Goal: Task Accomplishment & Management: Use online tool/utility

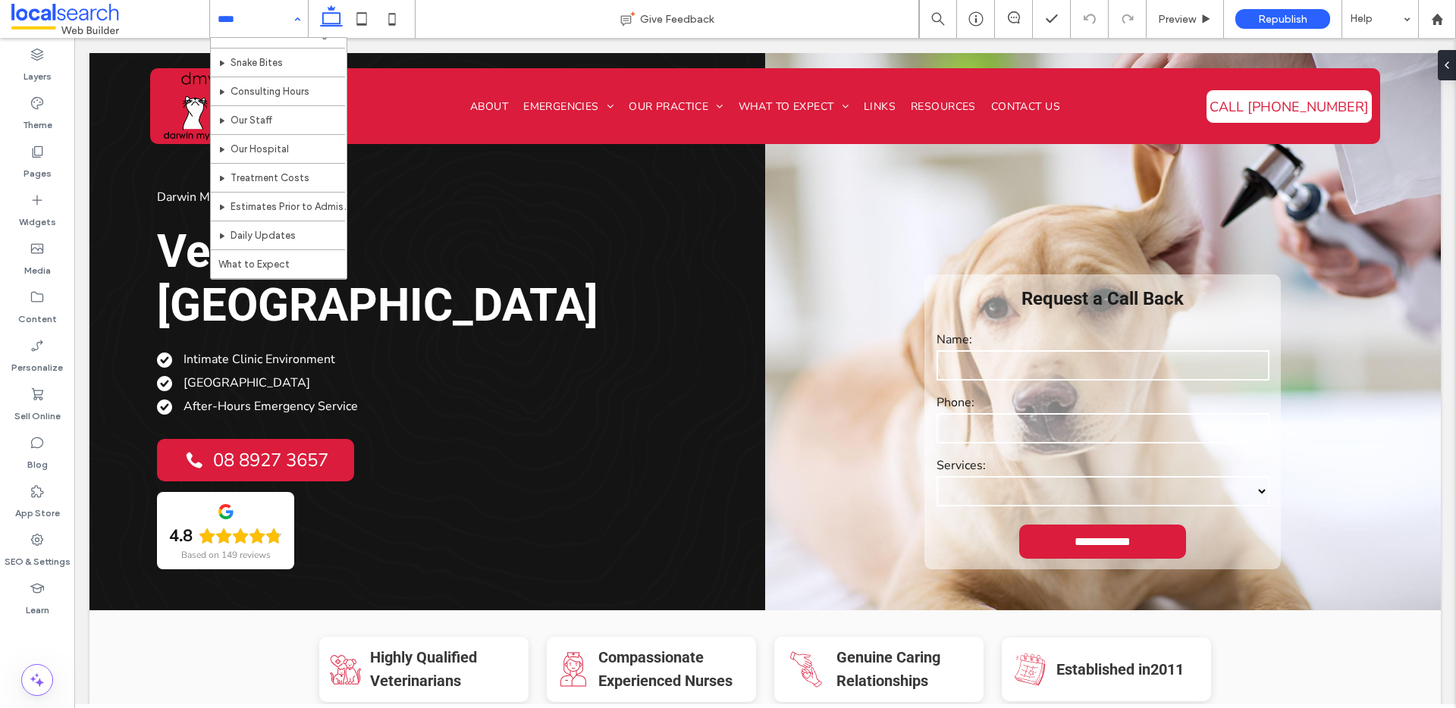
scroll to position [192, 0]
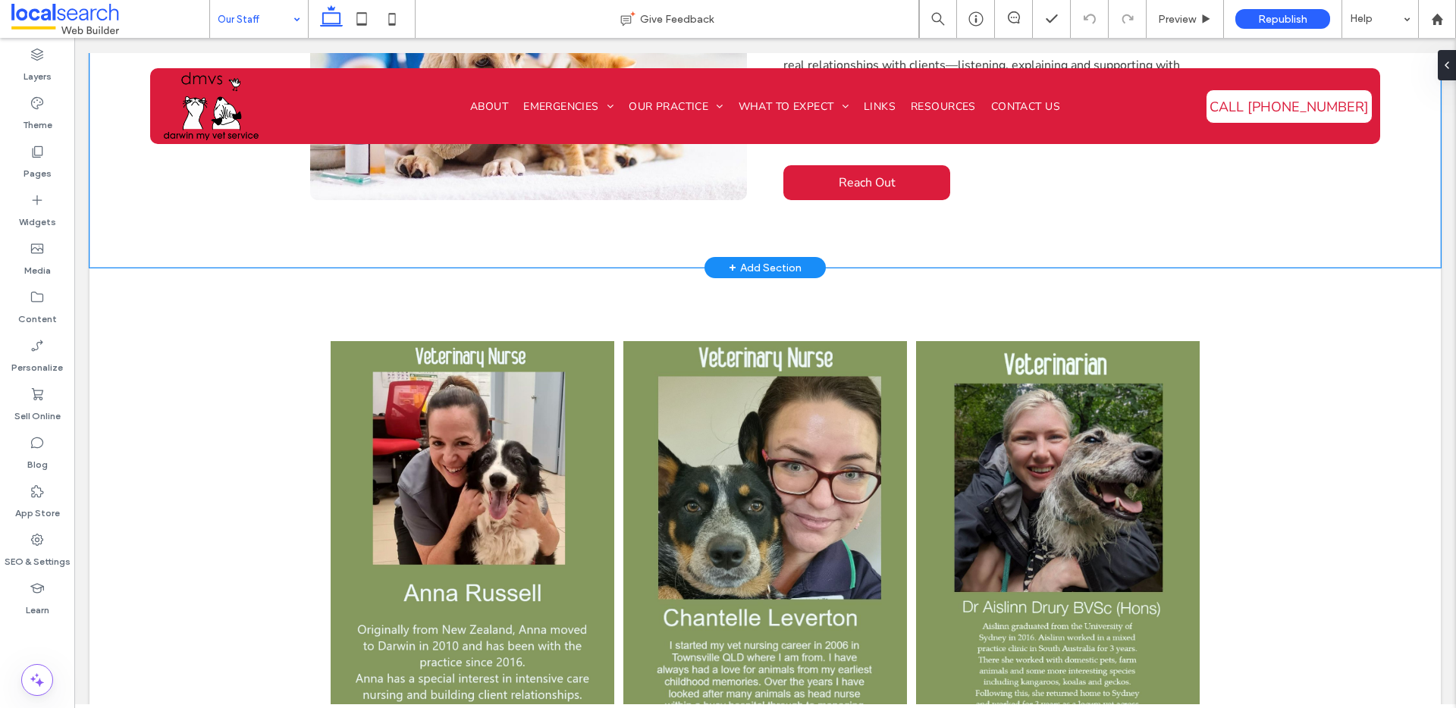
scroll to position [758, 0]
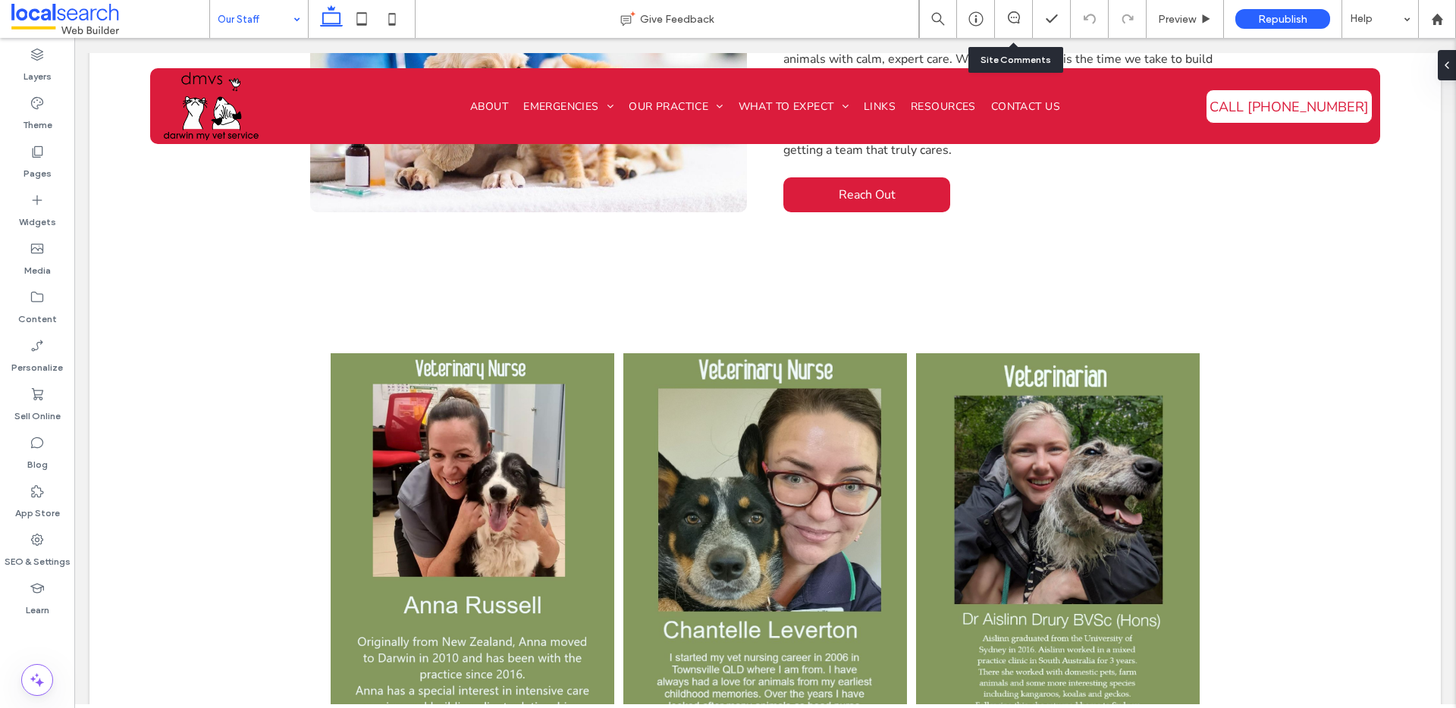
click at [1020, 8] on div at bounding box center [1014, 19] width 38 height 38
click at [1013, 15] on icon at bounding box center [1014, 17] width 12 height 12
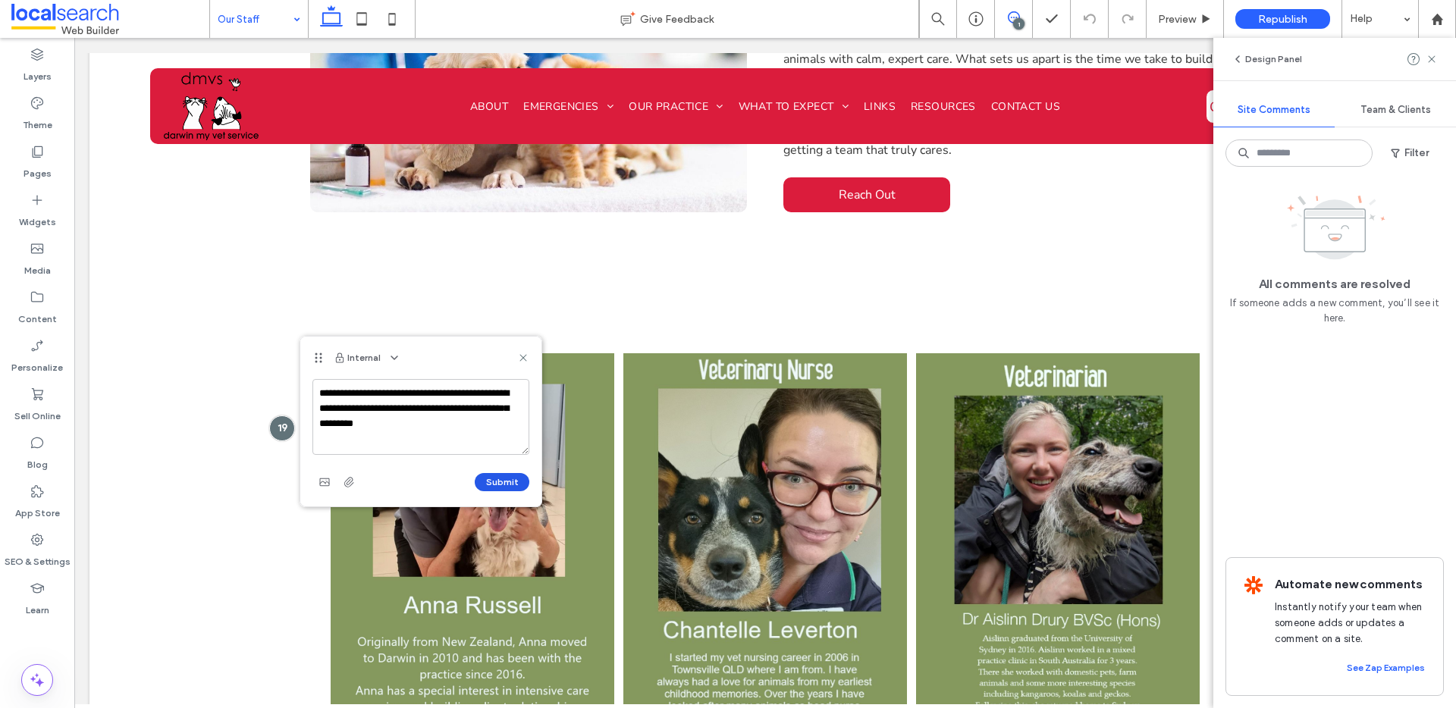
type textarea "**********"
click at [526, 479] on button "Submit" at bounding box center [502, 482] width 55 height 18
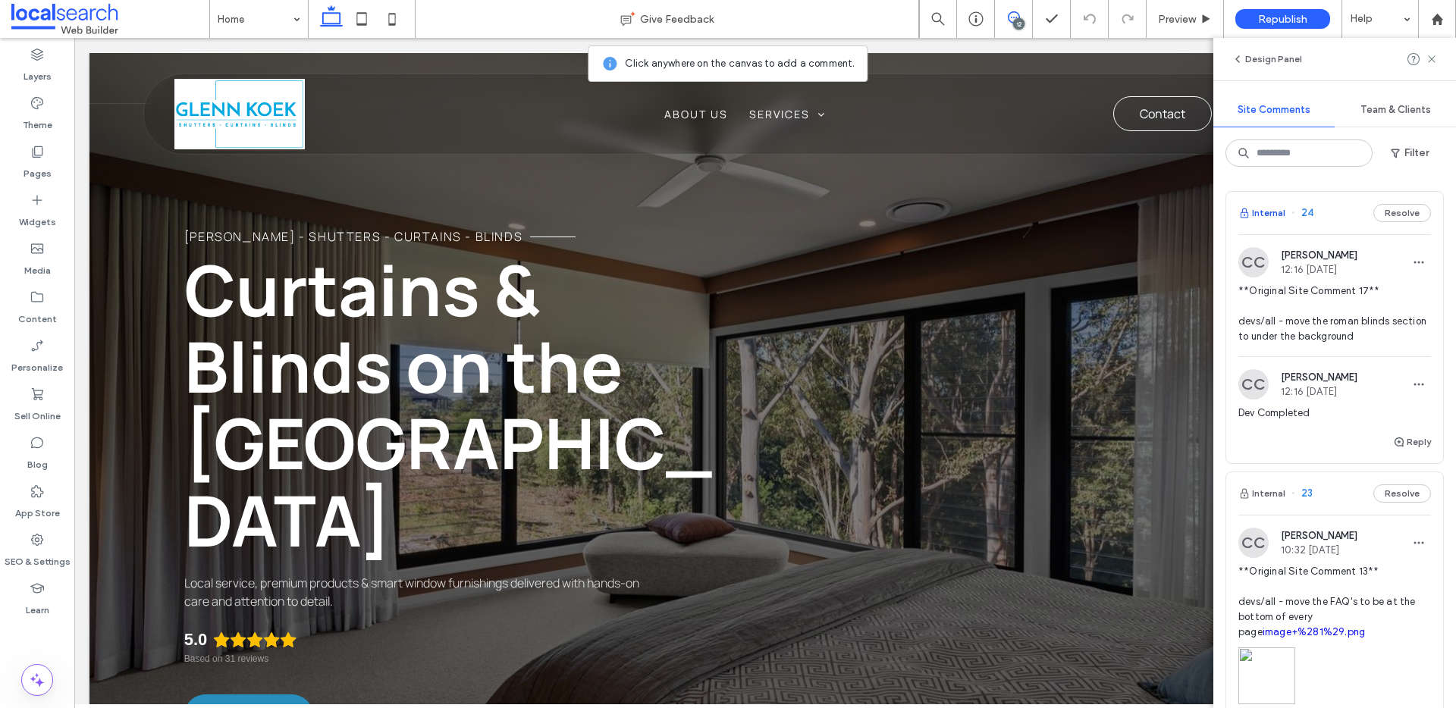
click at [1270, 219] on button "Internal" at bounding box center [1262, 213] width 47 height 18
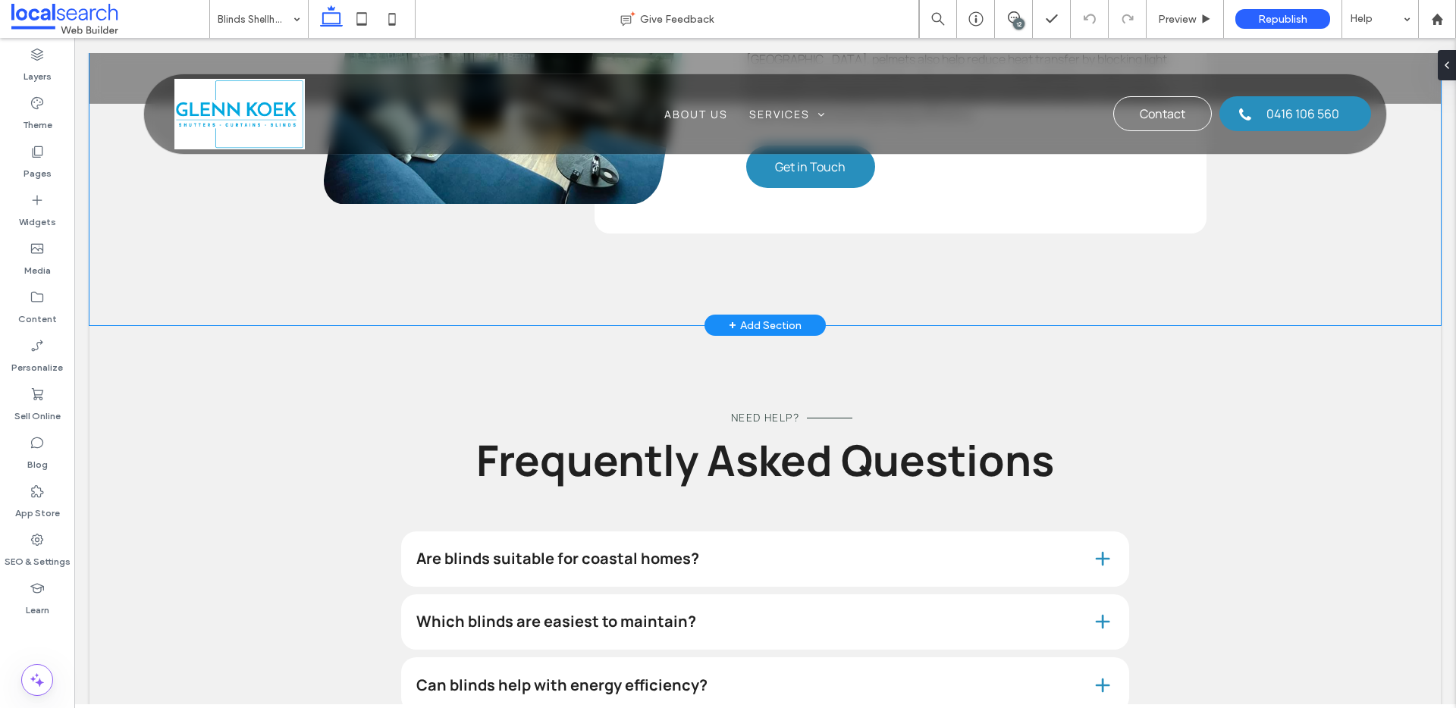
scroll to position [3756, 0]
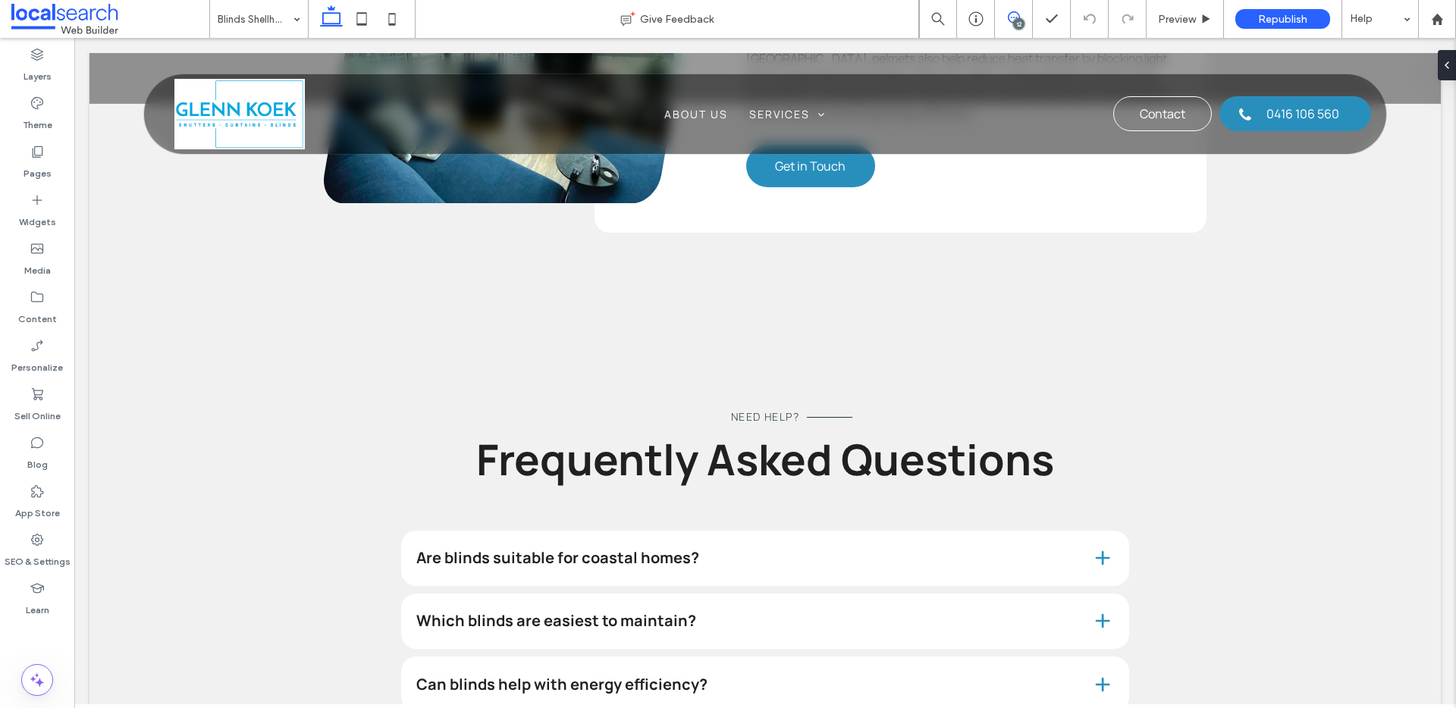
click at [1011, 15] on icon at bounding box center [1014, 17] width 12 height 12
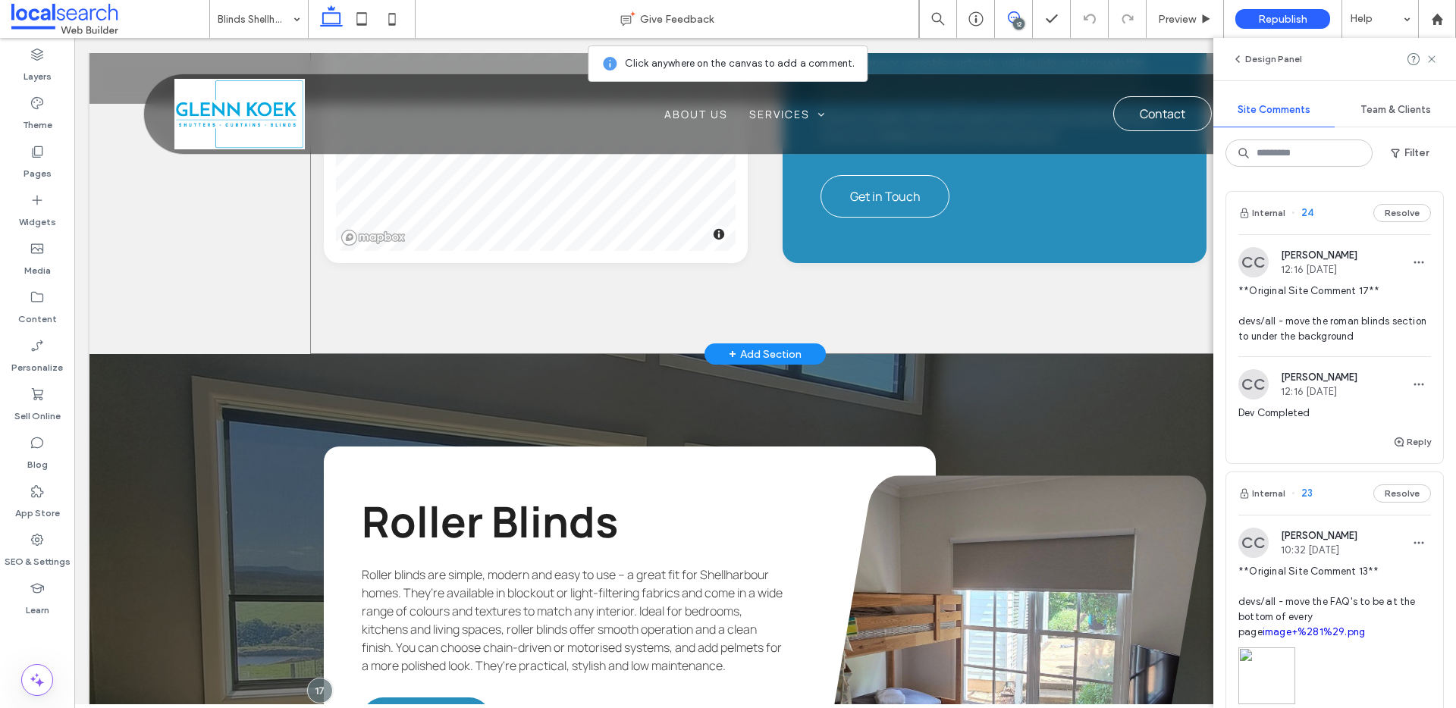
scroll to position [2108, 0]
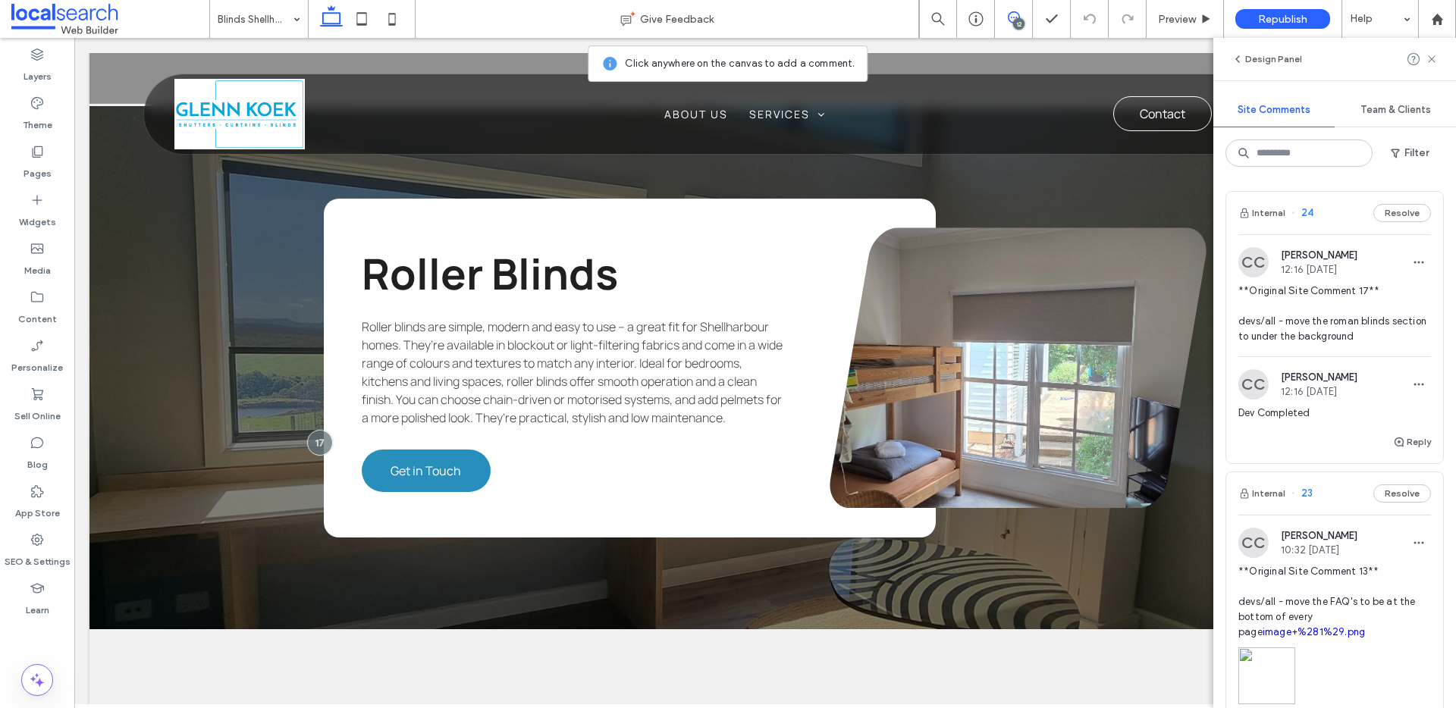
click at [1384, 215] on button "Resolve" at bounding box center [1403, 213] width 58 height 18
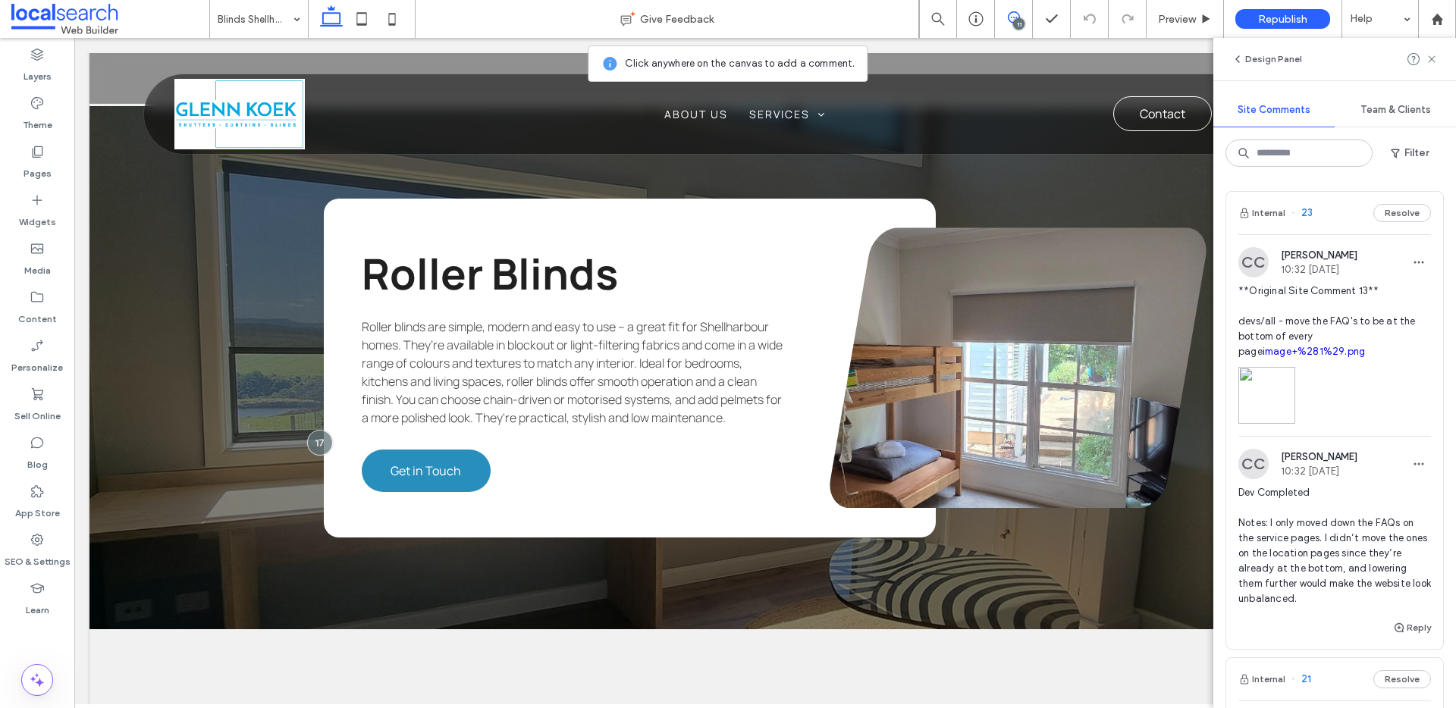
click at [1255, 215] on button "Internal" at bounding box center [1262, 213] width 47 height 18
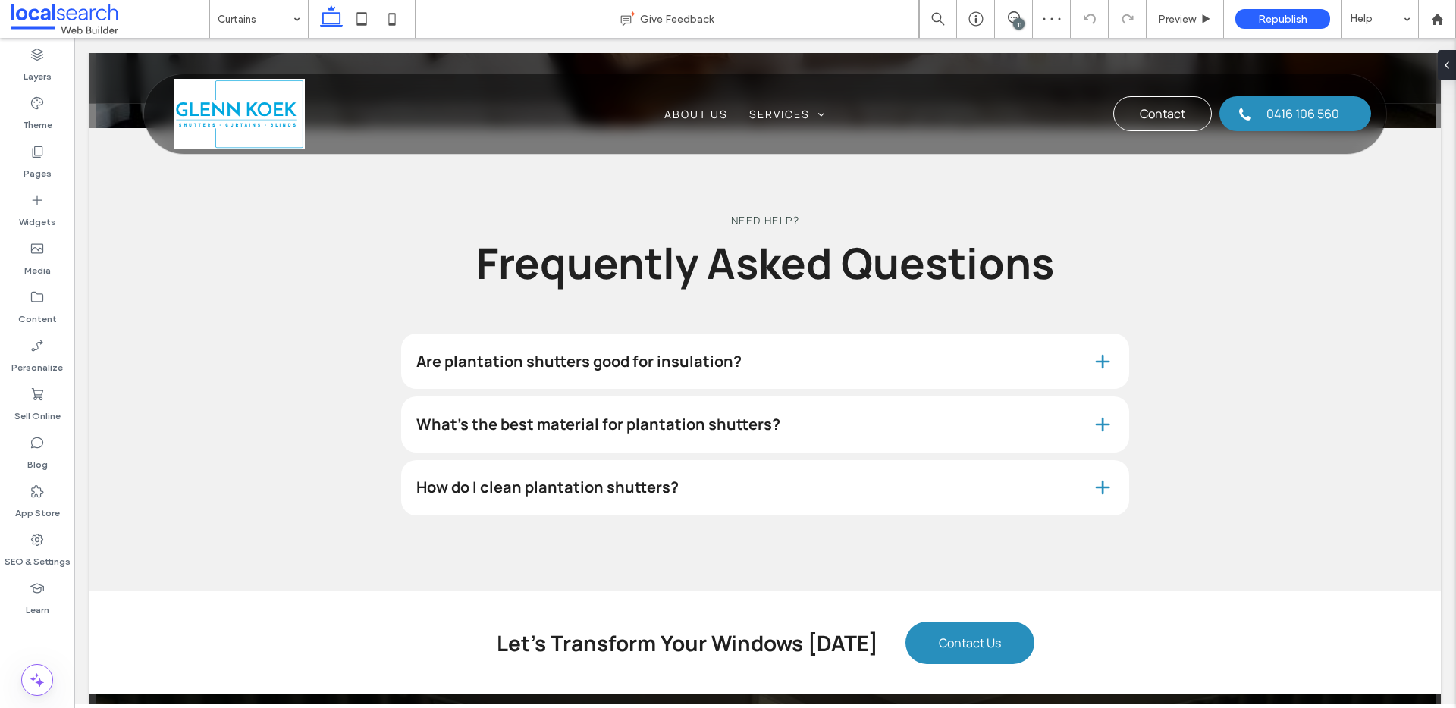
click at [1017, 18] on div "11" at bounding box center [1018, 23] width 11 height 11
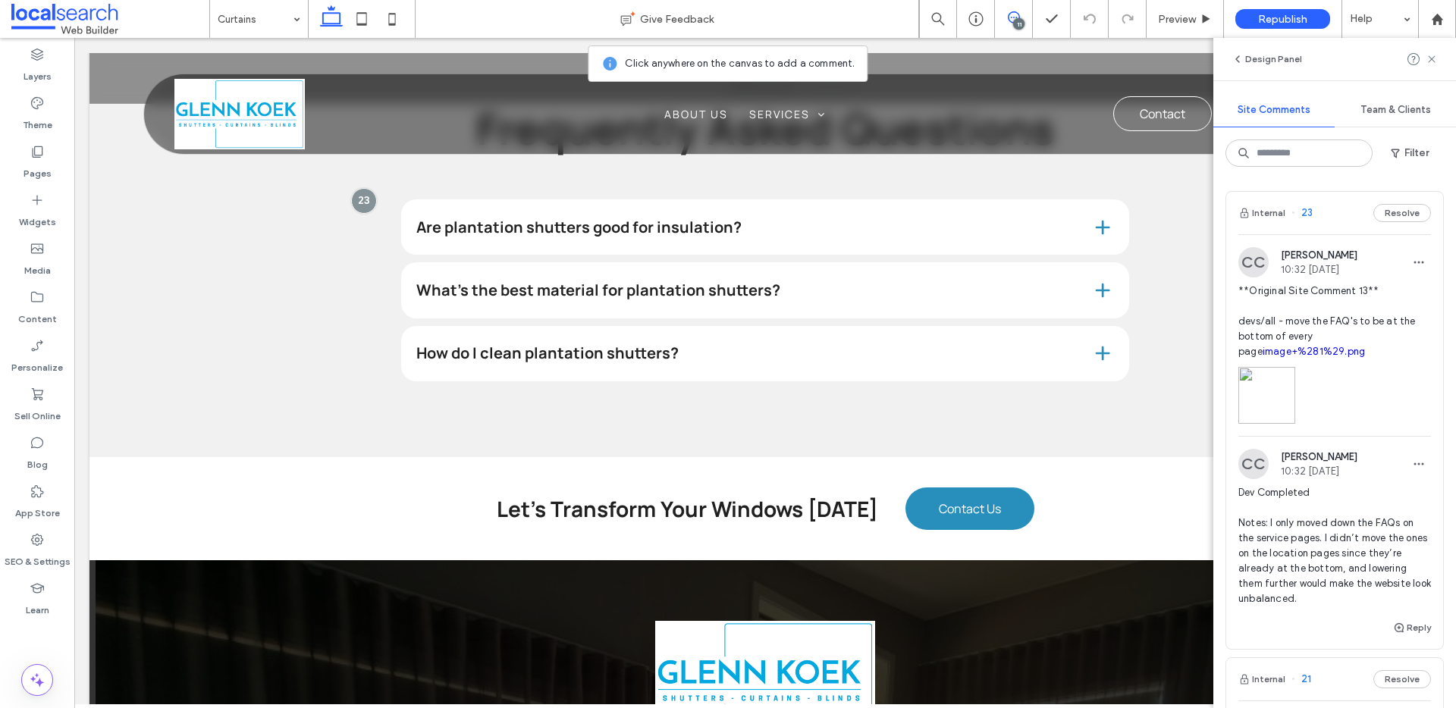
scroll to position [2358, 0]
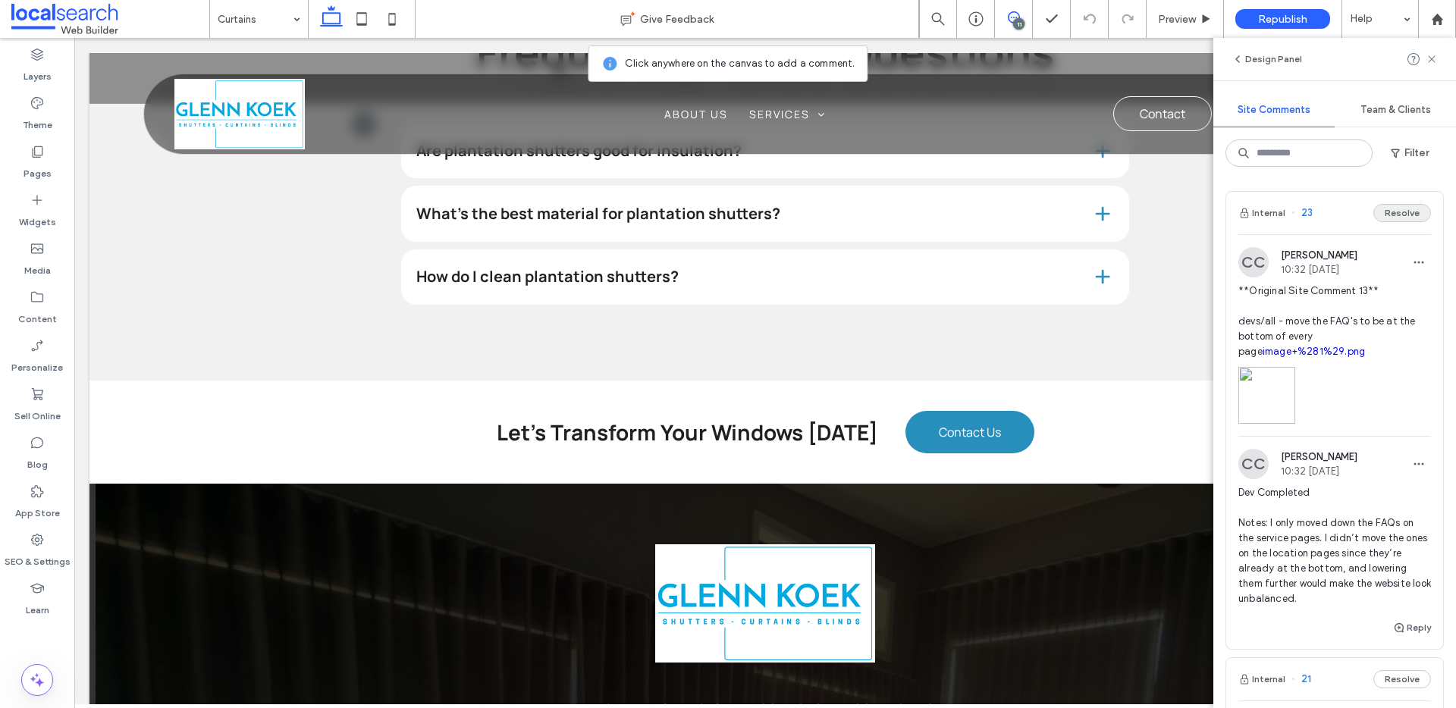
click at [1407, 209] on button "Resolve" at bounding box center [1403, 213] width 58 height 18
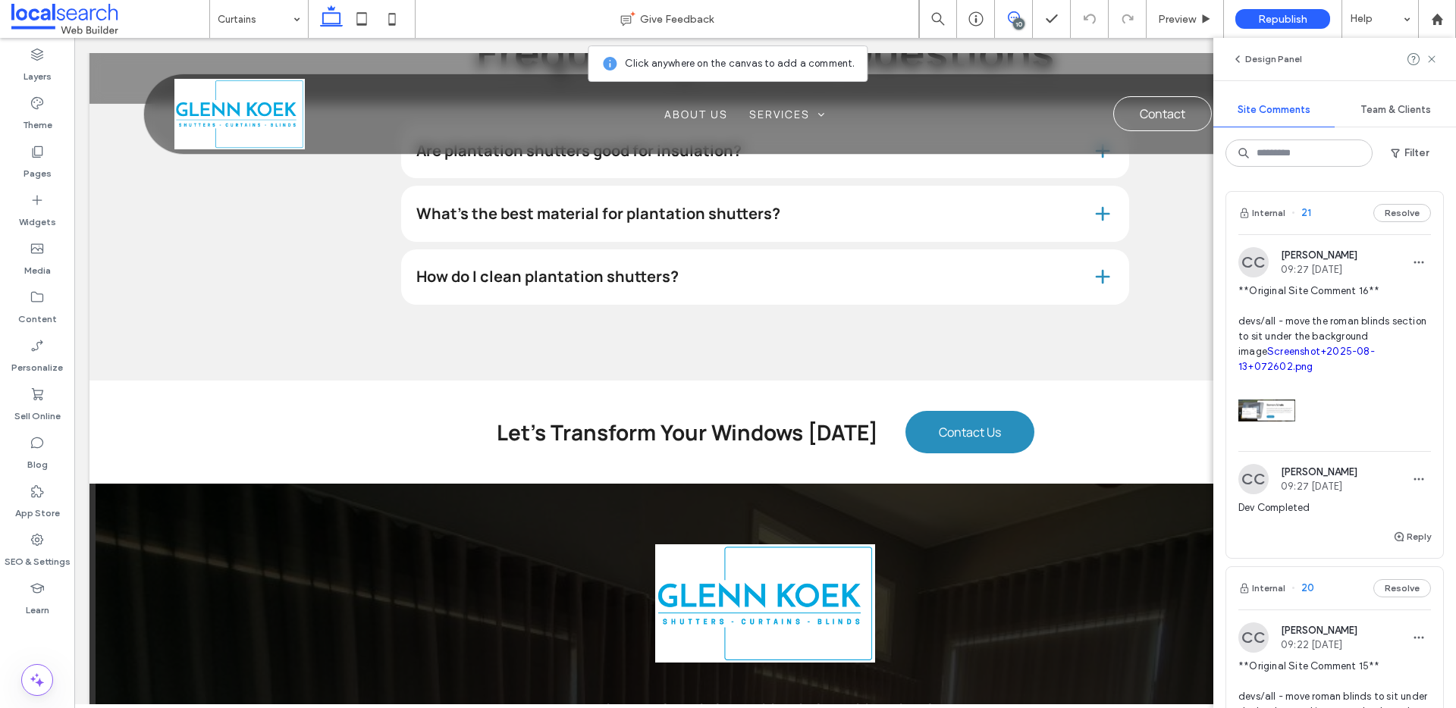
click at [1274, 208] on button "Internal" at bounding box center [1262, 213] width 47 height 18
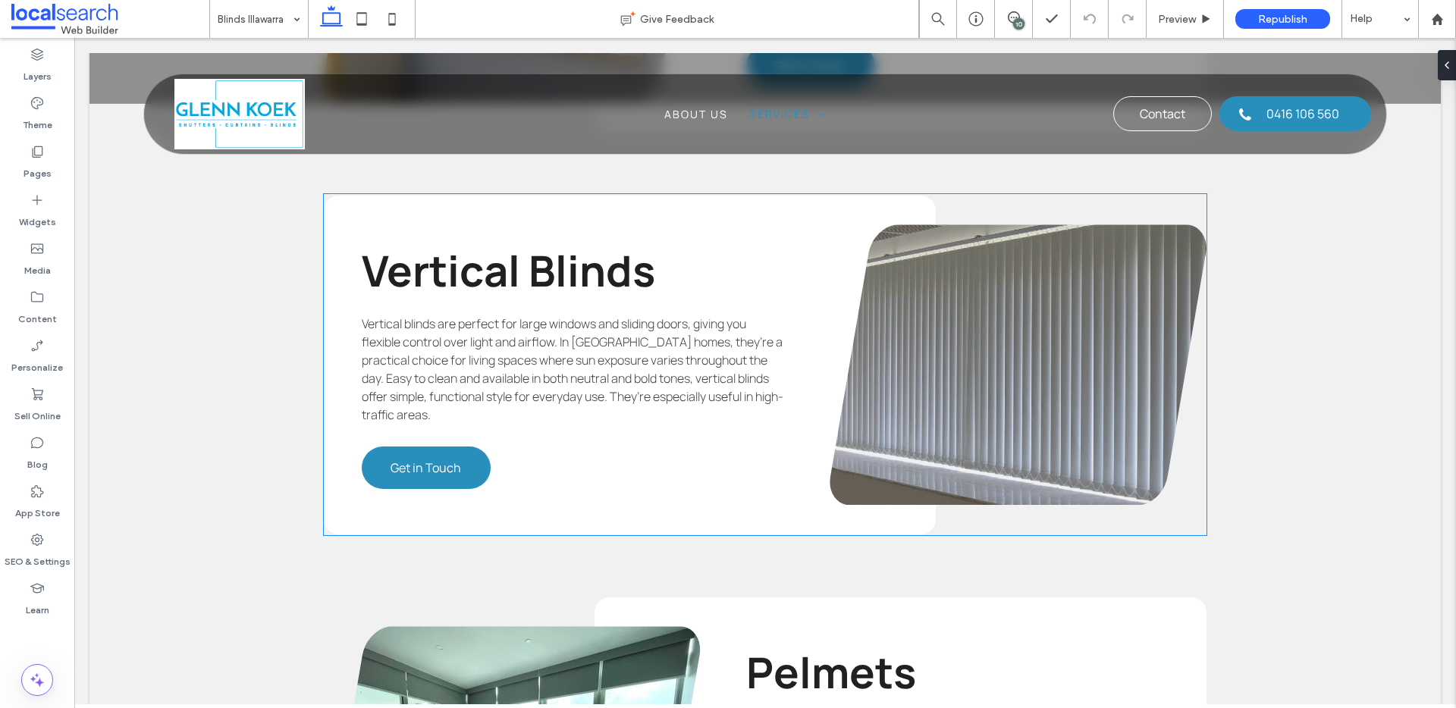
scroll to position [3056, 0]
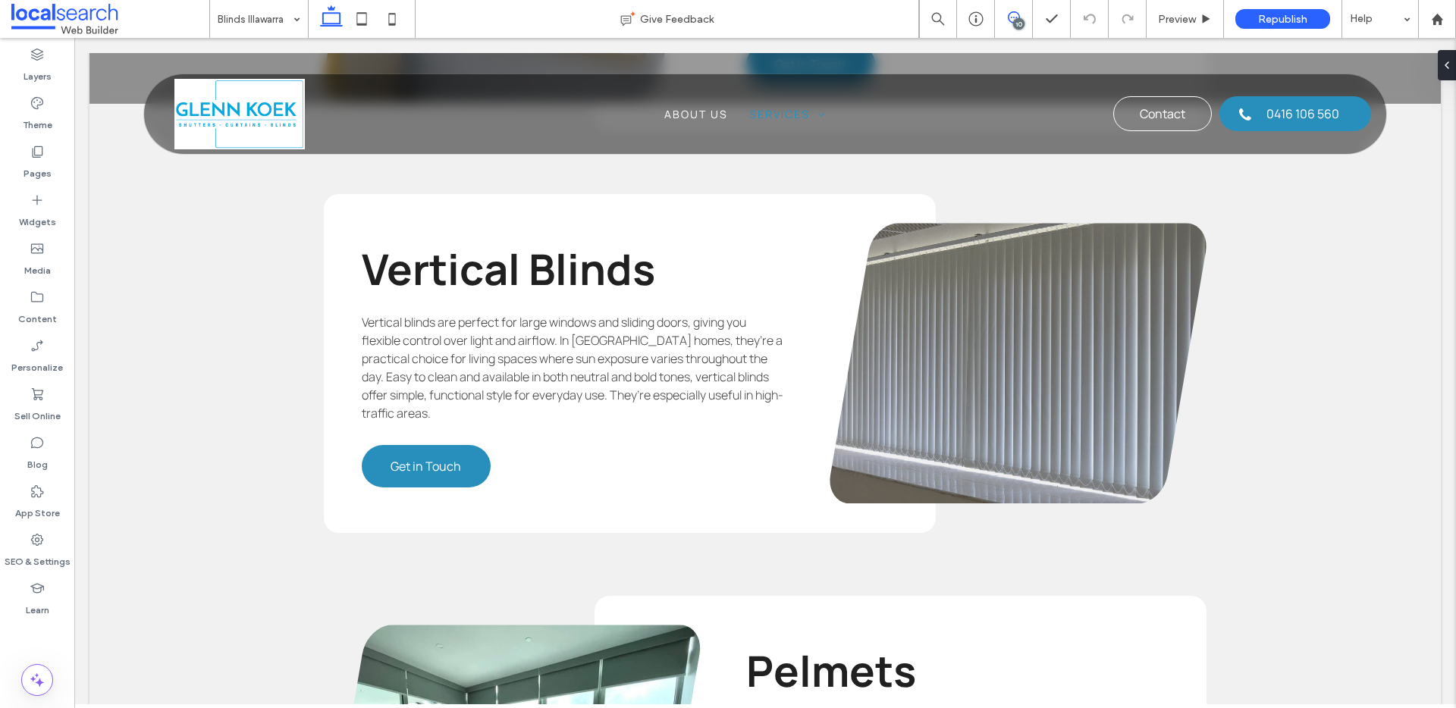
click at [1006, 19] on span at bounding box center [1013, 17] width 37 height 12
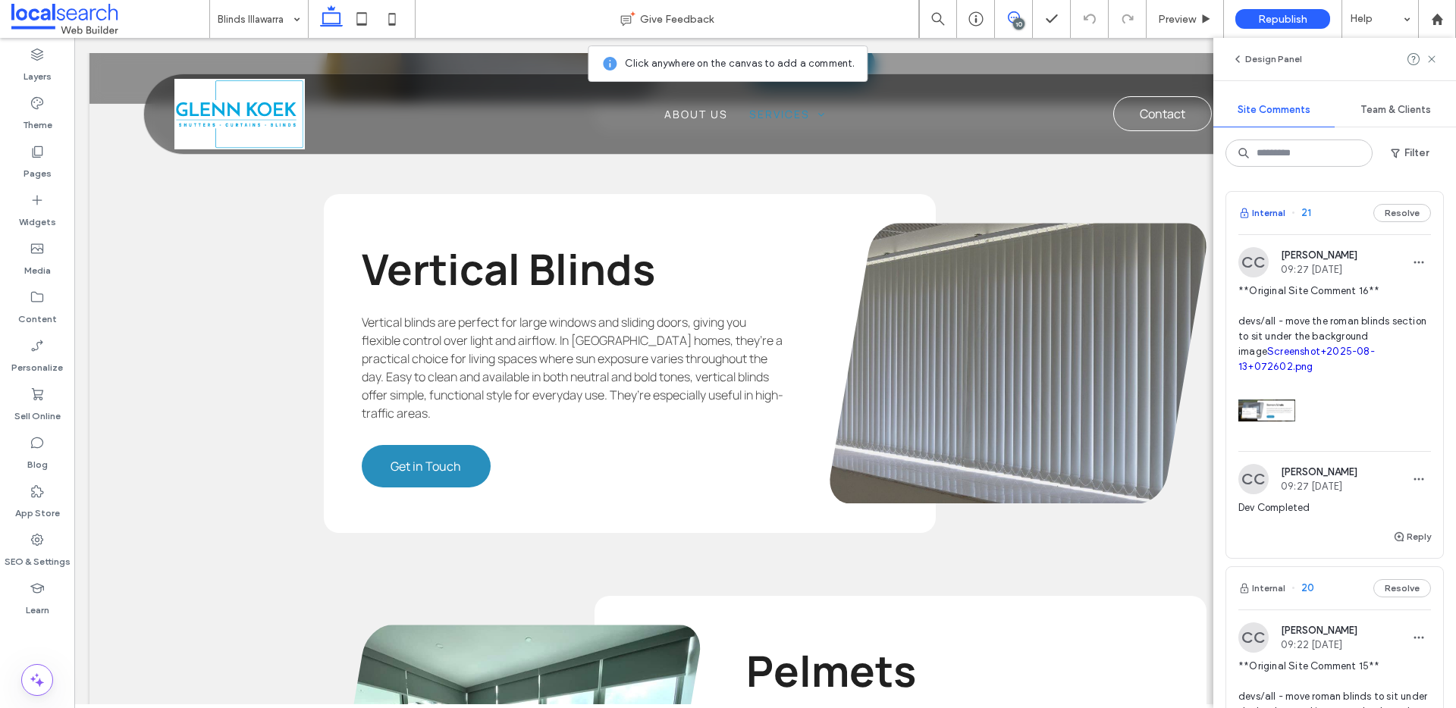
drag, startPoint x: 1391, startPoint y: 216, endPoint x: 1271, endPoint y: 212, distance: 119.9
click at [1390, 215] on button "Resolve" at bounding box center [1403, 213] width 58 height 18
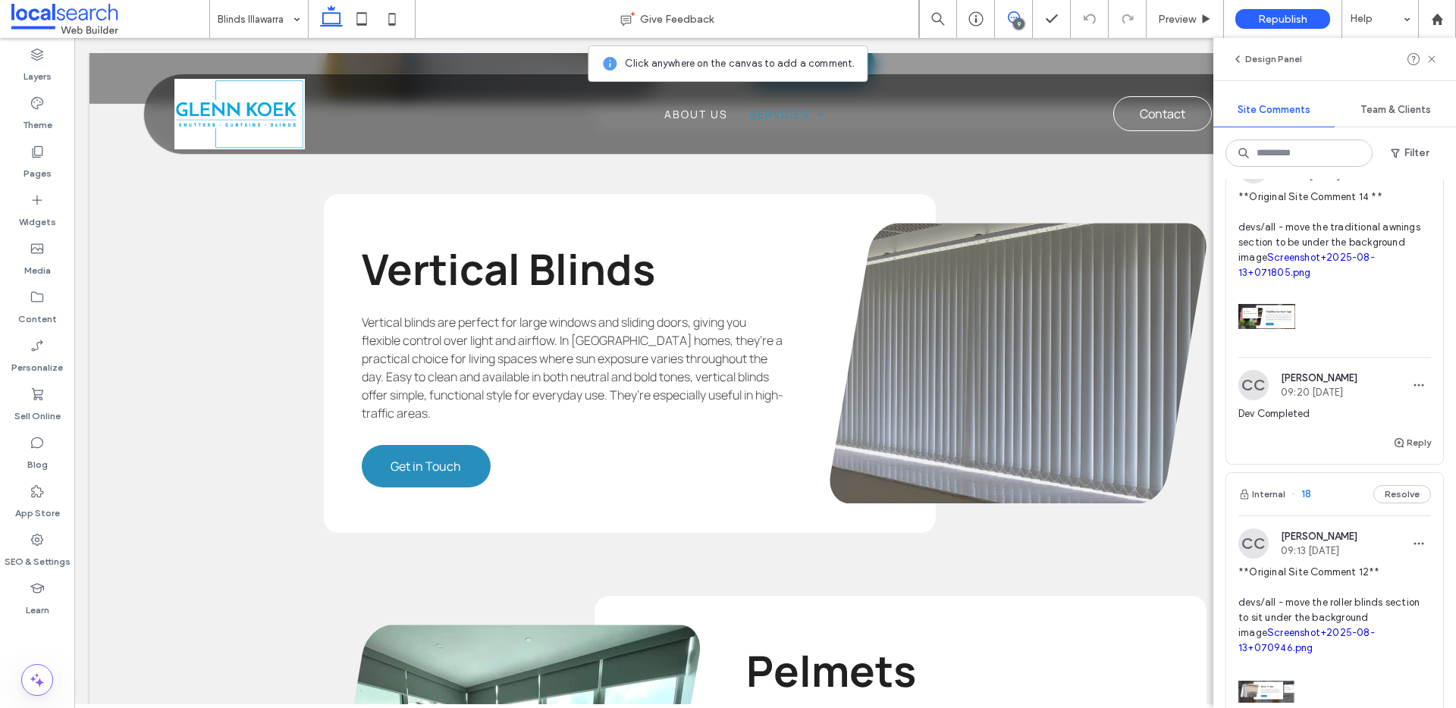
scroll to position [0, 0]
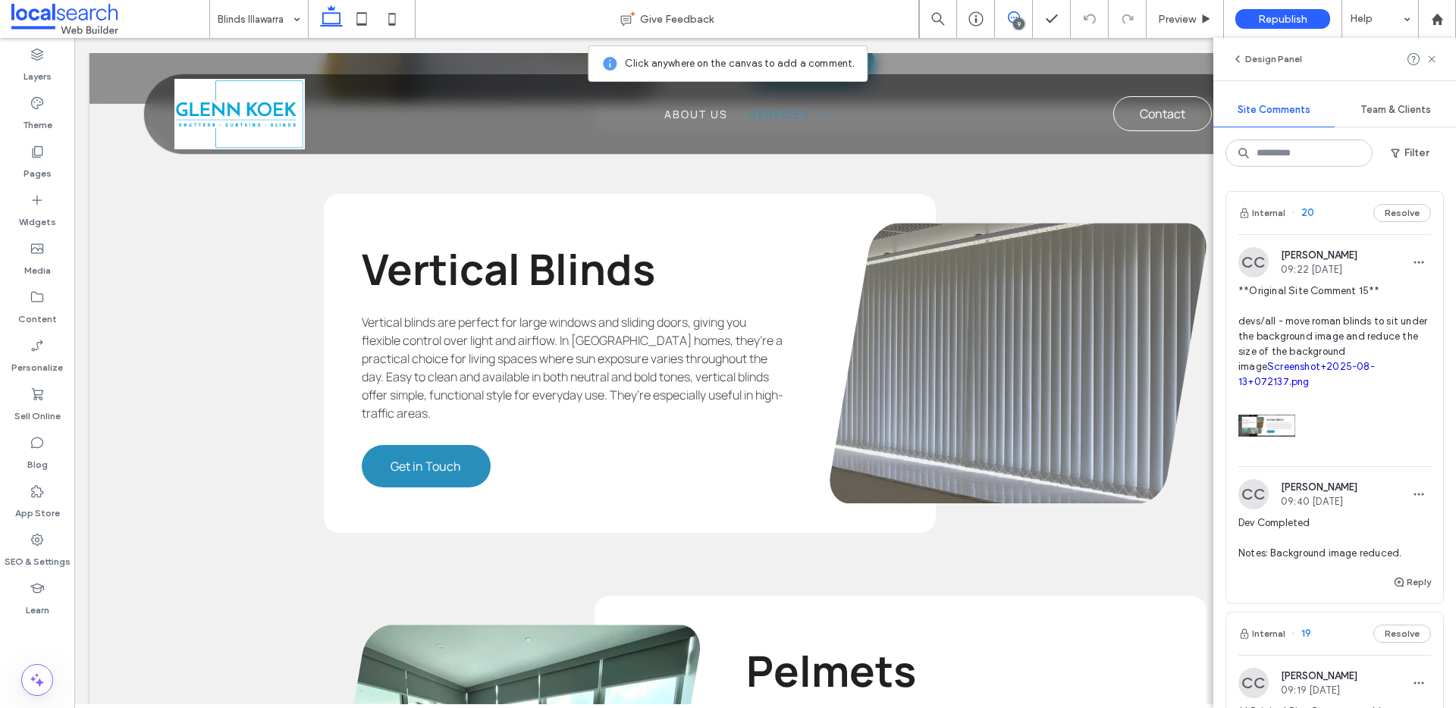
click at [1270, 212] on button "Internal" at bounding box center [1262, 213] width 47 height 18
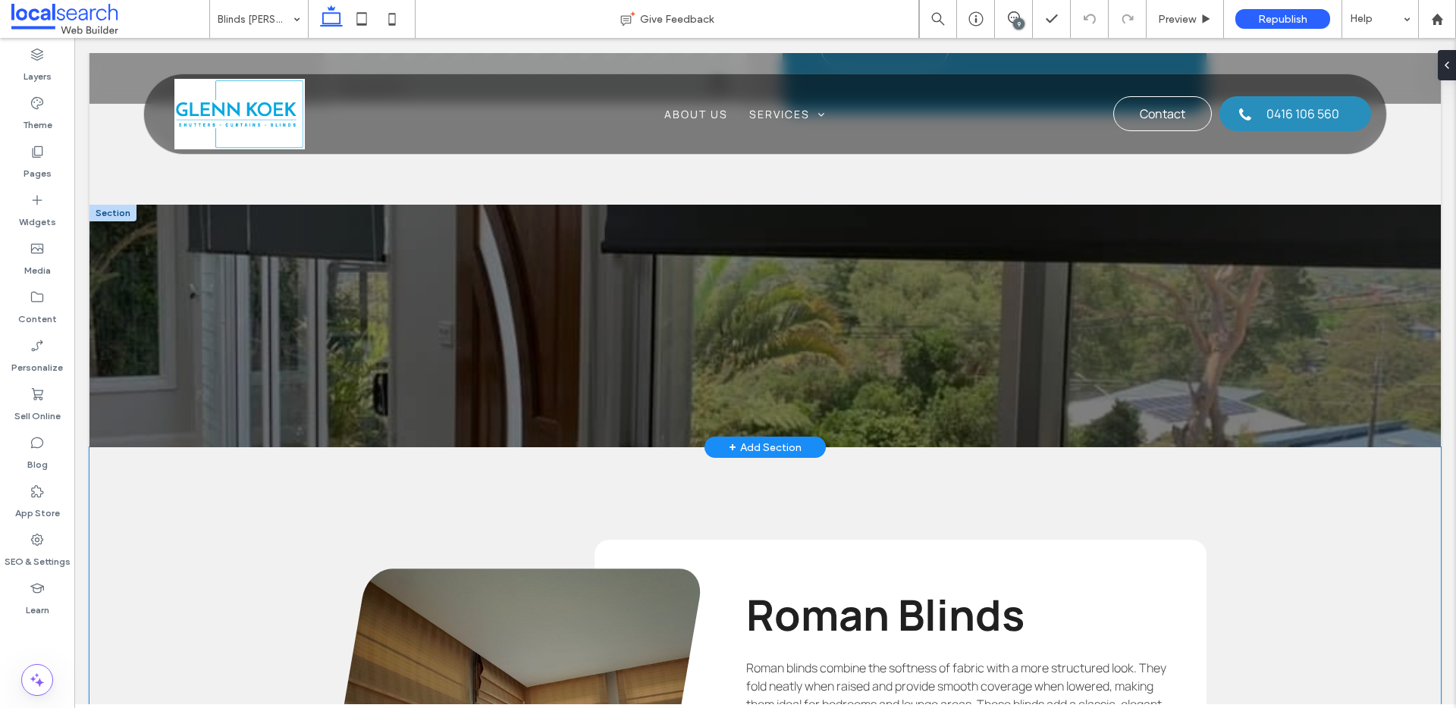
scroll to position [2045, 0]
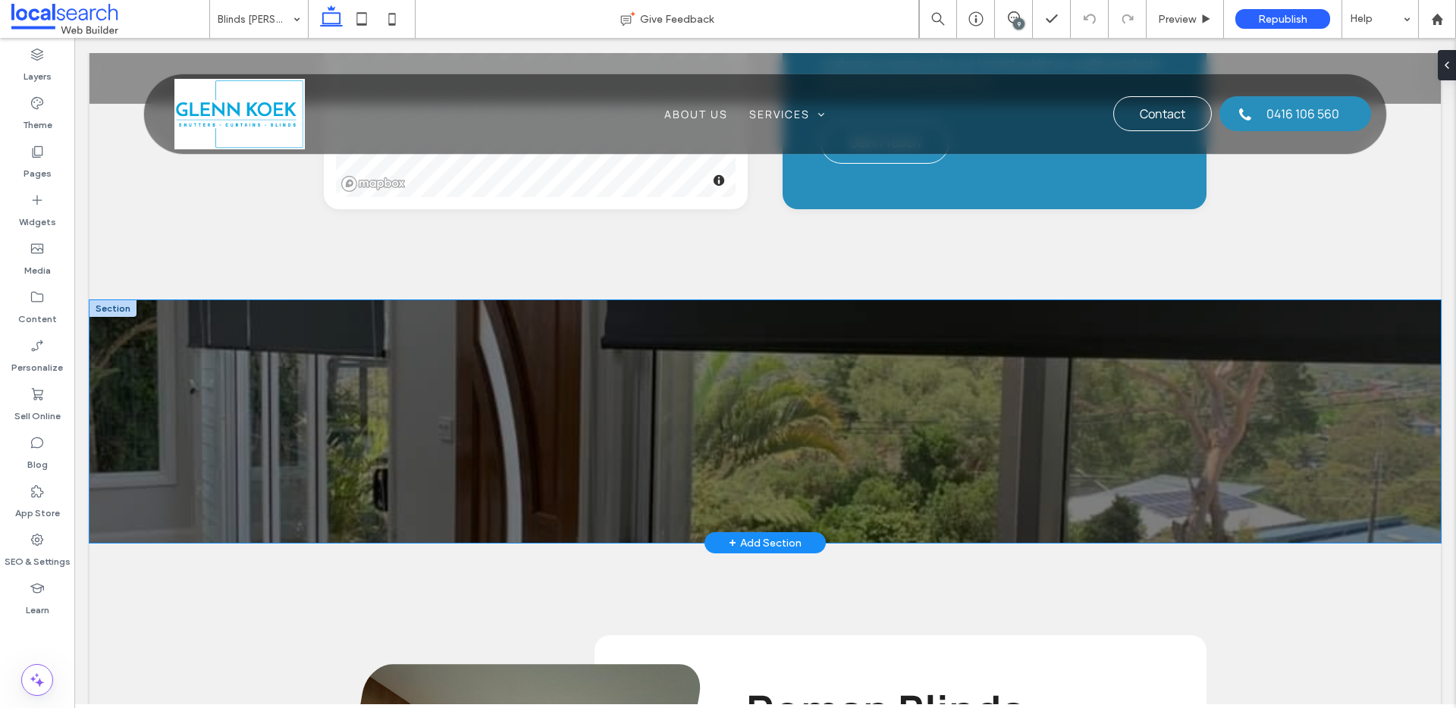
click at [843, 503] on div at bounding box center [765, 421] width 910 height 243
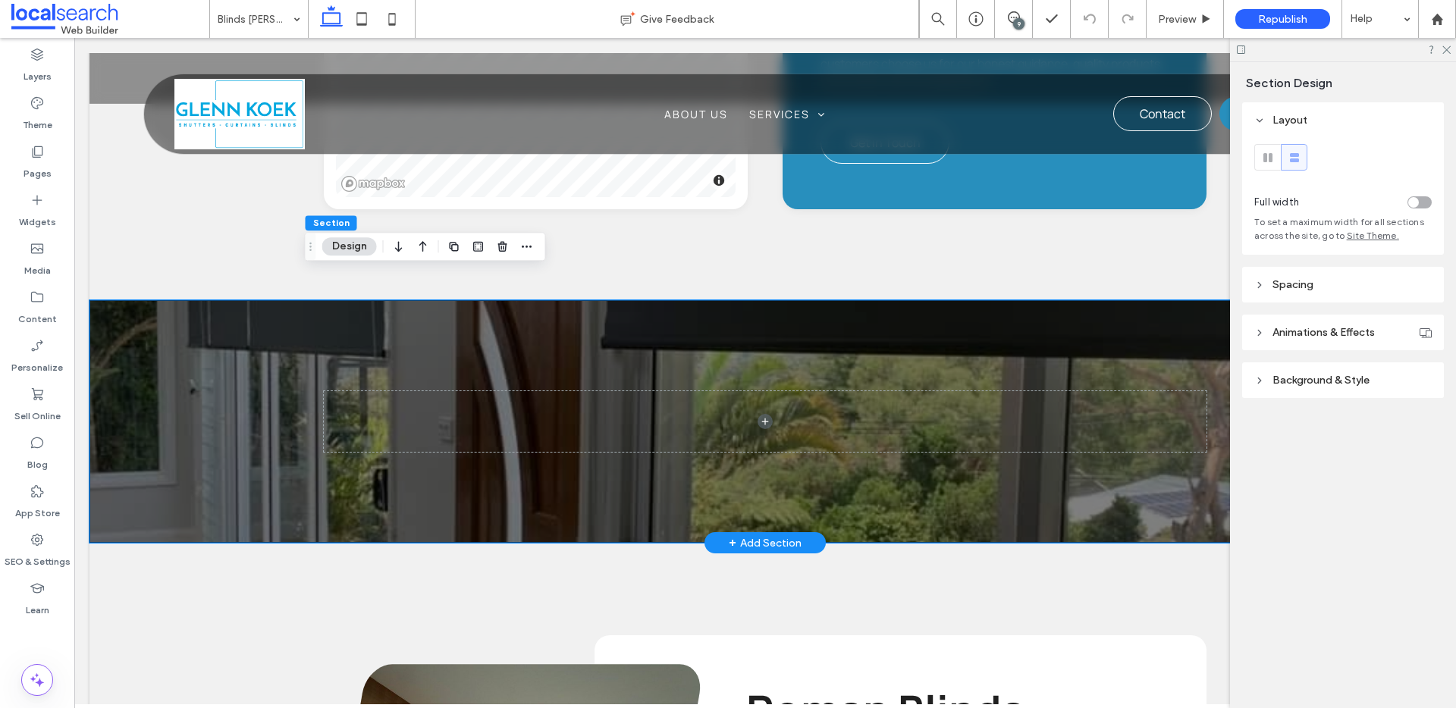
click at [601, 462] on div at bounding box center [765, 421] width 910 height 243
click at [1282, 389] on header "Background & Style" at bounding box center [1343, 381] width 202 height 36
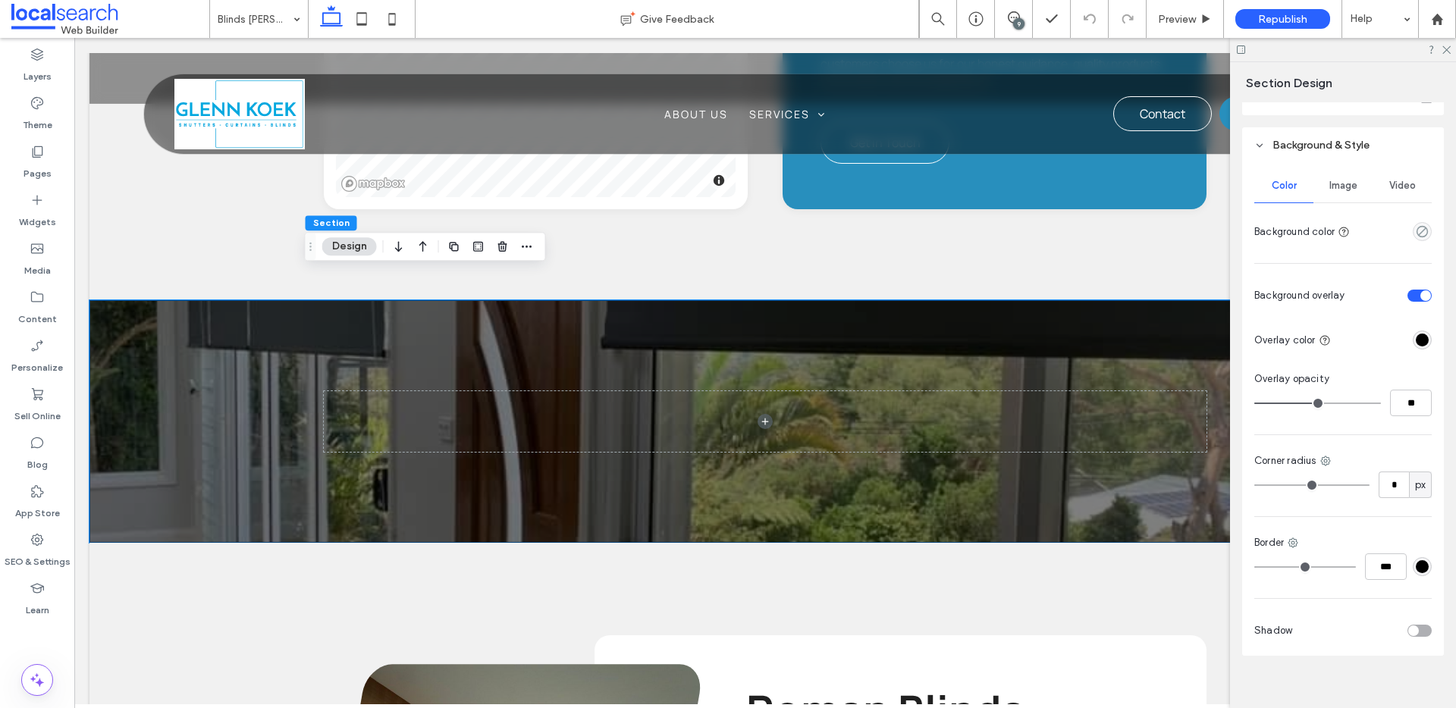
scroll to position [240, 0]
click at [1336, 190] on div "Image" at bounding box center [1343, 180] width 59 height 33
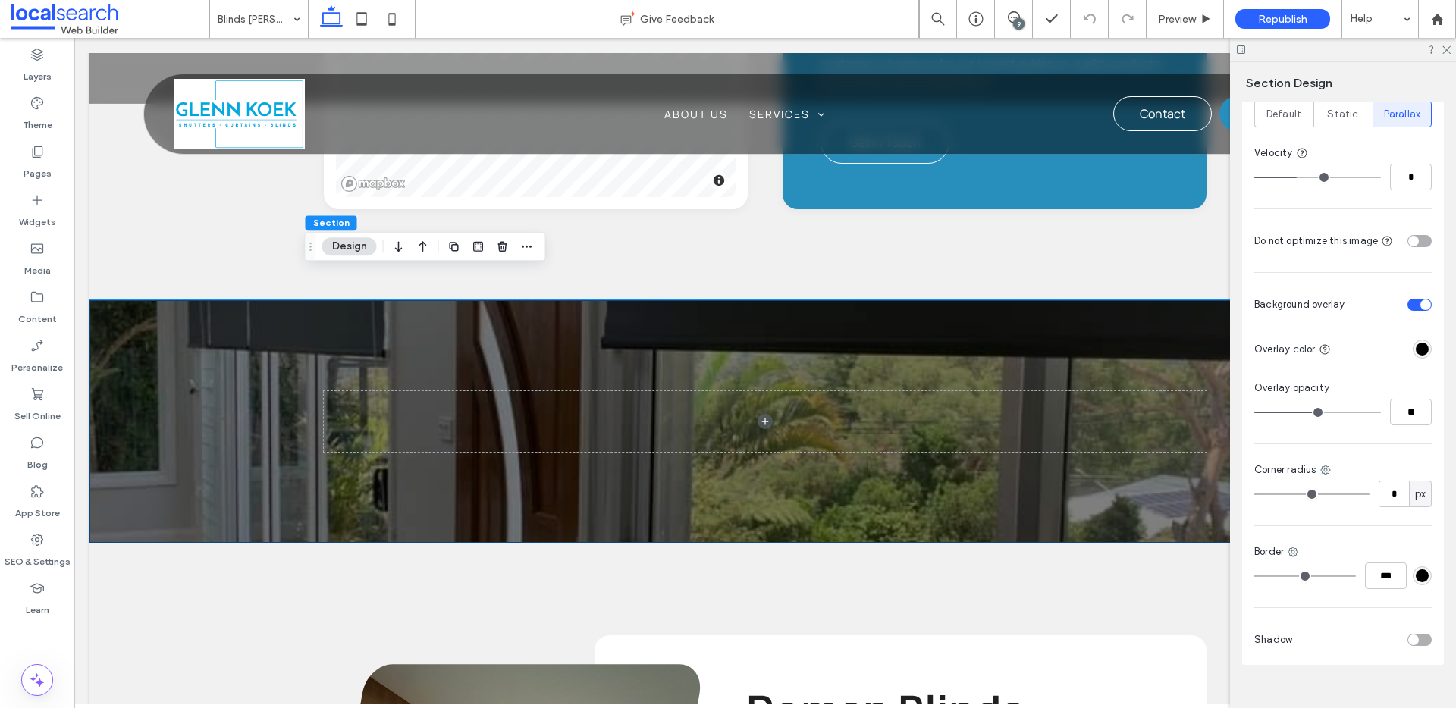
scroll to position [758, 0]
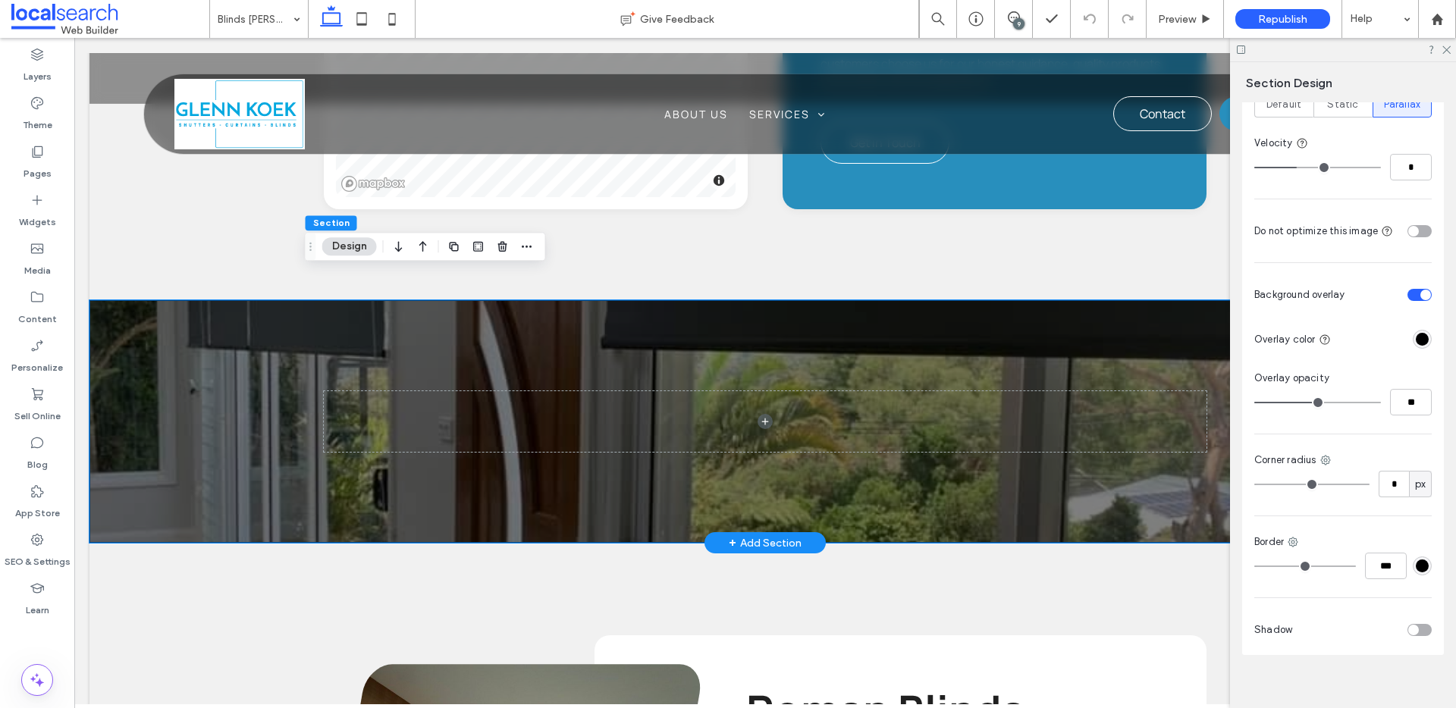
click at [407, 485] on div at bounding box center [765, 421] width 910 height 243
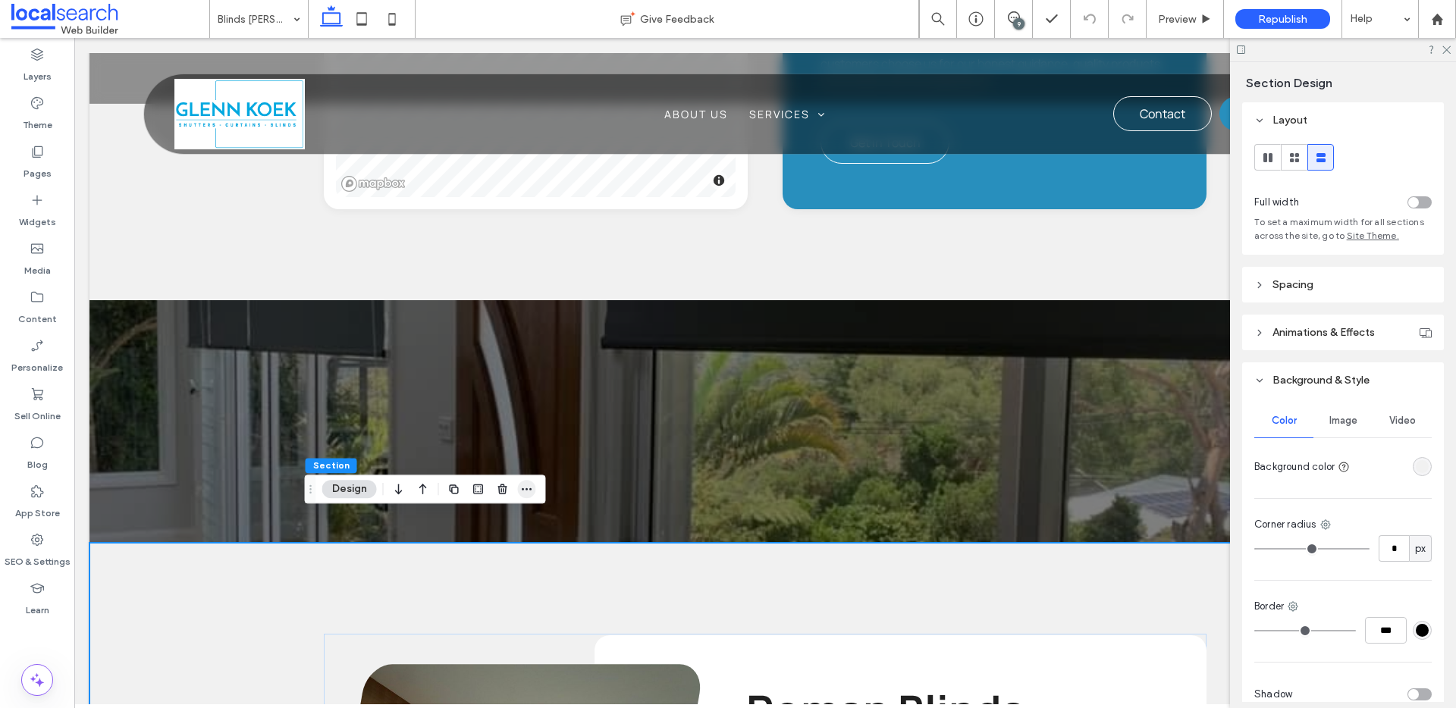
click at [525, 492] on icon "button" at bounding box center [527, 489] width 12 height 12
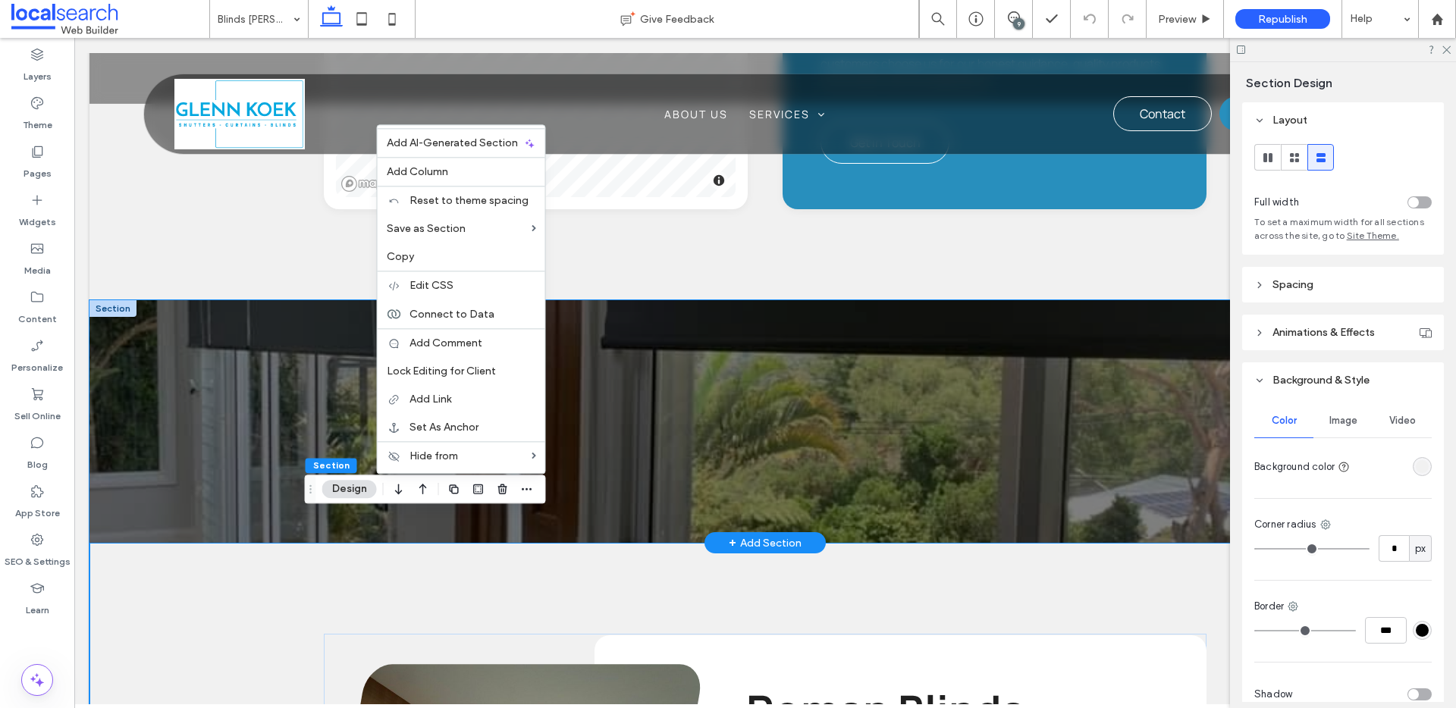
click at [671, 464] on div at bounding box center [765, 421] width 910 height 243
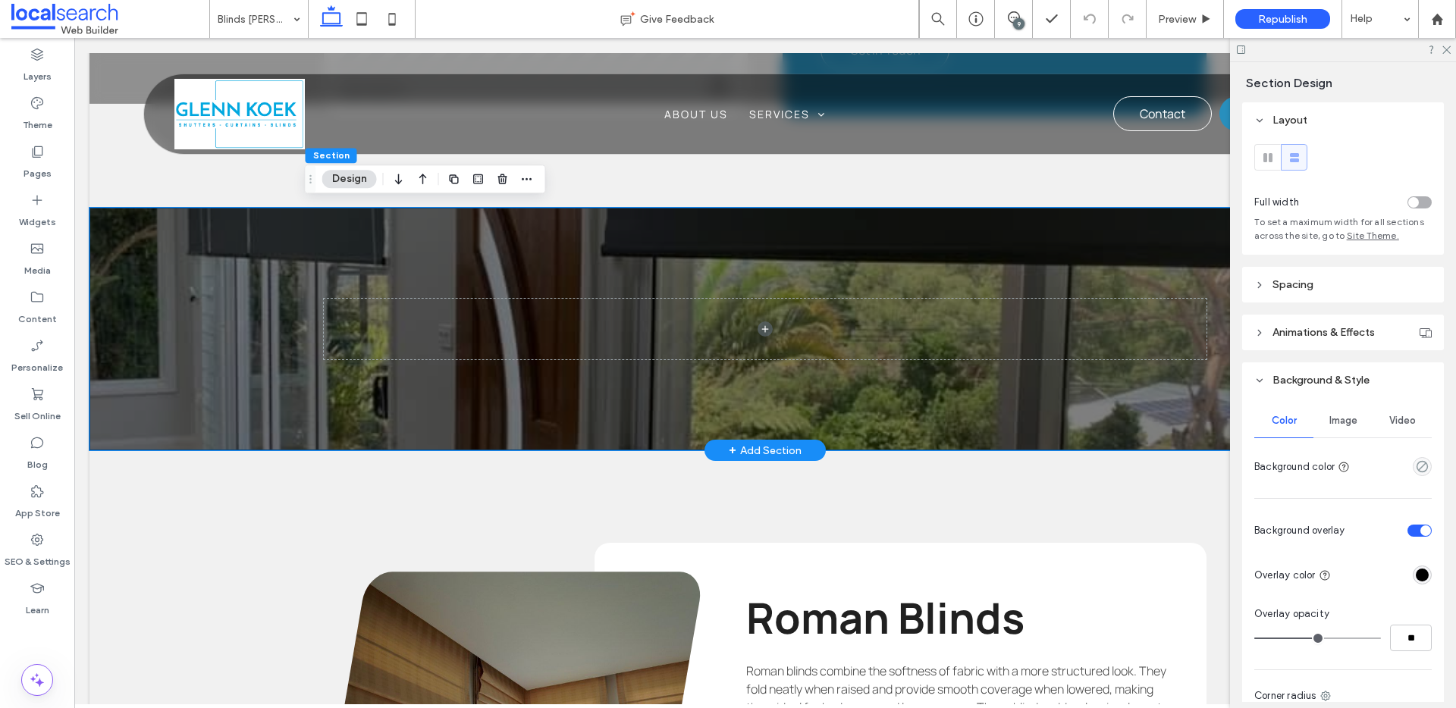
scroll to position [2231, 0]
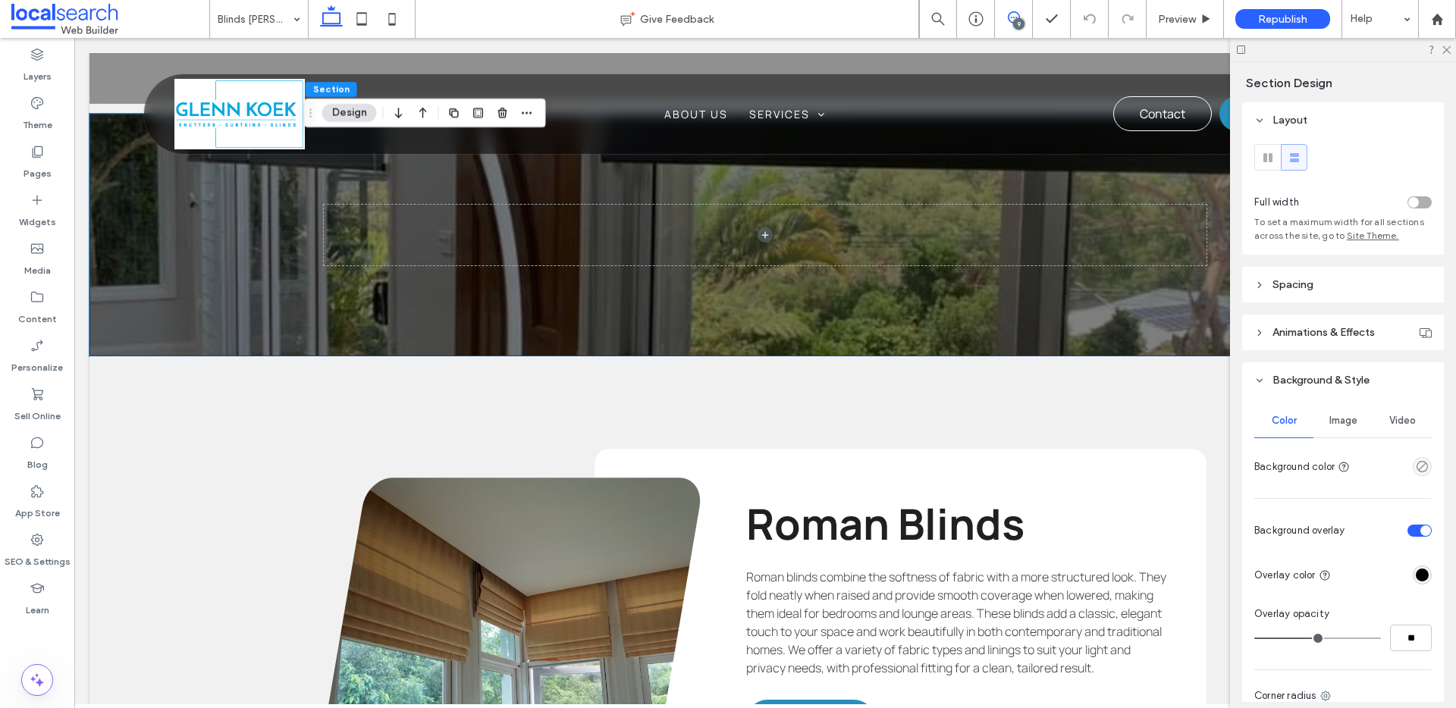
click at [1015, 14] on icon at bounding box center [1014, 17] width 12 height 12
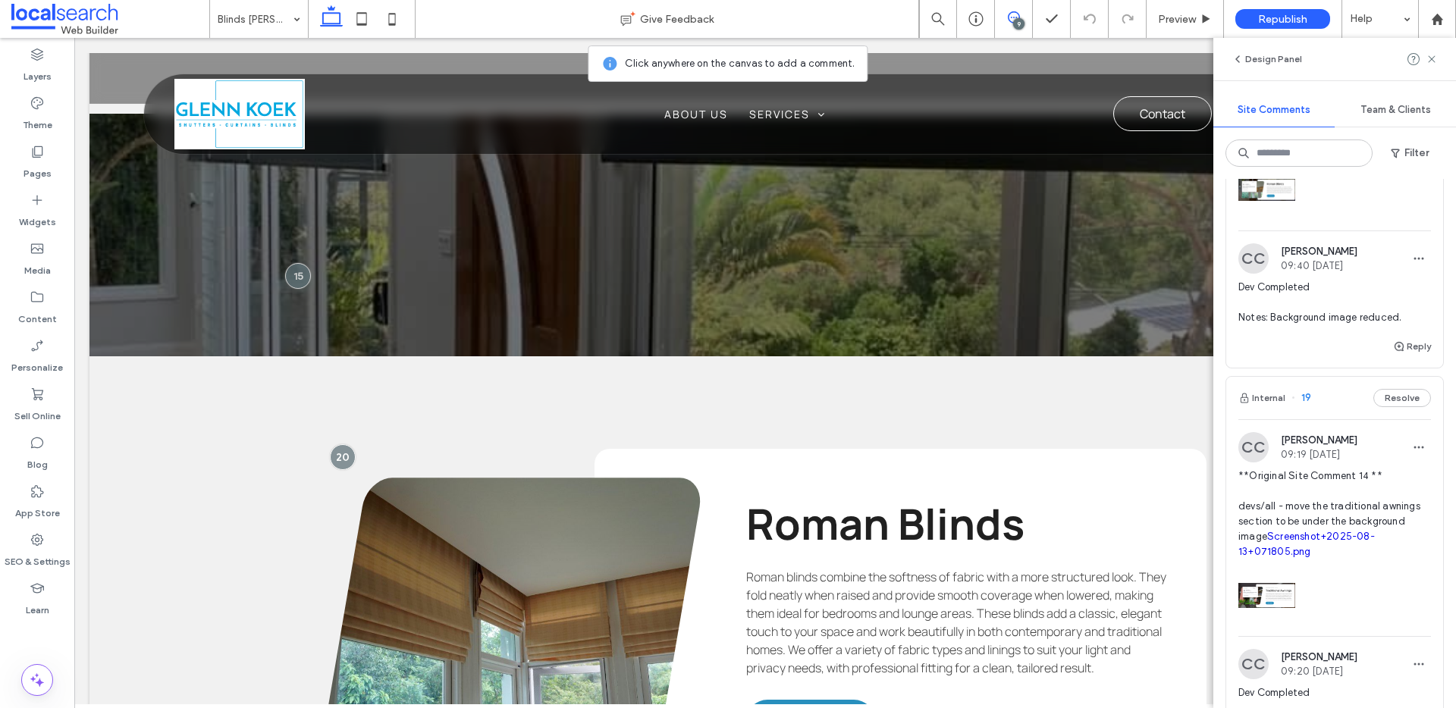
scroll to position [239, 0]
click at [1257, 392] on button "Internal" at bounding box center [1262, 395] width 47 height 18
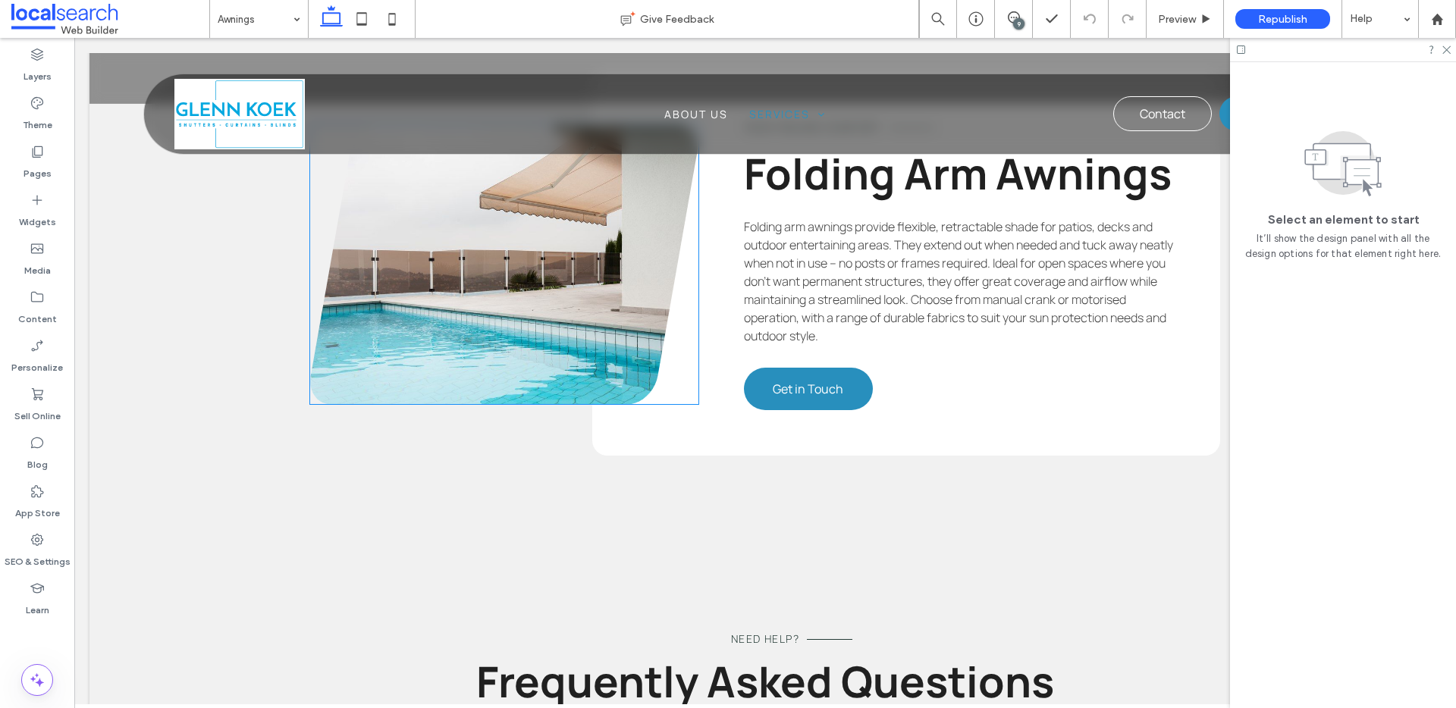
scroll to position [3465, 0]
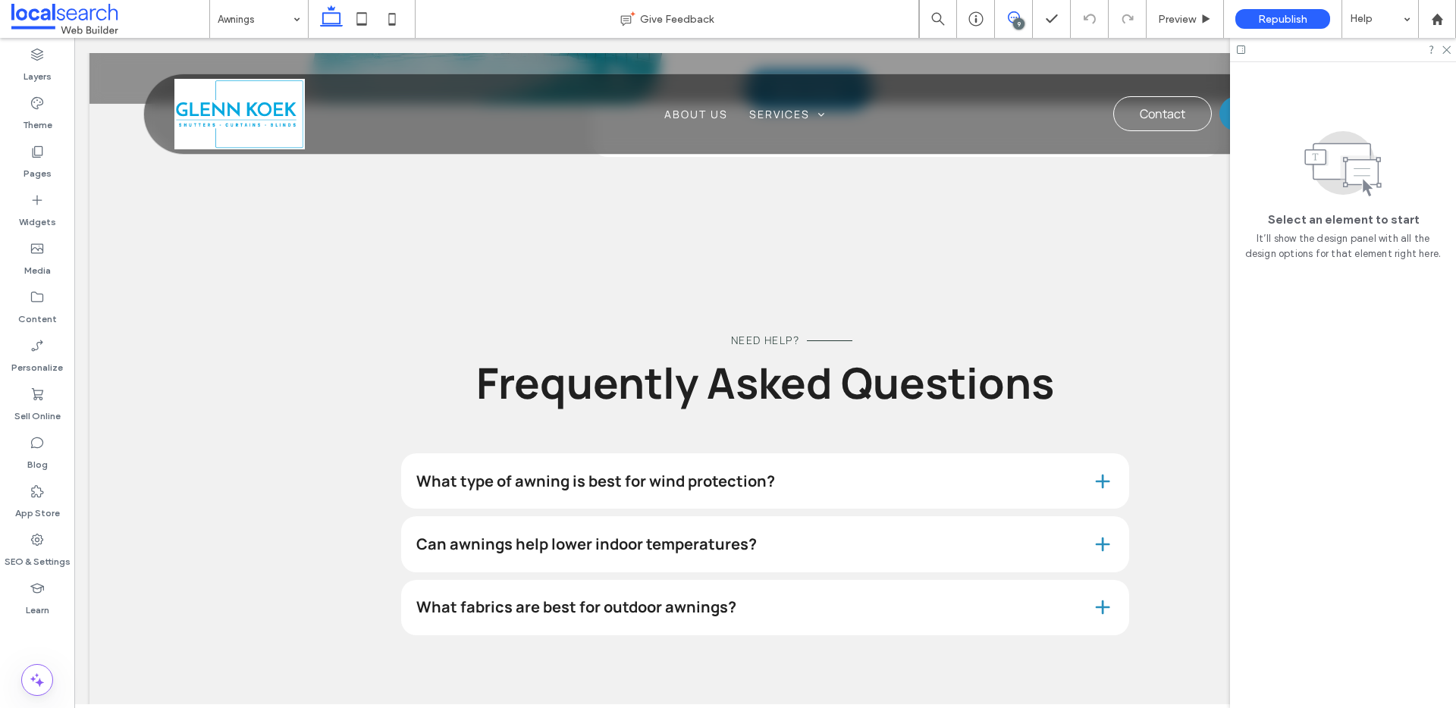
click at [1016, 13] on use at bounding box center [1014, 17] width 12 height 12
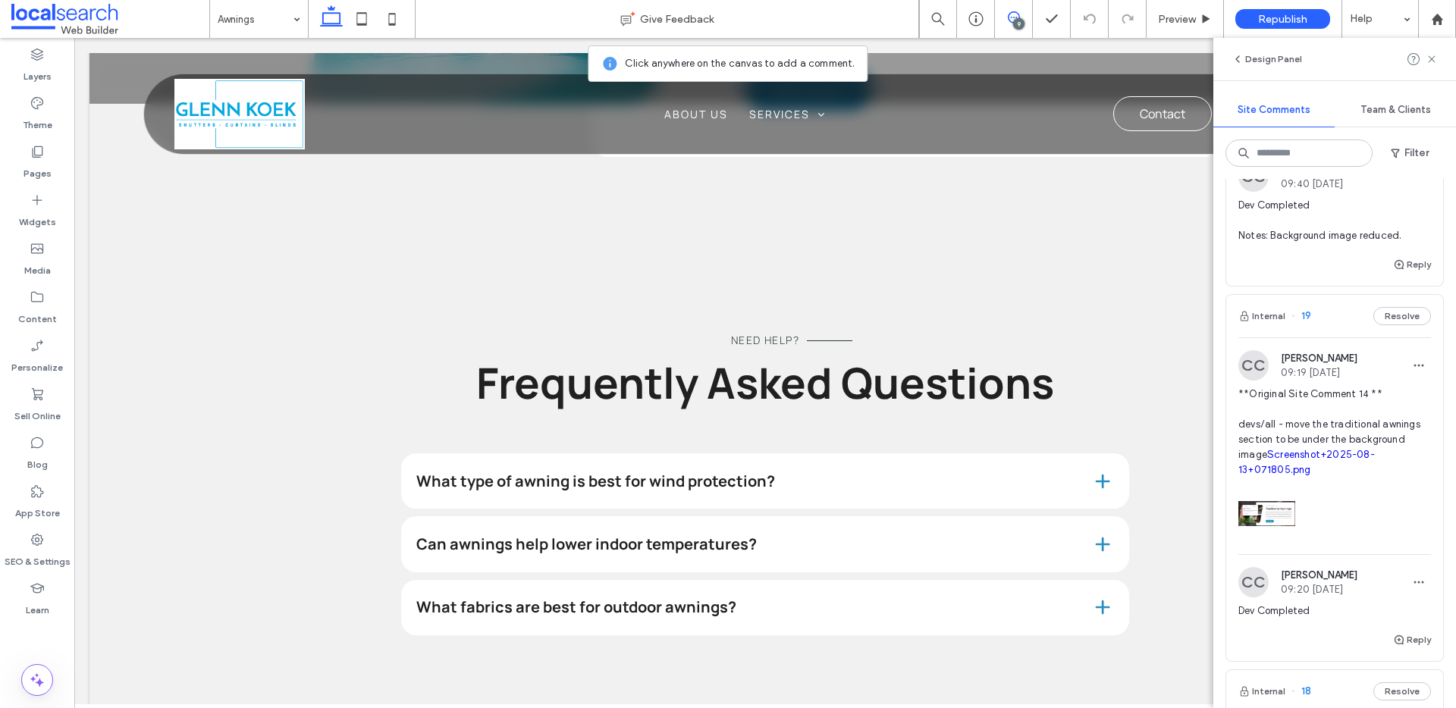
scroll to position [319, 0]
click at [1394, 312] on button "Resolve" at bounding box center [1403, 315] width 58 height 18
click at [1274, 311] on button "Internal" at bounding box center [1262, 315] width 47 height 18
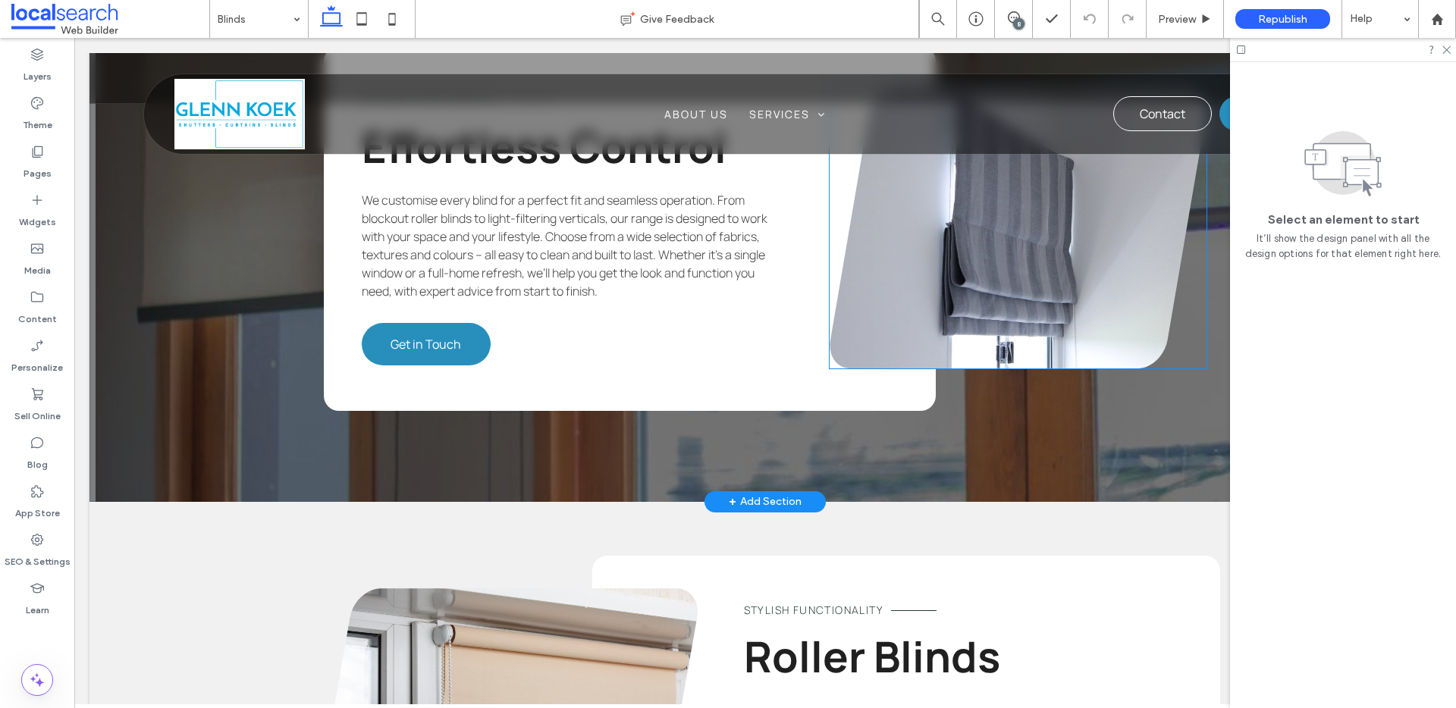
scroll to position [1568, 0]
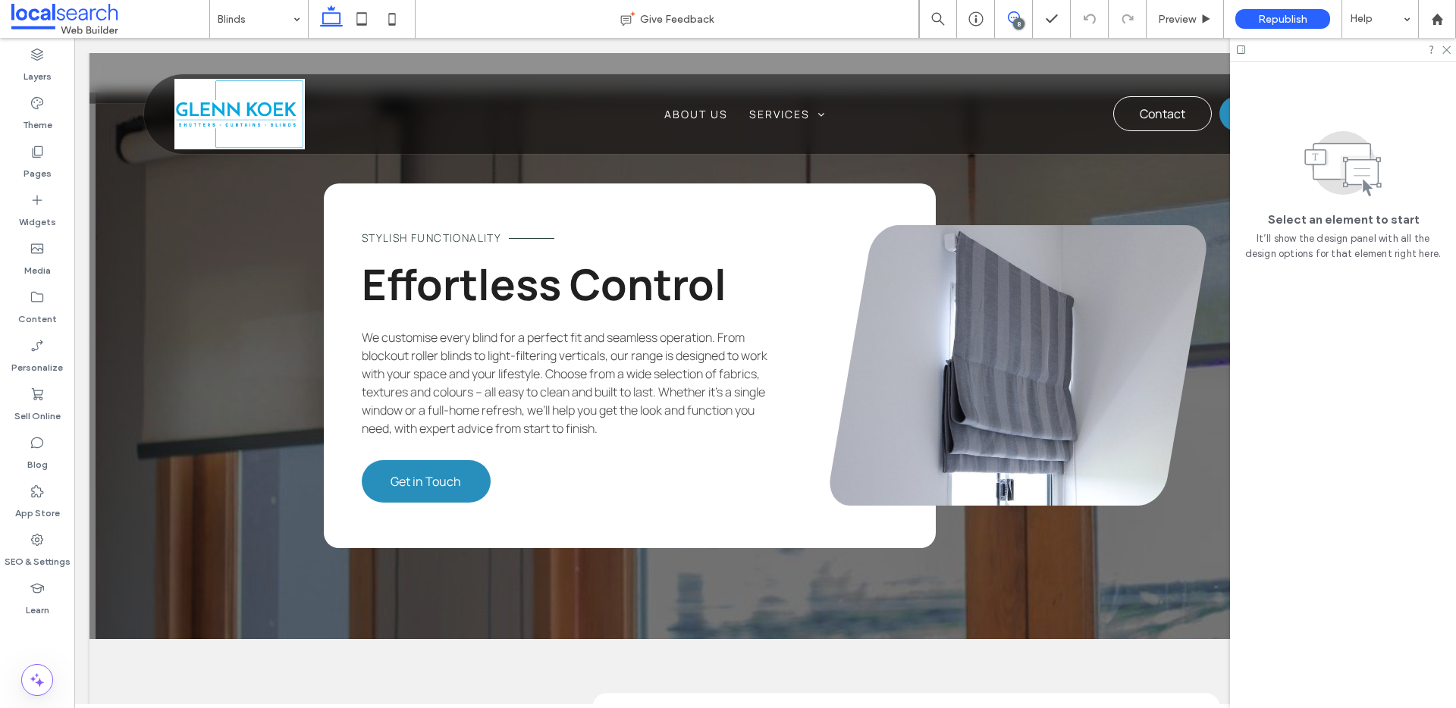
click at [1010, 19] on icon at bounding box center [1014, 17] width 12 height 12
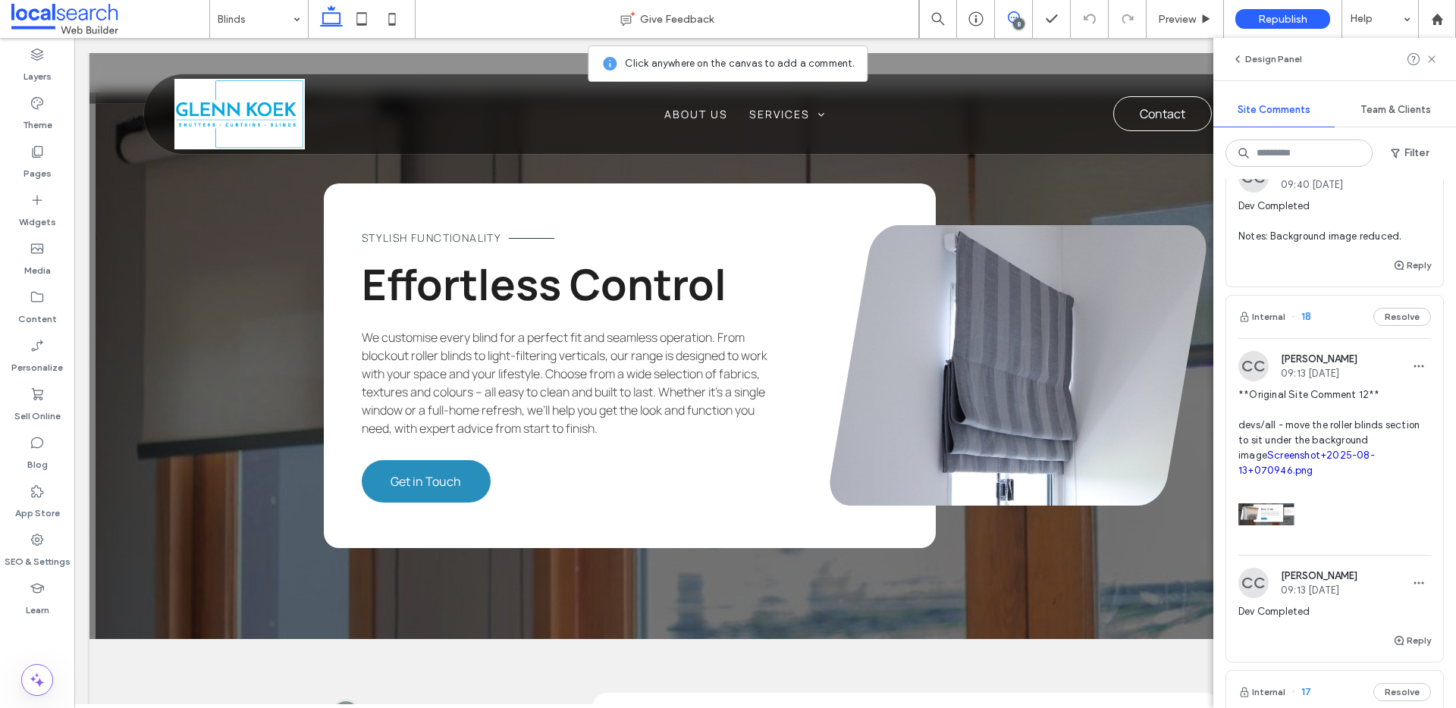
scroll to position [336, 0]
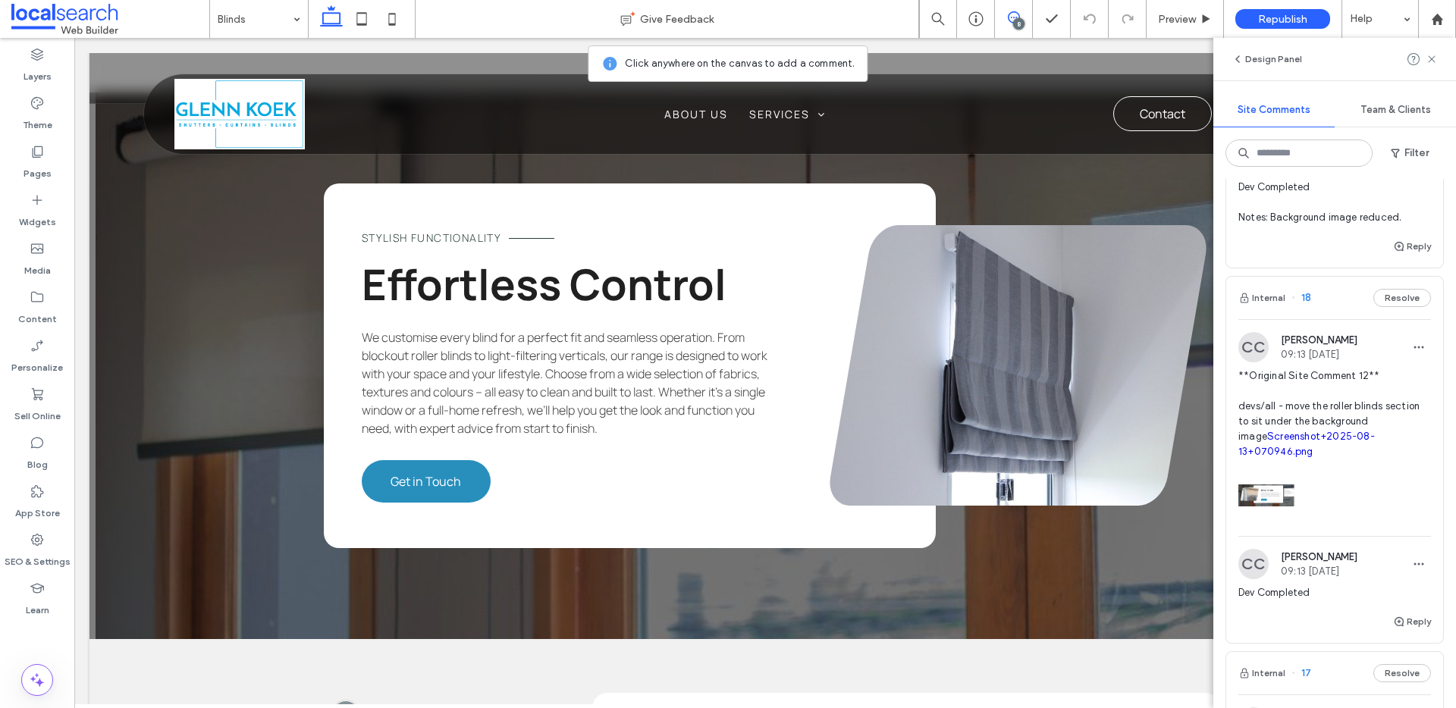
drag, startPoint x: 1399, startPoint y: 298, endPoint x: 1333, endPoint y: 287, distance: 67.7
click at [1399, 298] on button "Resolve" at bounding box center [1403, 298] width 58 height 18
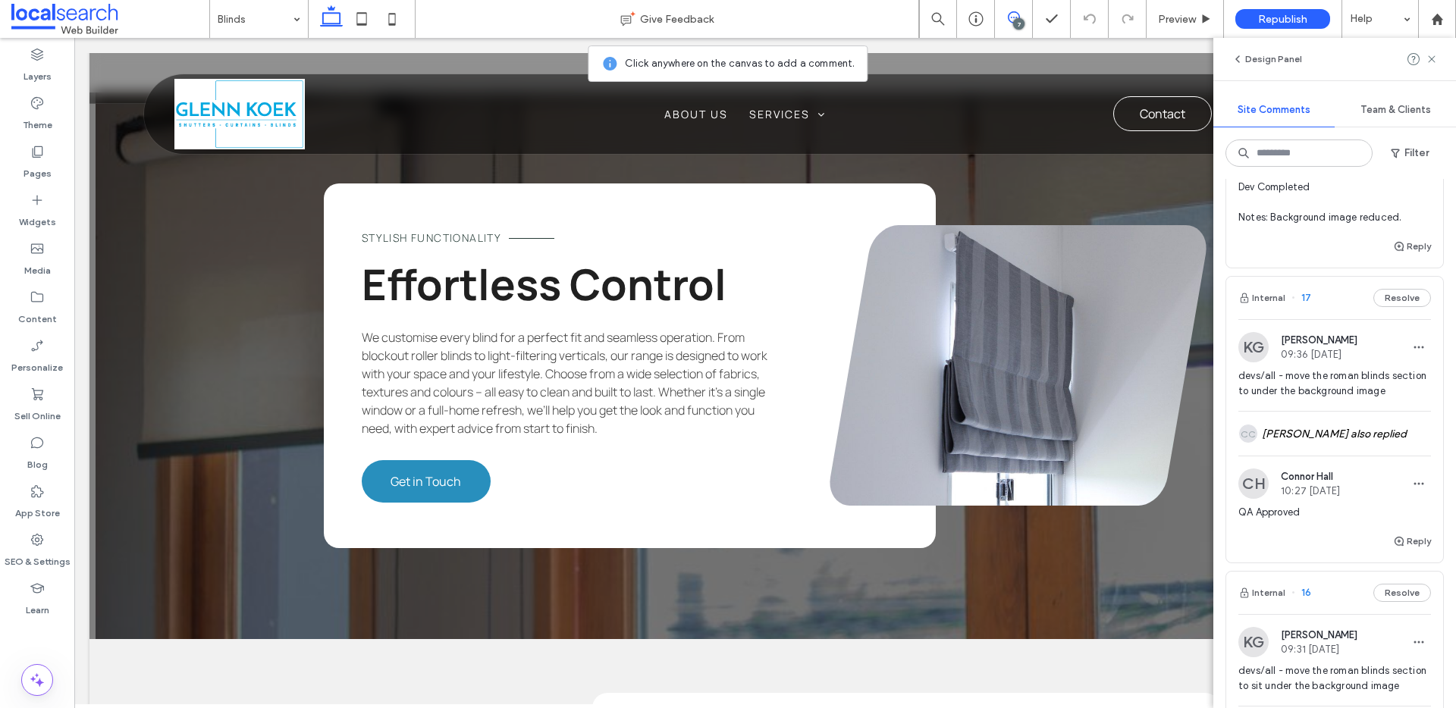
click at [1276, 294] on button "Internal" at bounding box center [1262, 298] width 47 height 18
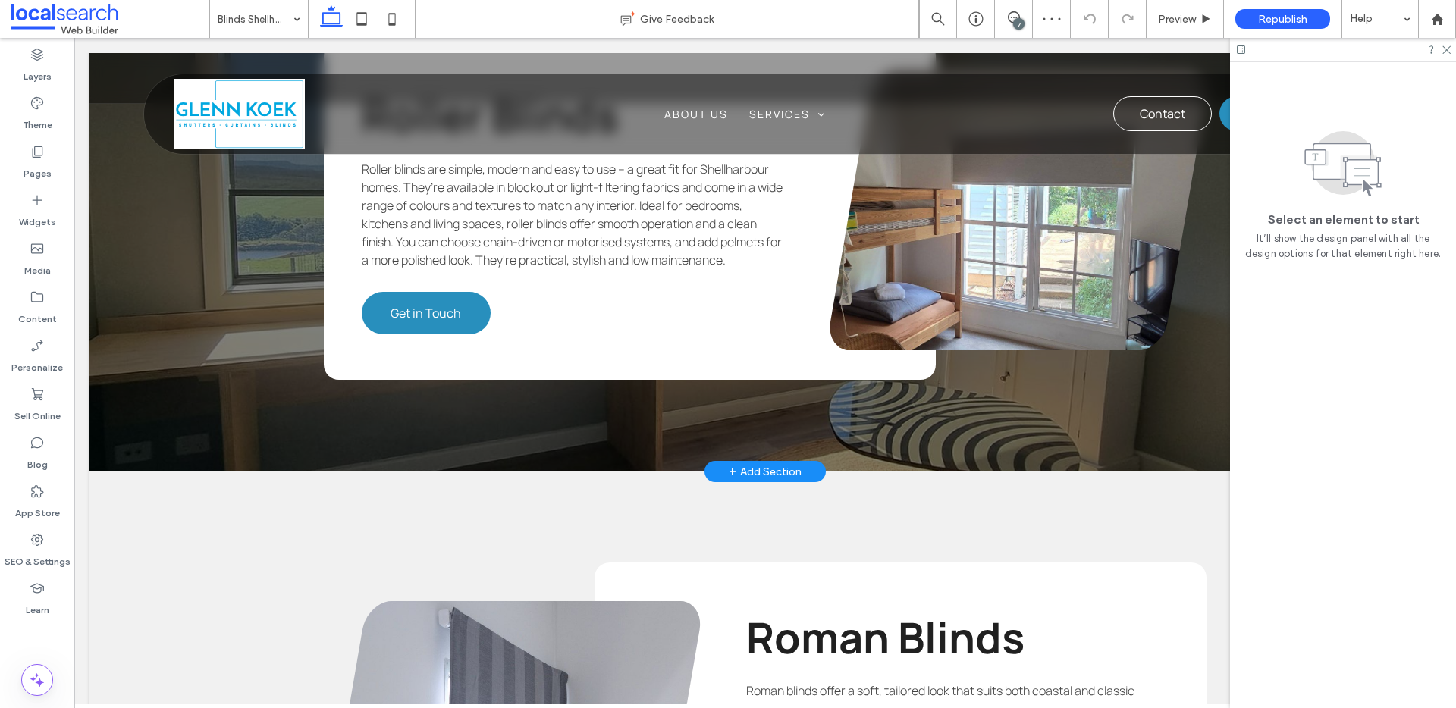
scroll to position [1977, 0]
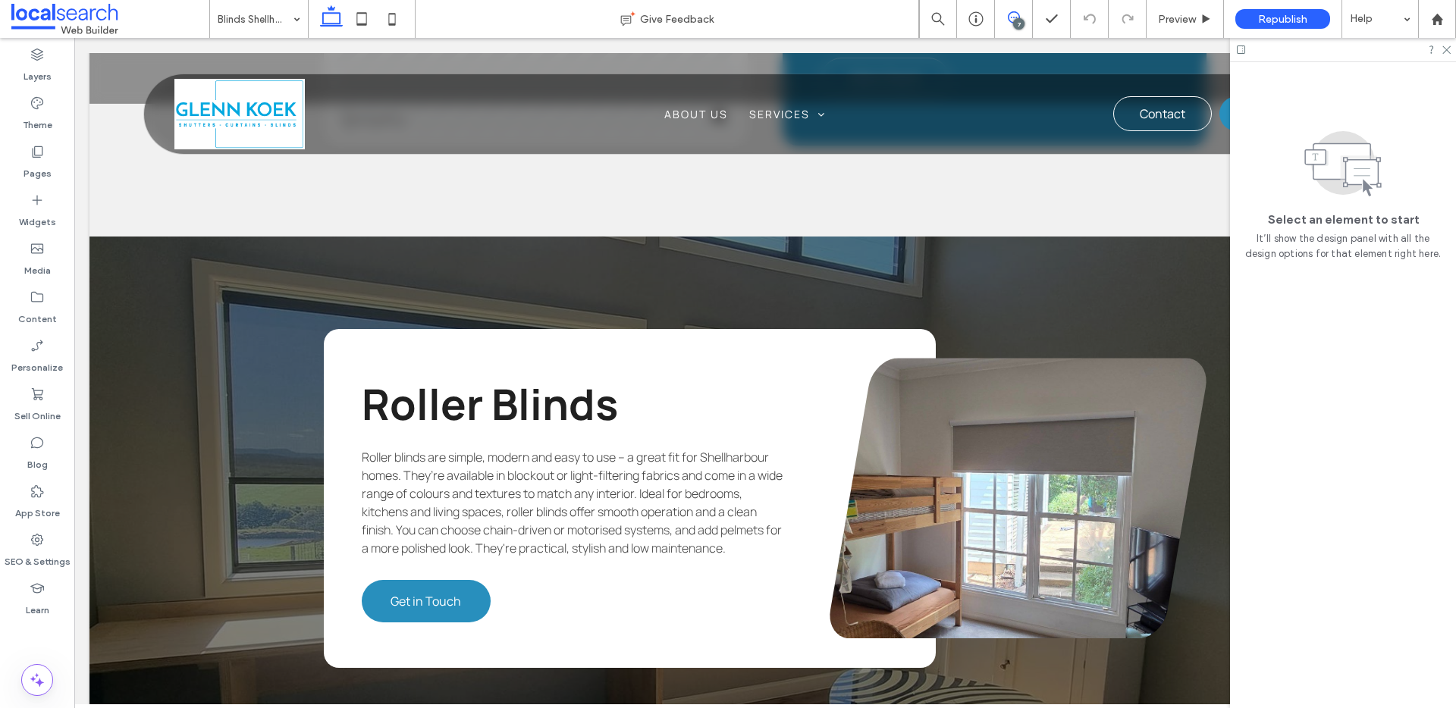
click at [1013, 18] on icon at bounding box center [1014, 17] width 12 height 12
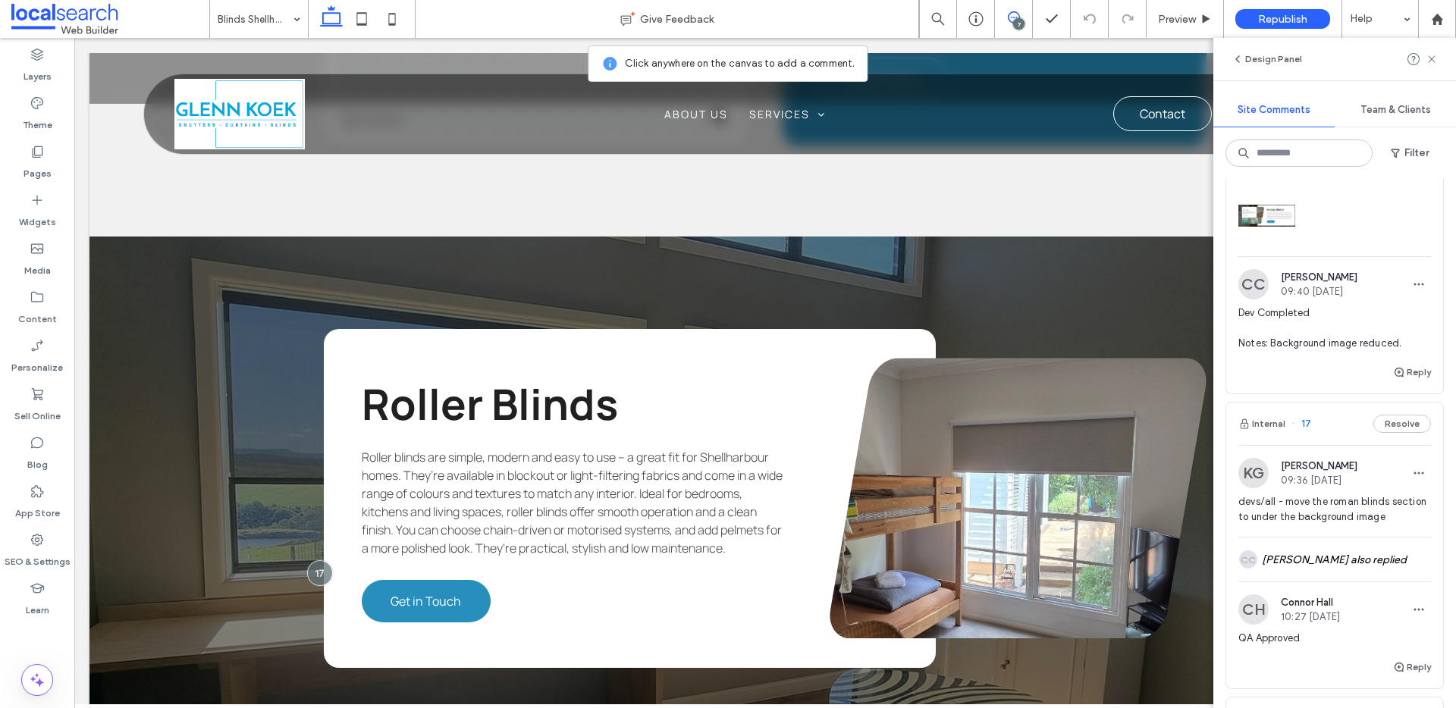
scroll to position [257, 0]
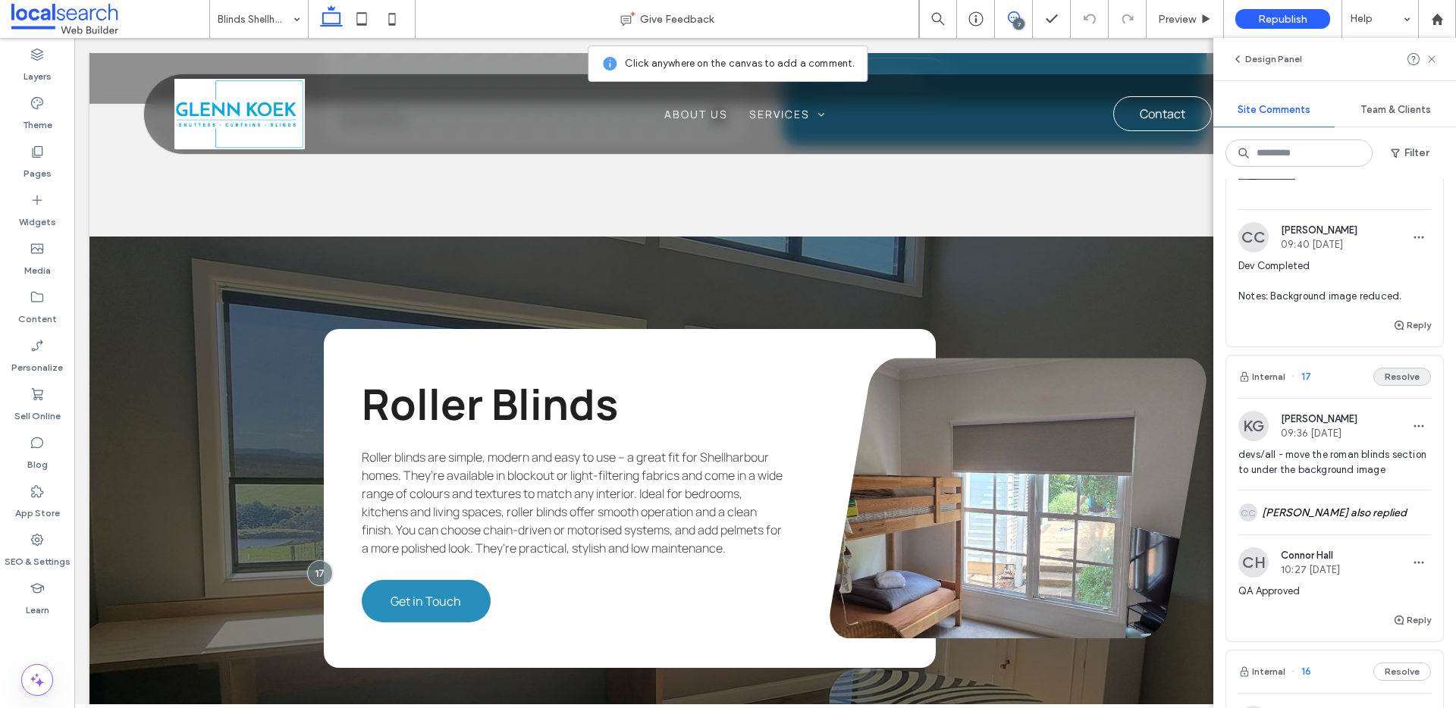
click at [1399, 385] on button "Resolve" at bounding box center [1403, 377] width 58 height 18
click at [1252, 381] on button "Internal" at bounding box center [1262, 377] width 47 height 18
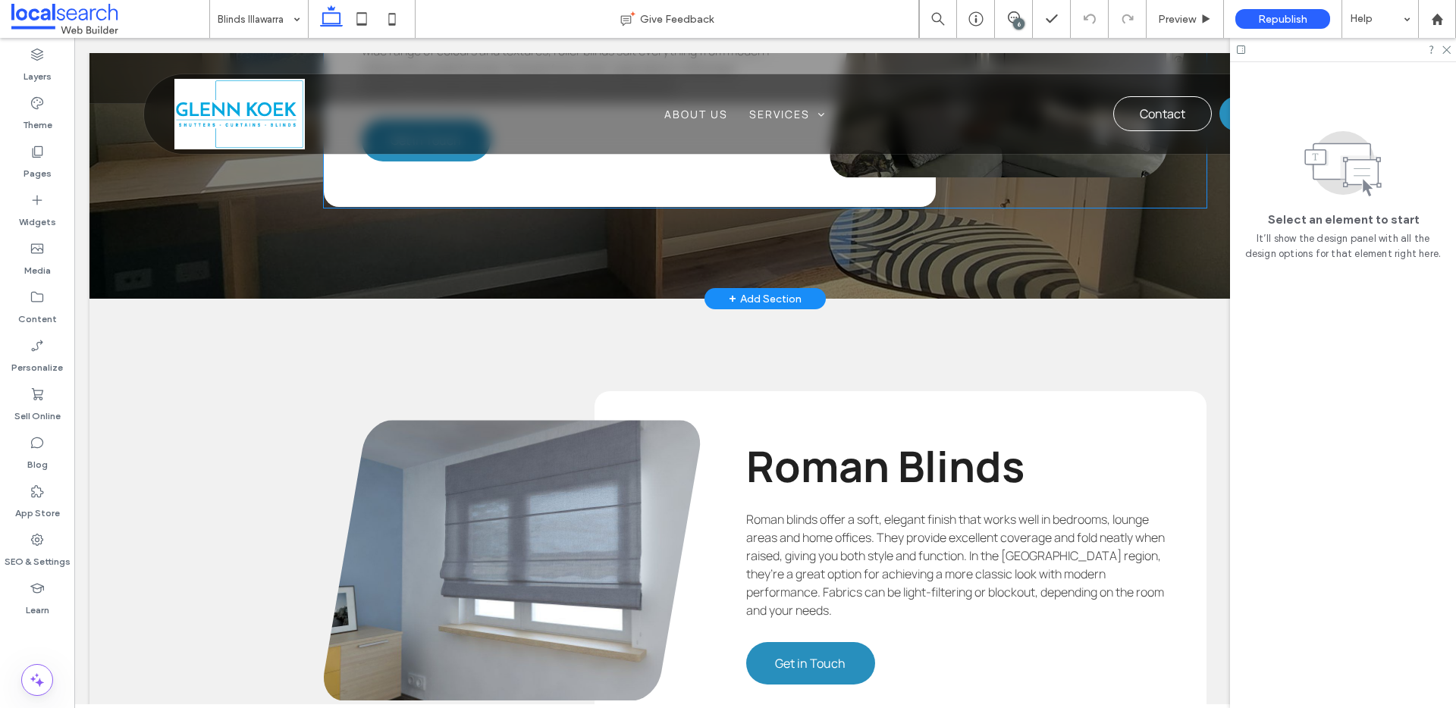
scroll to position [2460, 0]
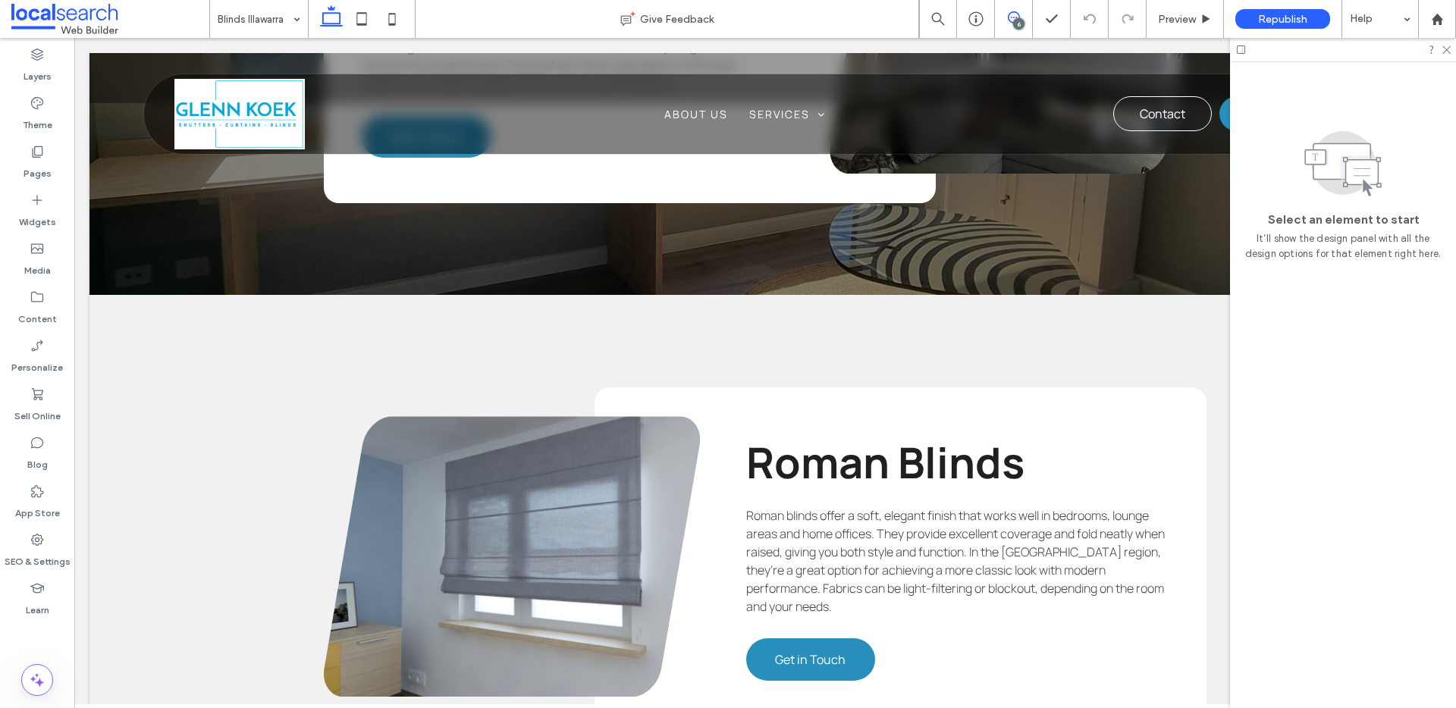
click at [1000, 17] on span at bounding box center [1013, 17] width 37 height 12
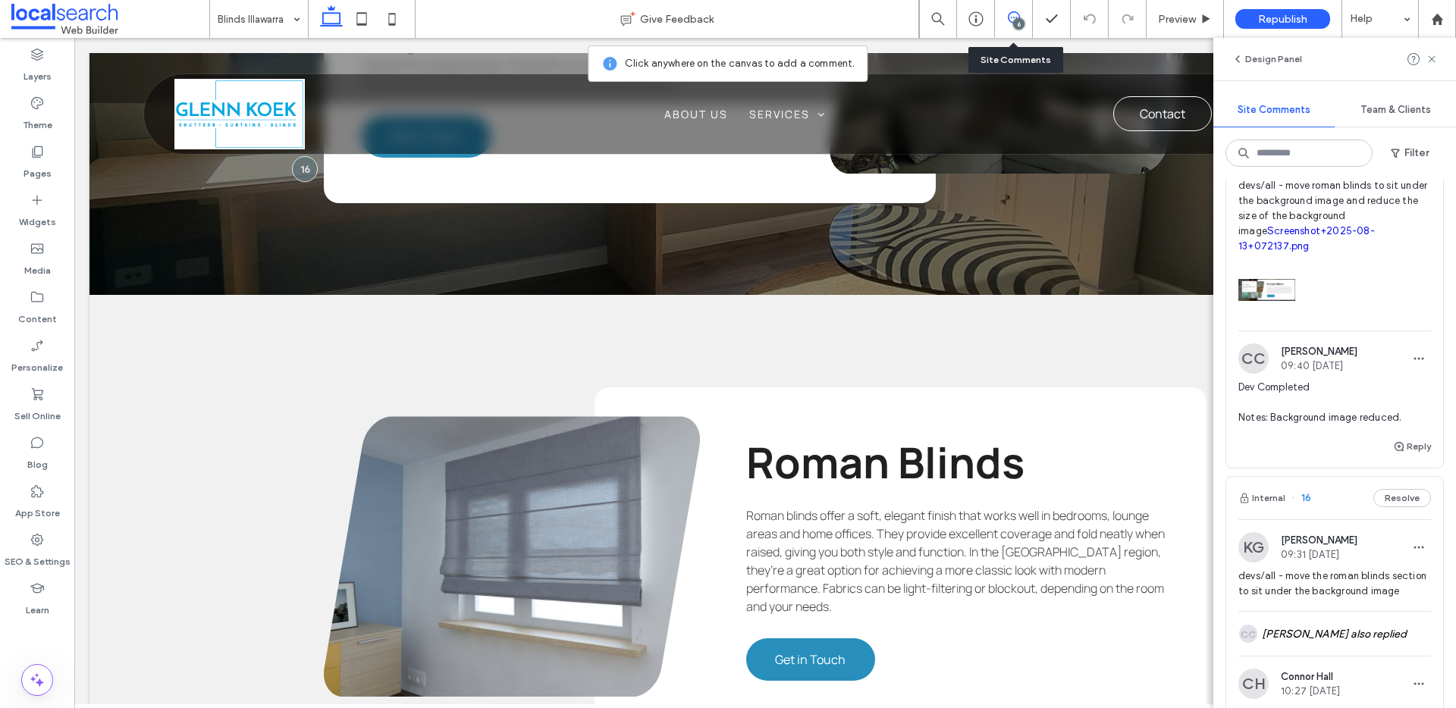
scroll to position [140, 0]
click at [1405, 491] on button "Resolve" at bounding box center [1403, 494] width 58 height 18
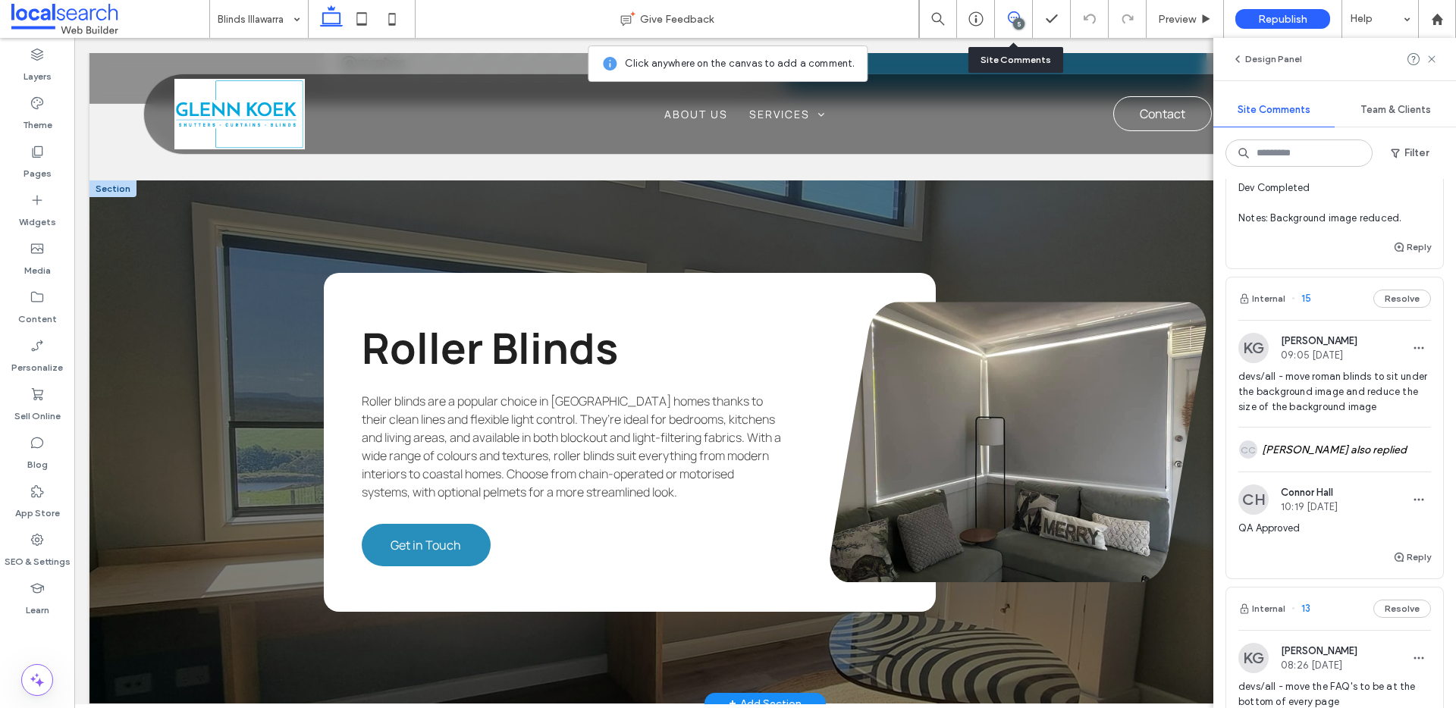
scroll to position [354, 0]
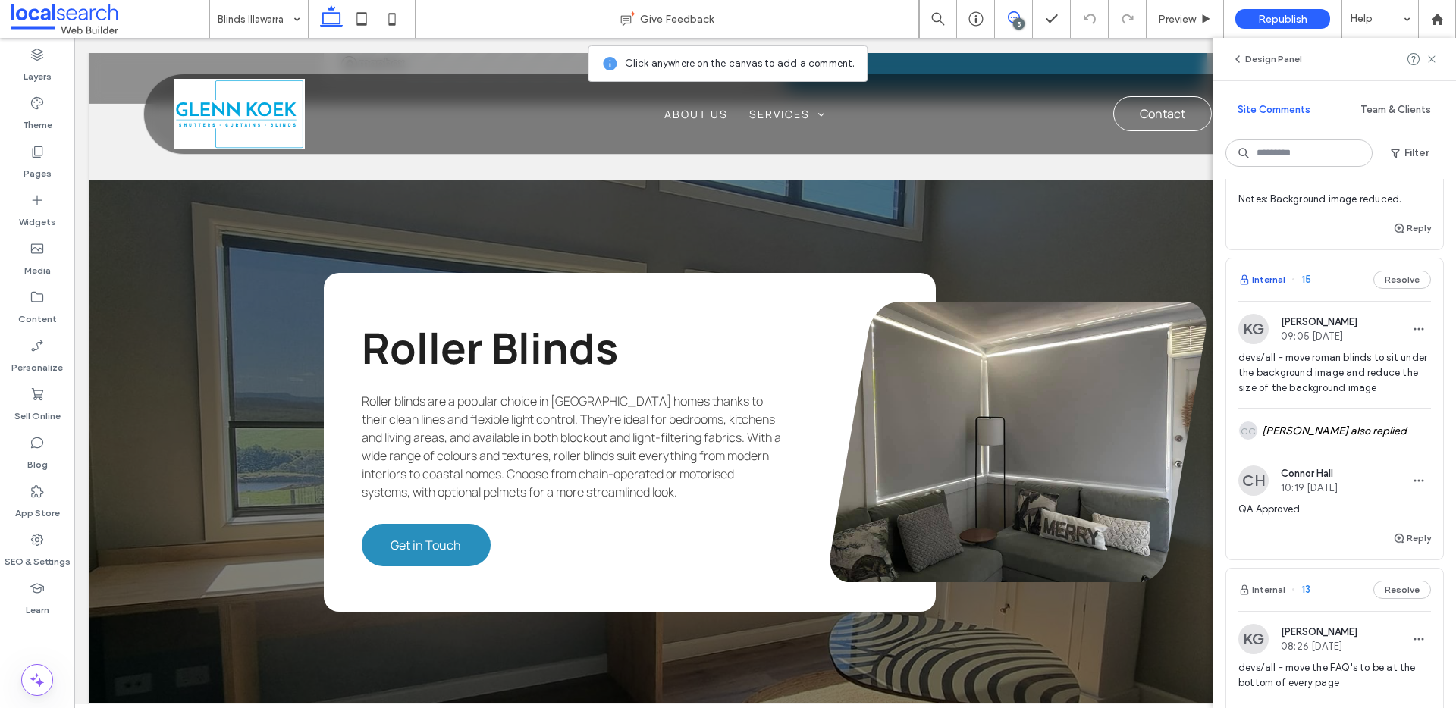
click at [1273, 282] on button "Internal" at bounding box center [1262, 280] width 47 height 18
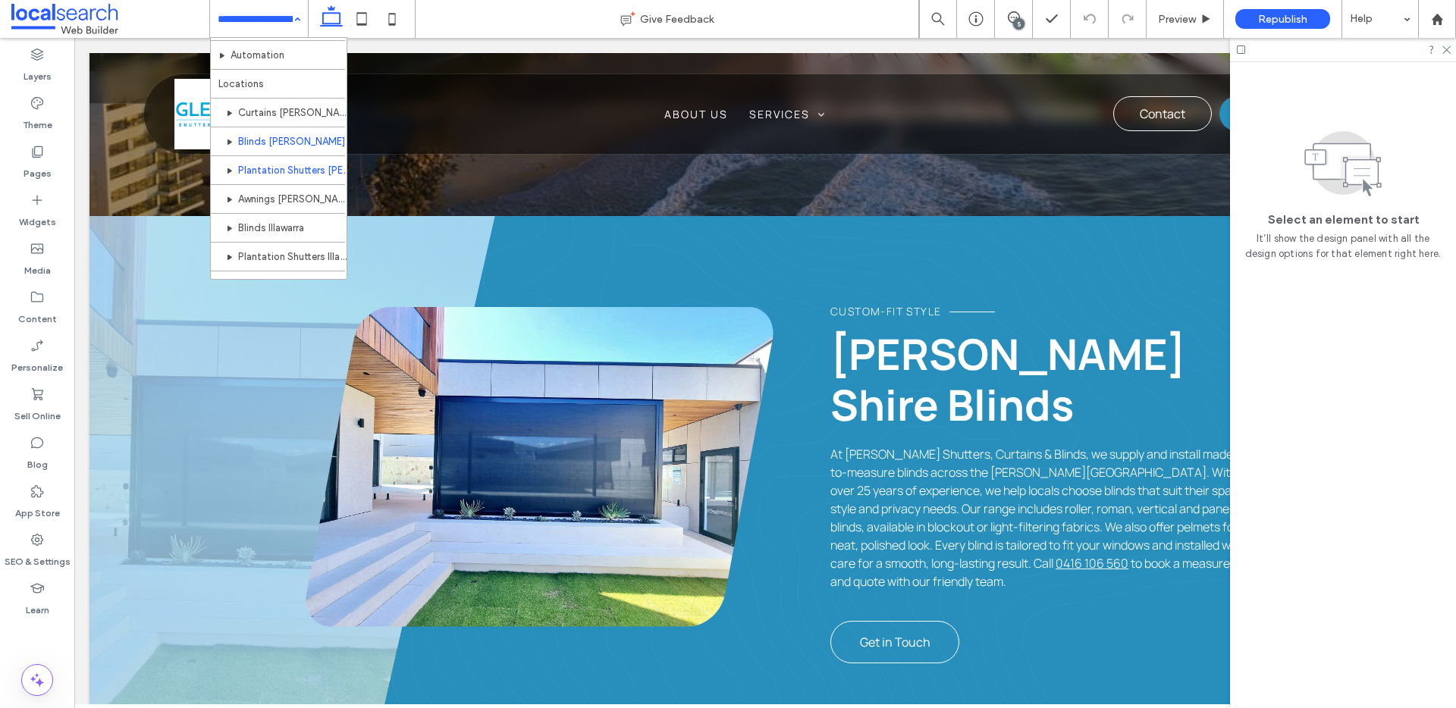
scroll to position [246, 0]
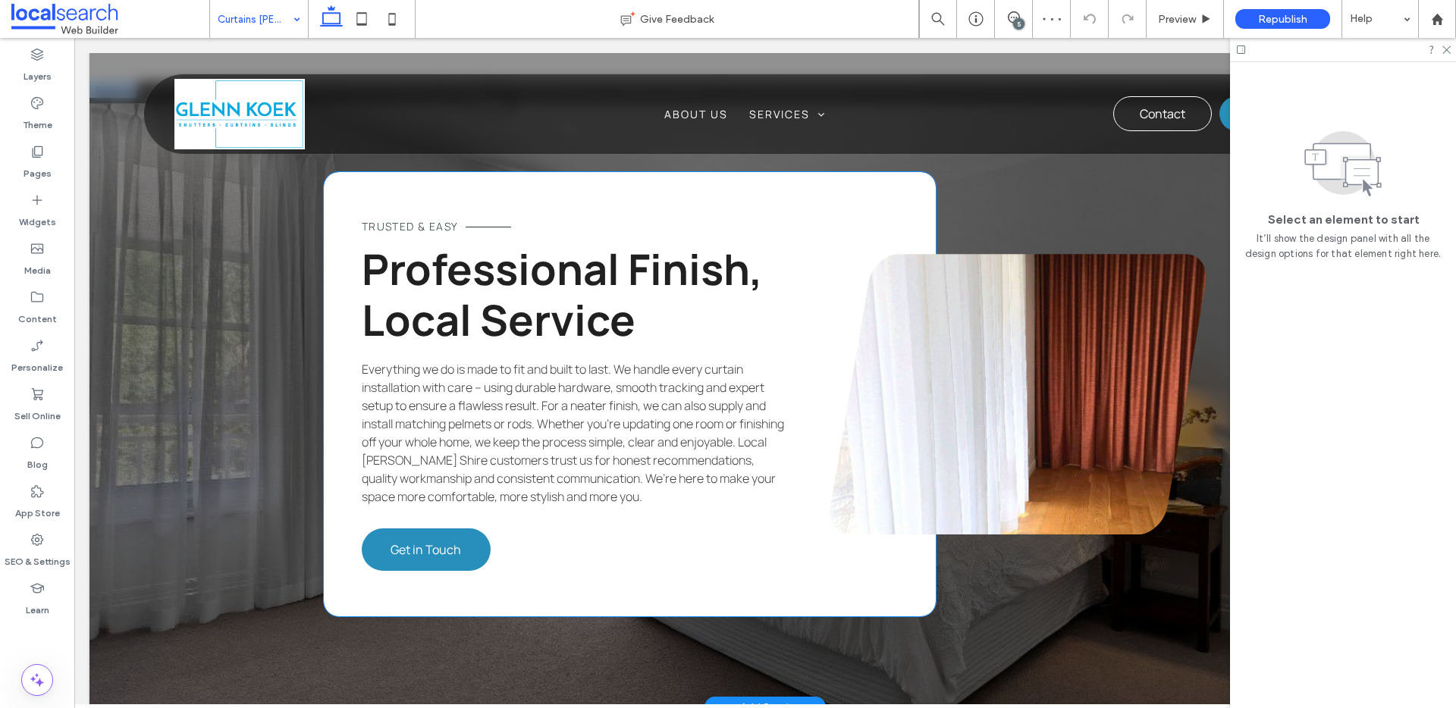
scroll to position [2256, 0]
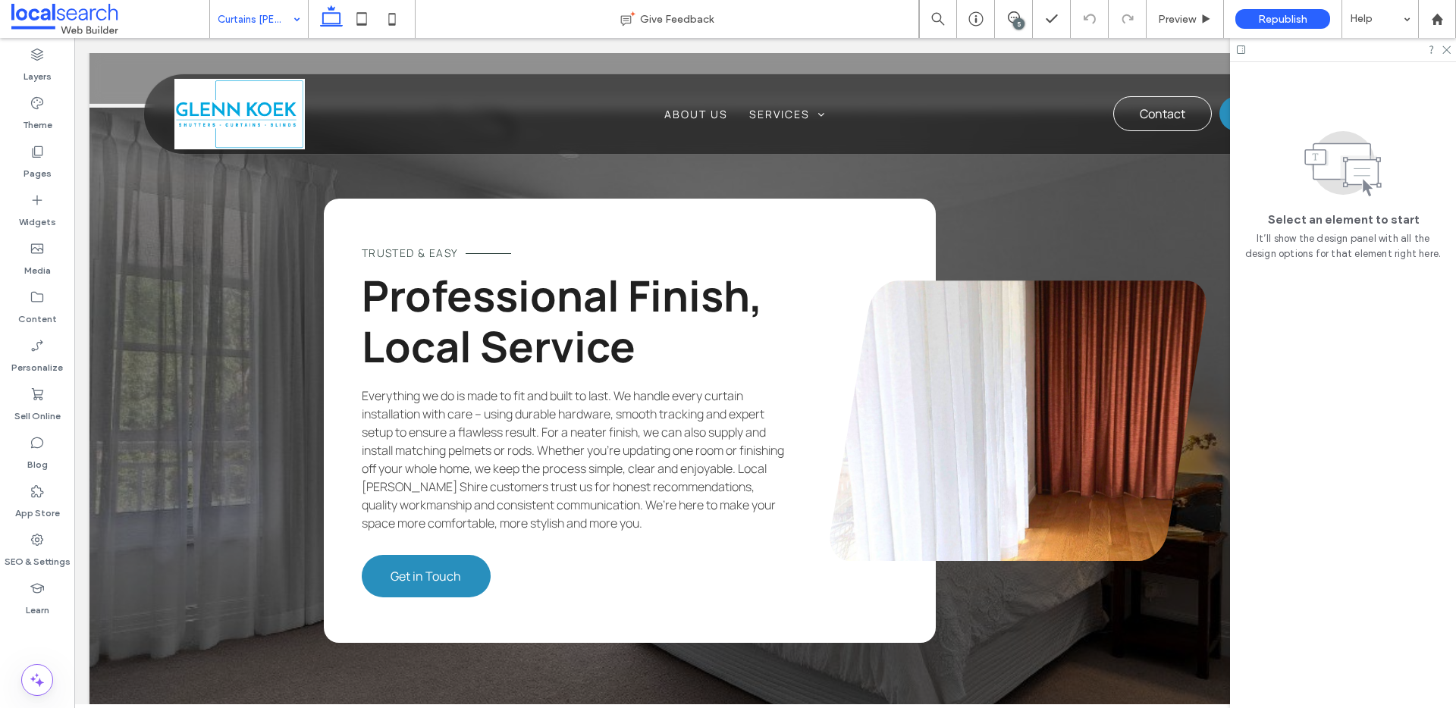
click at [278, 14] on input at bounding box center [255, 19] width 75 height 38
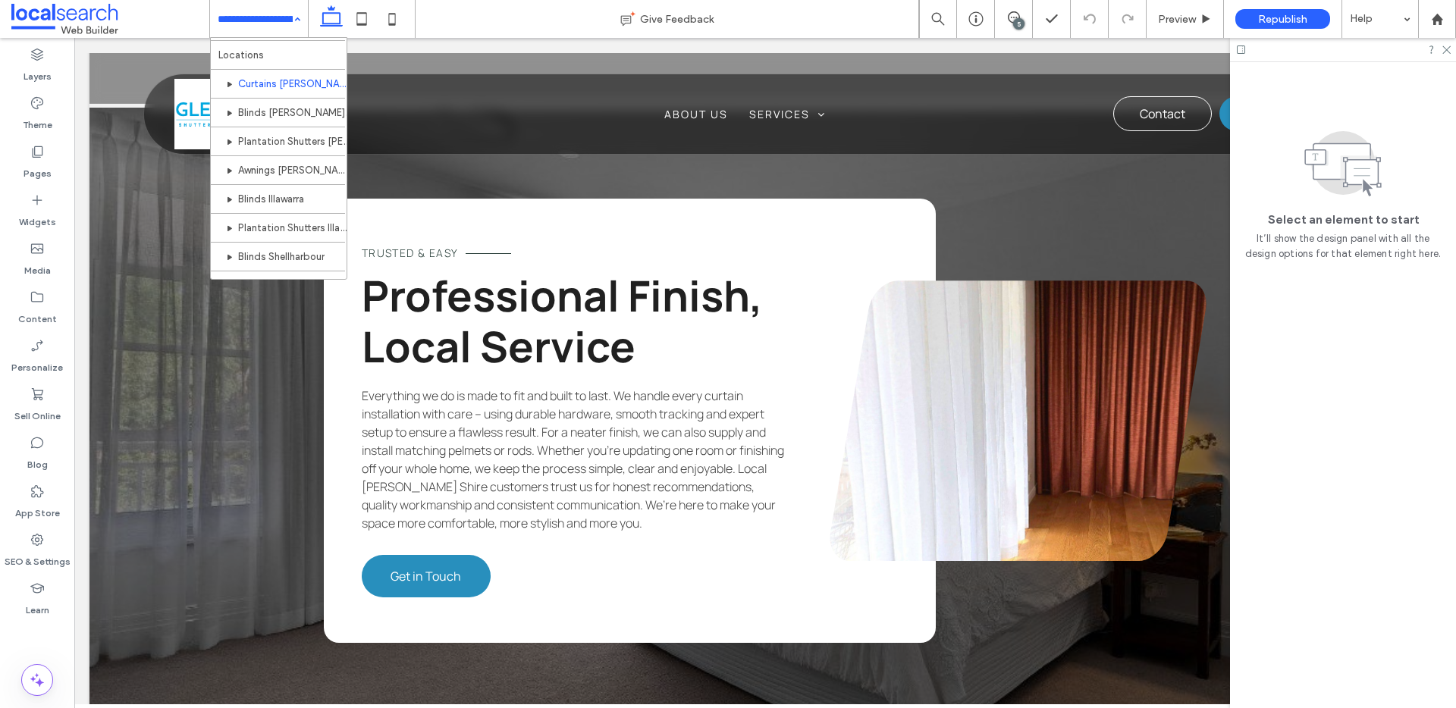
scroll to position [246, 0]
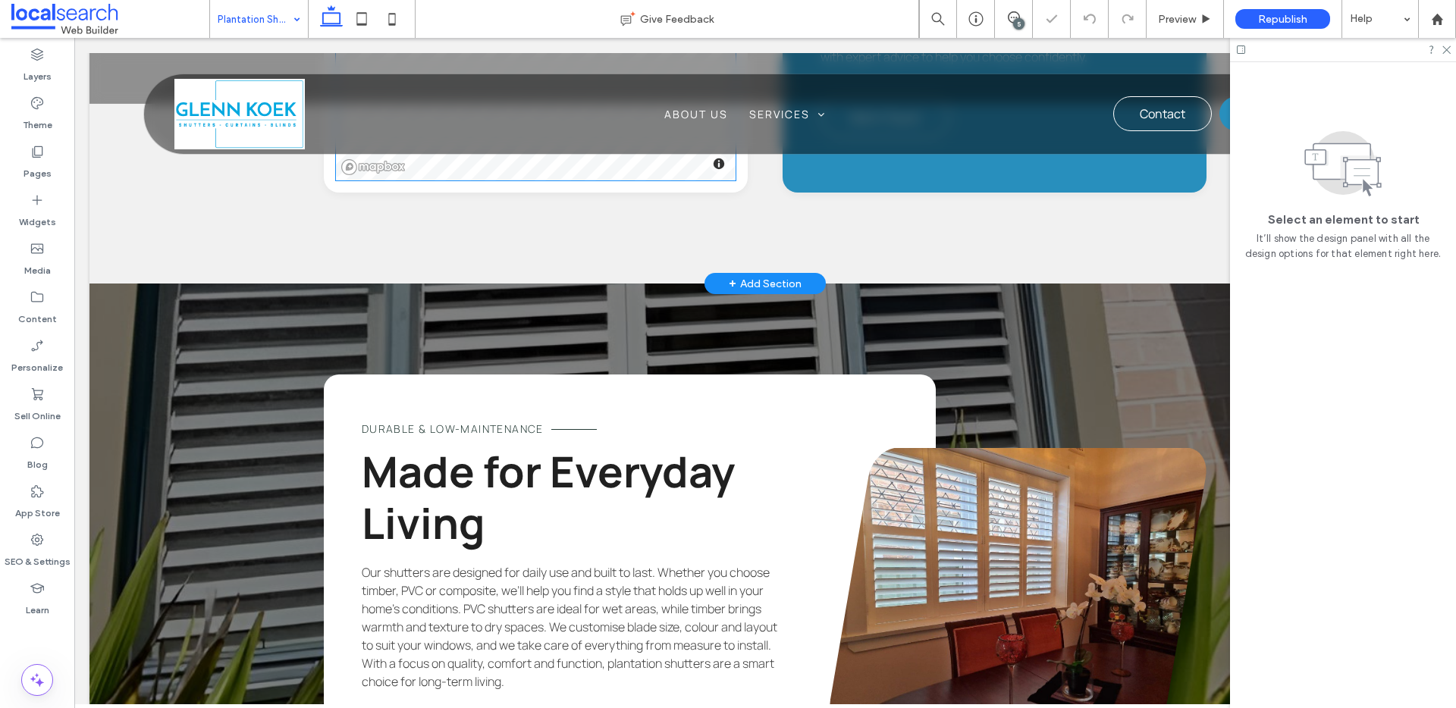
scroll to position [2263, 0]
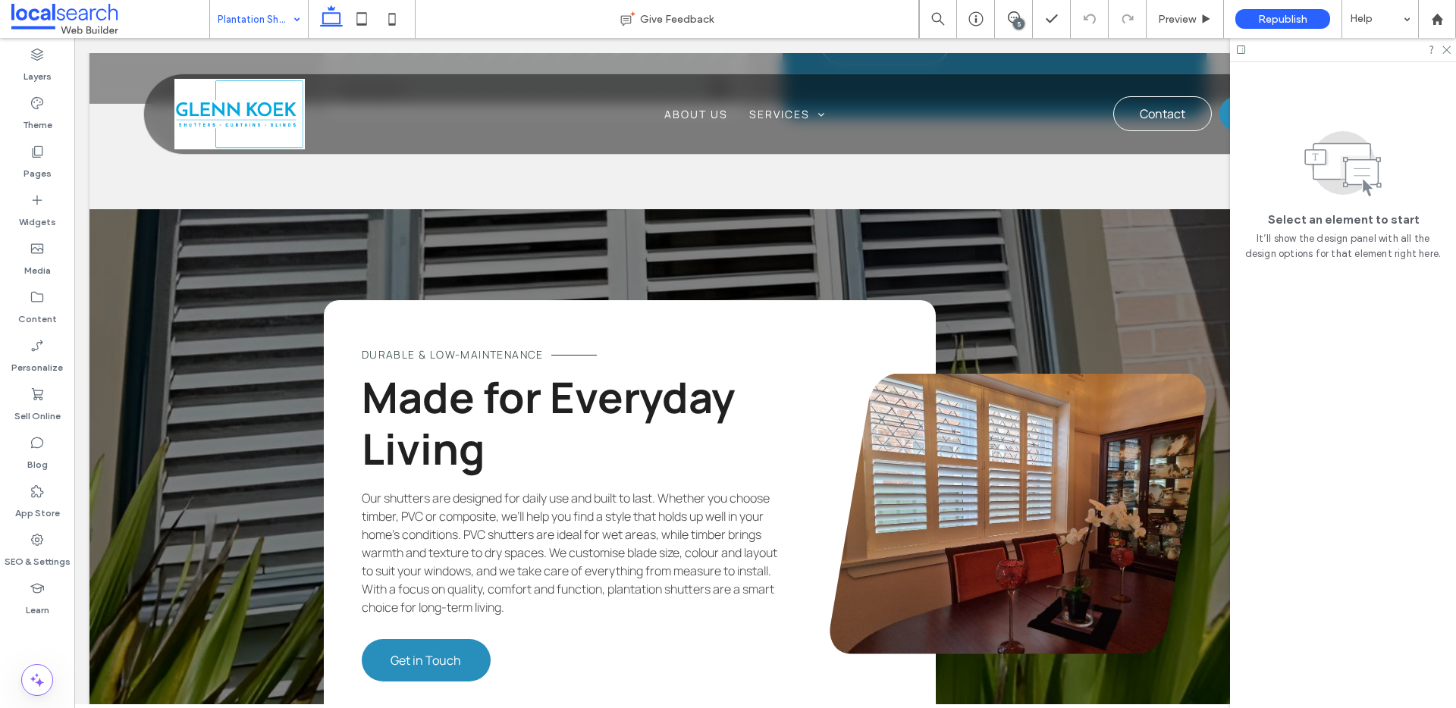
click at [250, 12] on input at bounding box center [255, 19] width 75 height 38
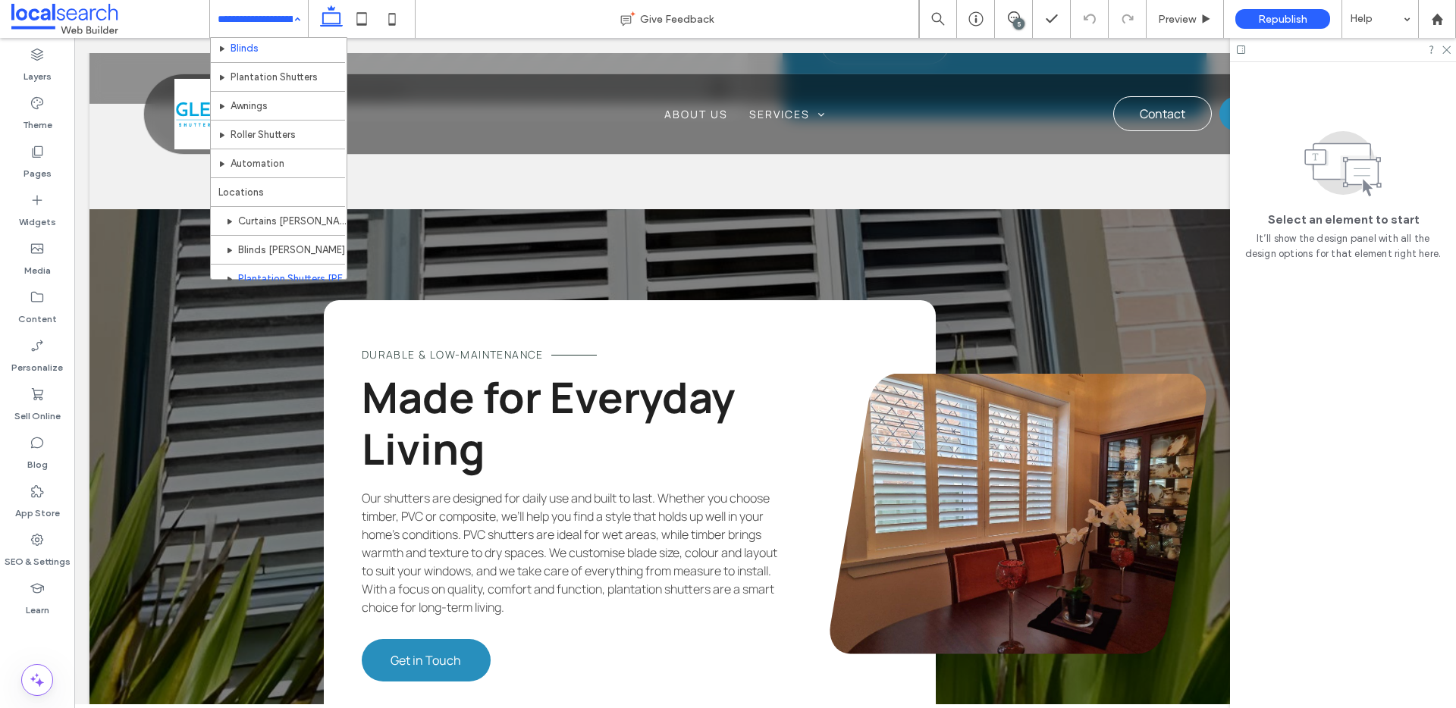
scroll to position [184, 0]
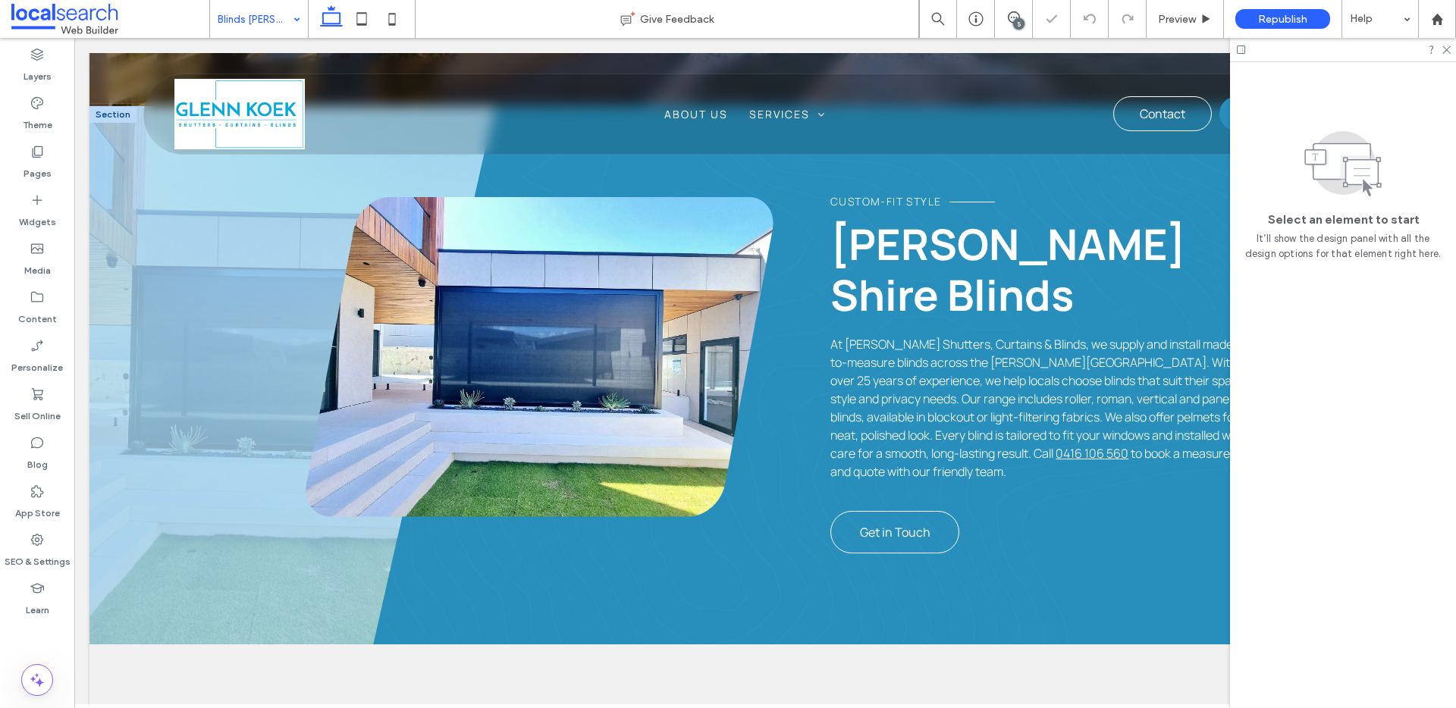
scroll to position [648, 0]
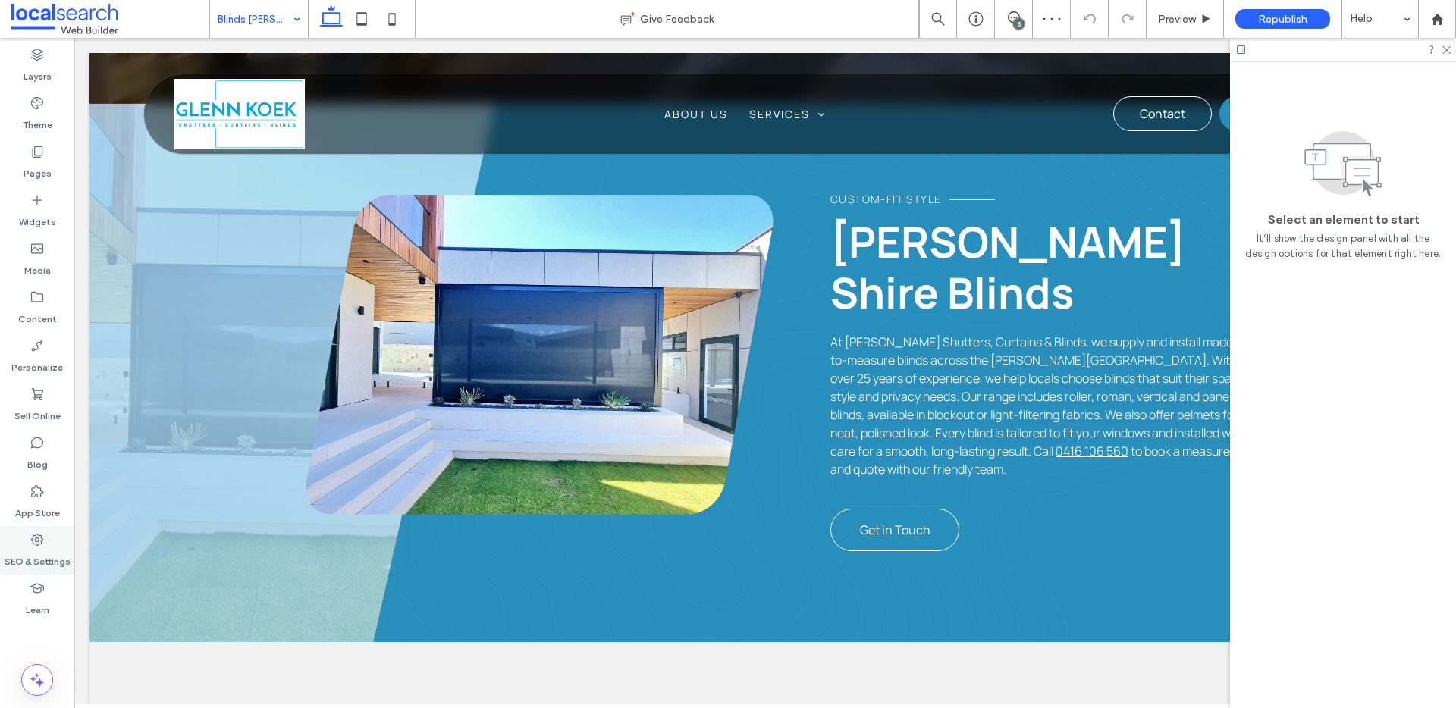
click at [42, 526] on div "SEO & Settings" at bounding box center [37, 550] width 74 height 49
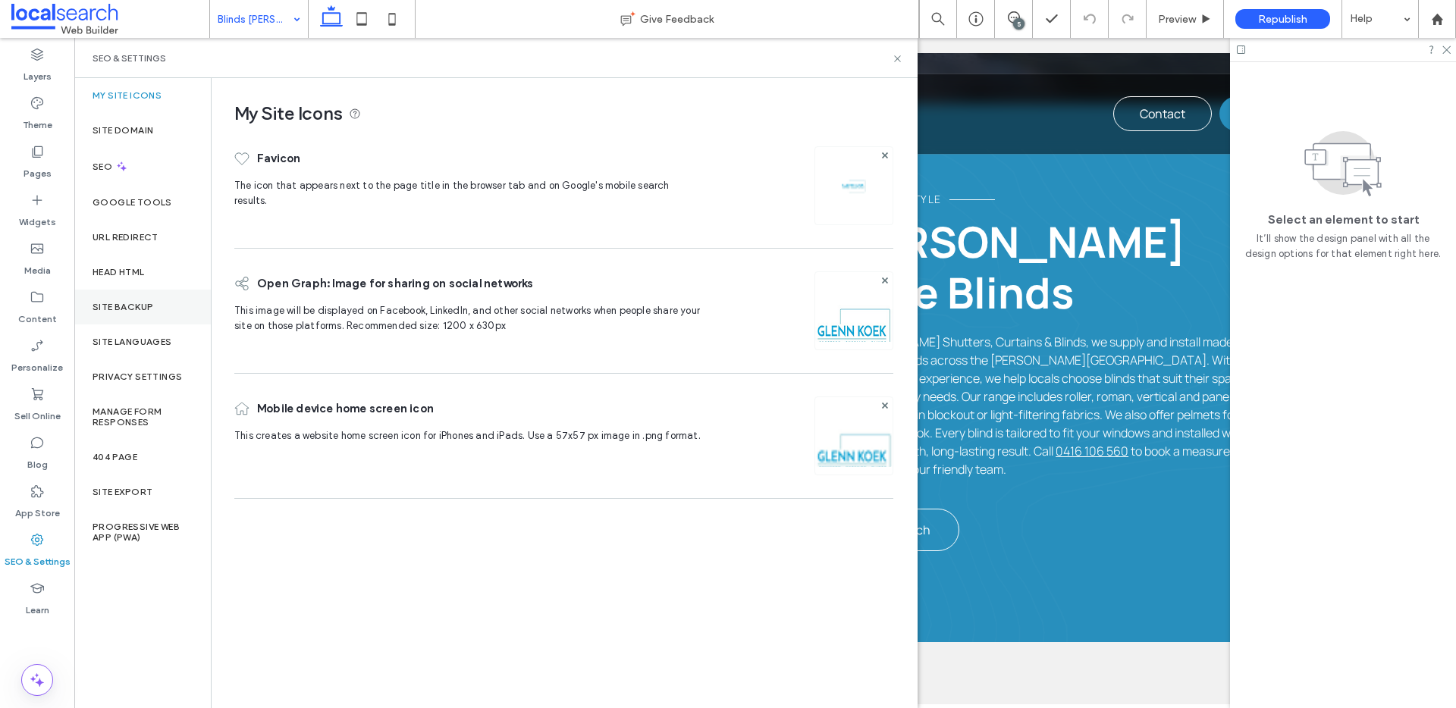
click at [144, 317] on div "Site Backup" at bounding box center [142, 307] width 137 height 35
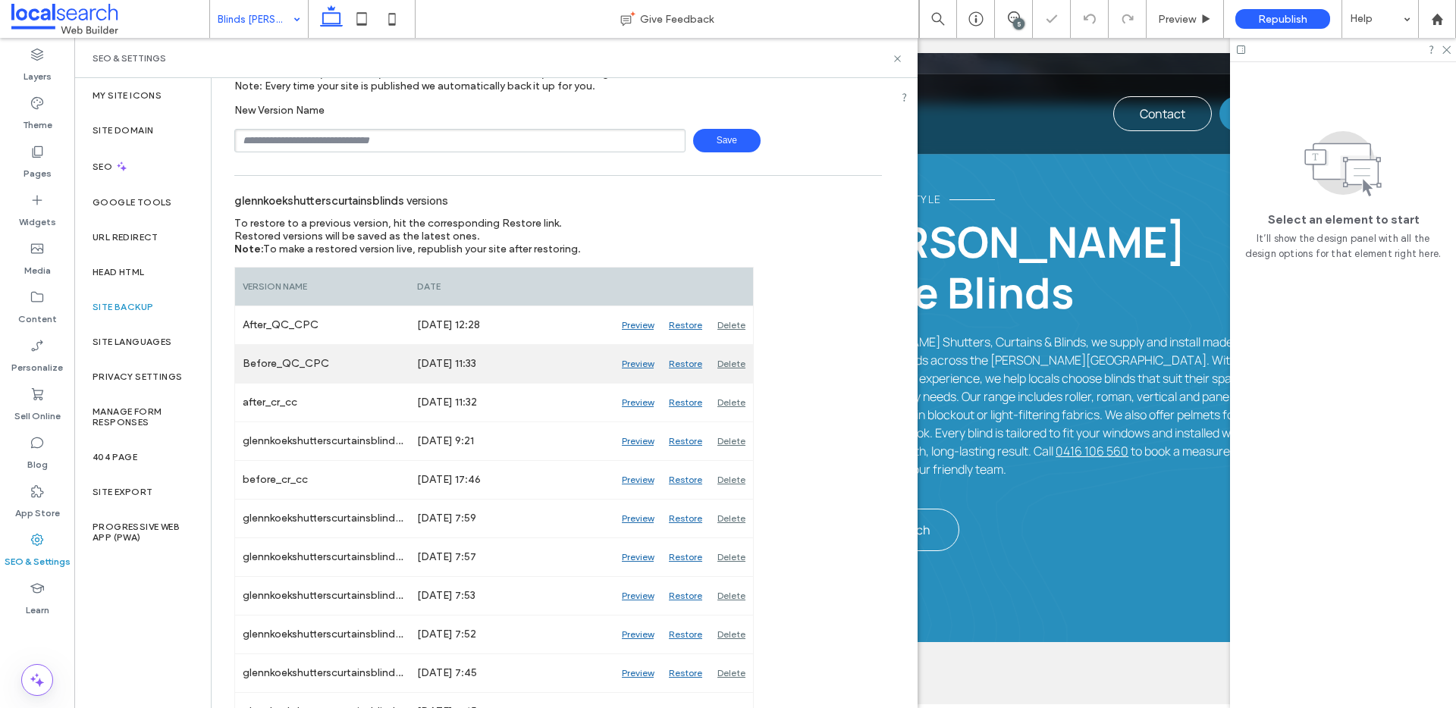
scroll to position [99, 0]
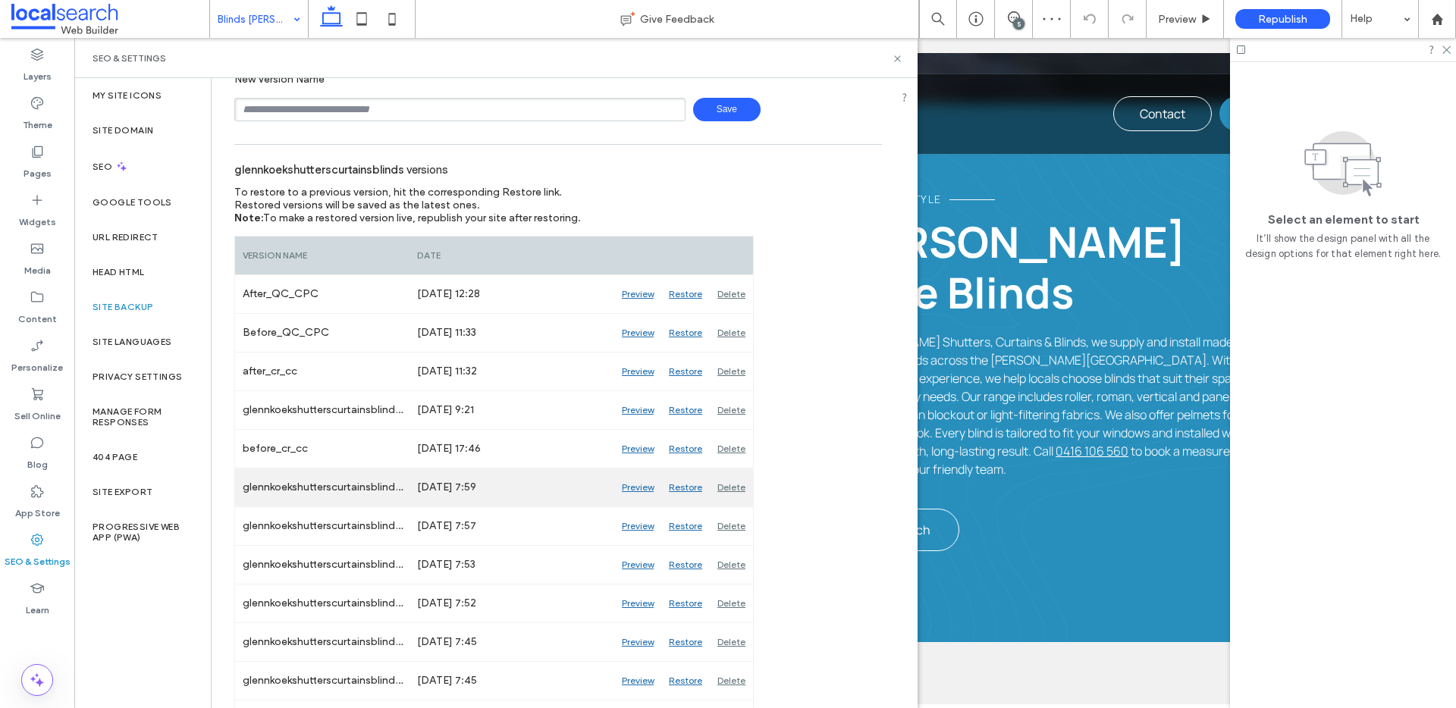
click at [624, 488] on div "Preview" at bounding box center [637, 488] width 47 height 38
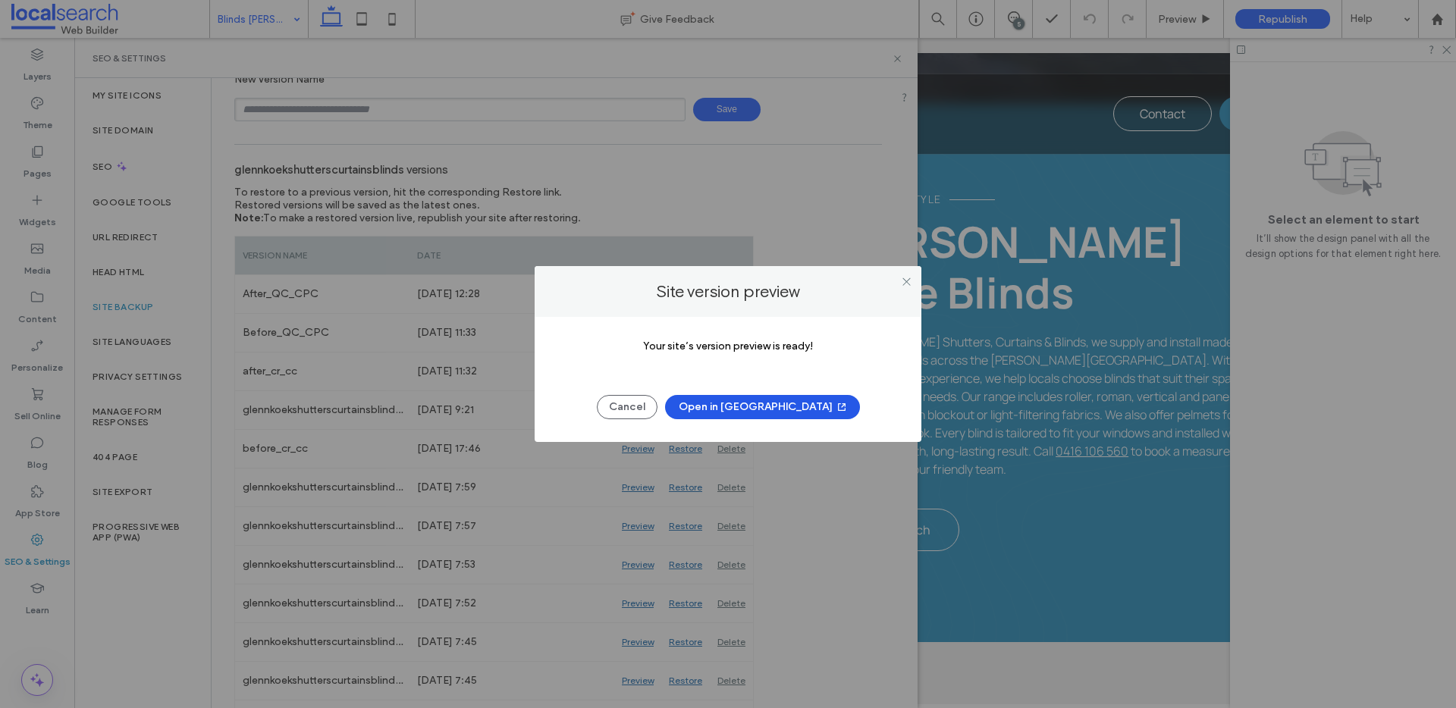
click at [762, 406] on button "Open in New Tab" at bounding box center [762, 407] width 195 height 24
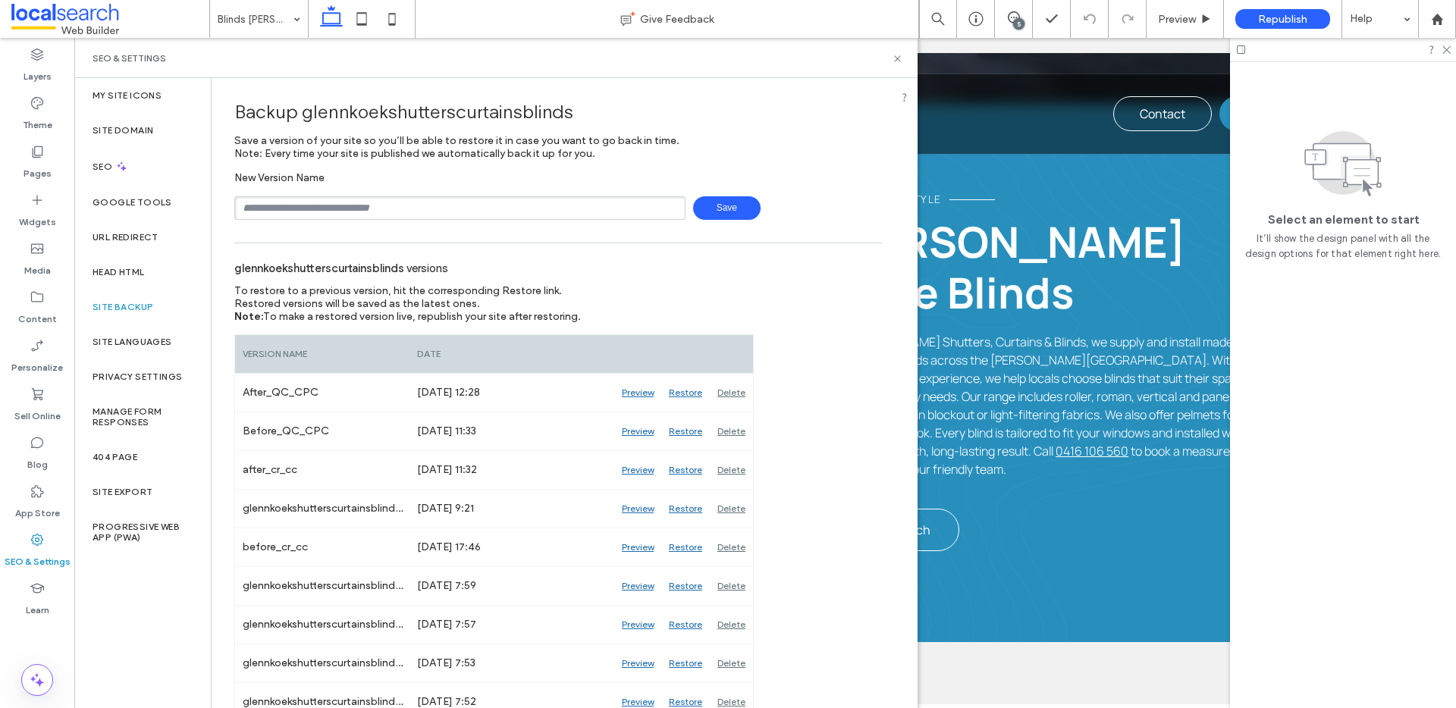
scroll to position [99, 0]
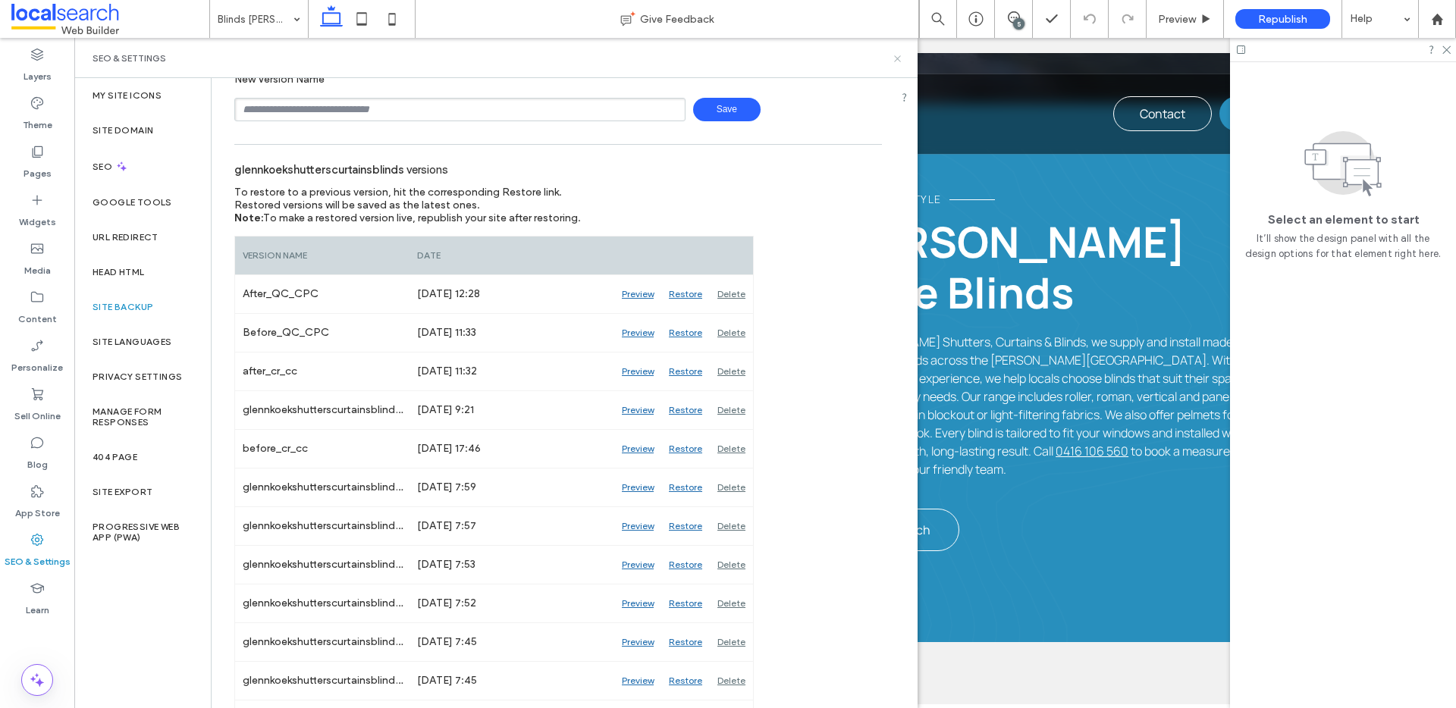
click at [896, 62] on icon at bounding box center [897, 58] width 11 height 11
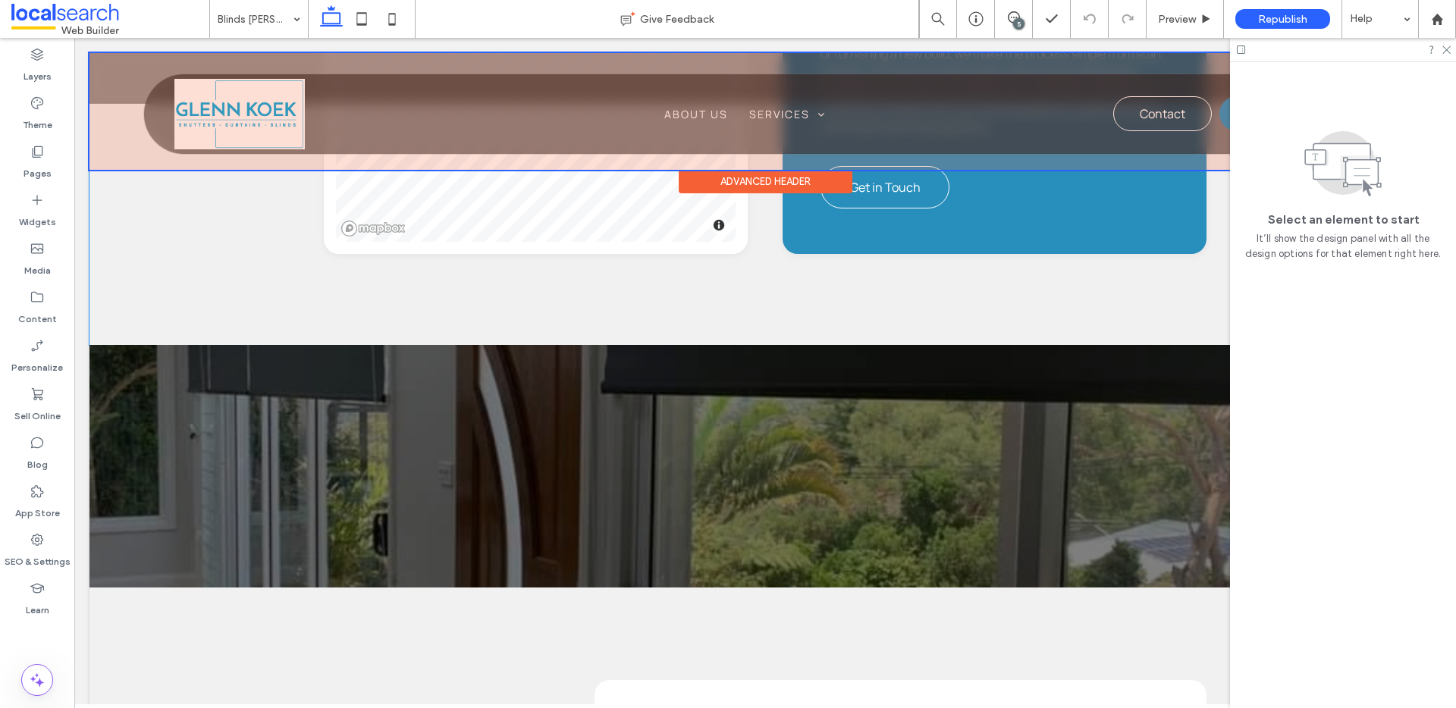
scroll to position [2187, 0]
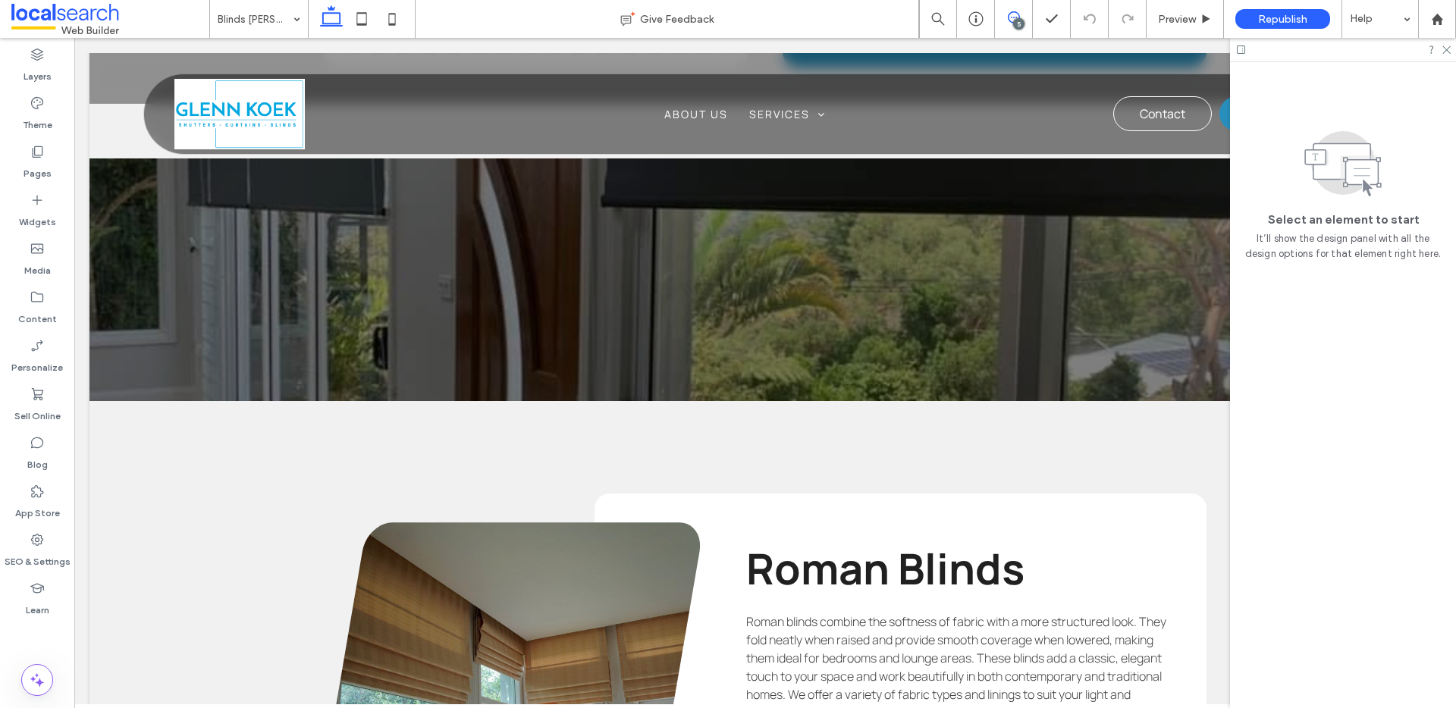
click at [1010, 18] on icon at bounding box center [1014, 17] width 12 height 12
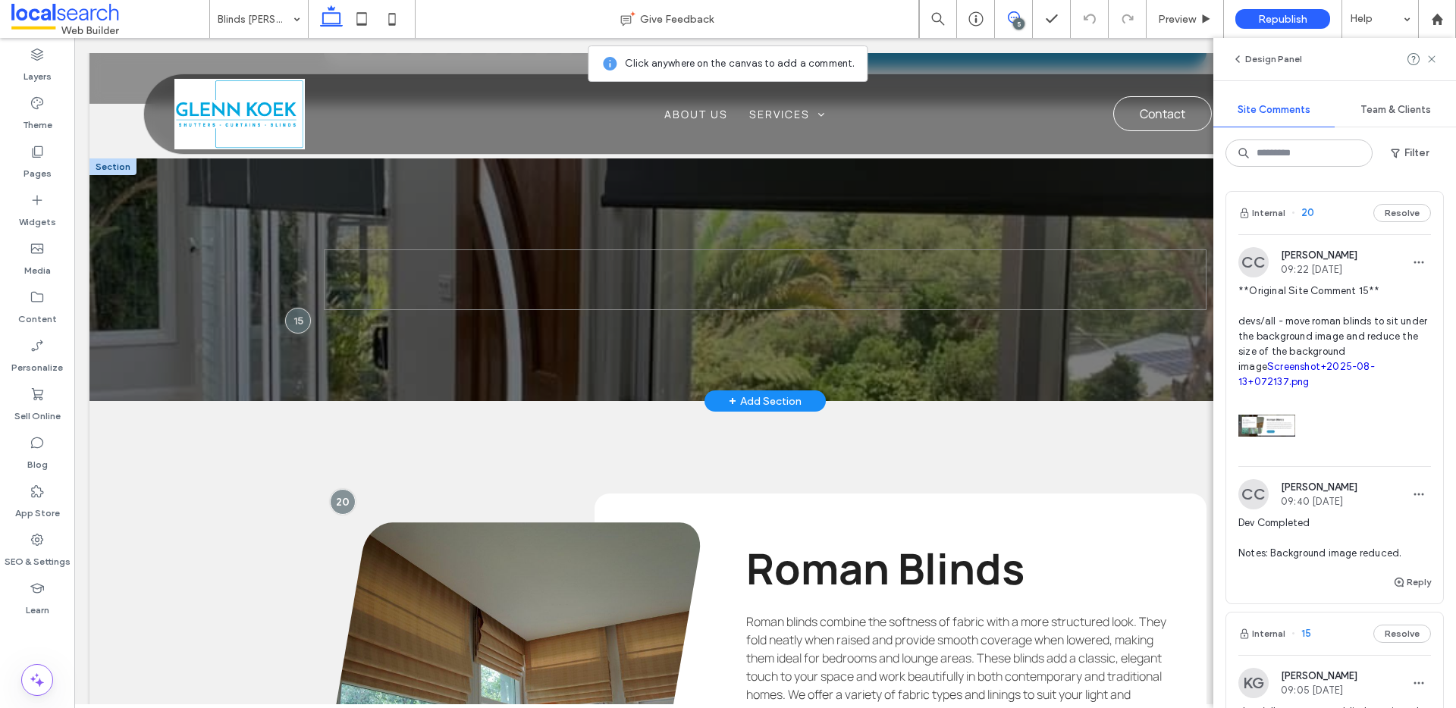
click at [969, 250] on span at bounding box center [765, 280] width 883 height 61
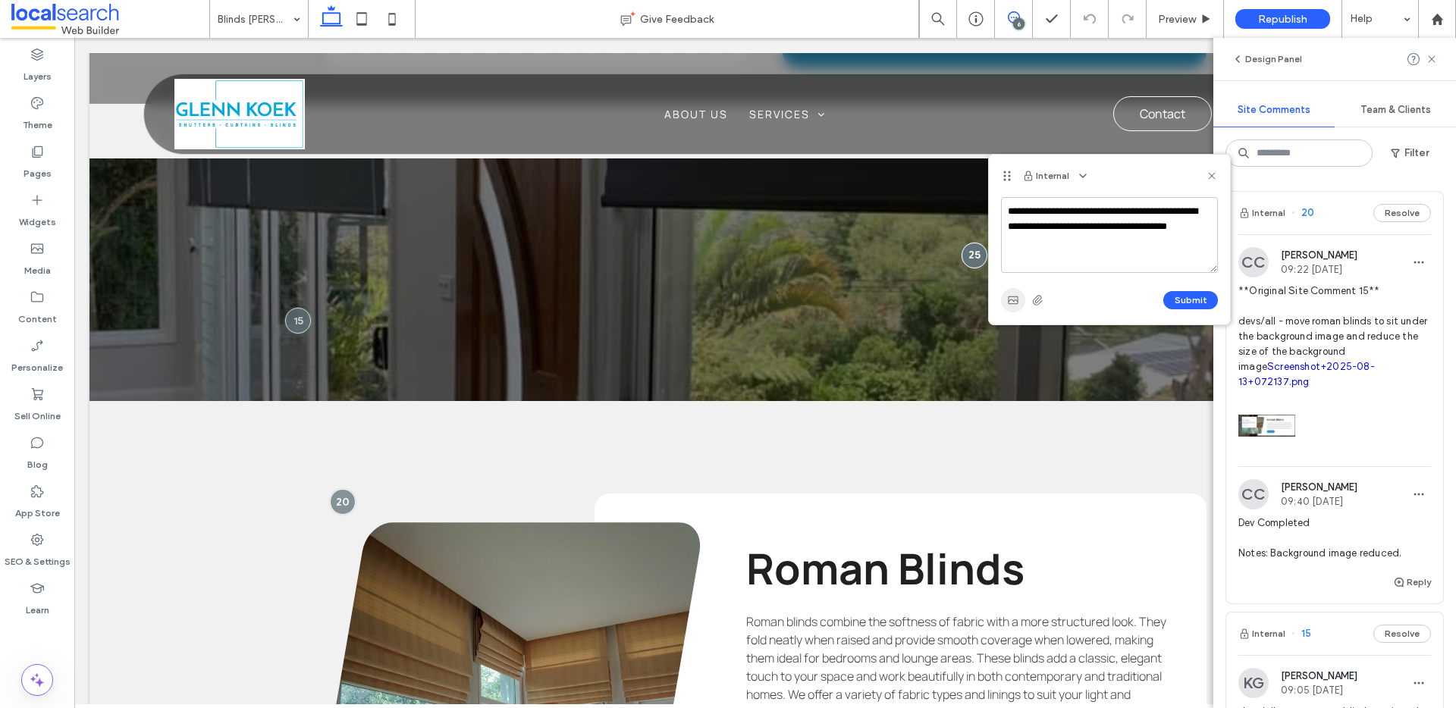
type textarea "**********"
click at [1011, 300] on use "button" at bounding box center [1013, 301] width 10 height 8
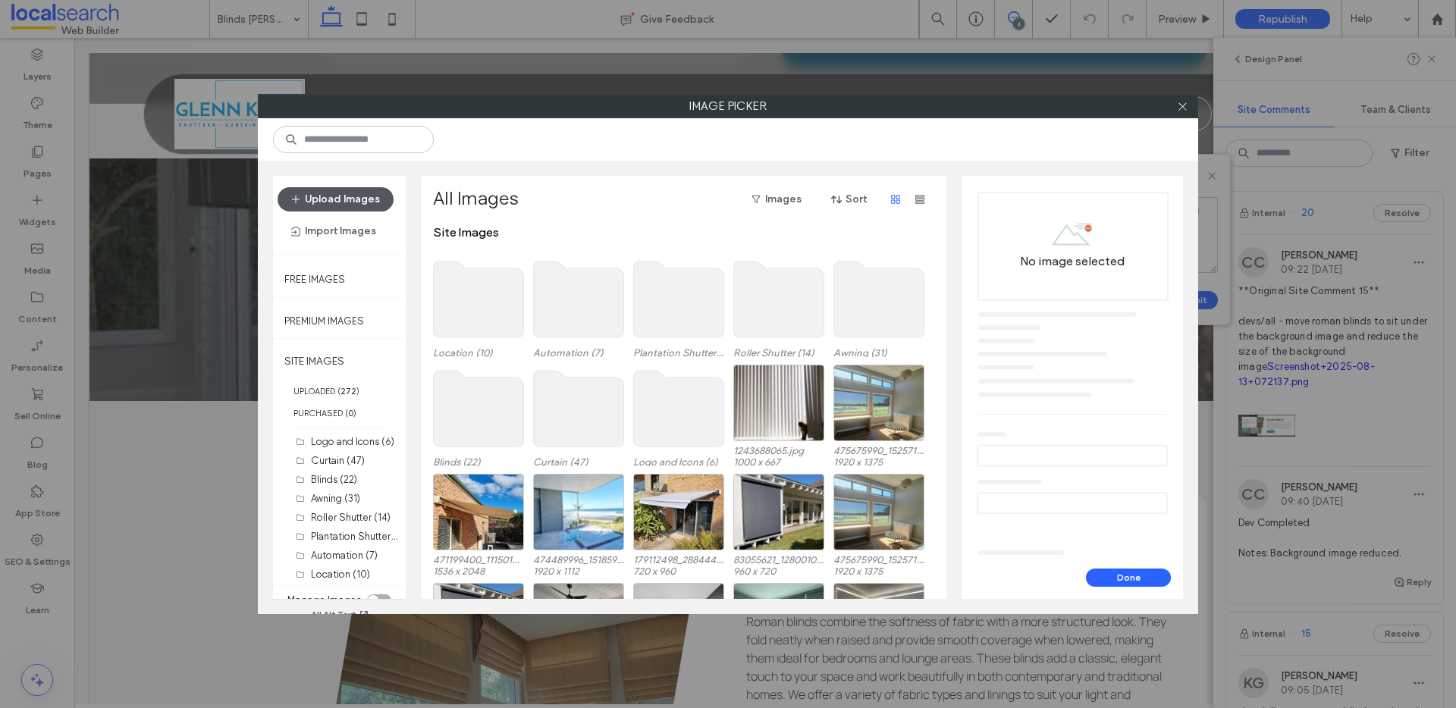
click at [363, 203] on button "Upload Images" at bounding box center [336, 199] width 116 height 24
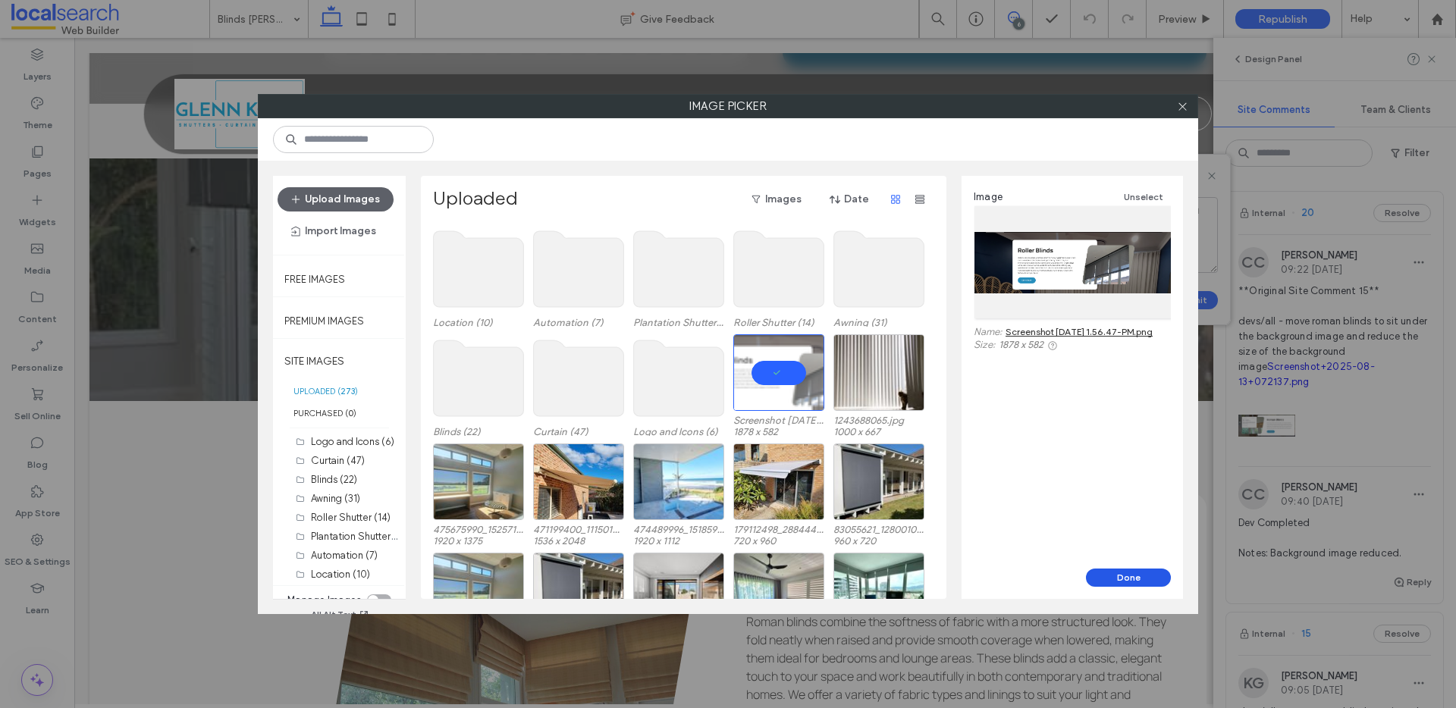
click at [1139, 579] on button "Done" at bounding box center [1128, 578] width 85 height 18
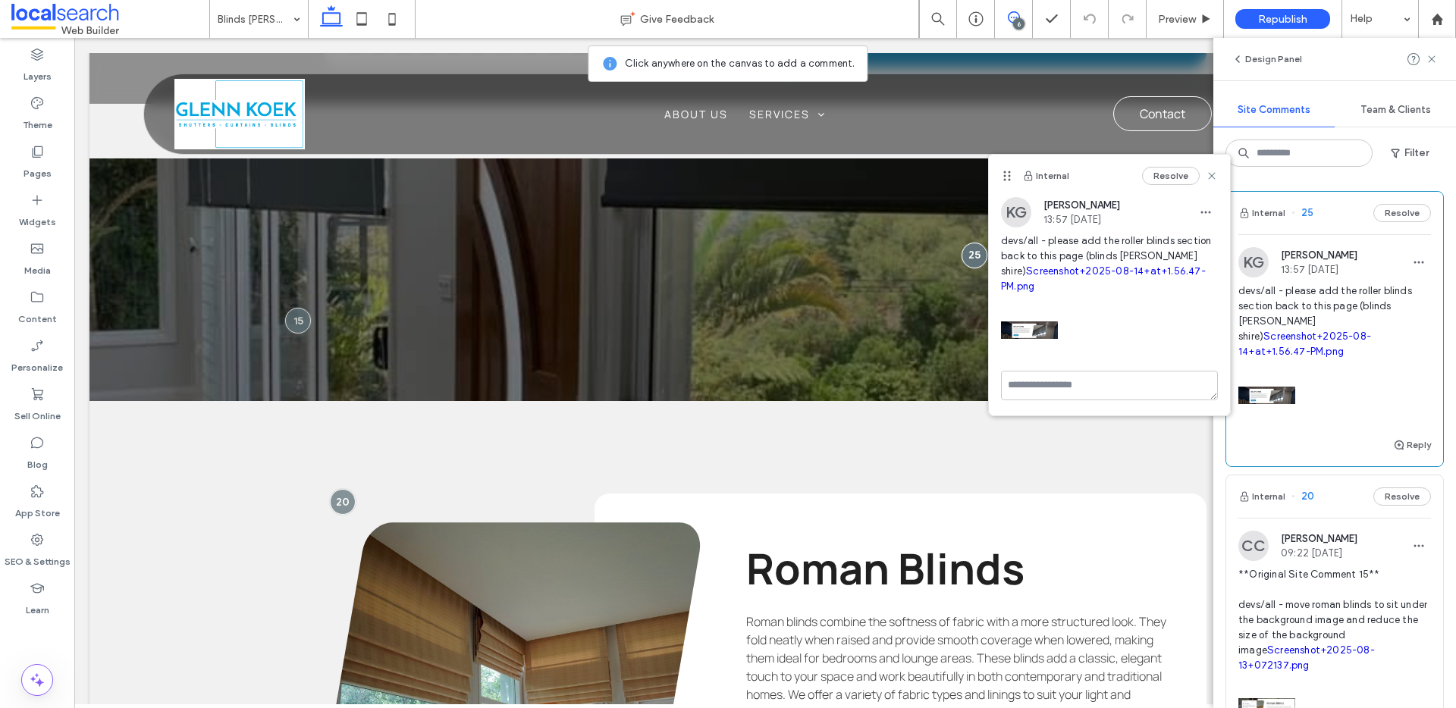
click at [1129, 272] on link "Screenshot+2025-08-14+at+1.56.47-PM.png" at bounding box center [1103, 278] width 205 height 27
click at [1205, 207] on icon "button" at bounding box center [1206, 212] width 12 height 12
click at [1202, 243] on div "Edit" at bounding box center [1262, 251] width 135 height 29
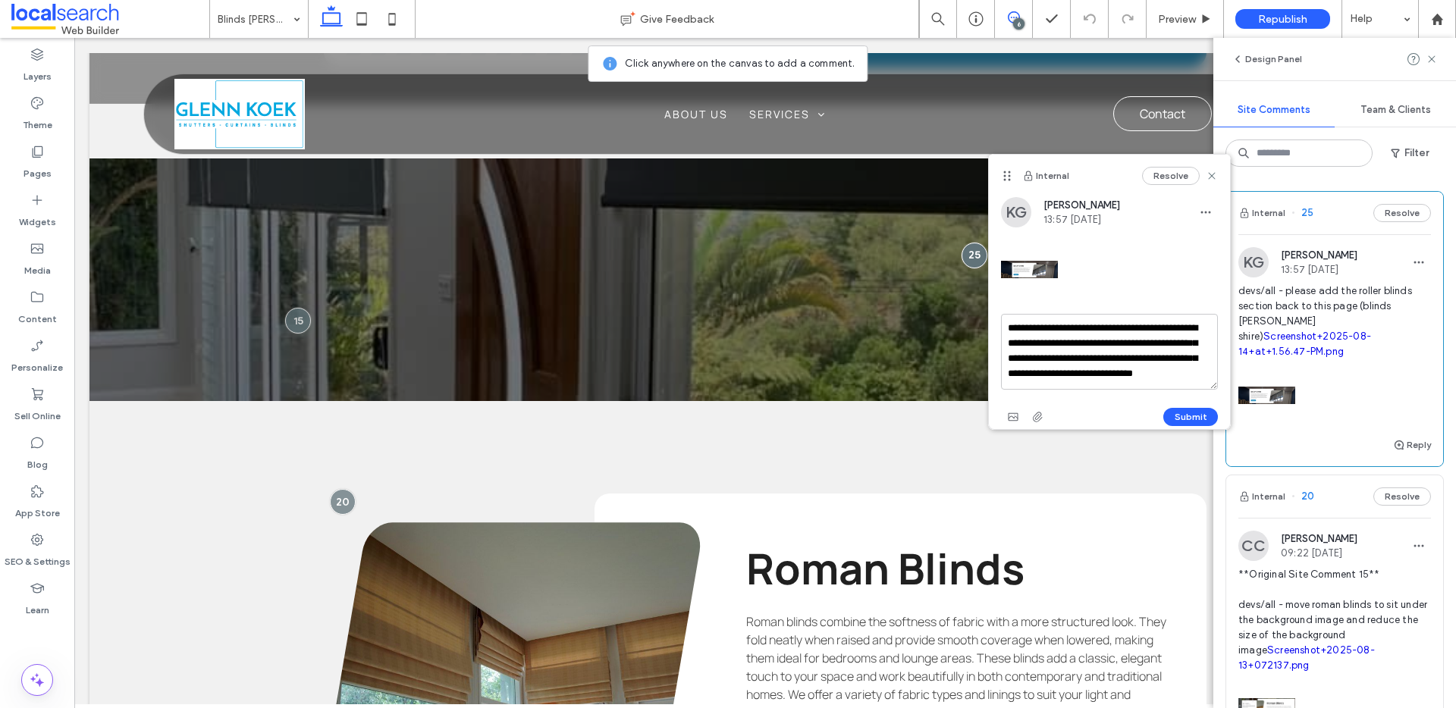
click at [1085, 356] on textarea "**********" at bounding box center [1109, 352] width 217 height 76
type textarea "**********"
click at [1220, 413] on div "**********" at bounding box center [1109, 313] width 241 height 232
click at [1207, 414] on button "Submit" at bounding box center [1190, 417] width 55 height 18
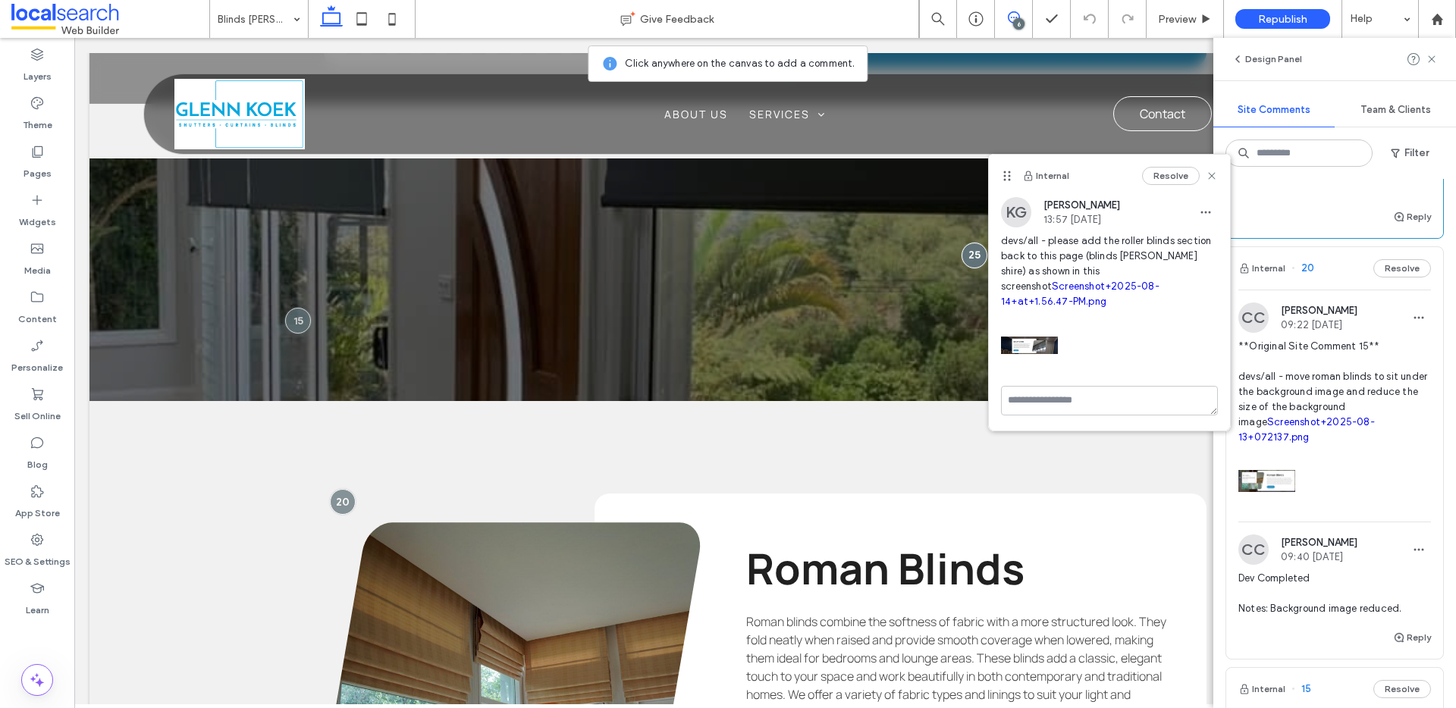
scroll to position [256, 0]
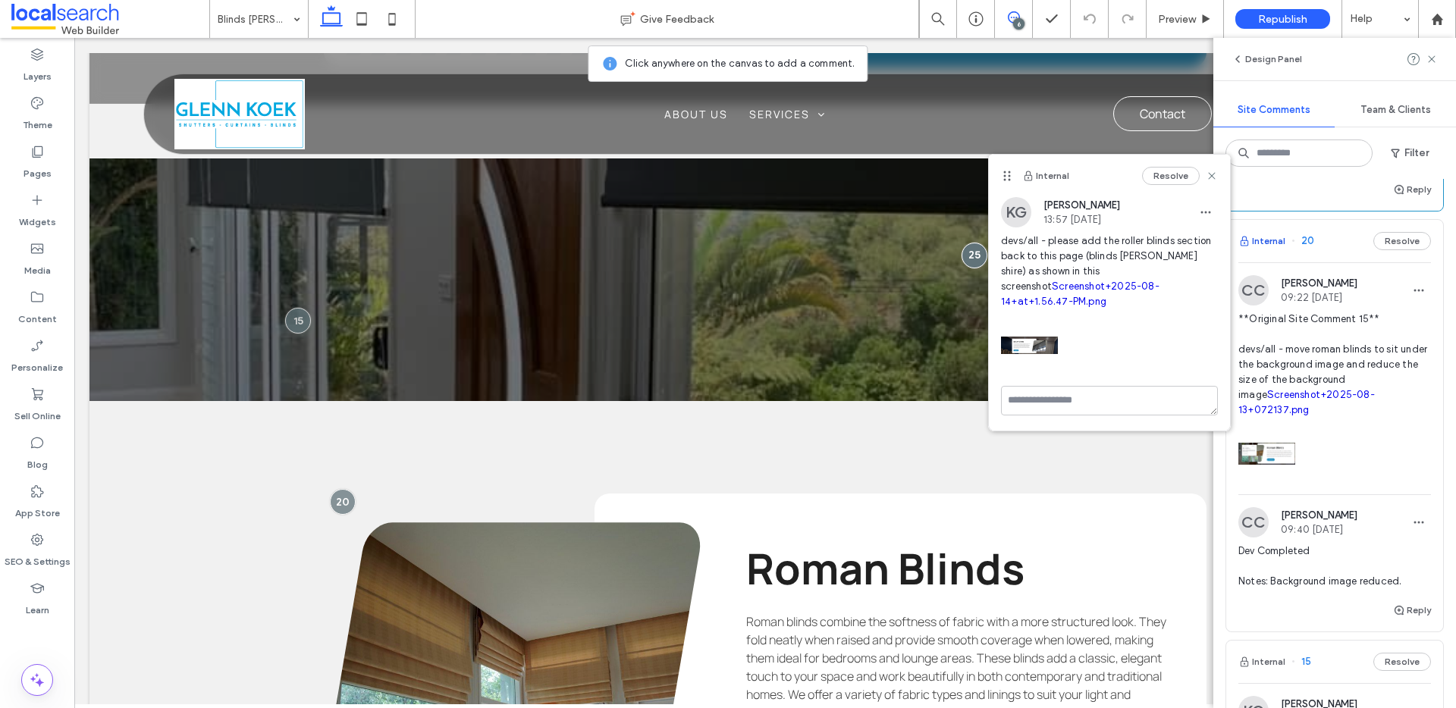
click at [1271, 243] on button "Internal" at bounding box center [1262, 241] width 47 height 18
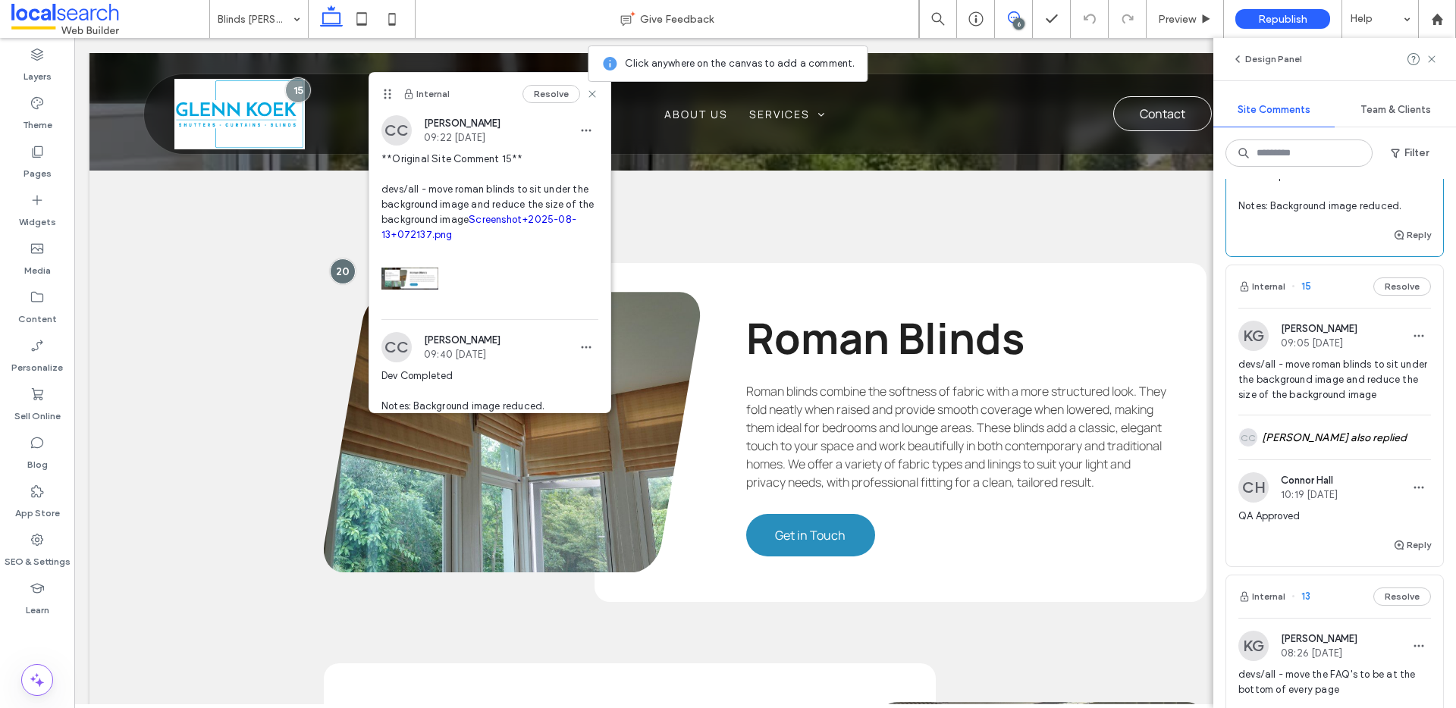
scroll to position [653, 0]
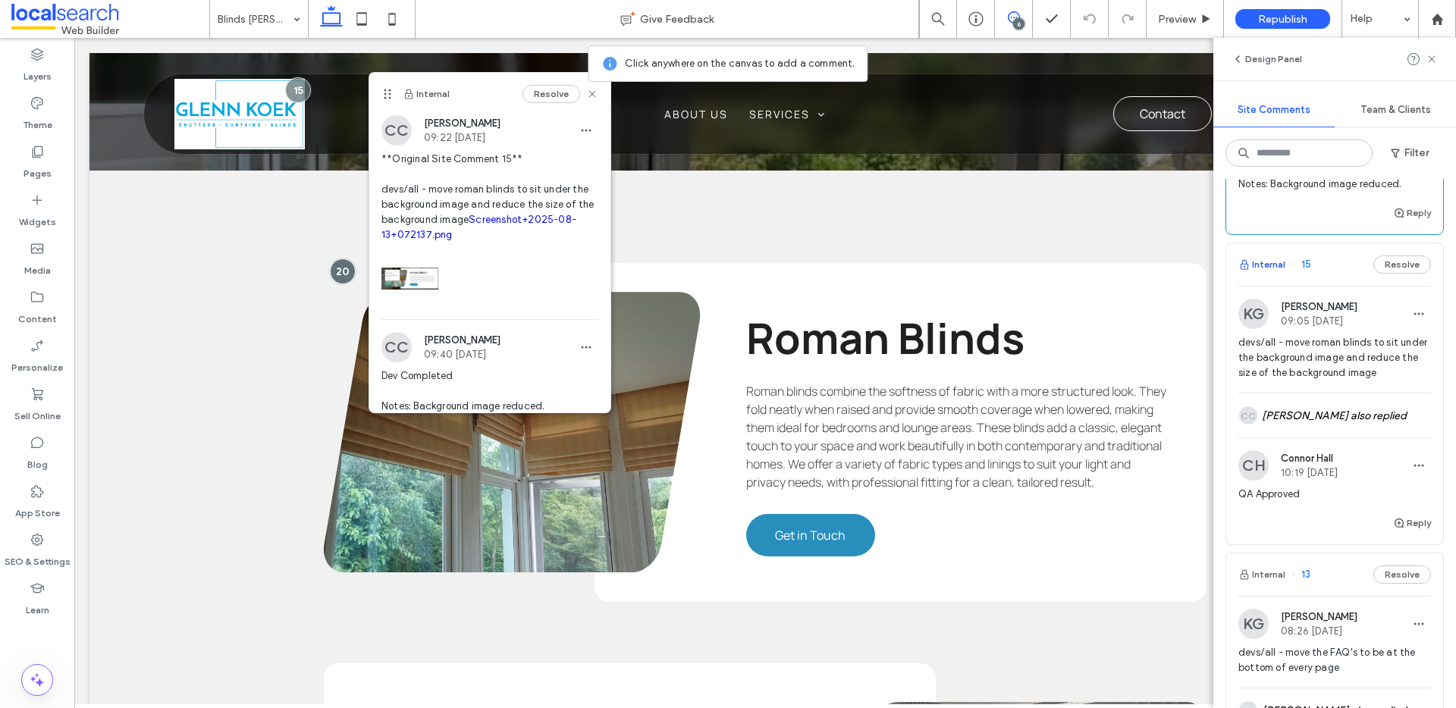
click at [1273, 264] on button "Internal" at bounding box center [1262, 265] width 47 height 18
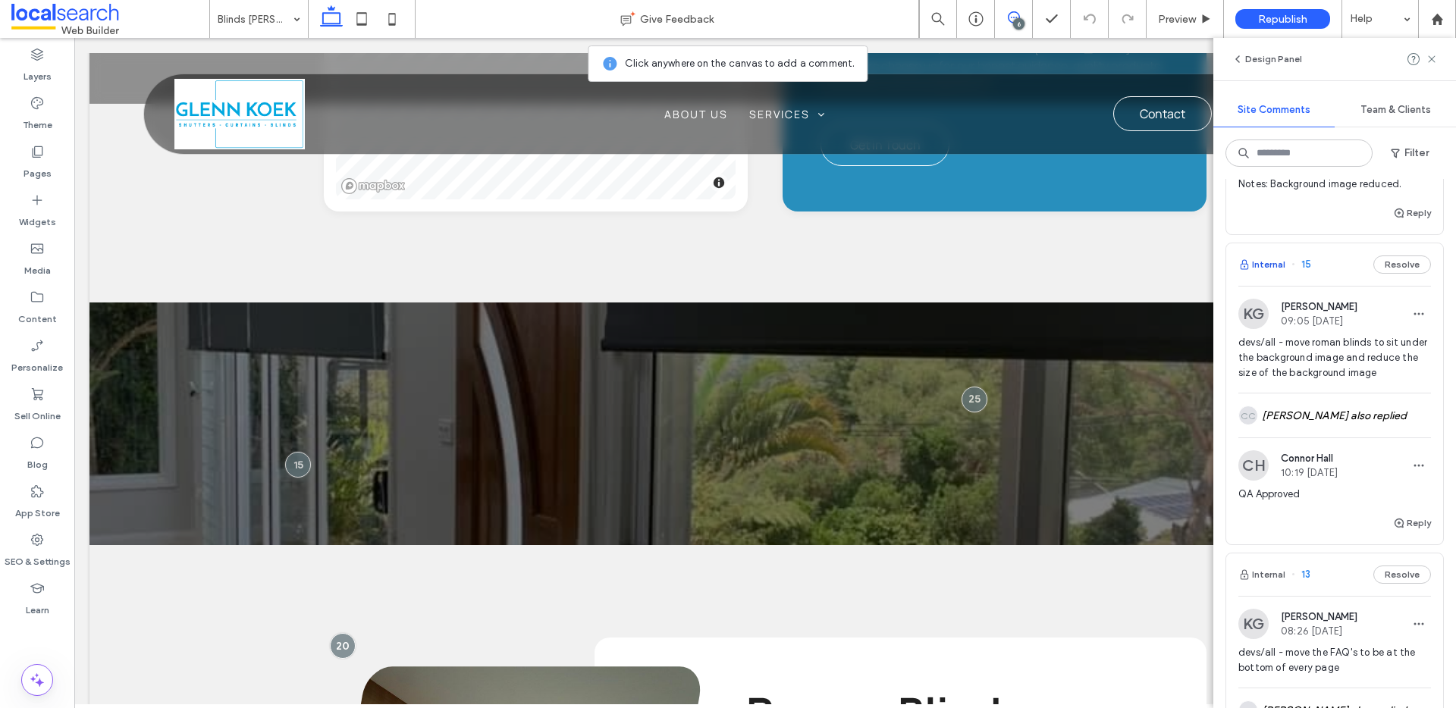
scroll to position [2034, 0]
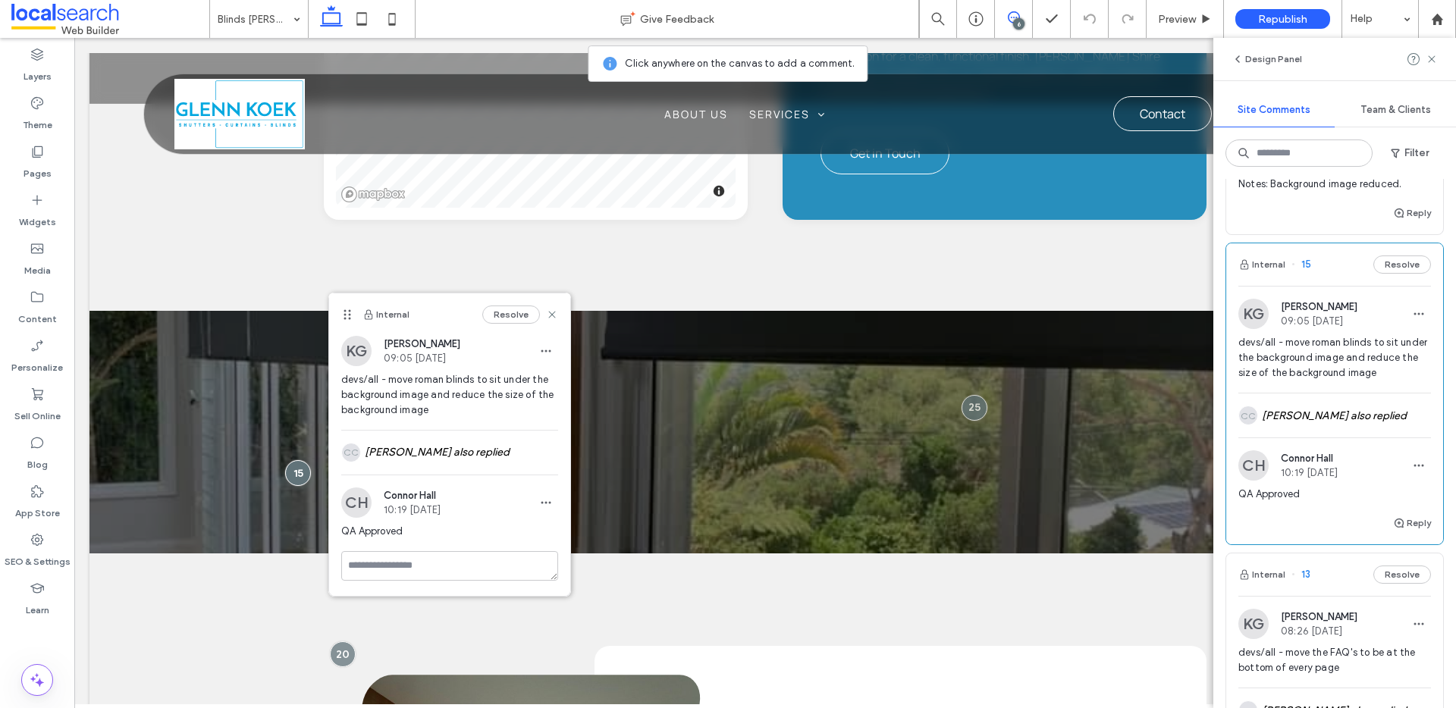
click at [1393, 267] on button "Resolve" at bounding box center [1403, 265] width 58 height 18
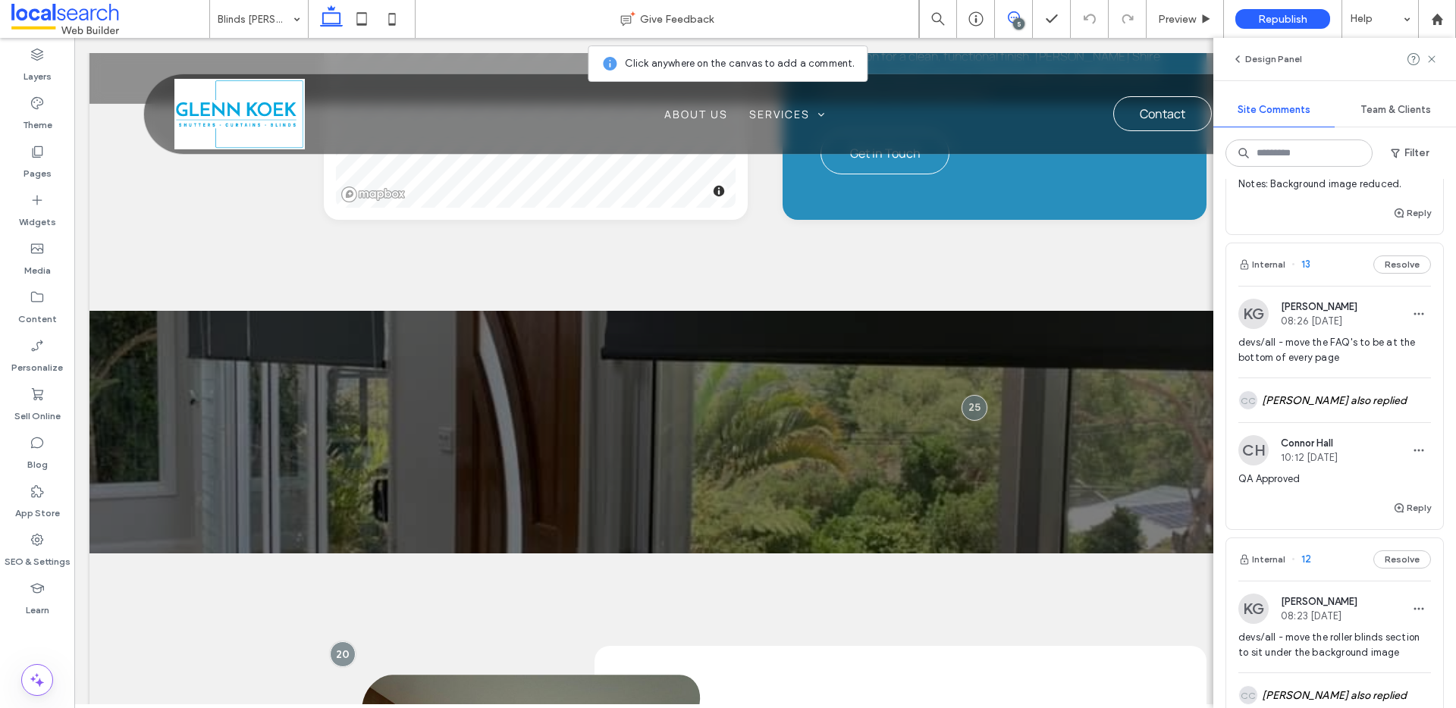
click at [1271, 262] on button "Internal" at bounding box center [1262, 265] width 47 height 18
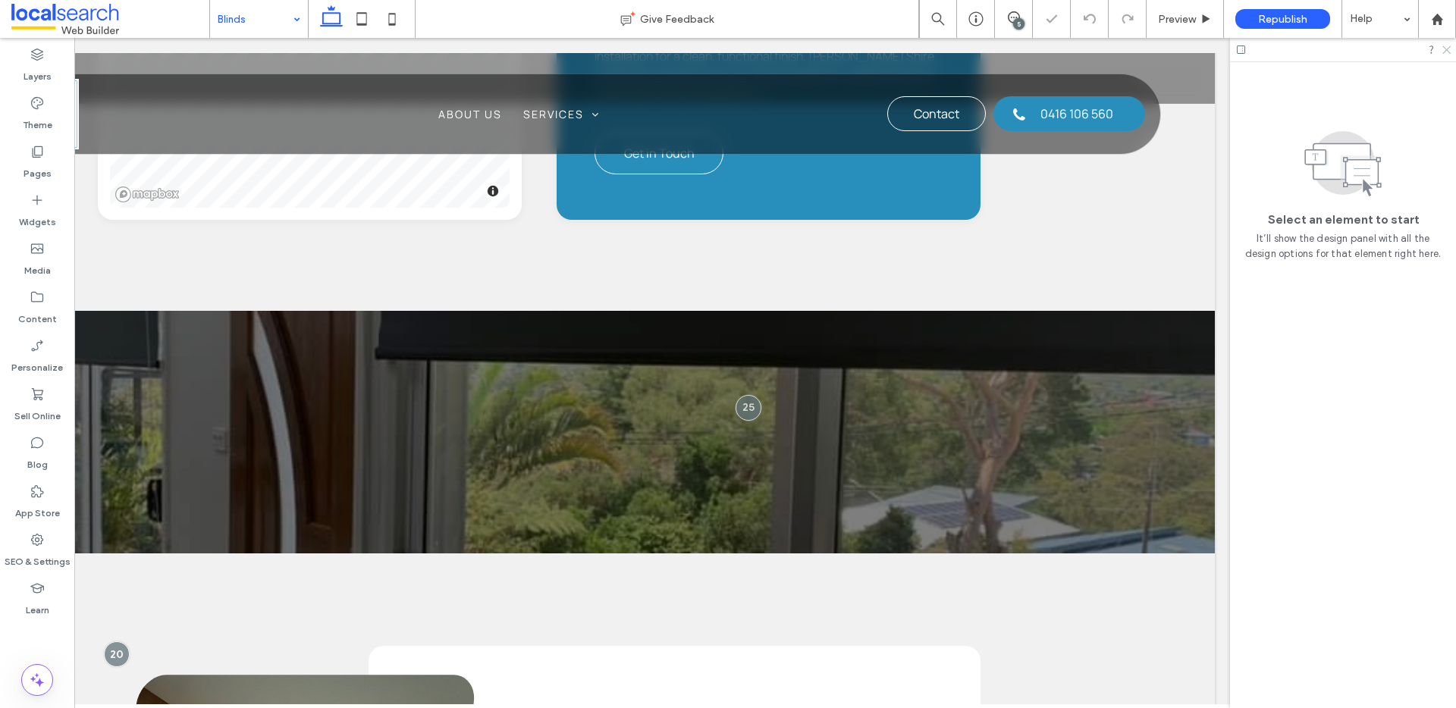
click at [1441, 49] on icon at bounding box center [1446, 49] width 10 height 10
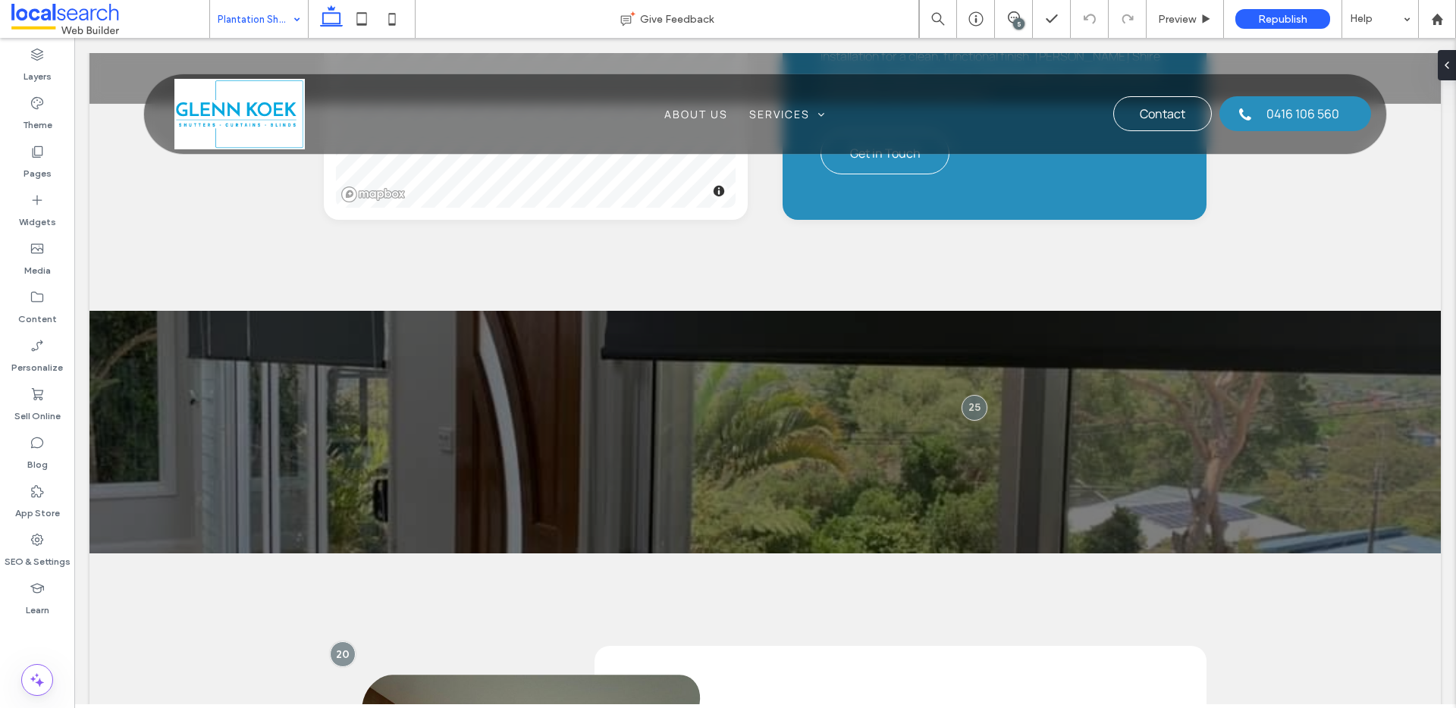
click at [1019, 27] on div "5" at bounding box center [1018, 23] width 11 height 11
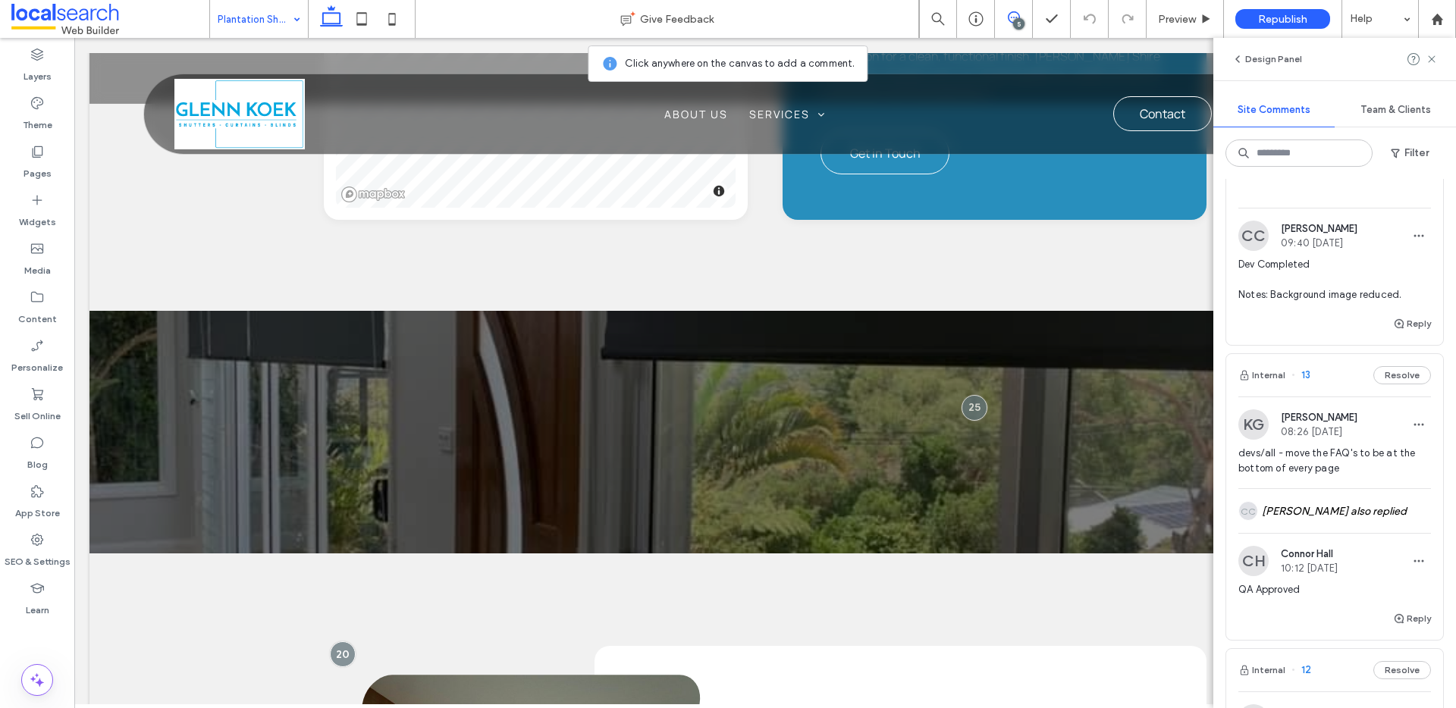
scroll to position [584, 0]
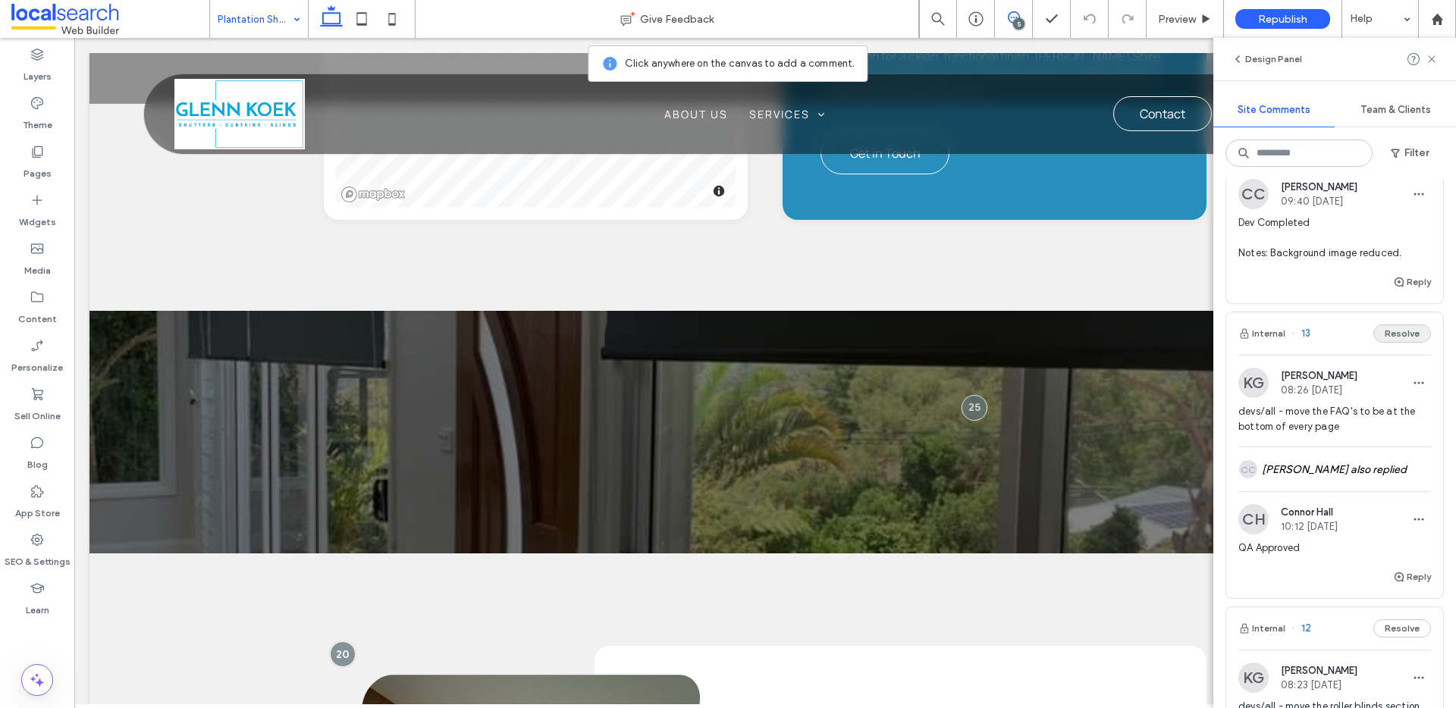
click at [1385, 326] on button "Resolve" at bounding box center [1403, 334] width 58 height 18
click at [1251, 333] on span "button" at bounding box center [1246, 333] width 14 height 17
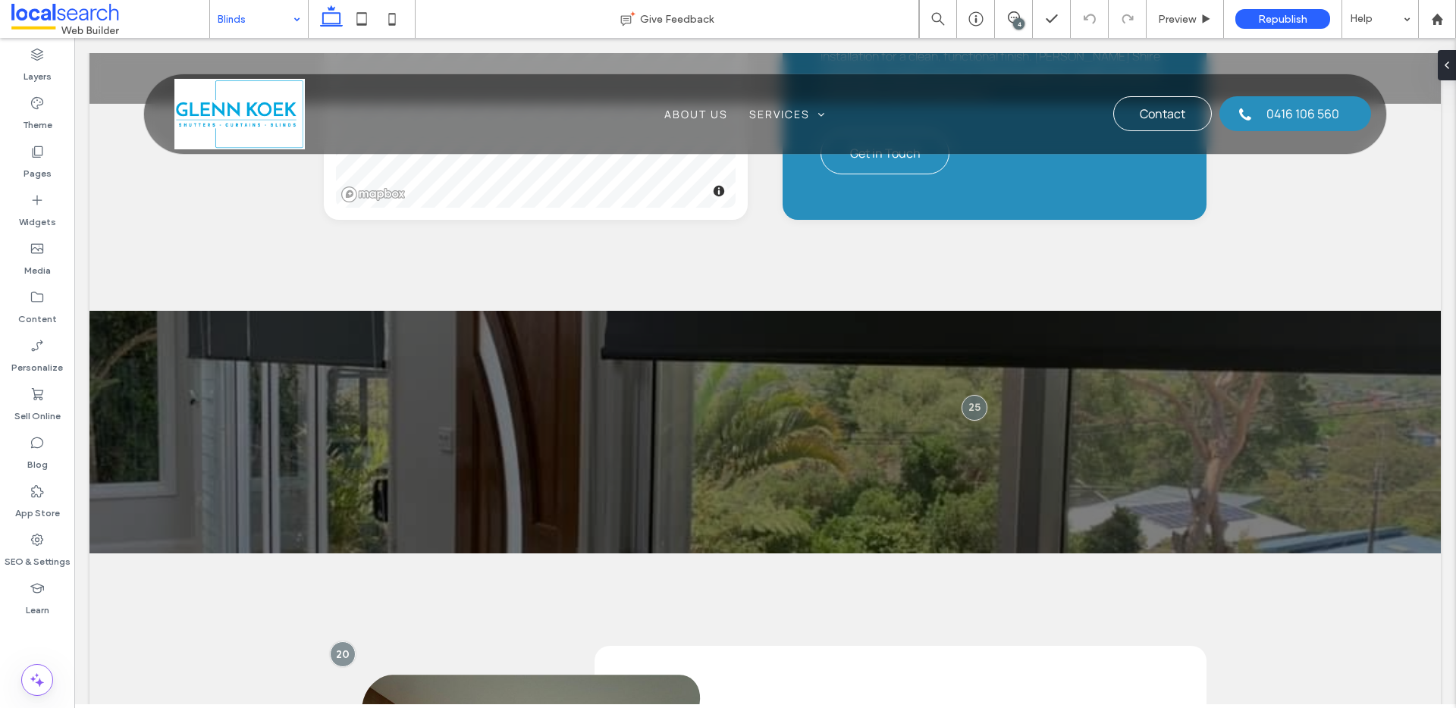
click at [1014, 22] on div "4" at bounding box center [1018, 23] width 11 height 11
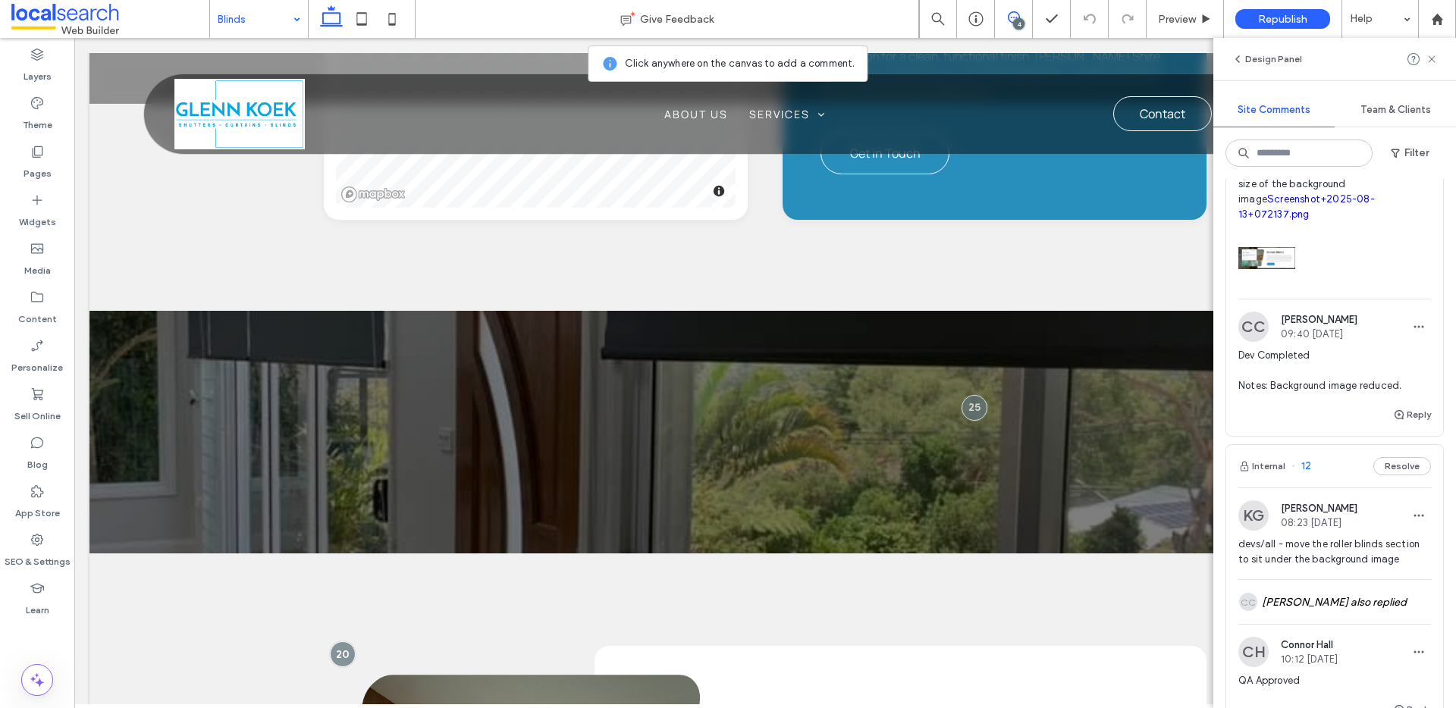
scroll to position [610, 0]
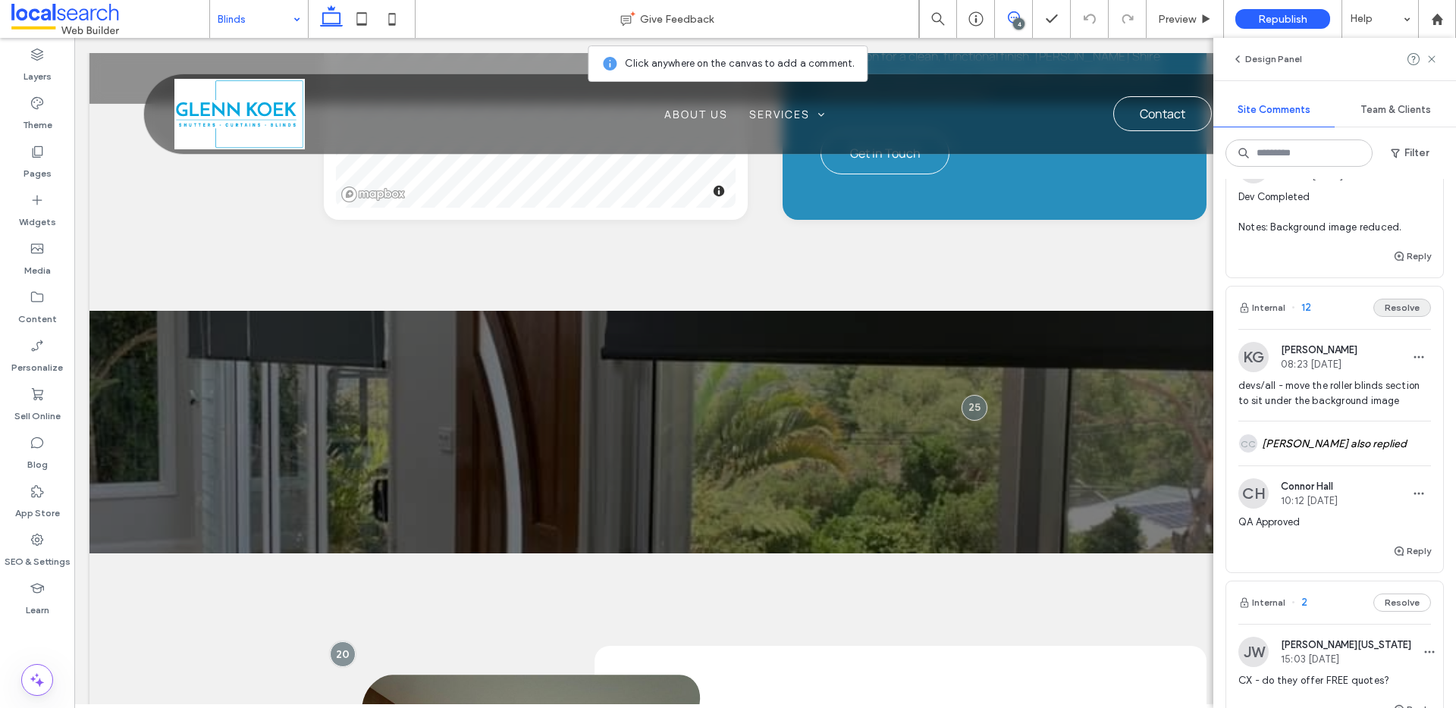
click at [1387, 306] on button "Resolve" at bounding box center [1403, 308] width 58 height 18
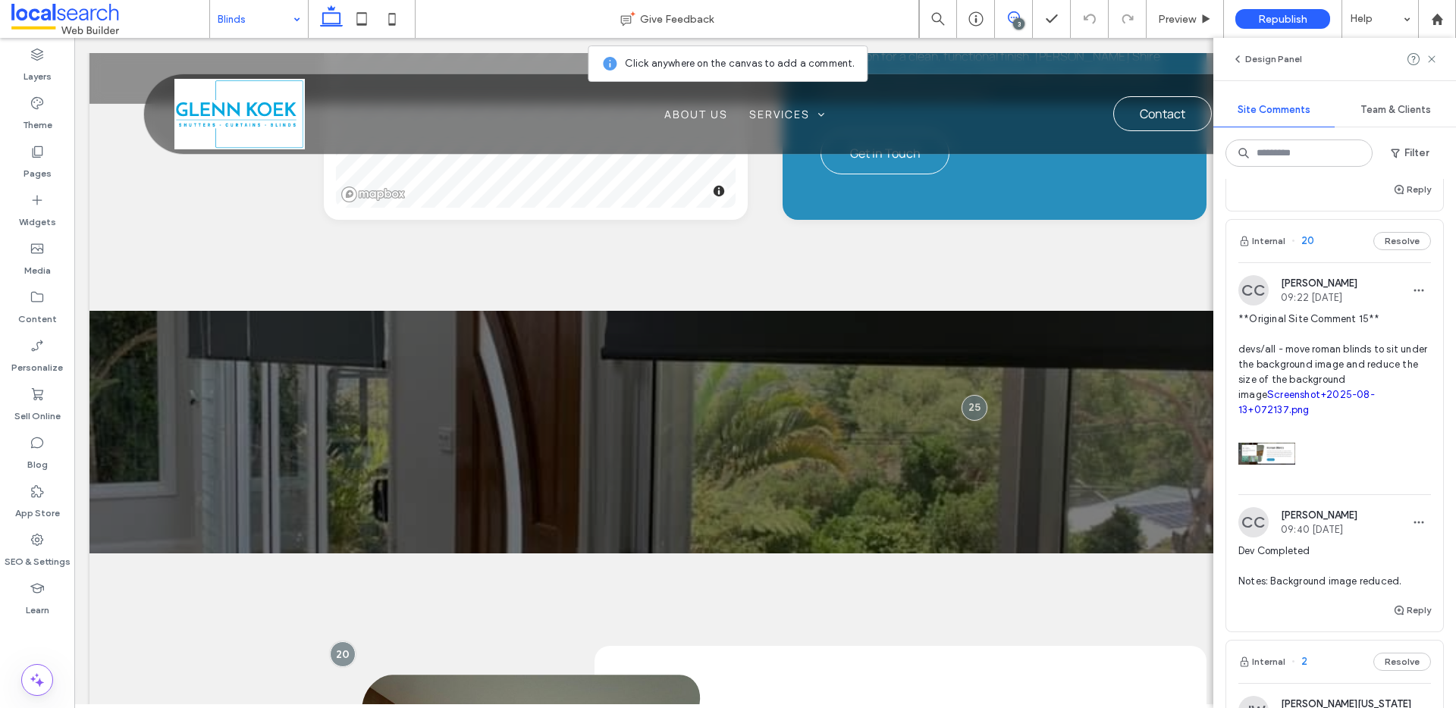
scroll to position [212, 0]
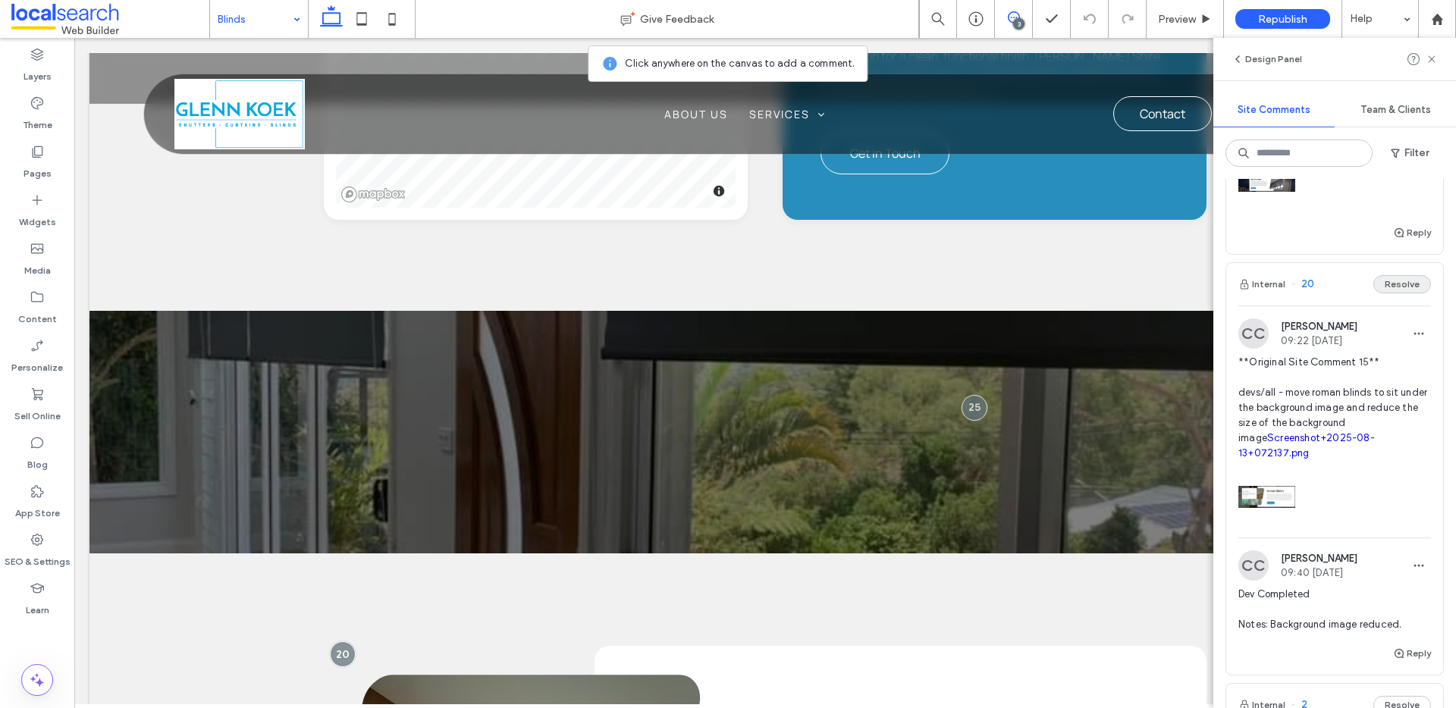
click at [1385, 293] on button "Resolve" at bounding box center [1403, 284] width 58 height 18
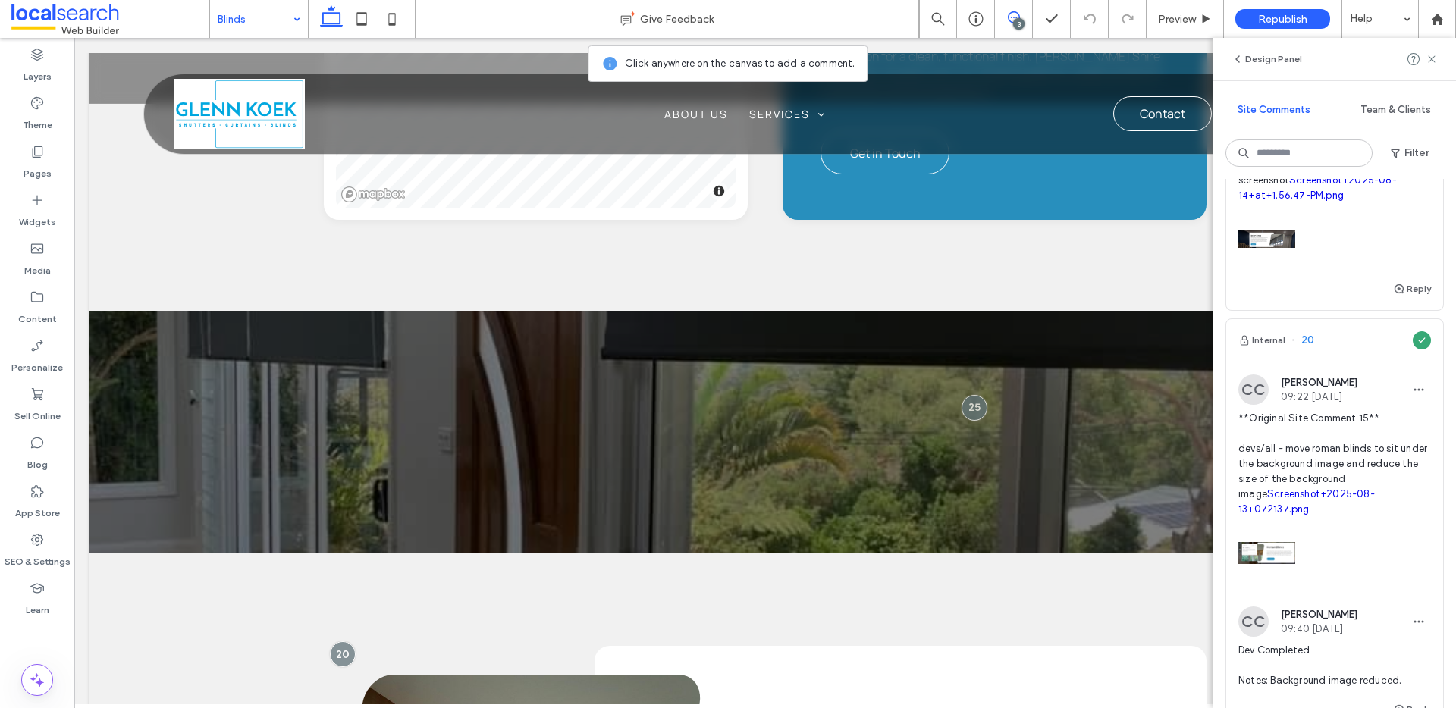
scroll to position [0, 0]
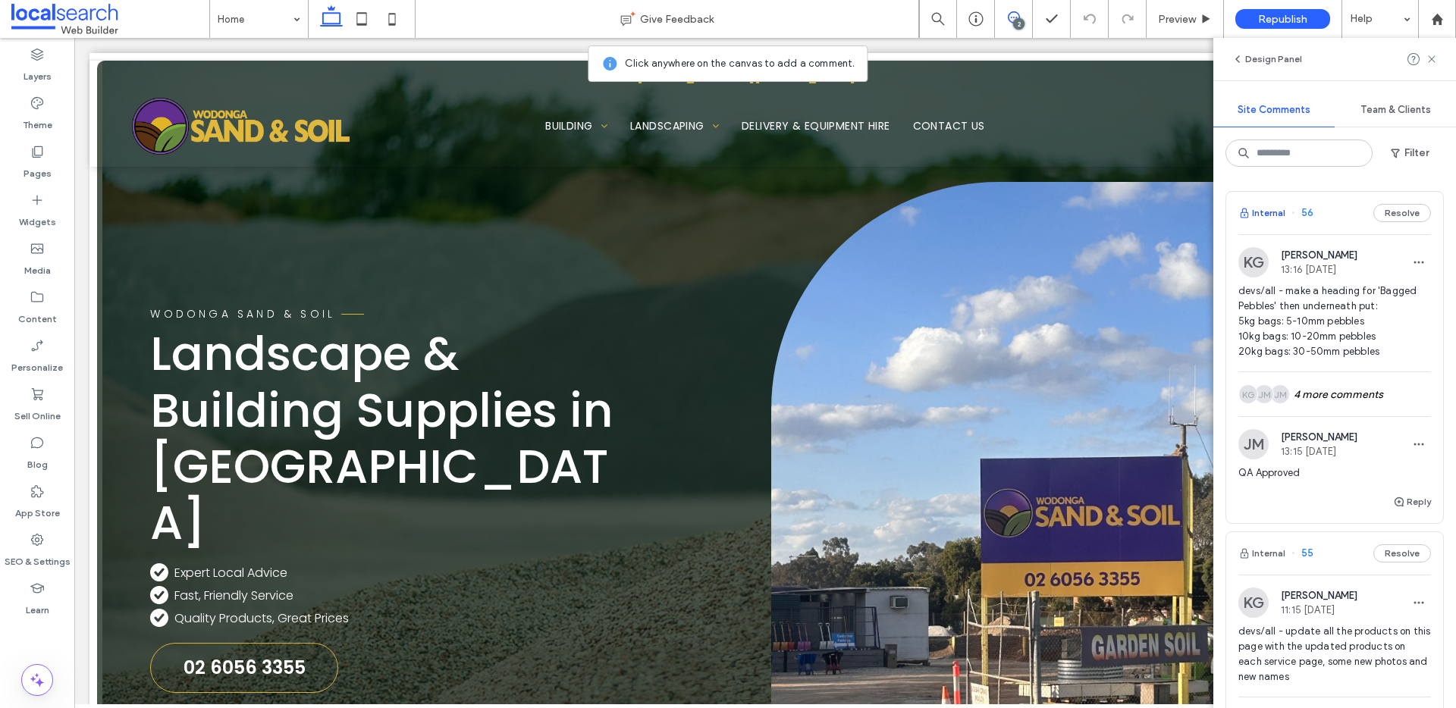
click at [1269, 216] on button "Internal" at bounding box center [1262, 213] width 47 height 18
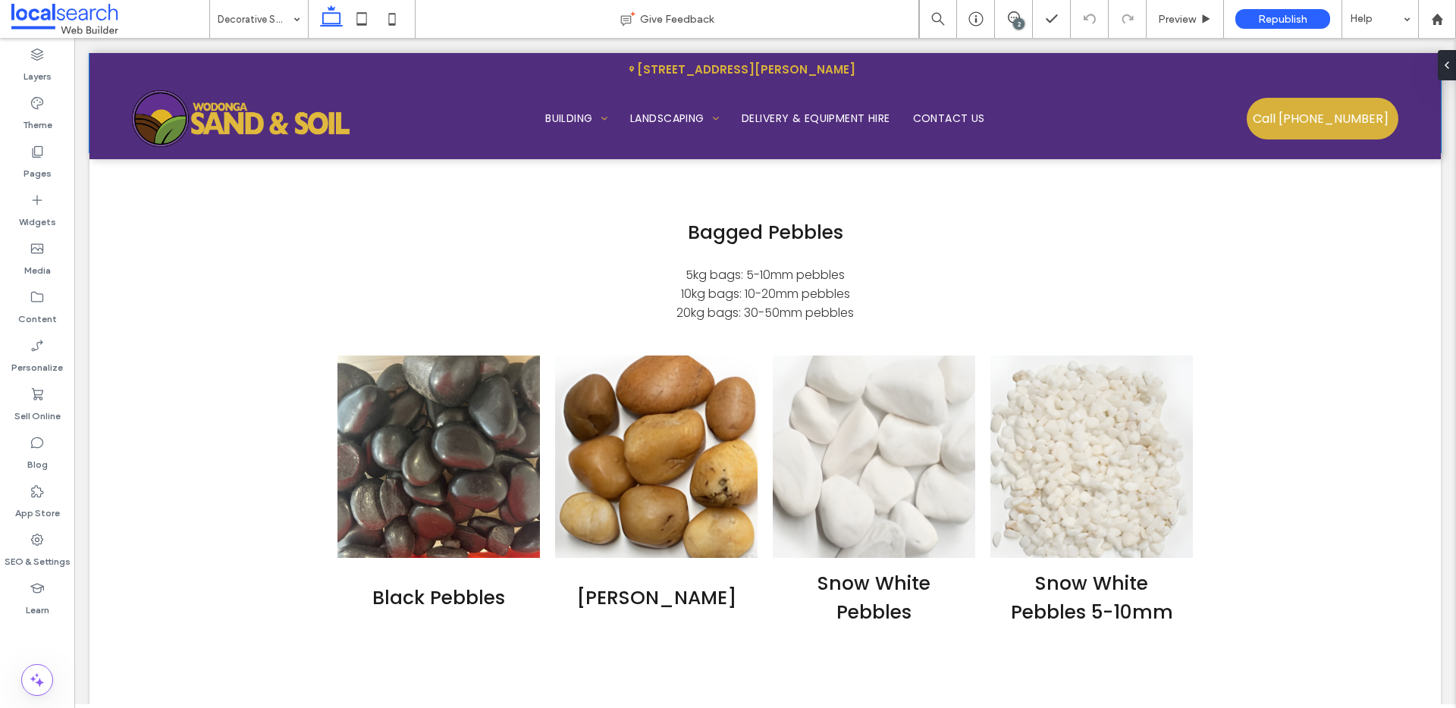
scroll to position [2818, 0]
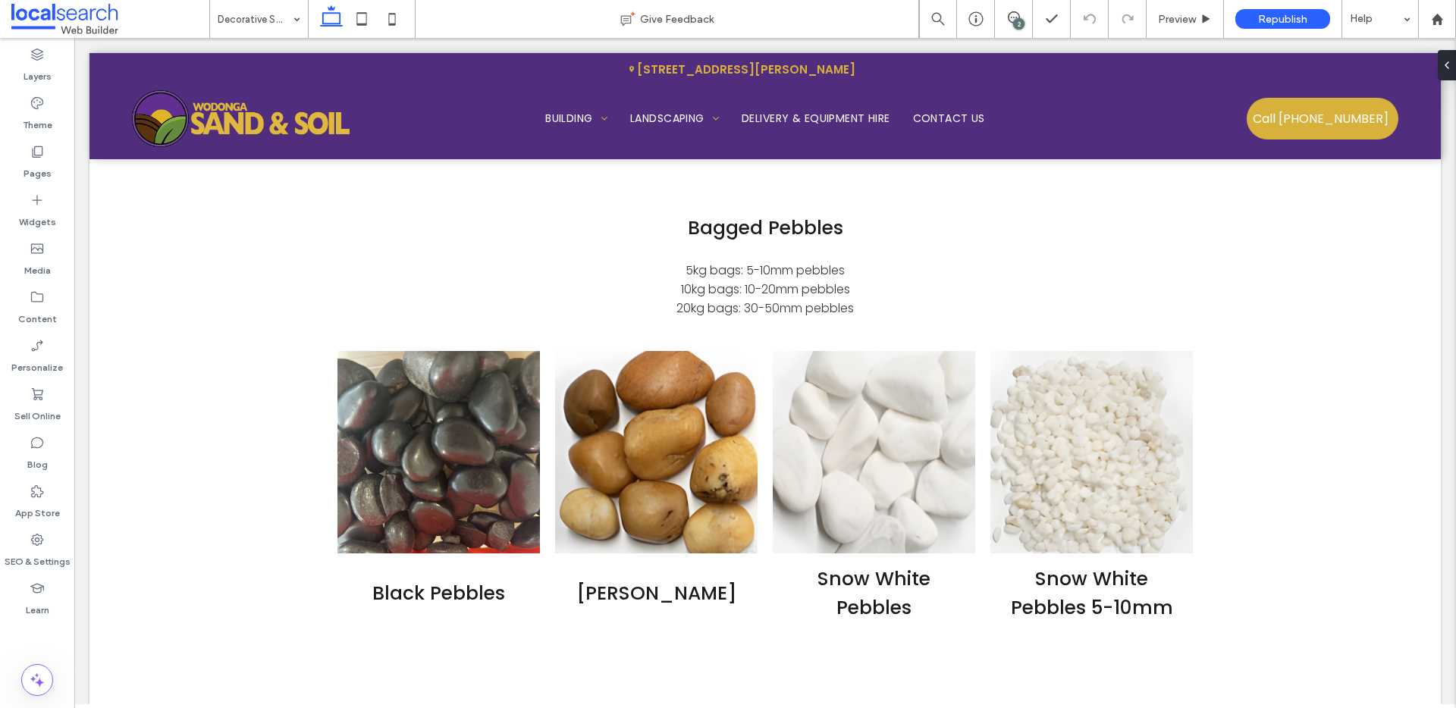
click at [1019, 25] on div "2" at bounding box center [1018, 23] width 11 height 11
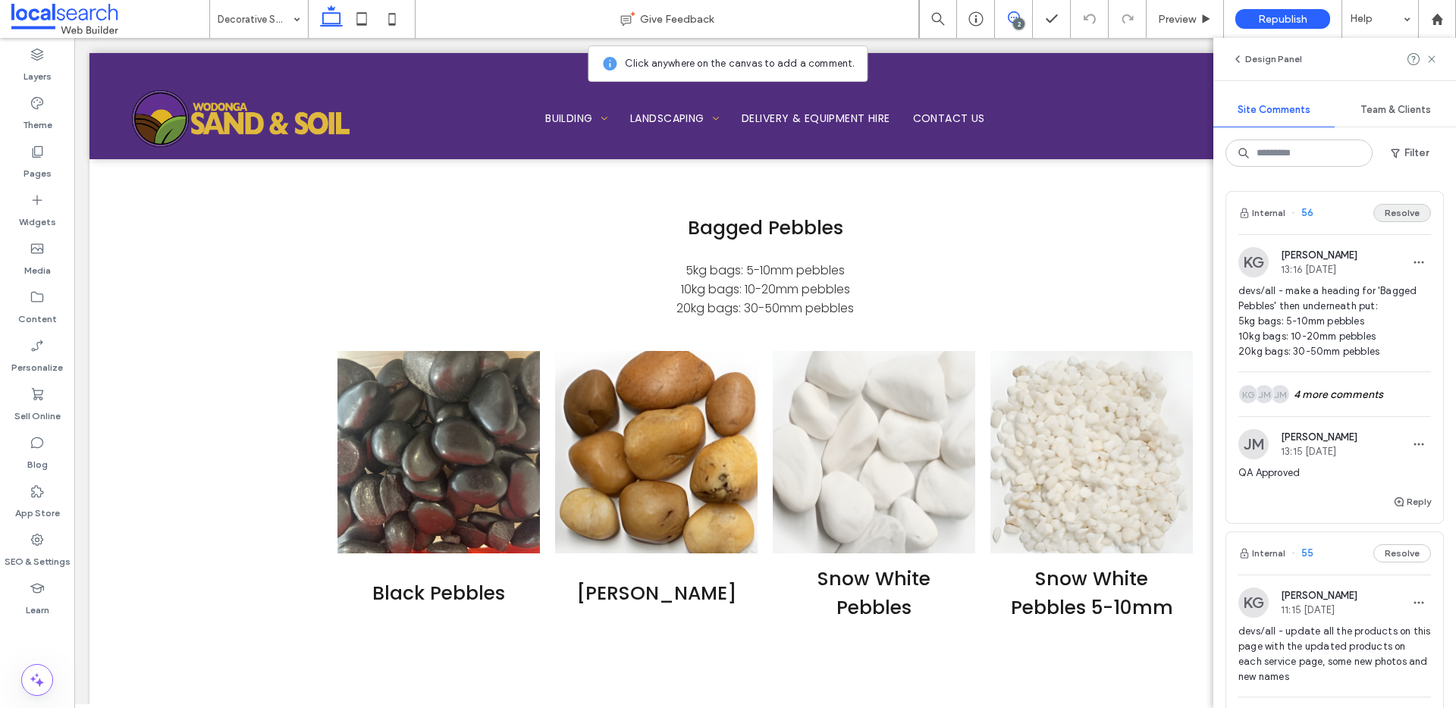
click at [1389, 209] on button "Resolve" at bounding box center [1403, 213] width 58 height 18
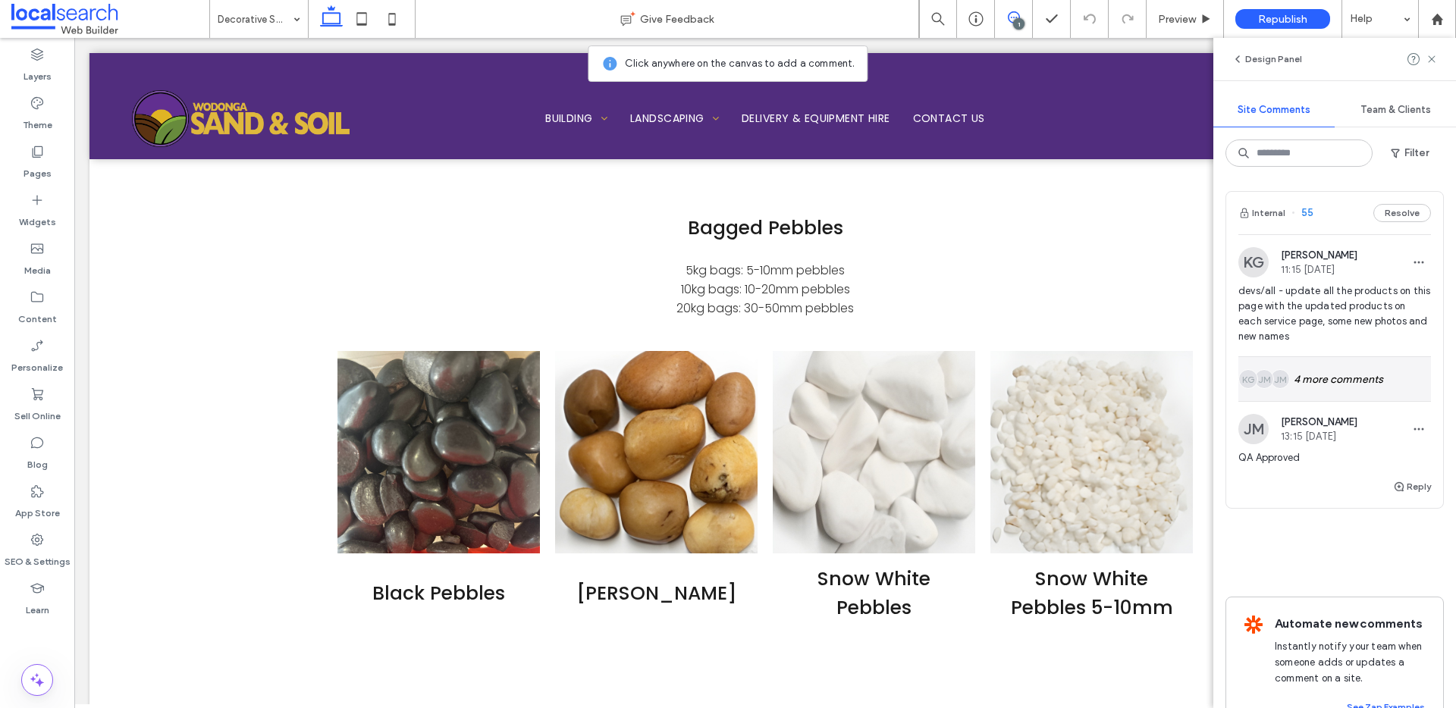
click at [1315, 364] on div "JM JM KG 4 more comments" at bounding box center [1335, 379] width 193 height 44
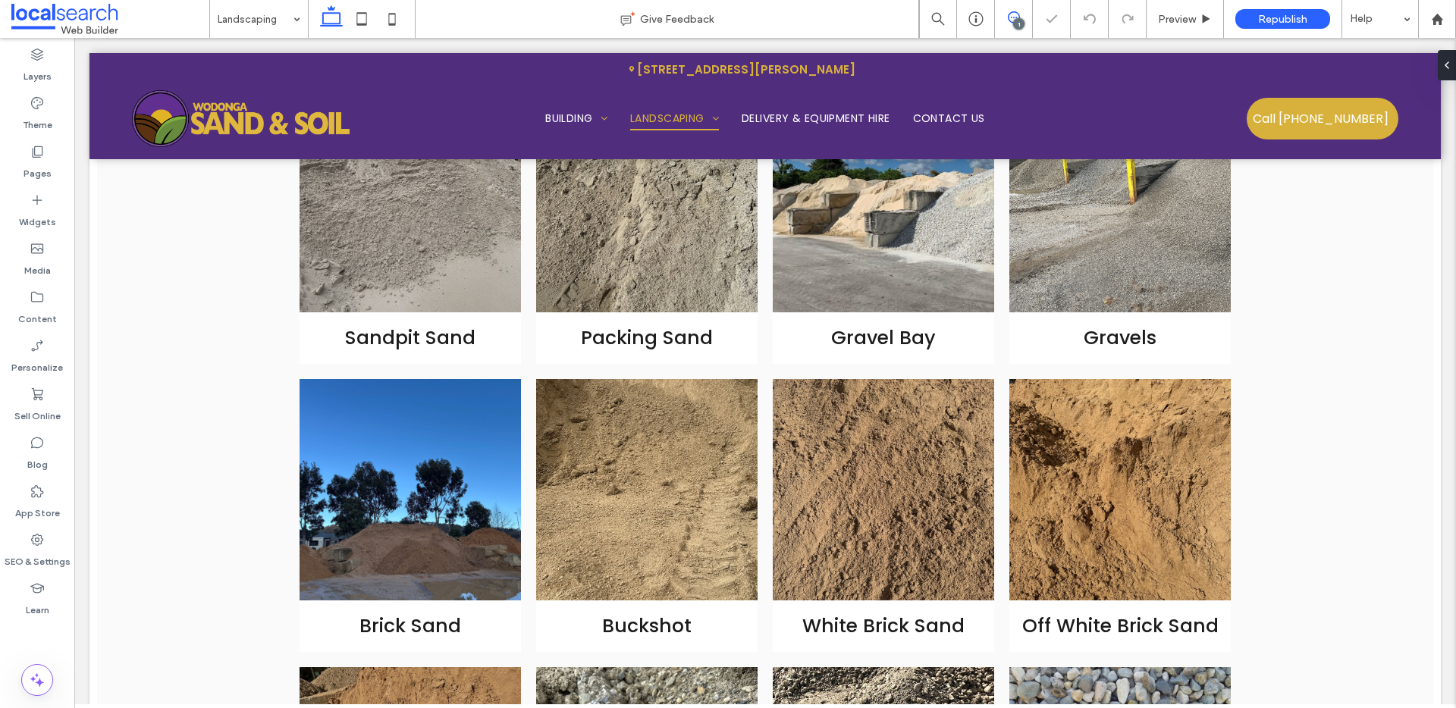
click at [1023, 17] on span at bounding box center [1013, 17] width 37 height 12
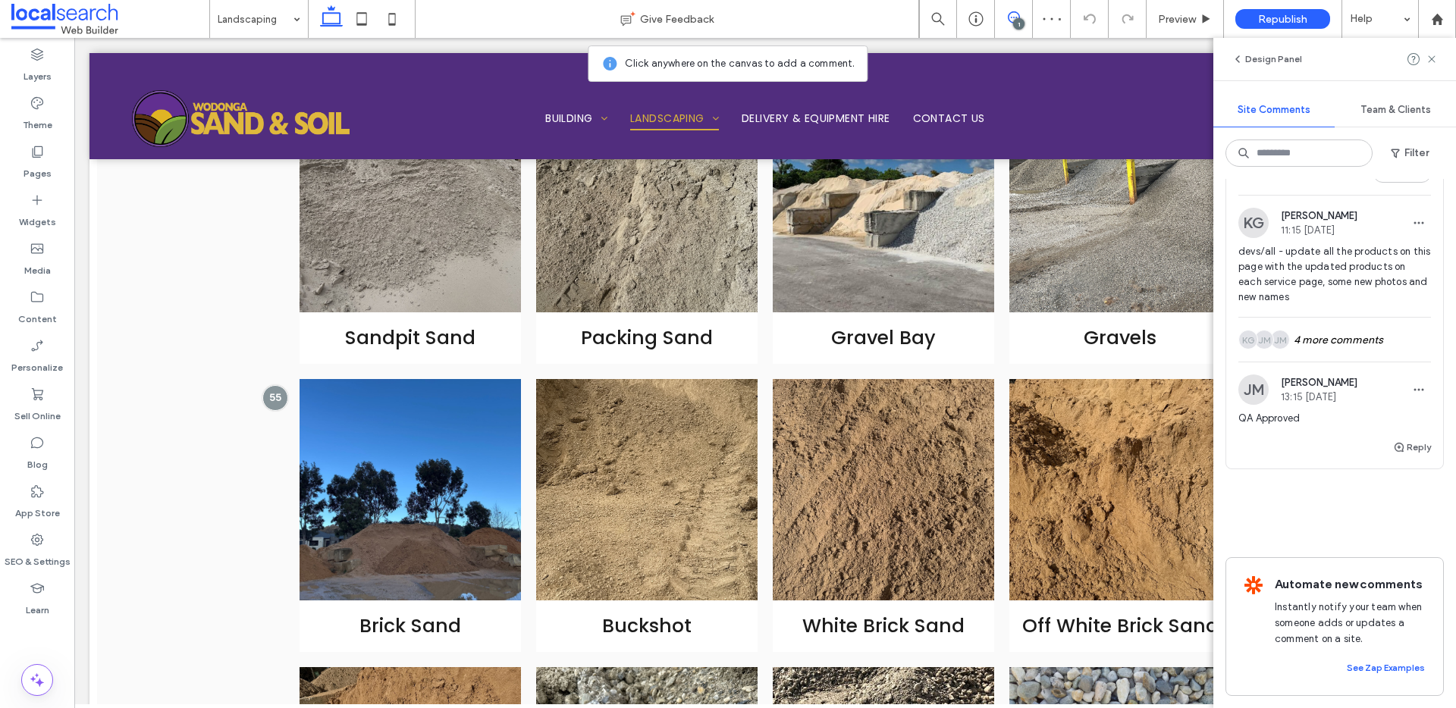
scroll to position [56, 0]
click at [1326, 322] on div "JM JM KG 4 more comments" at bounding box center [1335, 340] width 193 height 44
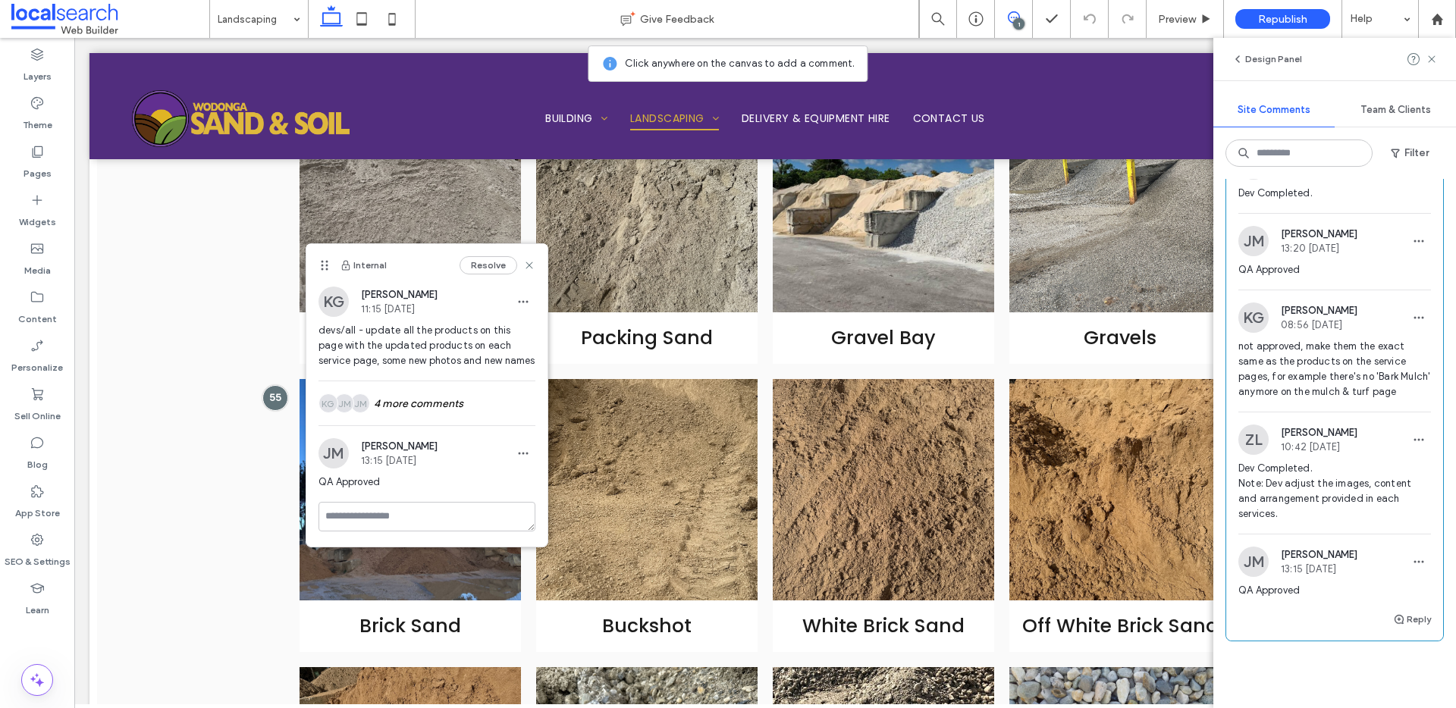
scroll to position [225, 0]
drag, startPoint x: 451, startPoint y: 228, endPoint x: 526, endPoint y: 265, distance: 83.4
click at [526, 265] on icon at bounding box center [529, 265] width 12 height 12
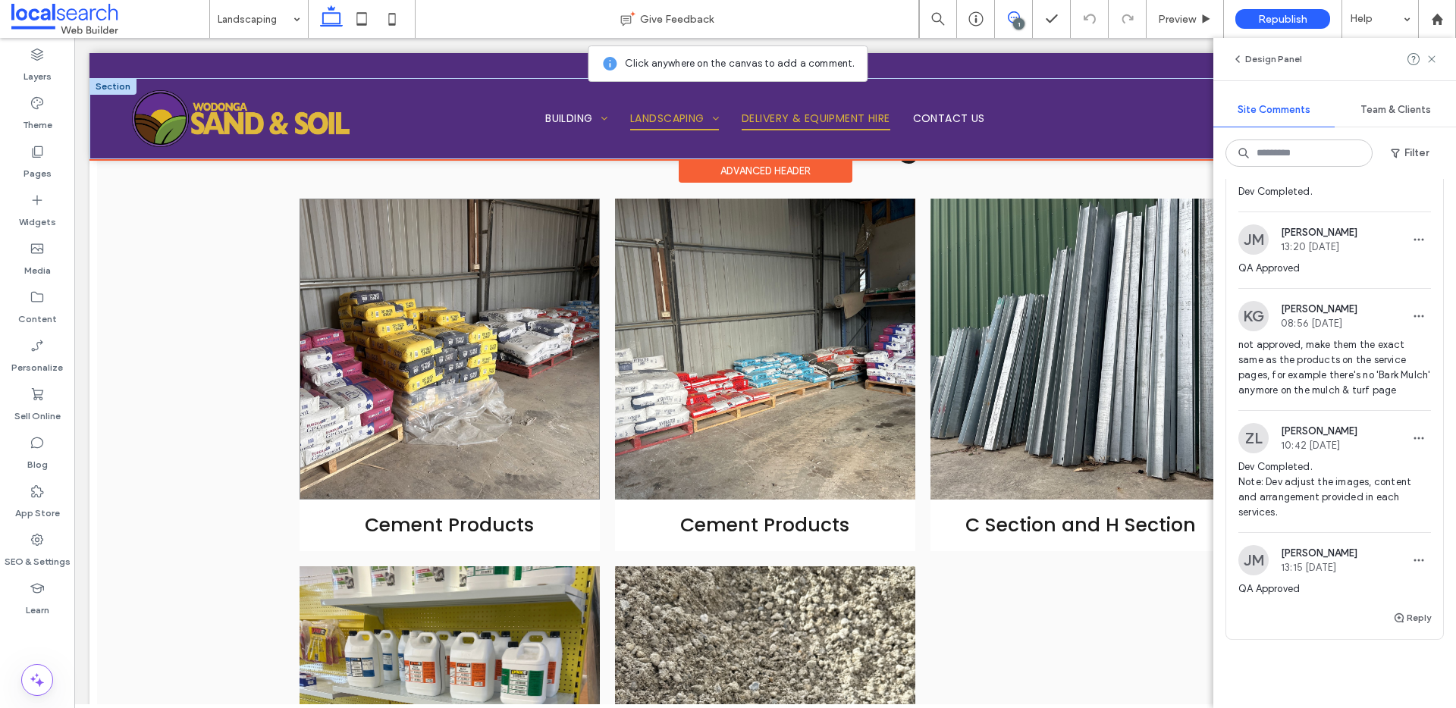
scroll to position [4186, 0]
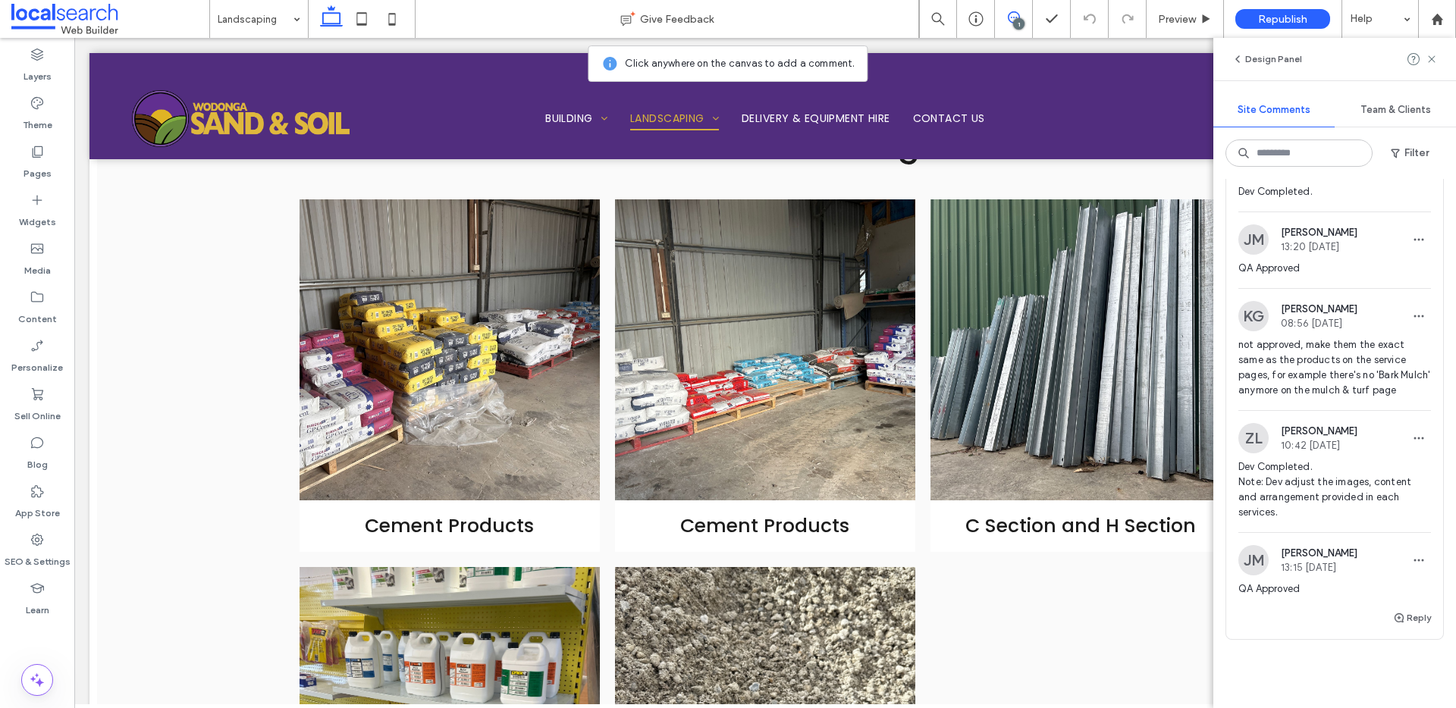
click at [1008, 16] on use at bounding box center [1014, 17] width 12 height 12
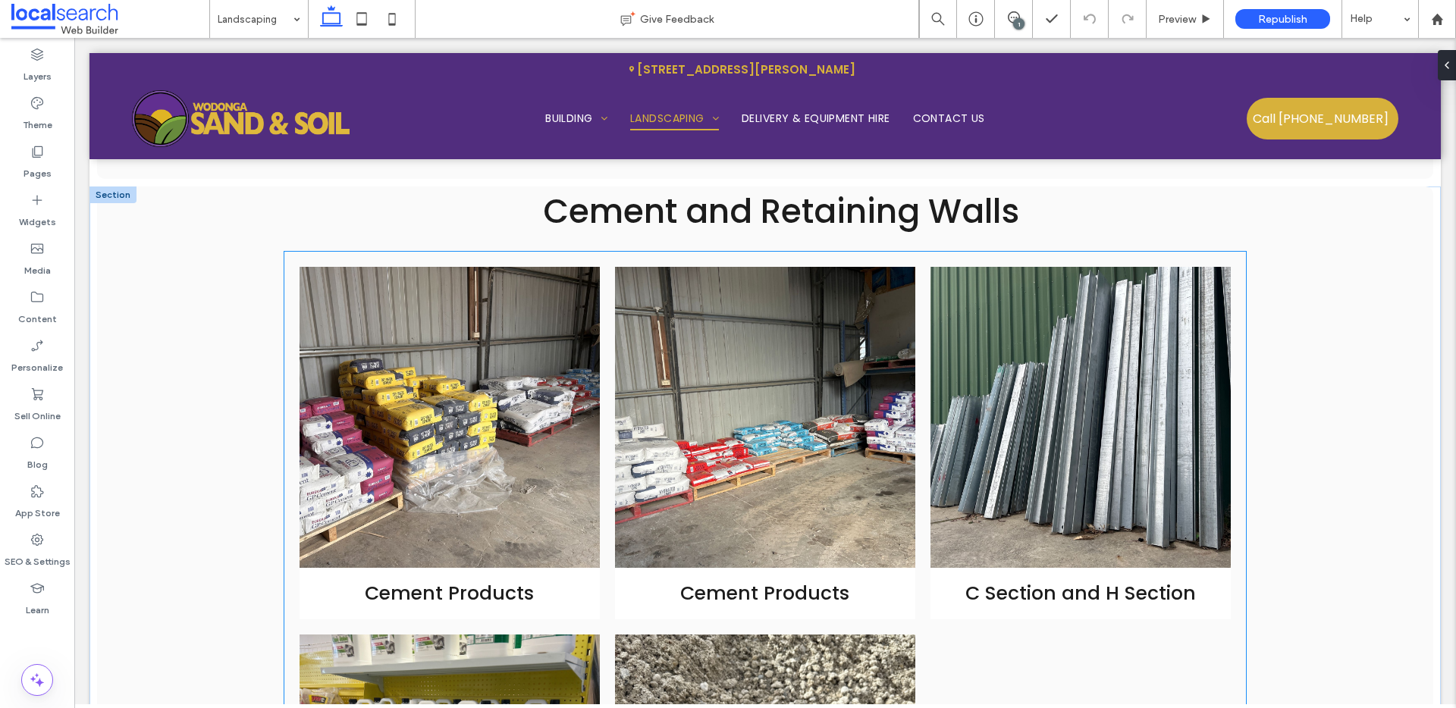
scroll to position [4061, 0]
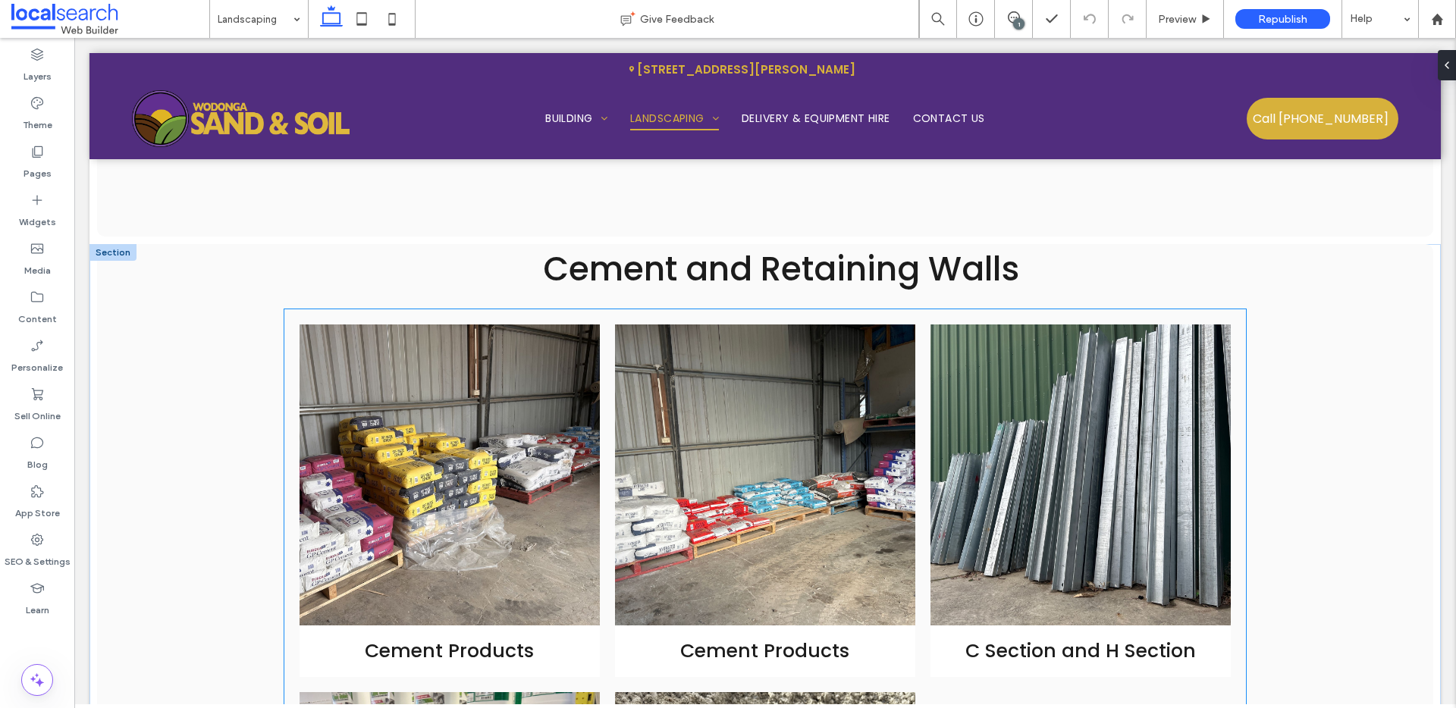
click at [312, 325] on link at bounding box center [450, 475] width 300 height 300
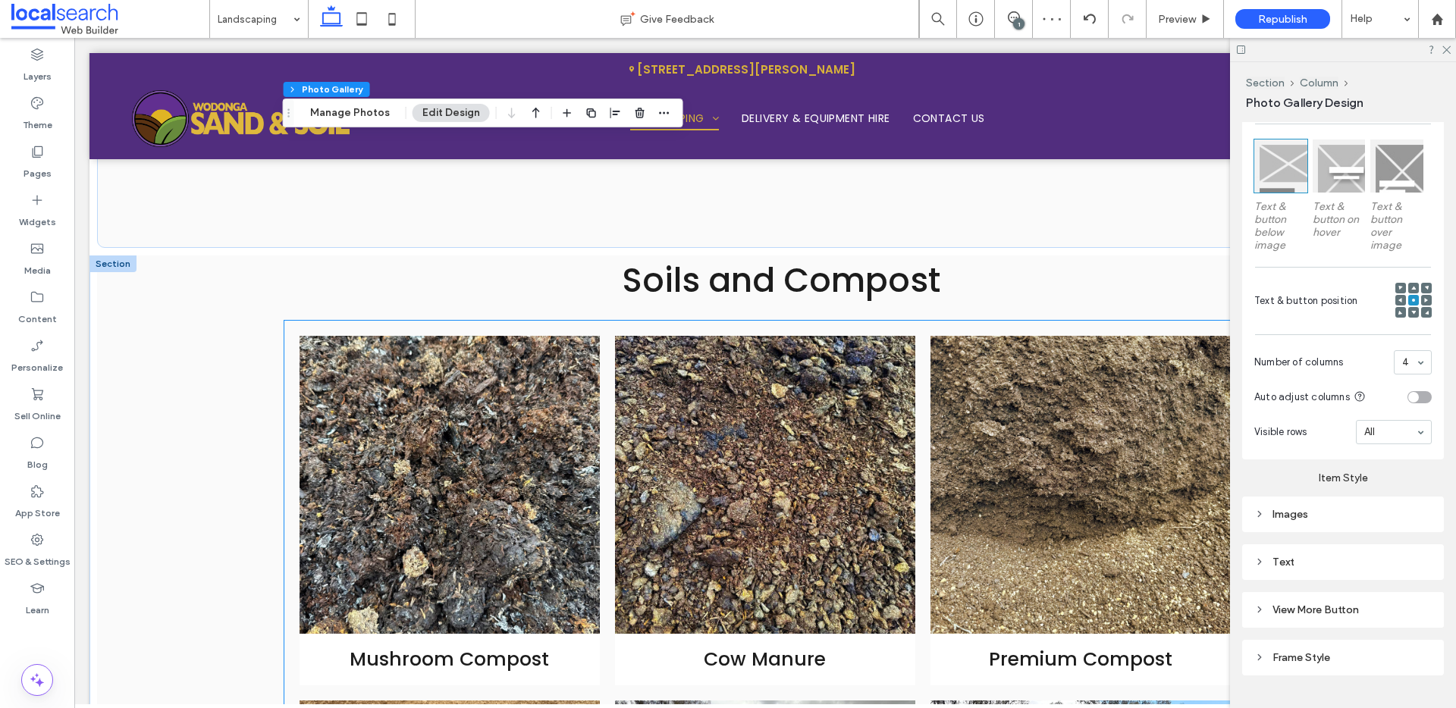
scroll to position [4863, 0]
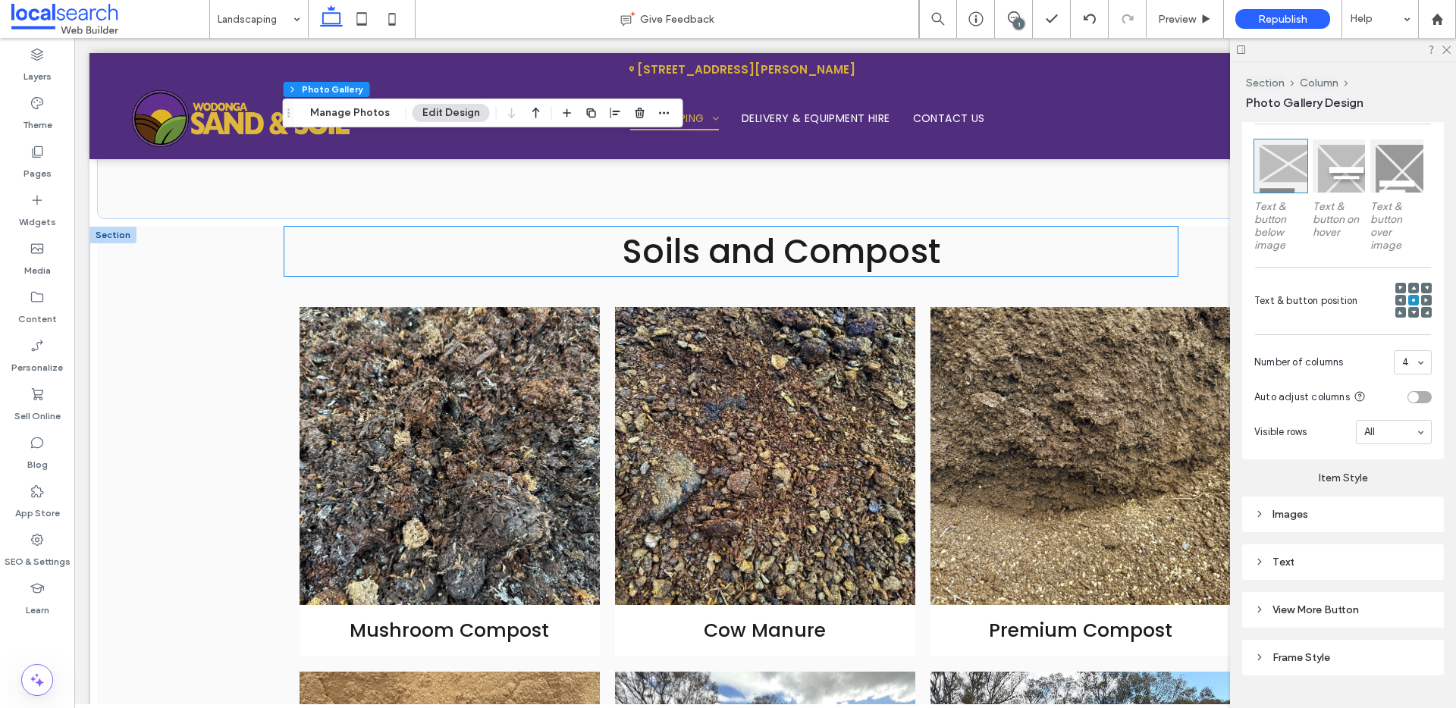
click at [573, 253] on h3 "Soils and Compost" at bounding box center [730, 251] width 893 height 49
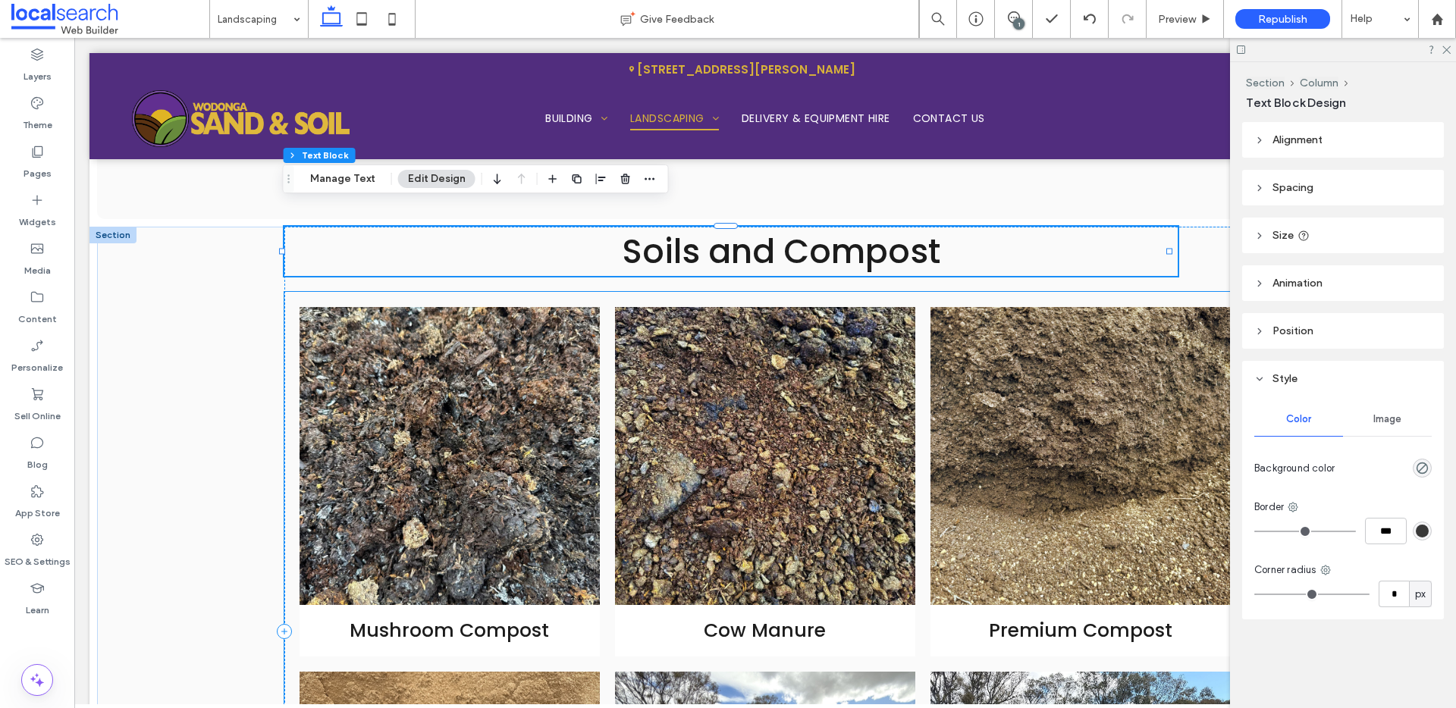
click at [340, 292] on div "Mushroom Compost Cow Manure Premium Compost Sandy Loam Button Lawn Blend Button…" at bounding box center [765, 664] width 962 height 745
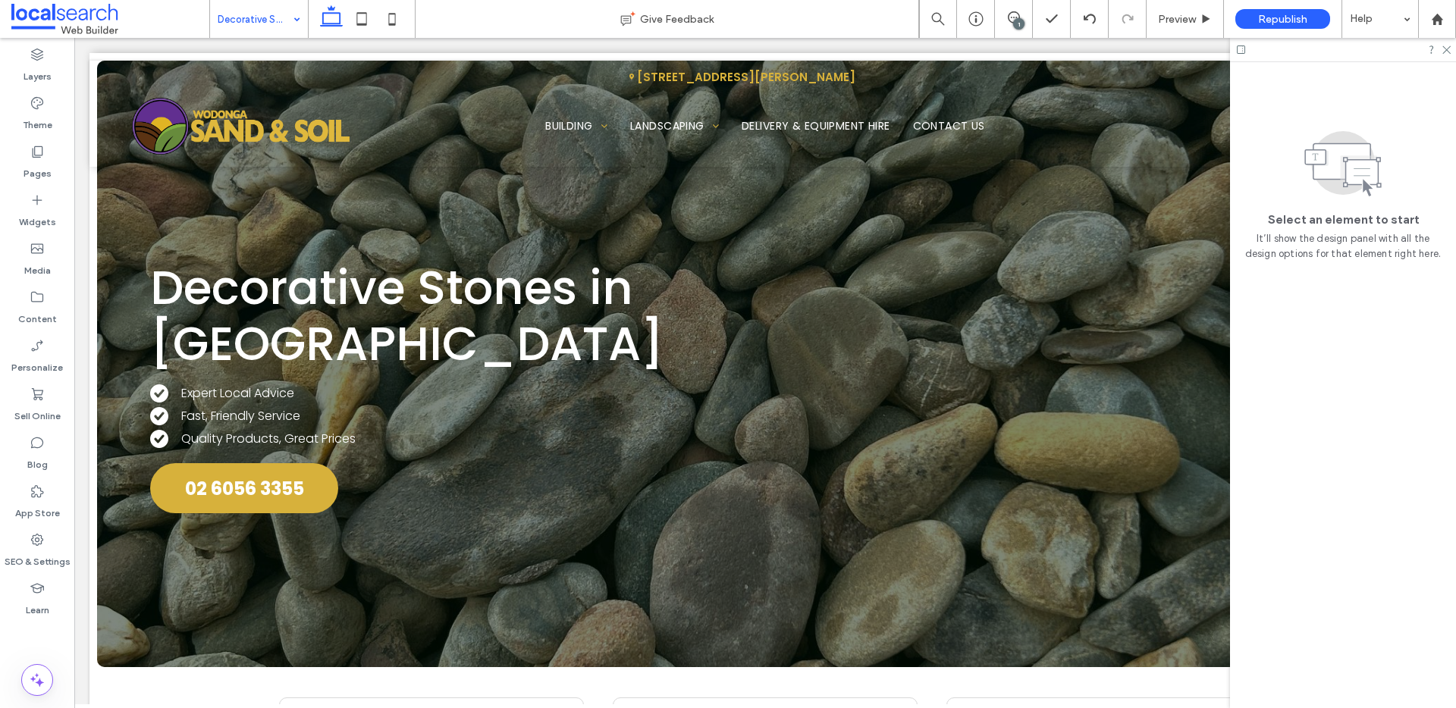
scroll to position [0, 0]
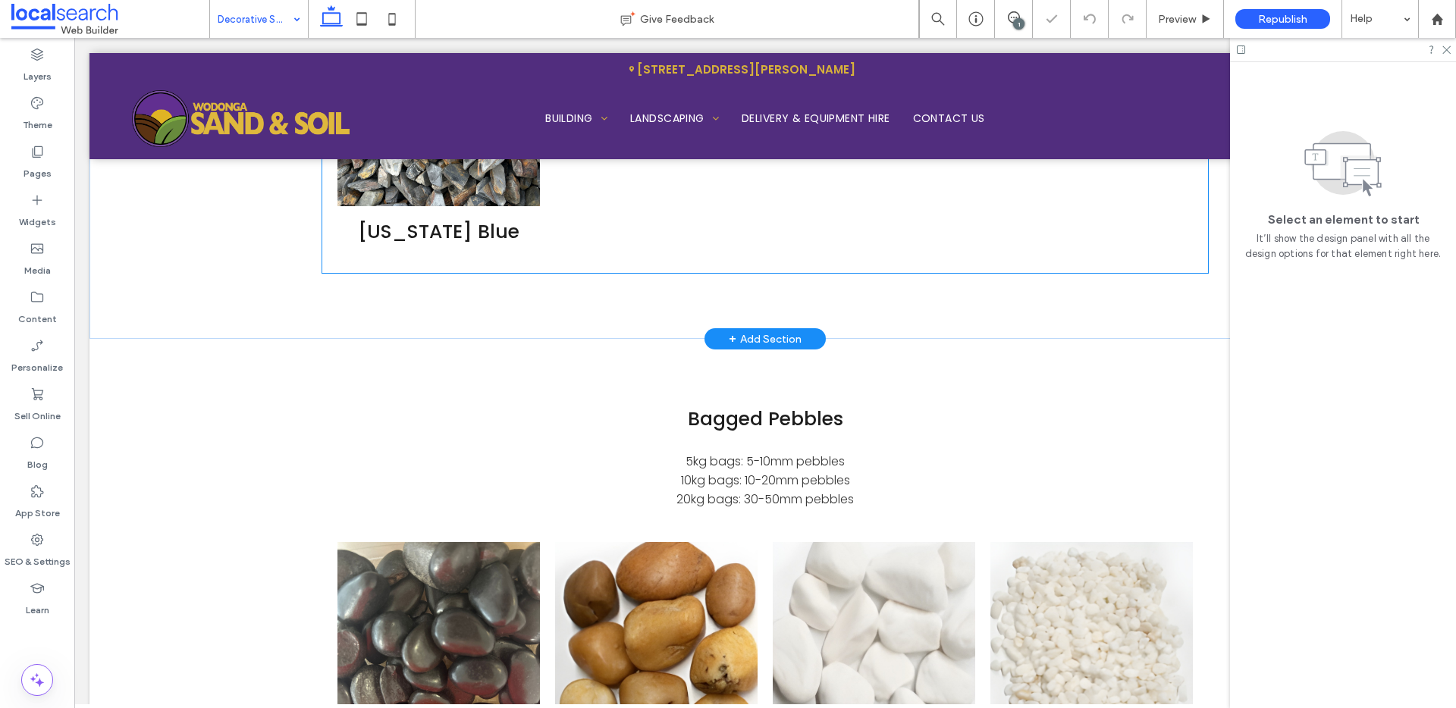
scroll to position [2684, 0]
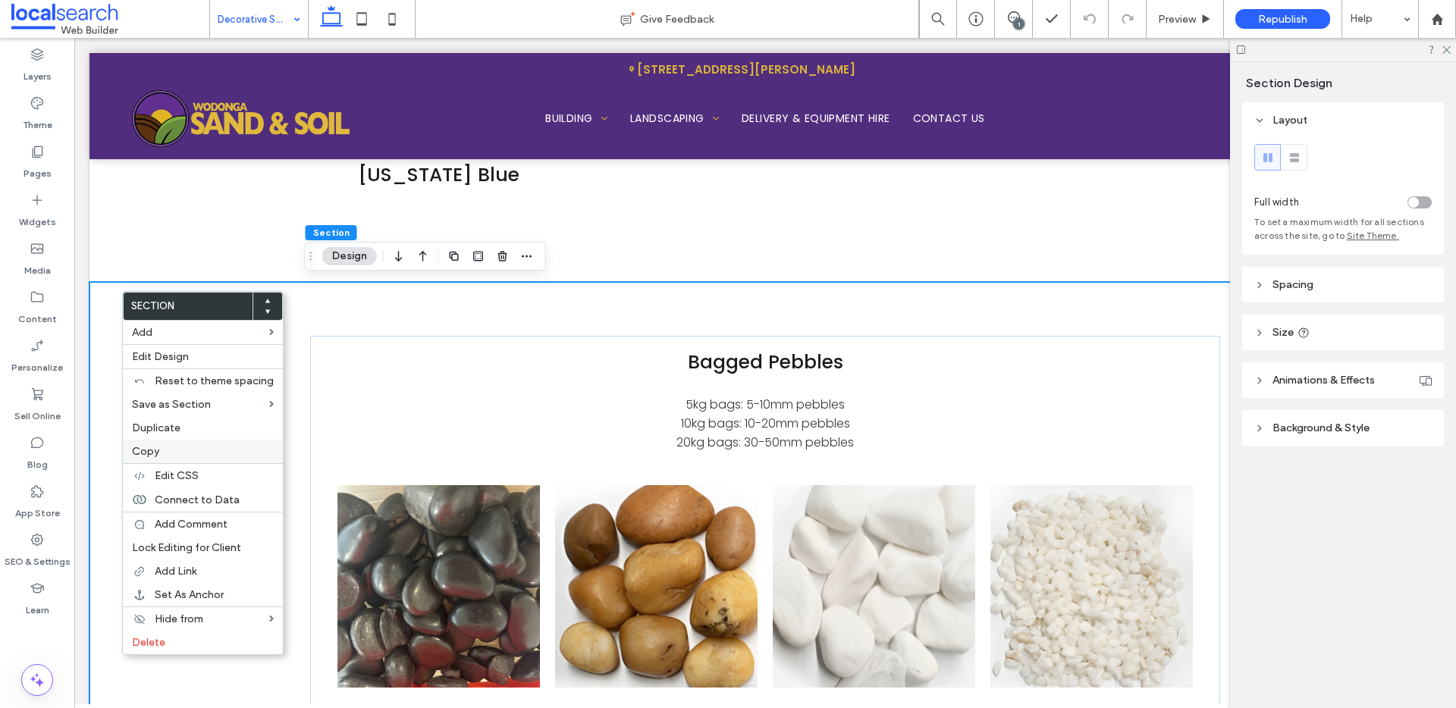
click at [181, 443] on div "Copy" at bounding box center [203, 452] width 160 height 24
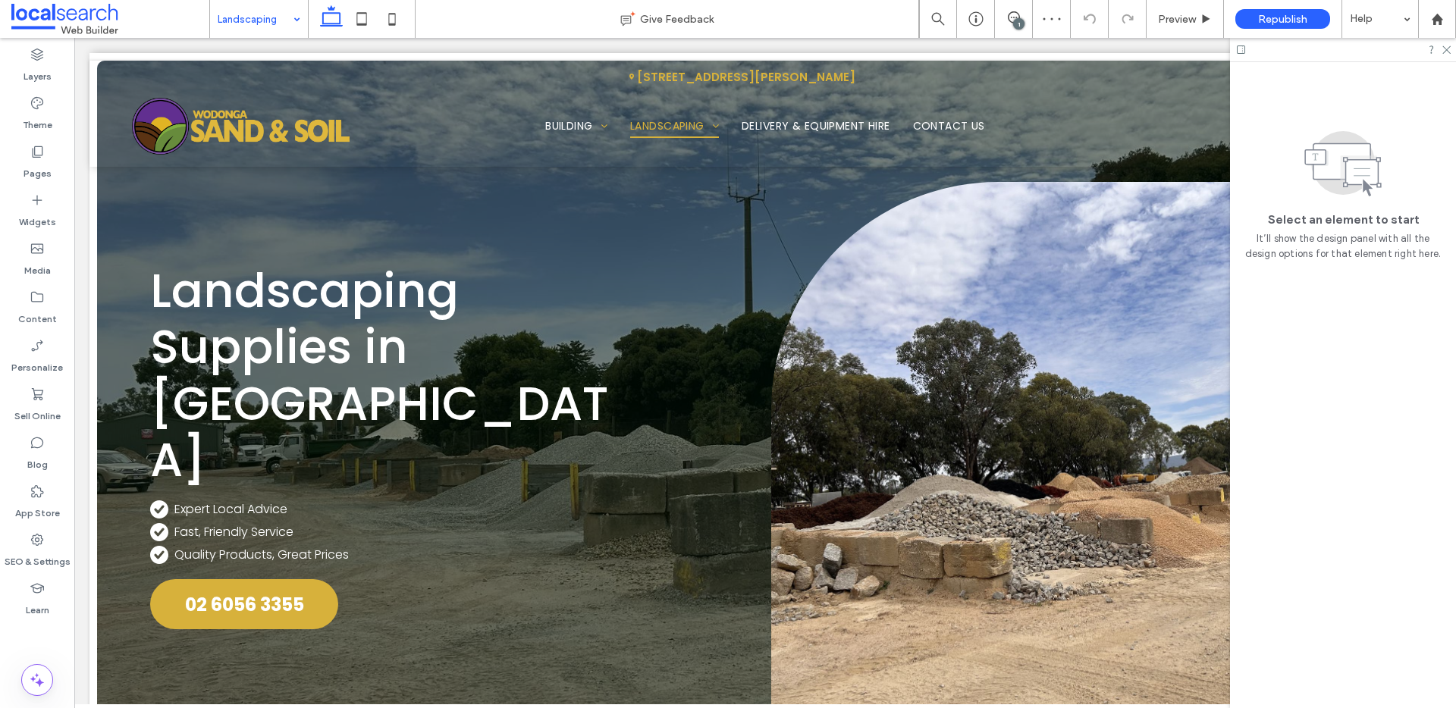
scroll to position [0, 0]
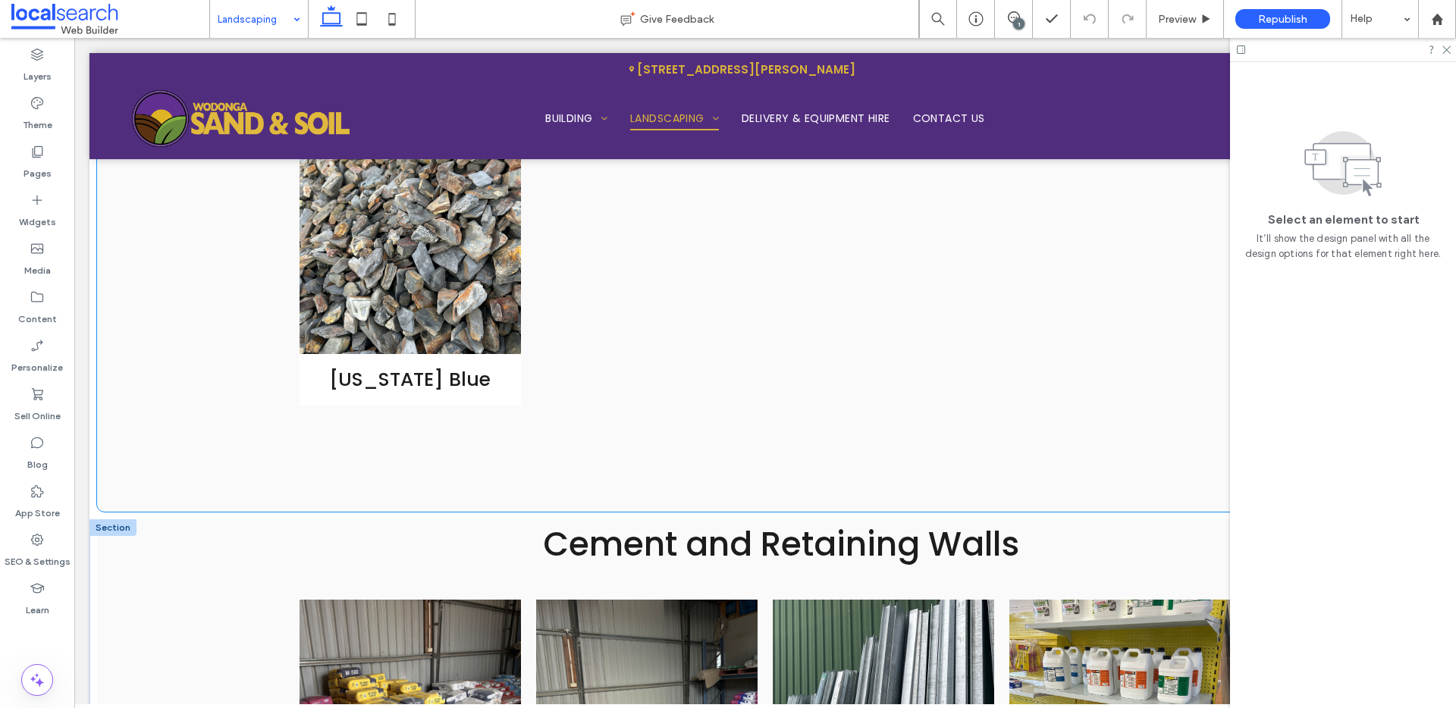
scroll to position [3787, 0]
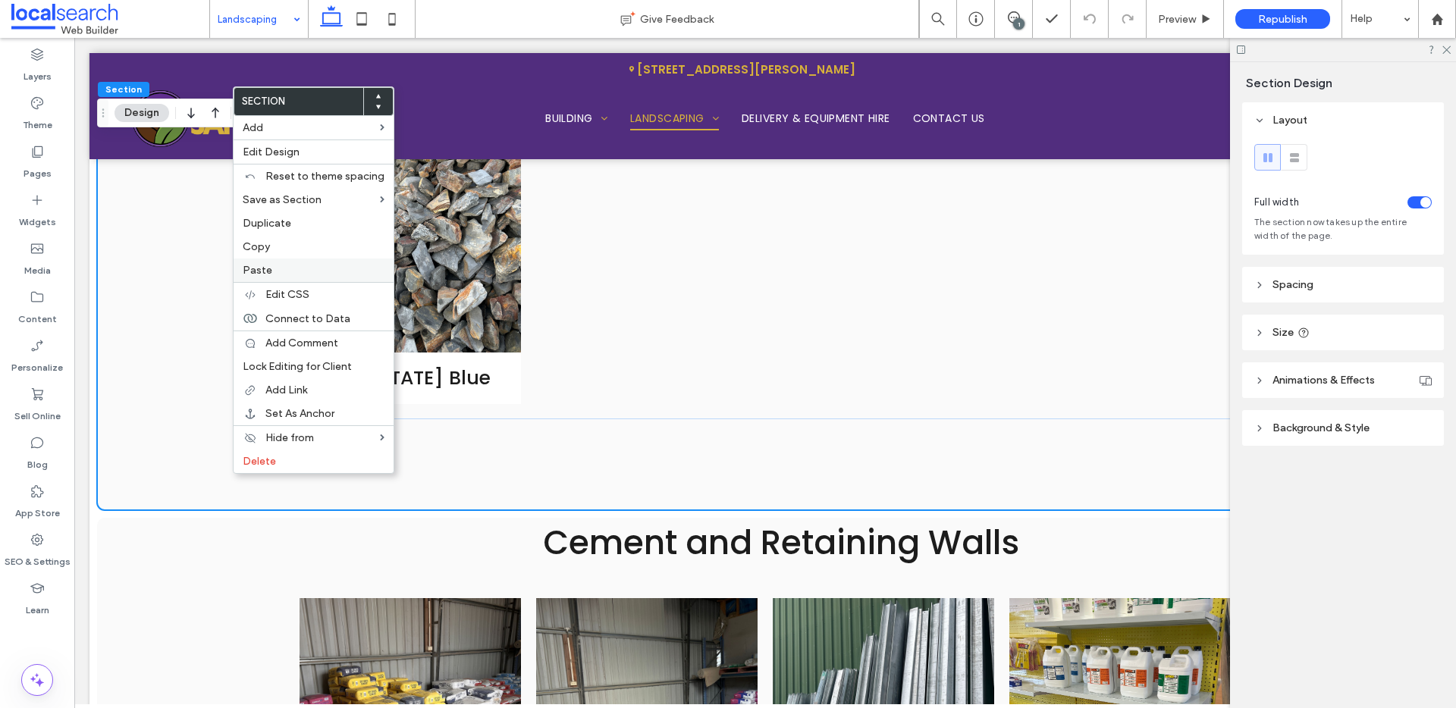
click at [277, 272] on label "Paste" at bounding box center [314, 270] width 142 height 13
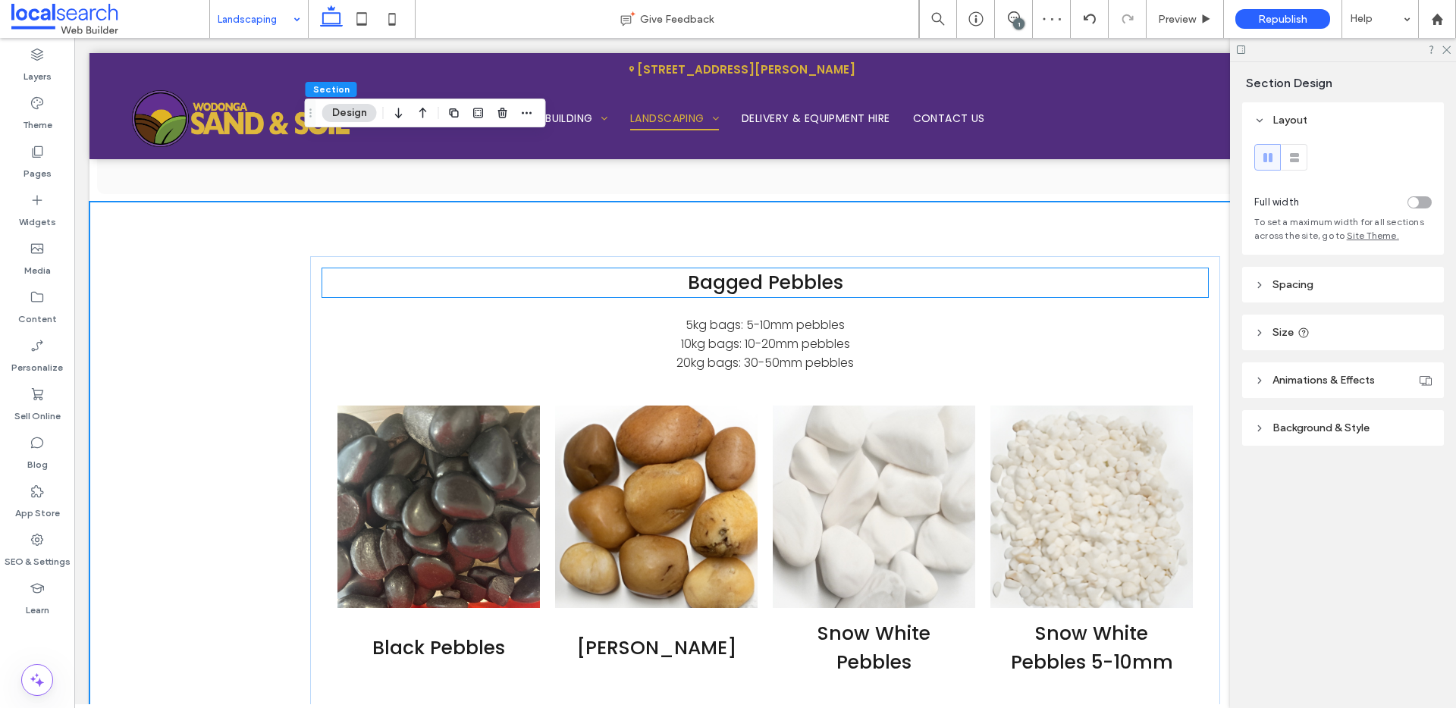
scroll to position [3930, 0]
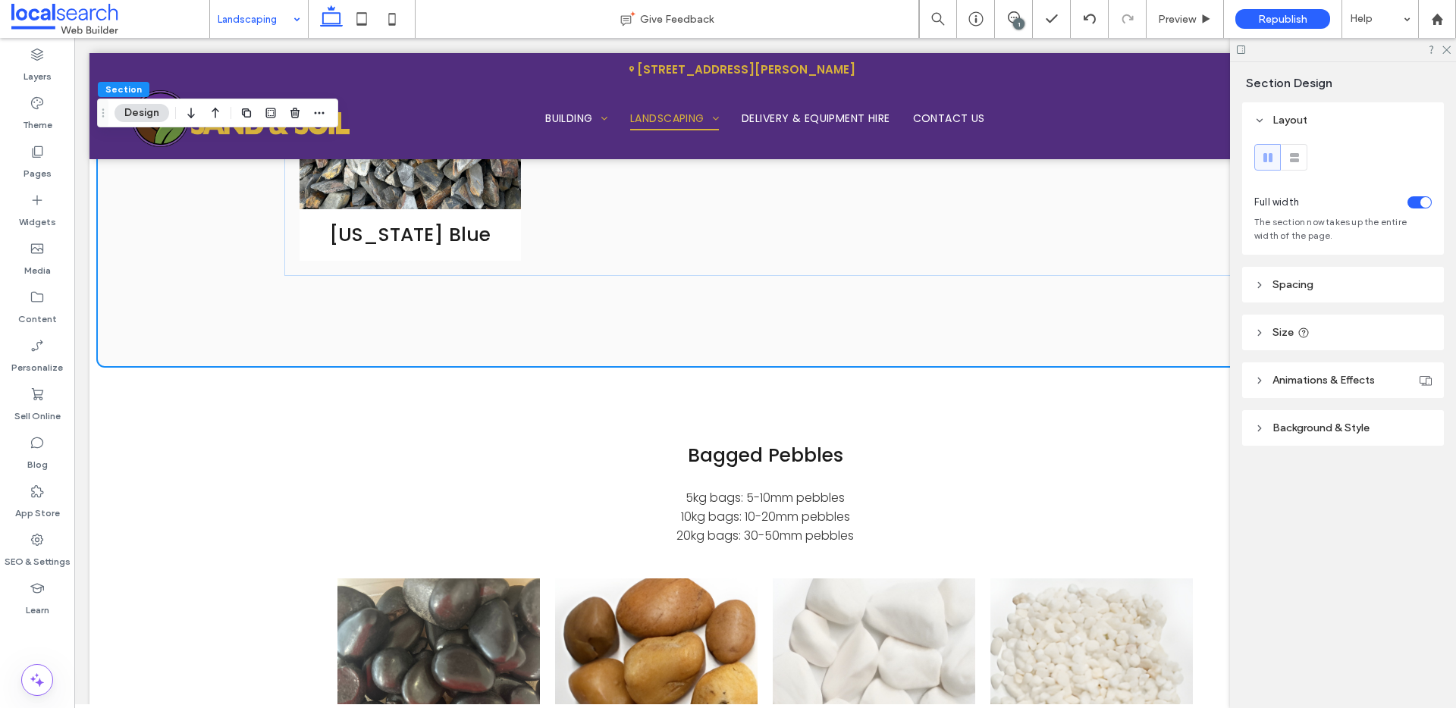
click at [1361, 429] on span "Background & Style" at bounding box center [1321, 428] width 97 height 13
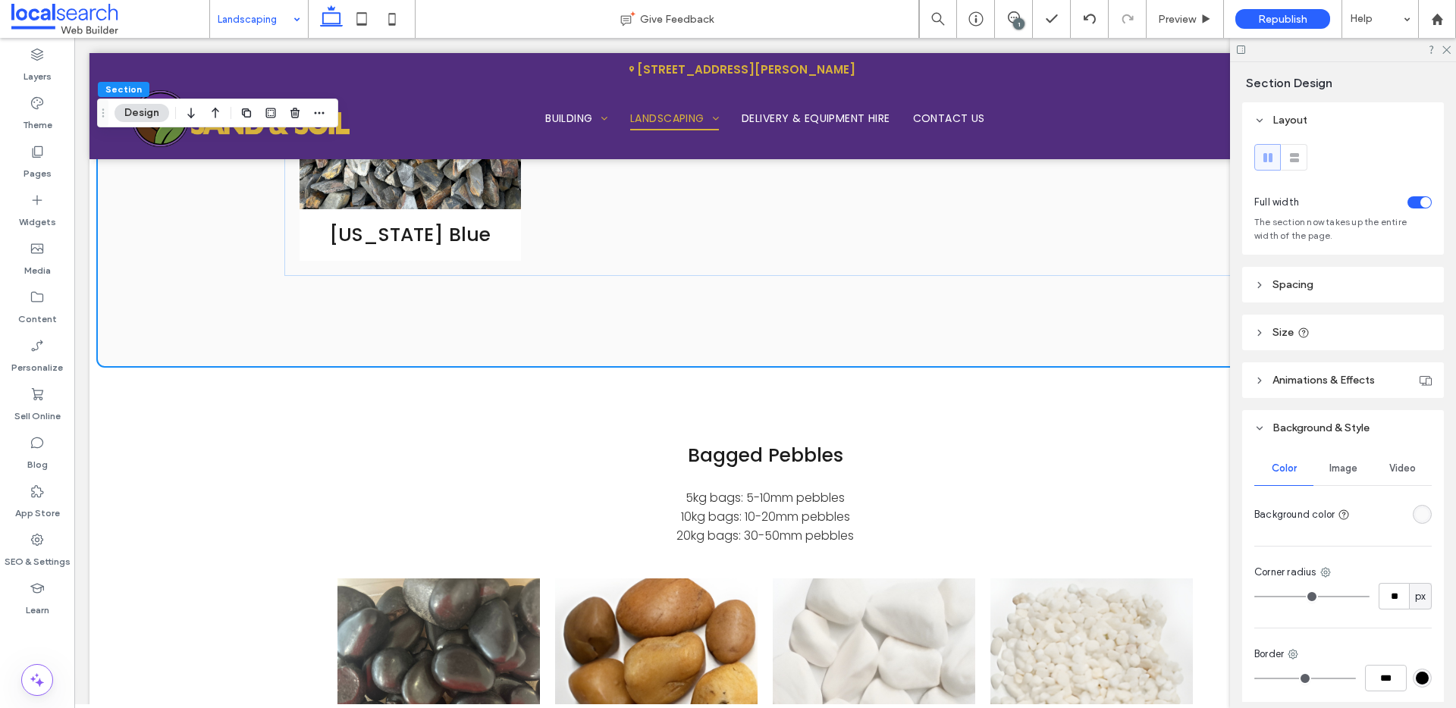
click at [1338, 300] on header "Spacing" at bounding box center [1343, 285] width 202 height 36
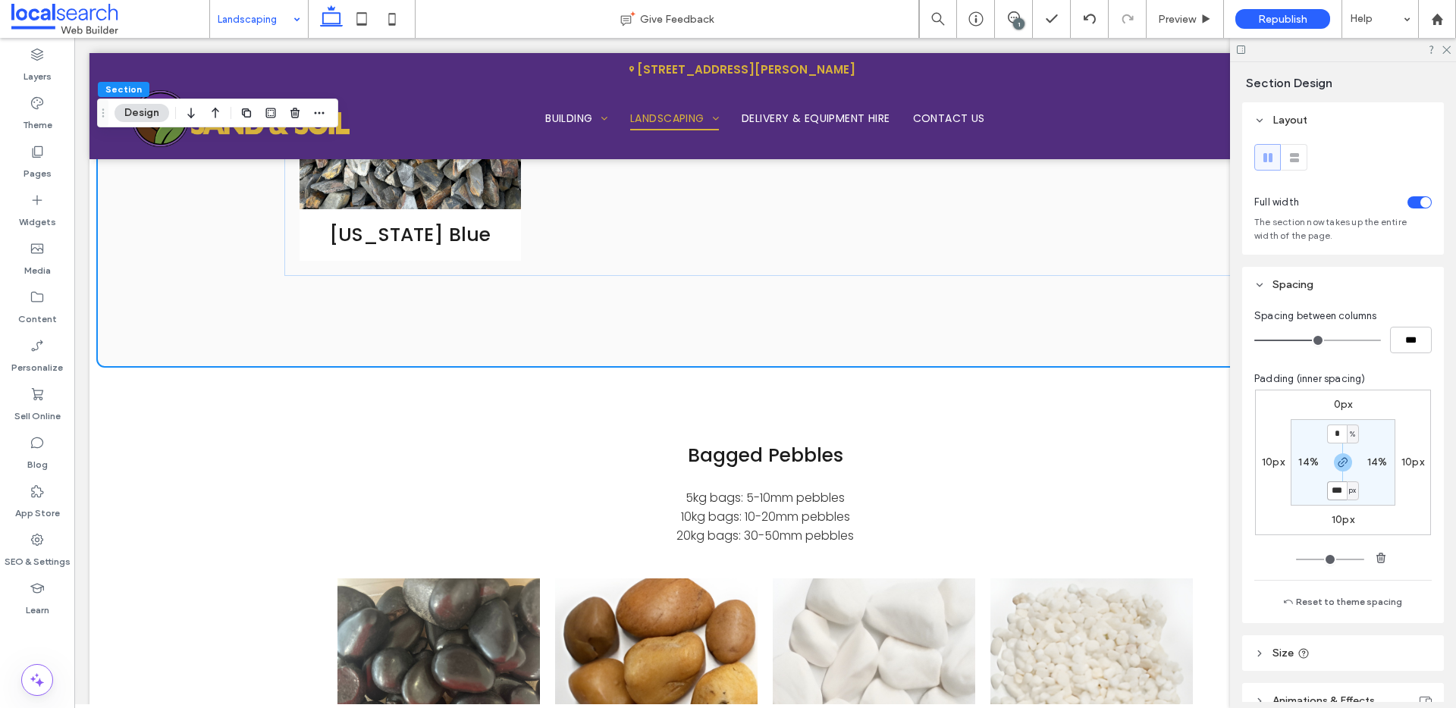
click at [1338, 487] on input "***" at bounding box center [1337, 491] width 20 height 19
type input "**"
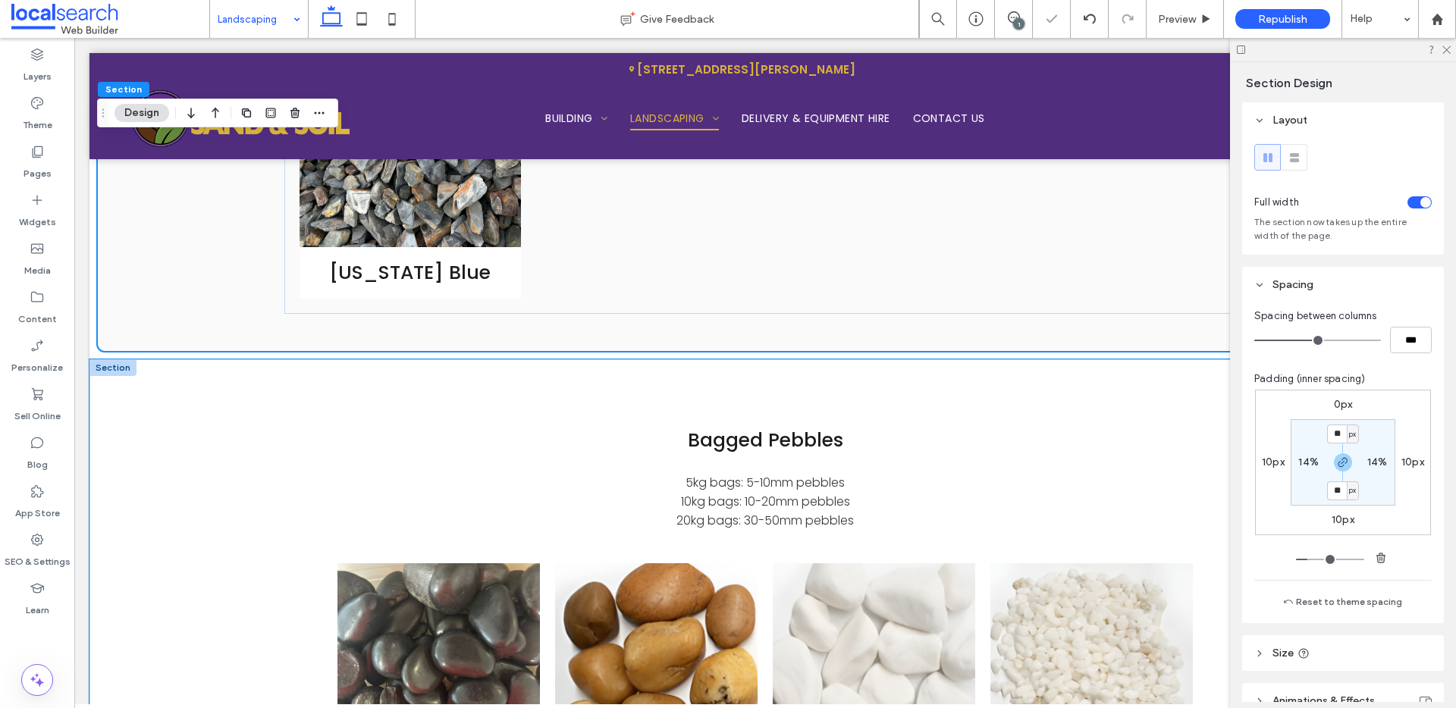
click at [901, 359] on div "Bagged Pebbles 5kg bags: 5-10mm pebbles 10kg bags: 10-20mm pebbles 20kg bags: 3…" at bounding box center [765, 643] width 910 height 568
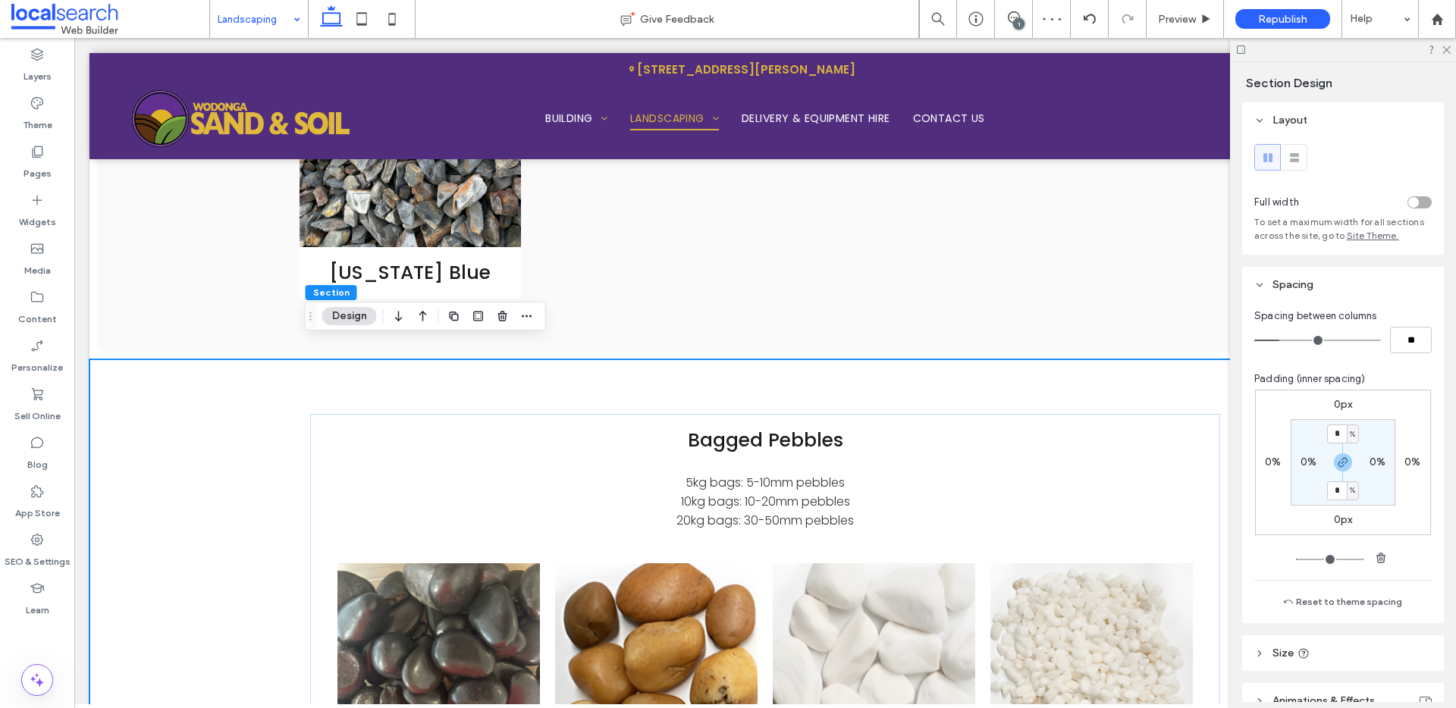
click at [1352, 438] on div "%" at bounding box center [1352, 434] width 9 height 15
click at [1348, 455] on span "px" at bounding box center [1343, 457] width 11 height 15
type input "****"
type input "**"
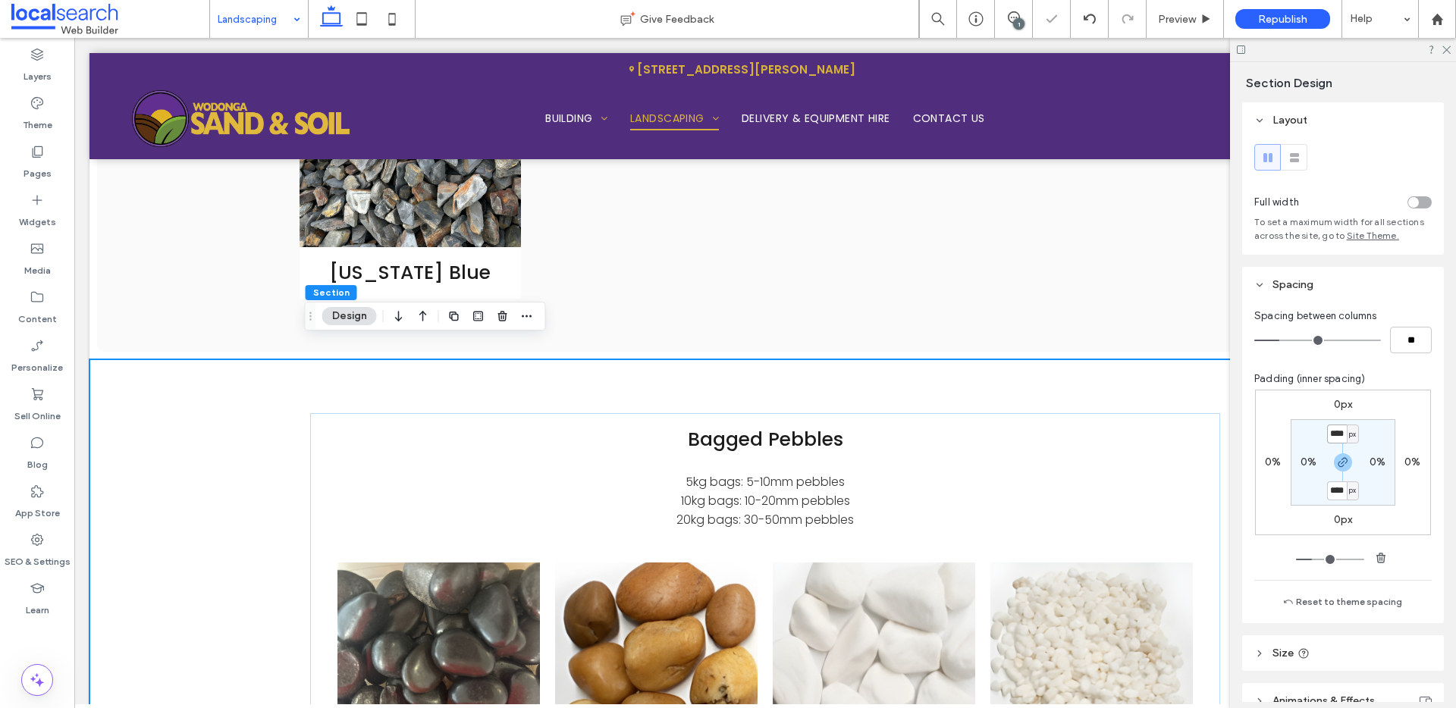
click at [1337, 438] on input "****" at bounding box center [1337, 434] width 20 height 19
type input "**"
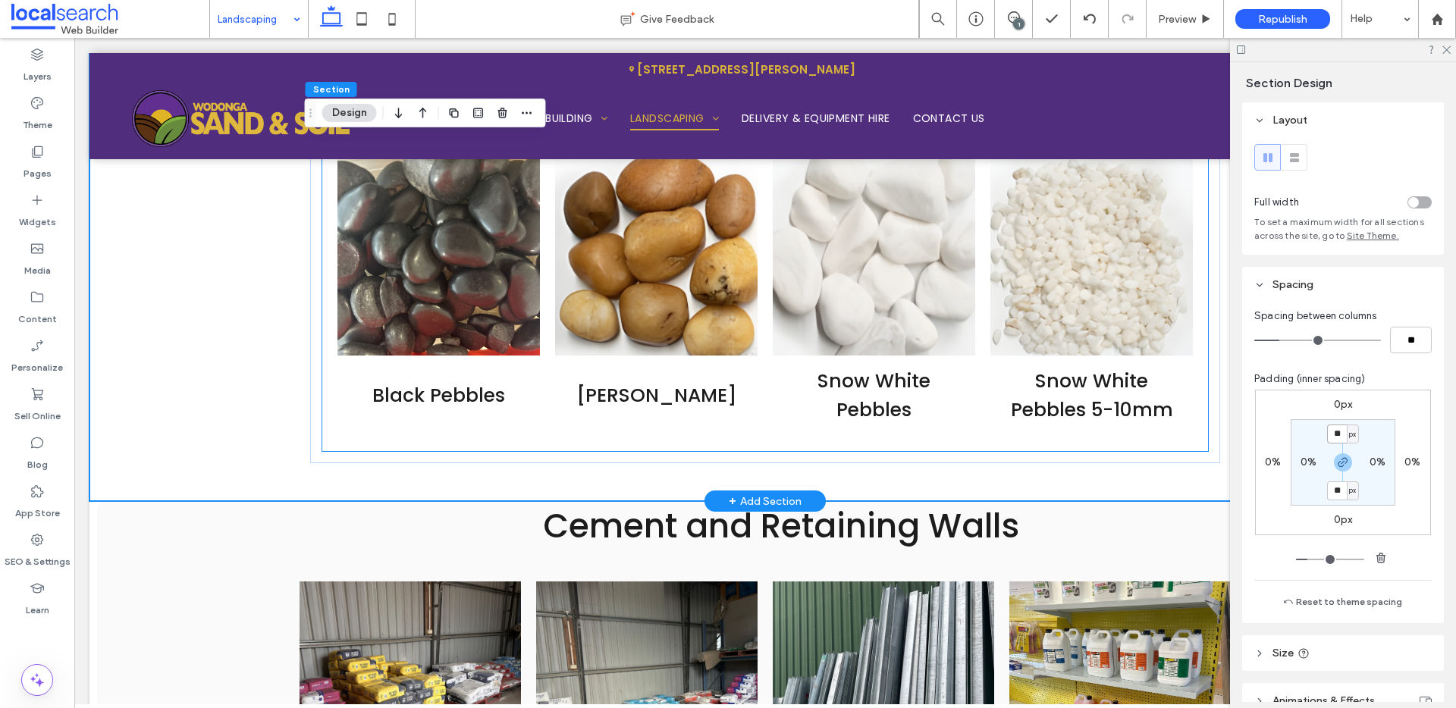
scroll to position [4325, 0]
click at [586, 466] on div "Bagged Pebbles 5kg bags: 5-10mm pebbles 10kg bags: 10-20mm pebbles 20kg bags: 3…" at bounding box center [765, 232] width 910 height 535
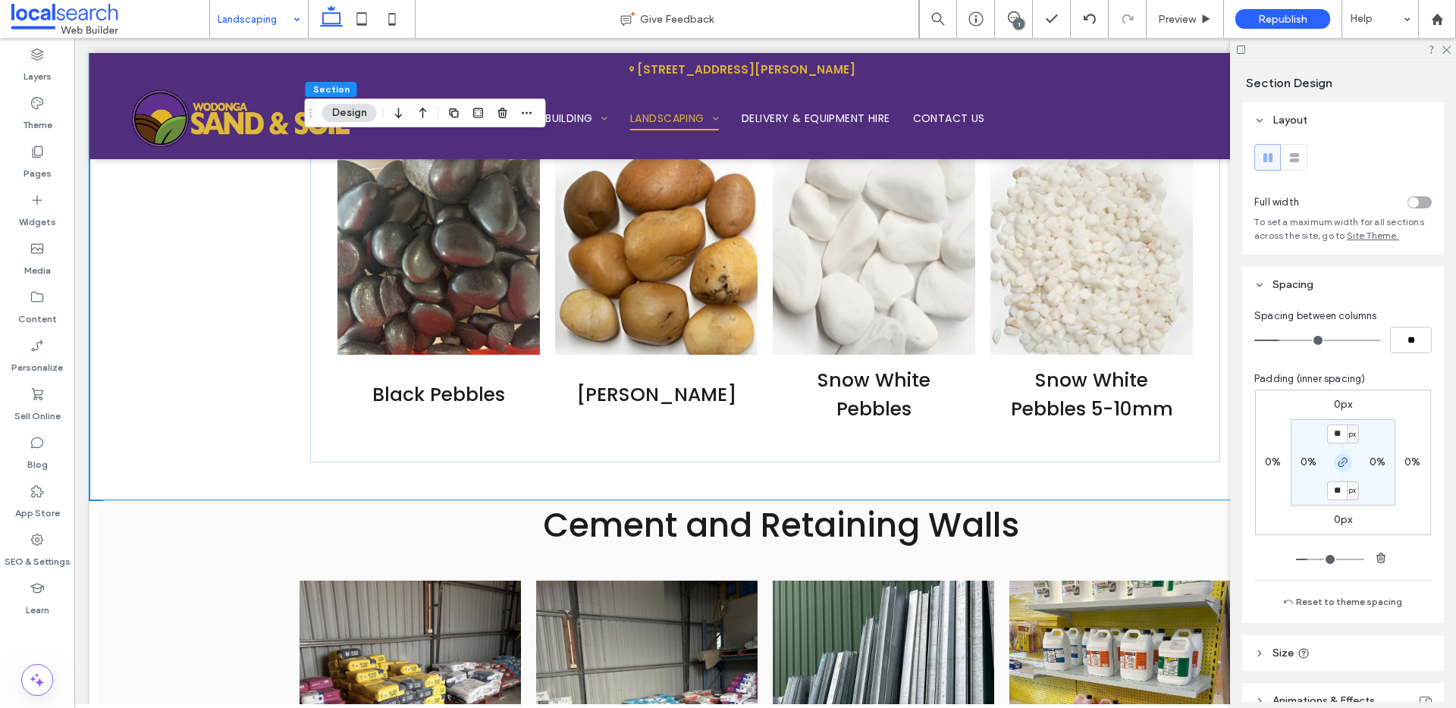
click at [1337, 462] on icon "button" at bounding box center [1343, 463] width 12 height 12
click at [1331, 489] on label "50px" at bounding box center [1343, 490] width 25 height 13
type input "**"
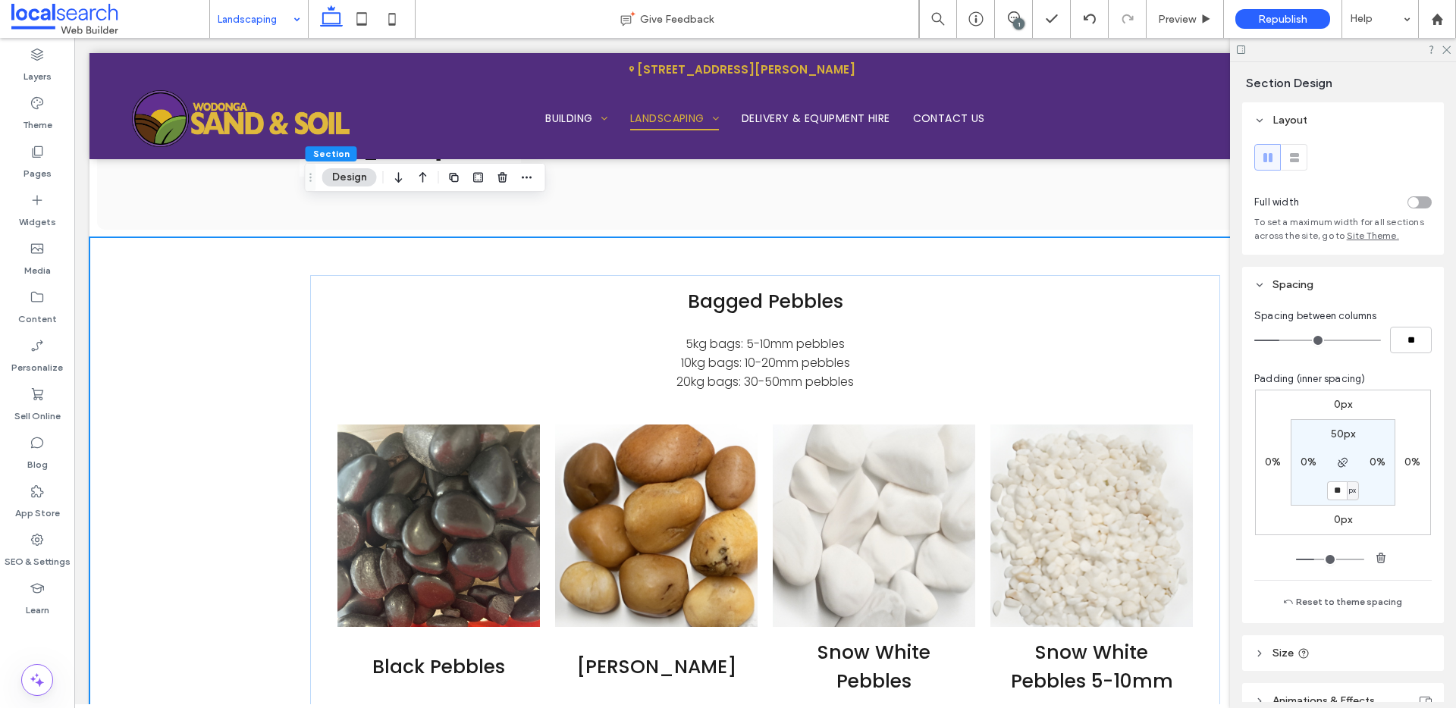
scroll to position [3933, 0]
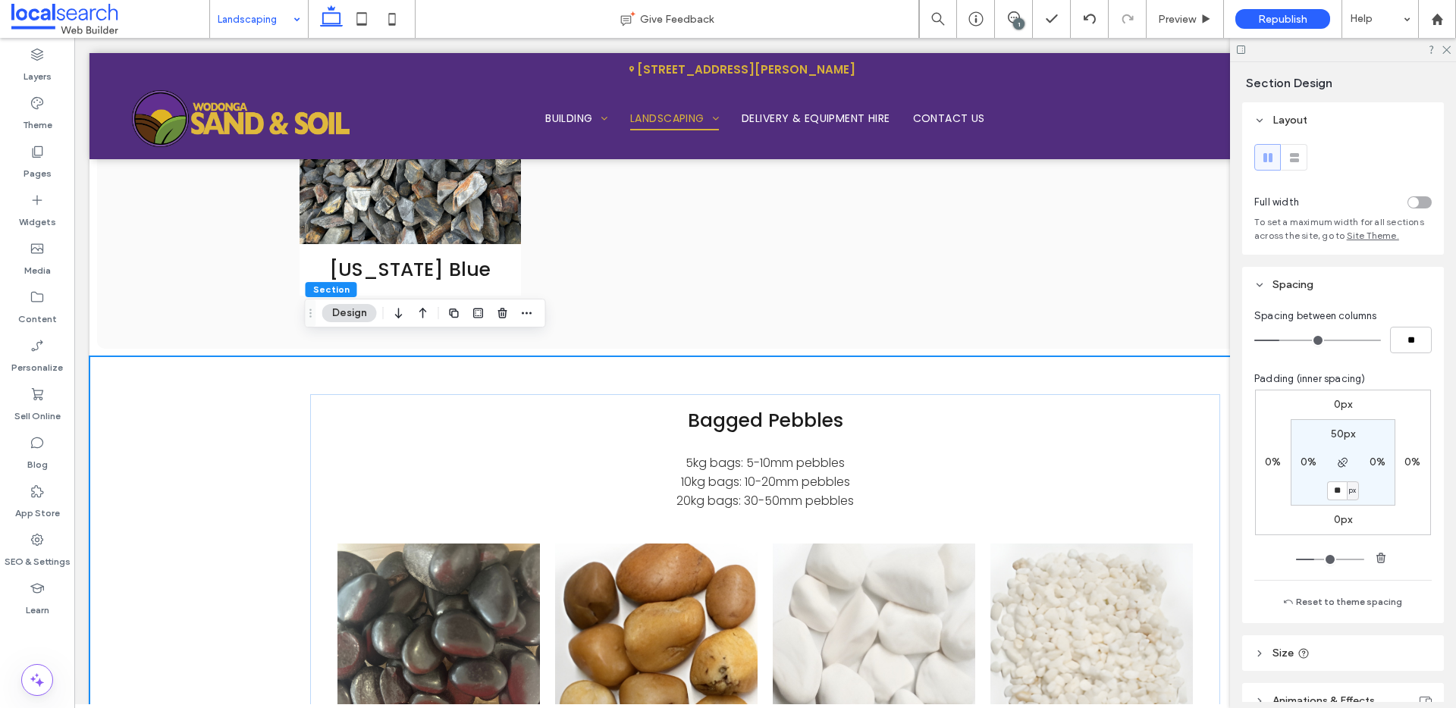
click at [739, 361] on div "Bagged Pebbles 5kg bags: 5-10mm pebbles 10kg bags: 10-20mm pebbles 20kg bags: 3…" at bounding box center [765, 635] width 910 height 558
click at [1336, 433] on label "50px" at bounding box center [1343, 434] width 25 height 13
type input "**"
type input "*"
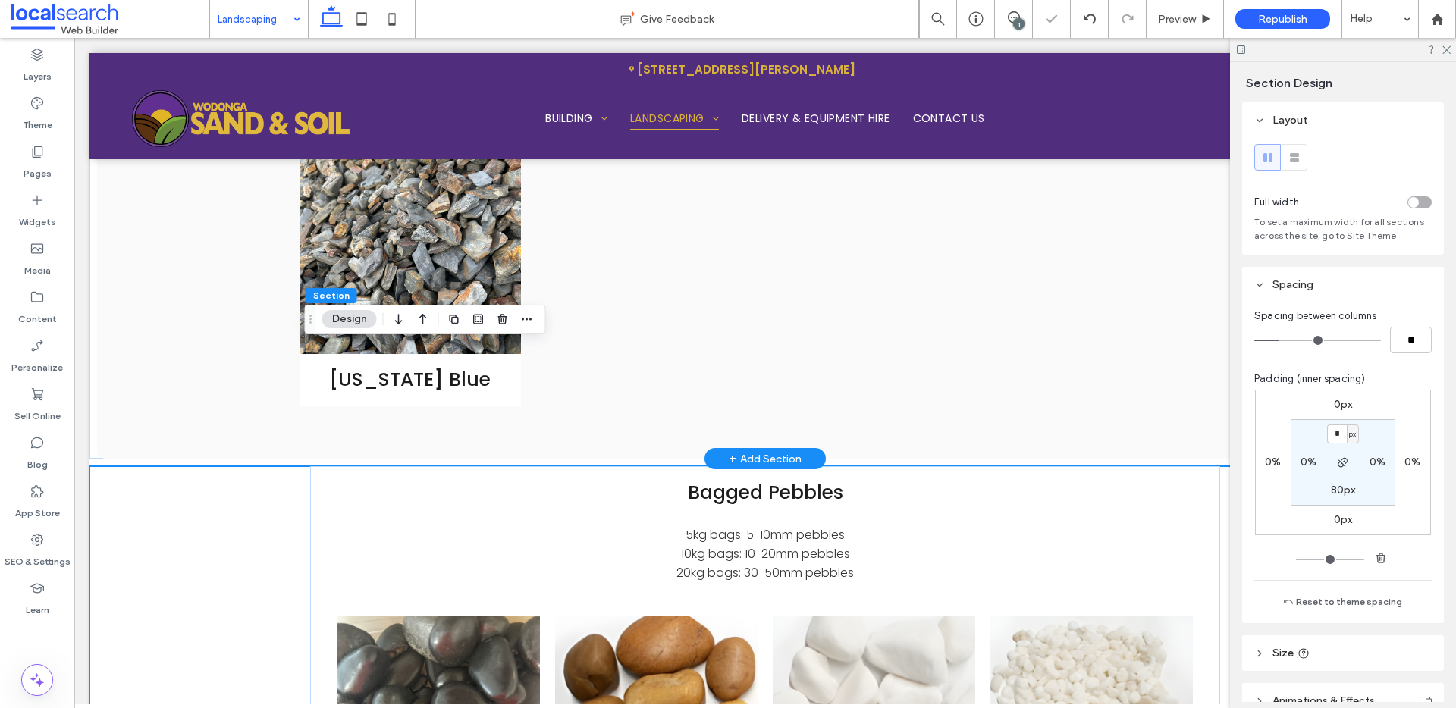
scroll to position [3818, 0]
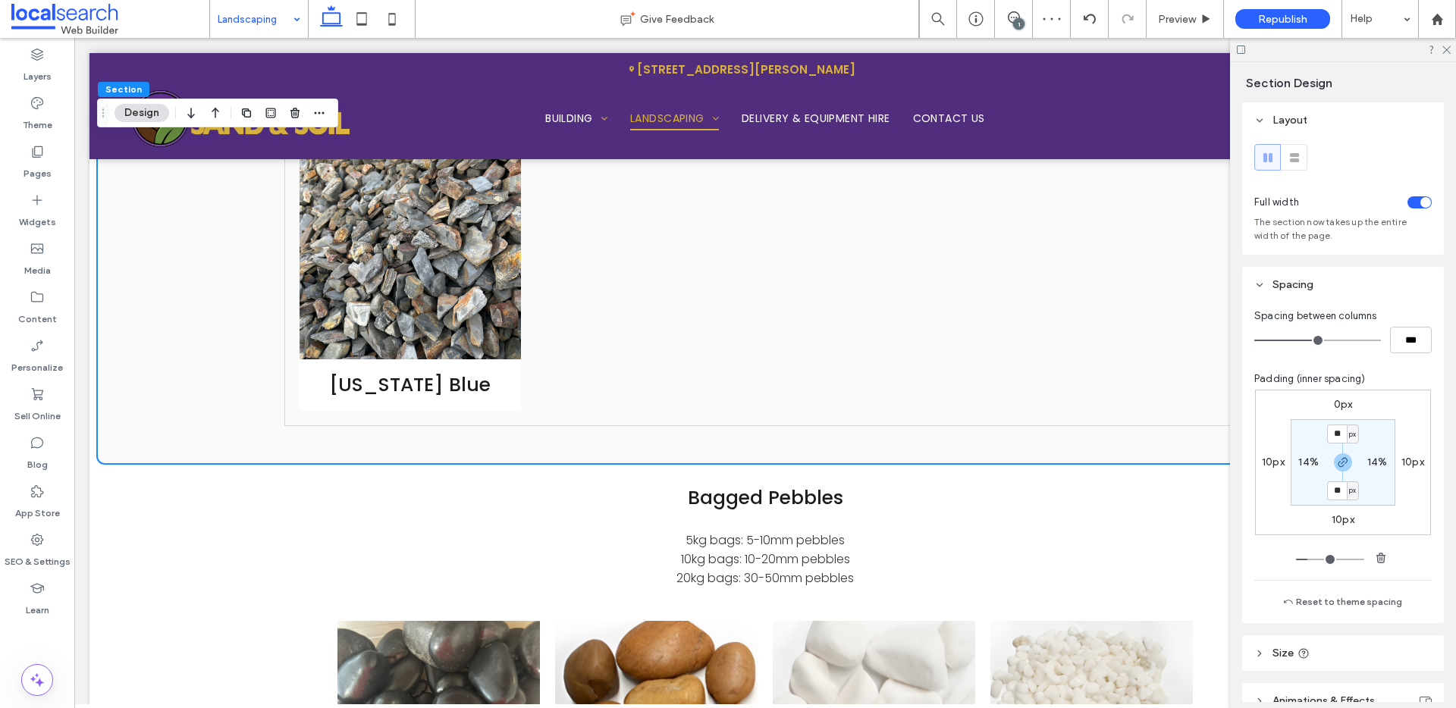
click at [1337, 466] on icon "button" at bounding box center [1343, 463] width 12 height 12
click at [1334, 485] on label "50px" at bounding box center [1343, 490] width 25 height 13
type input "**"
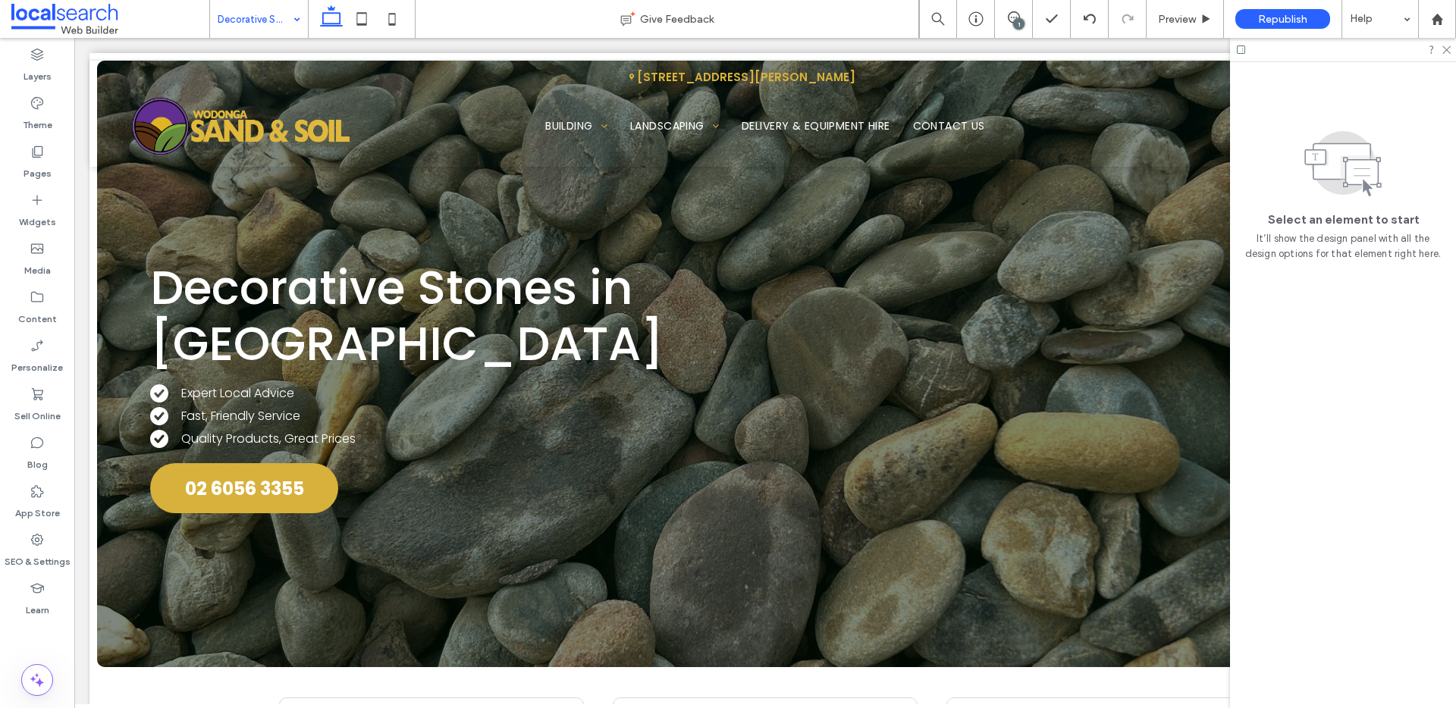
scroll to position [0, 0]
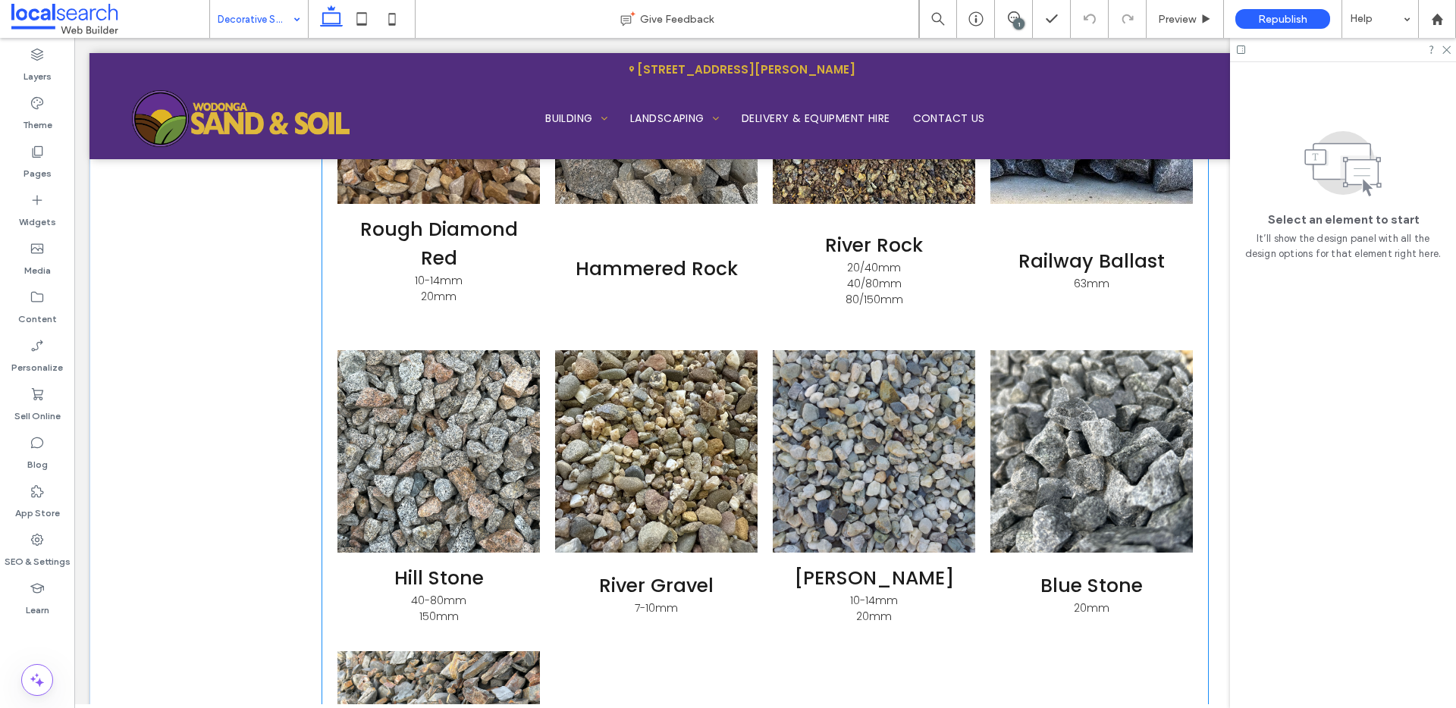
scroll to position [1957, 0]
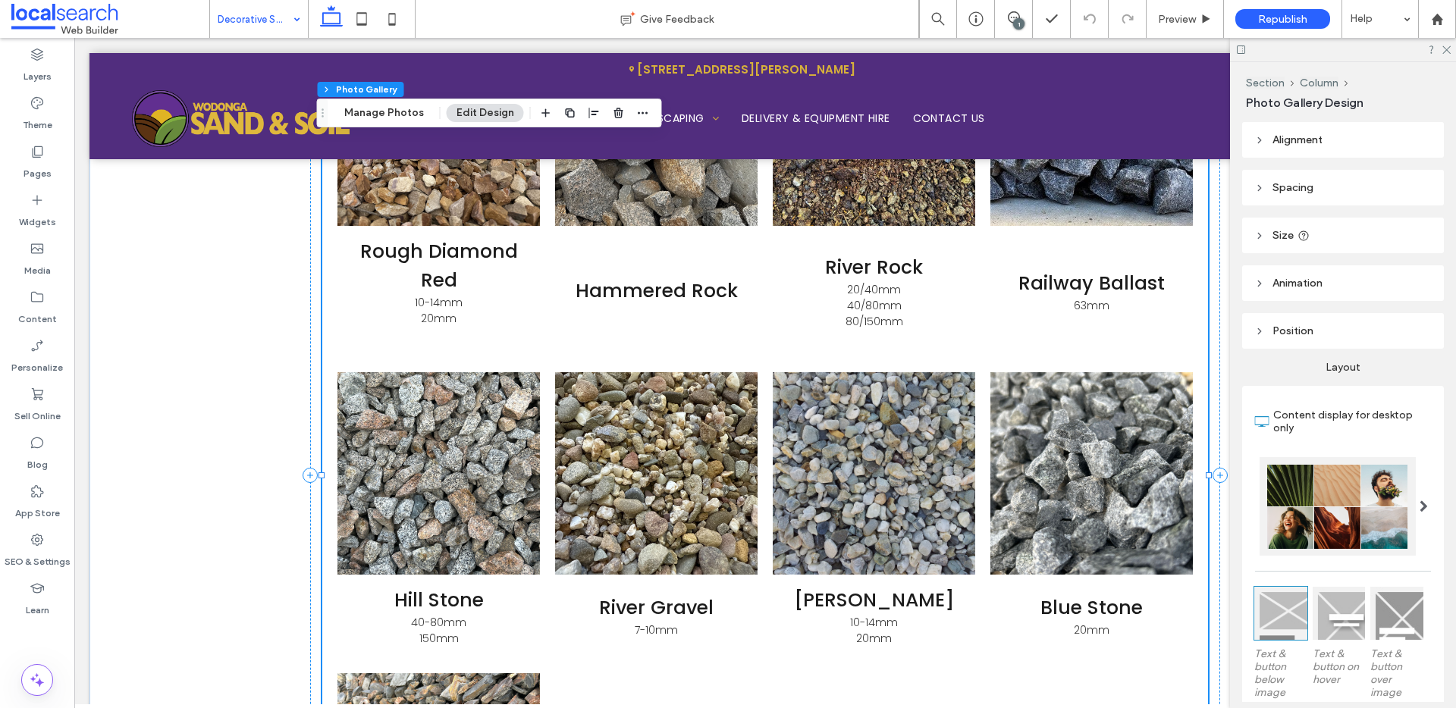
click at [630, 264] on span "Hammered Rock Button" at bounding box center [656, 291] width 202 height 131
click at [617, 291] on h3 "Hammered Rock" at bounding box center [657, 291] width 162 height 29
click at [617, 292] on h3 "Hammered Rock" at bounding box center [657, 291] width 162 height 29
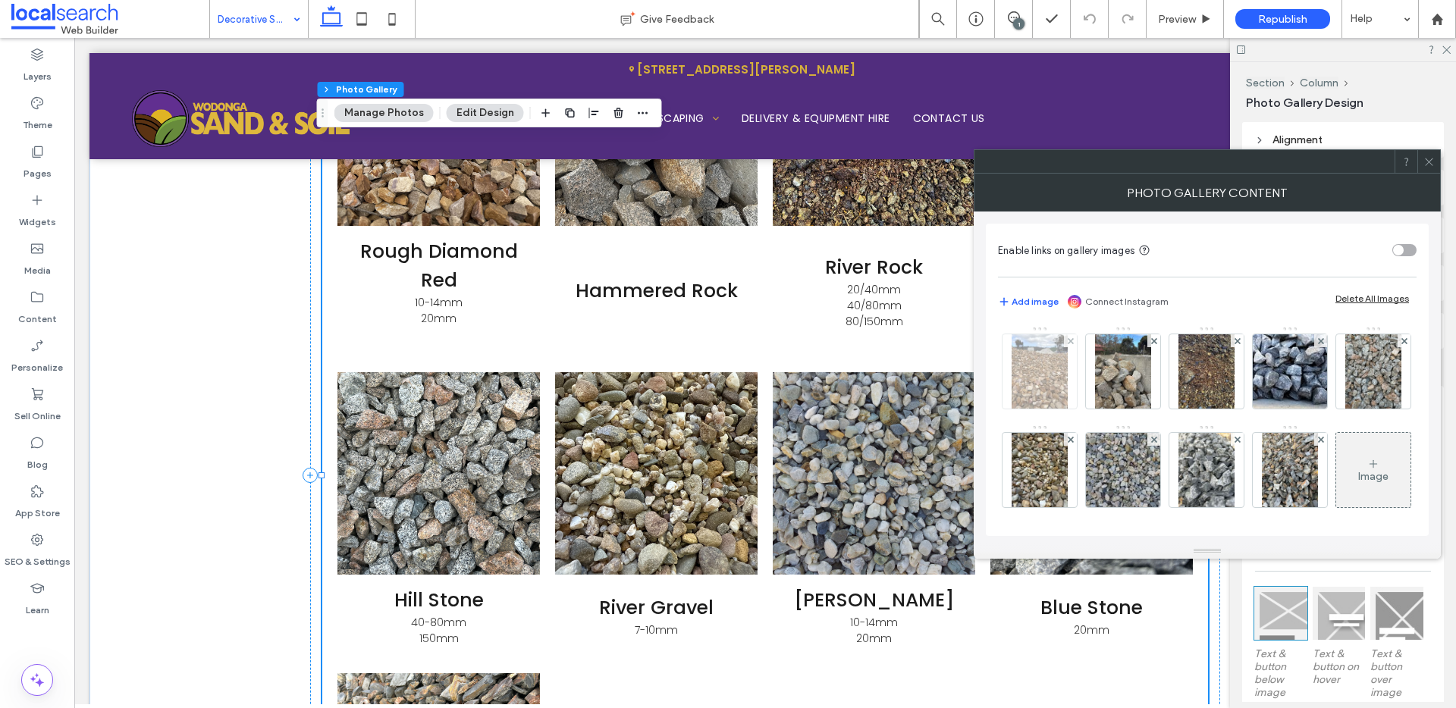
click at [1051, 373] on img at bounding box center [1040, 371] width 56 height 74
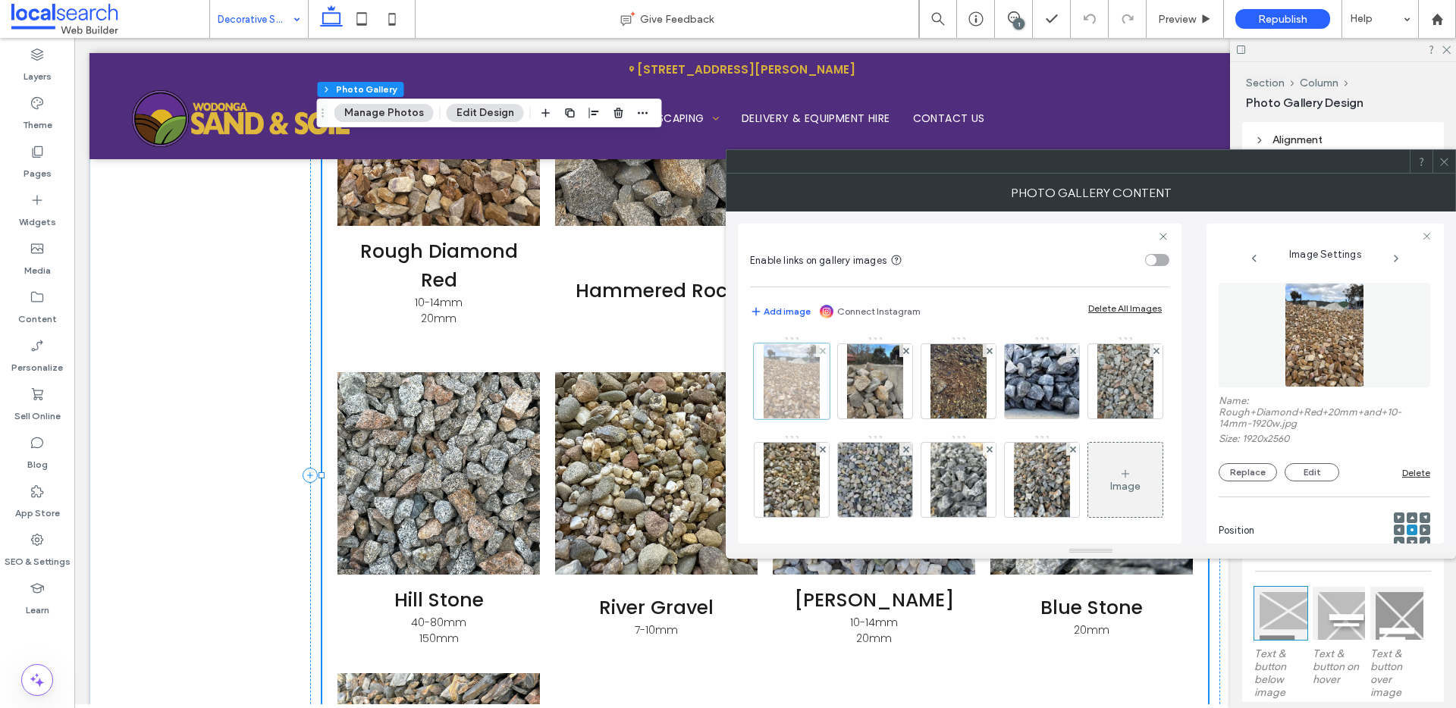
scroll to position [199, 0]
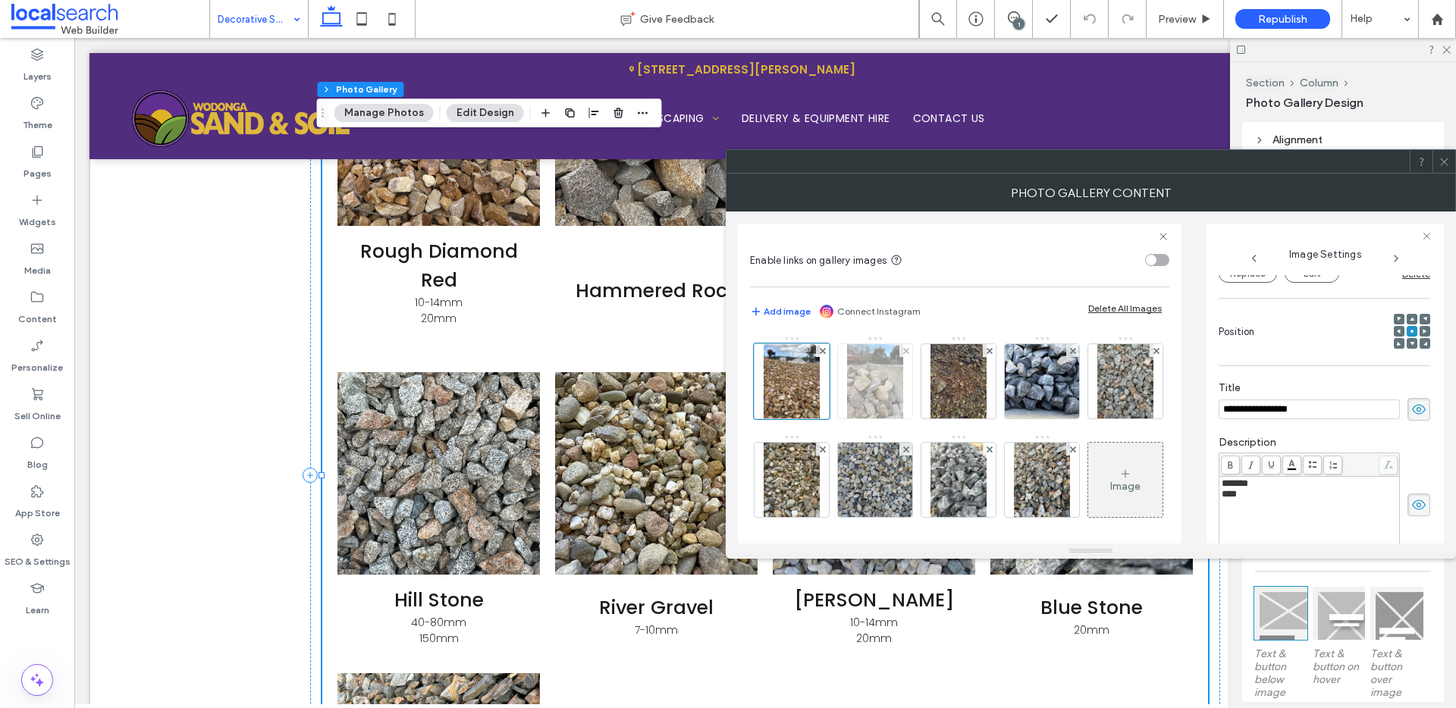
click at [884, 393] on img at bounding box center [875, 381] width 56 height 74
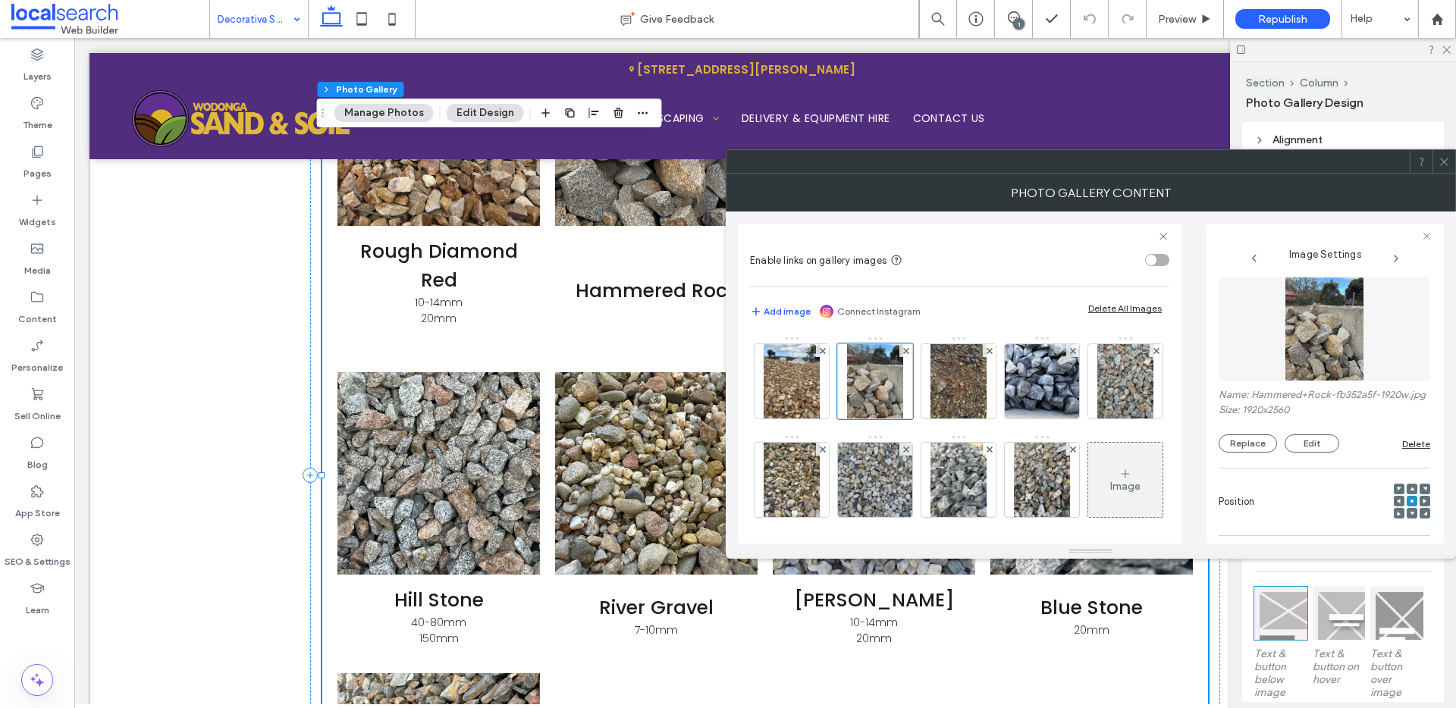
scroll to position [0, 0]
click at [947, 369] on img at bounding box center [959, 381] width 56 height 74
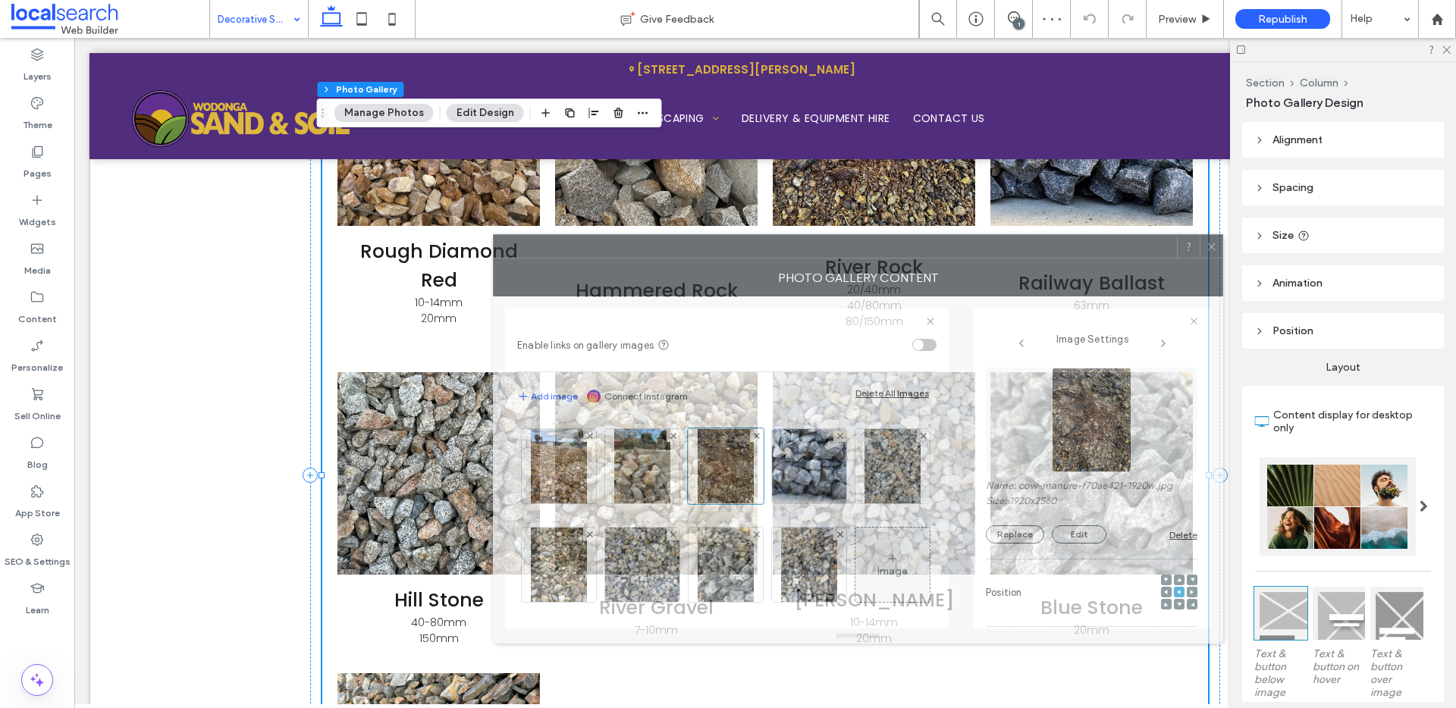
drag, startPoint x: 897, startPoint y: 182, endPoint x: 797, endPoint y: 251, distance: 121.6
click at [789, 259] on div "Photo Gallery Content" at bounding box center [858, 278] width 730 height 38
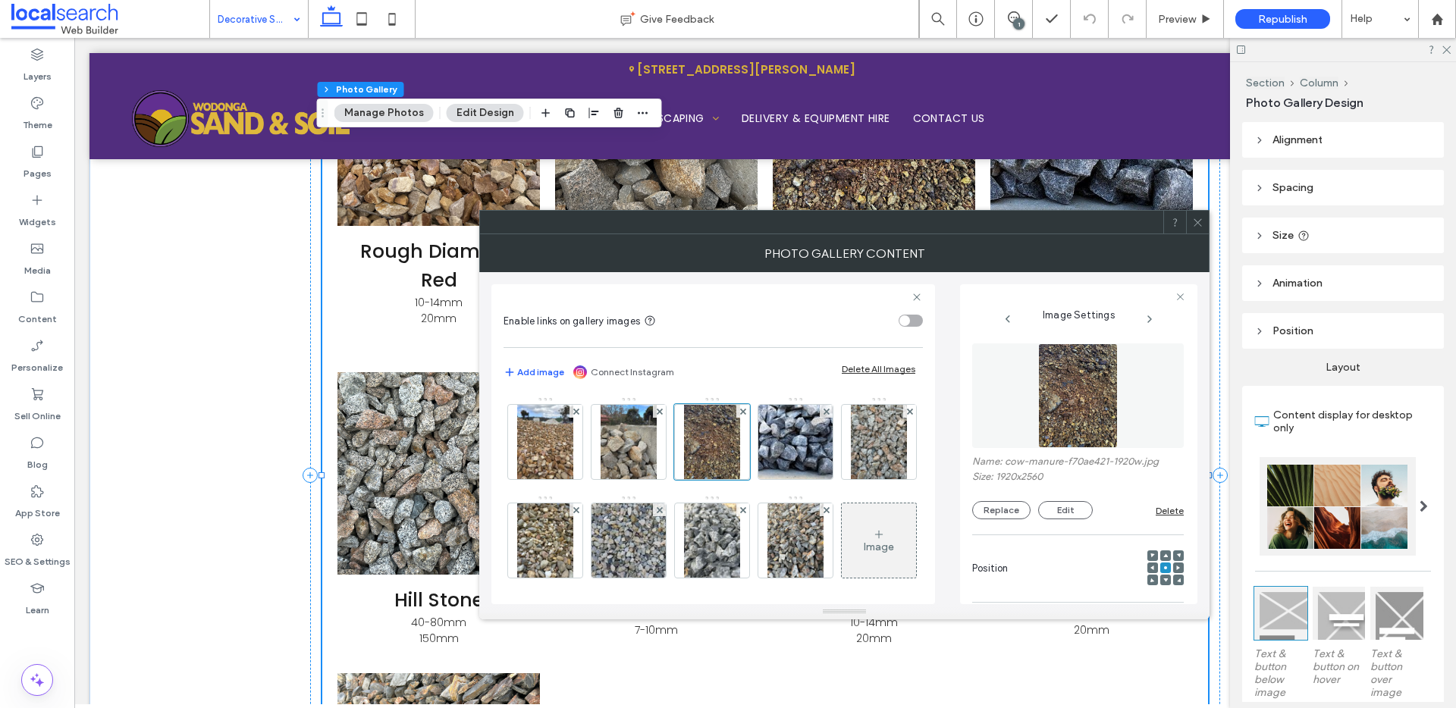
click at [1199, 221] on icon at bounding box center [1197, 222] width 11 height 11
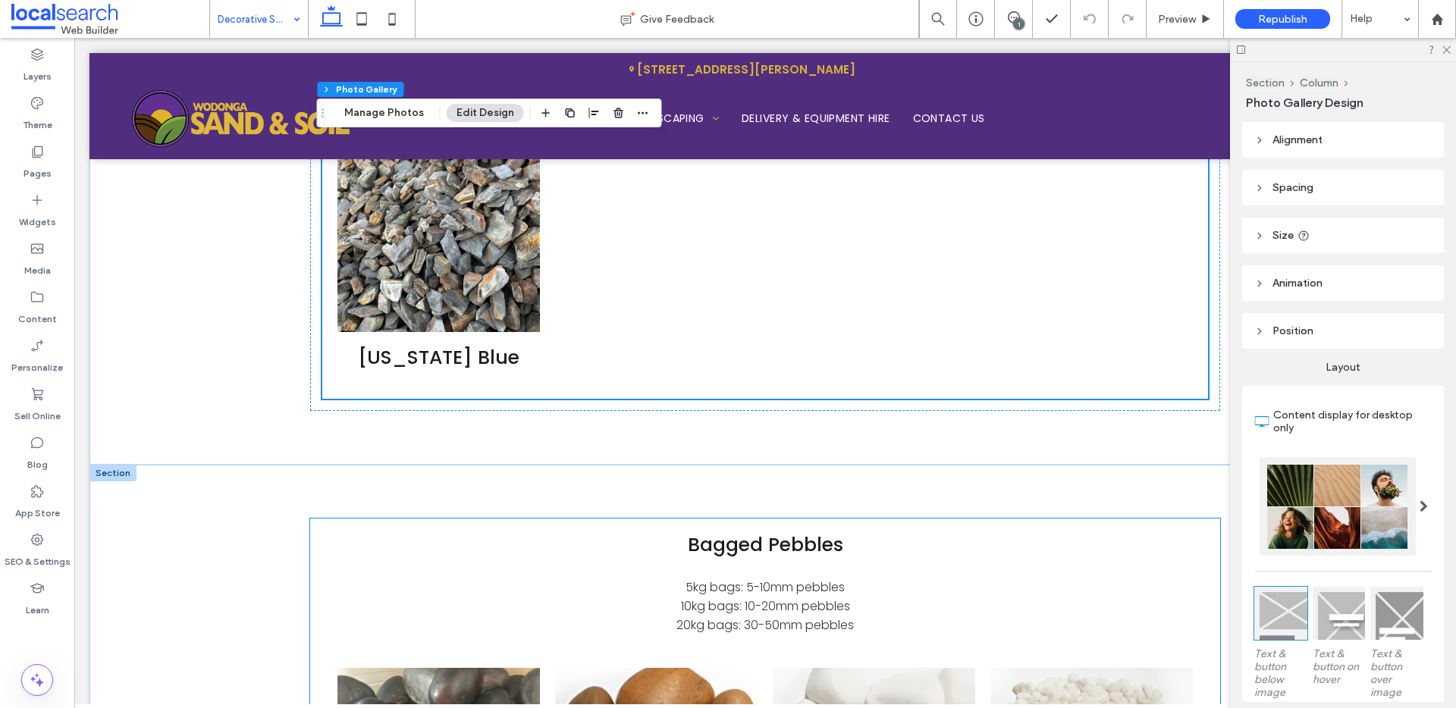
scroll to position [2480, 0]
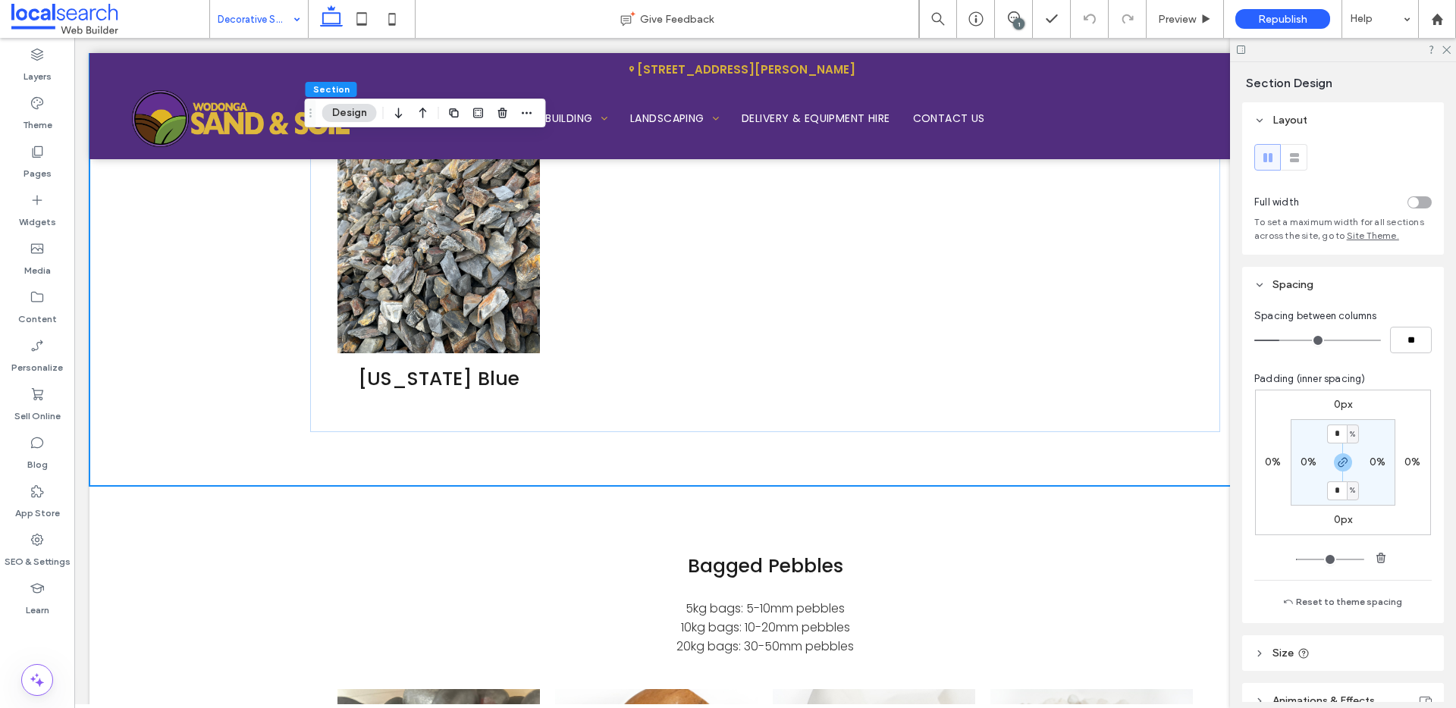
click at [1350, 436] on span "%" at bounding box center [1352, 434] width 5 height 15
click at [1343, 451] on span "px" at bounding box center [1343, 457] width 11 height 15
type input "****"
click at [1339, 466] on use "button" at bounding box center [1343, 462] width 9 height 9
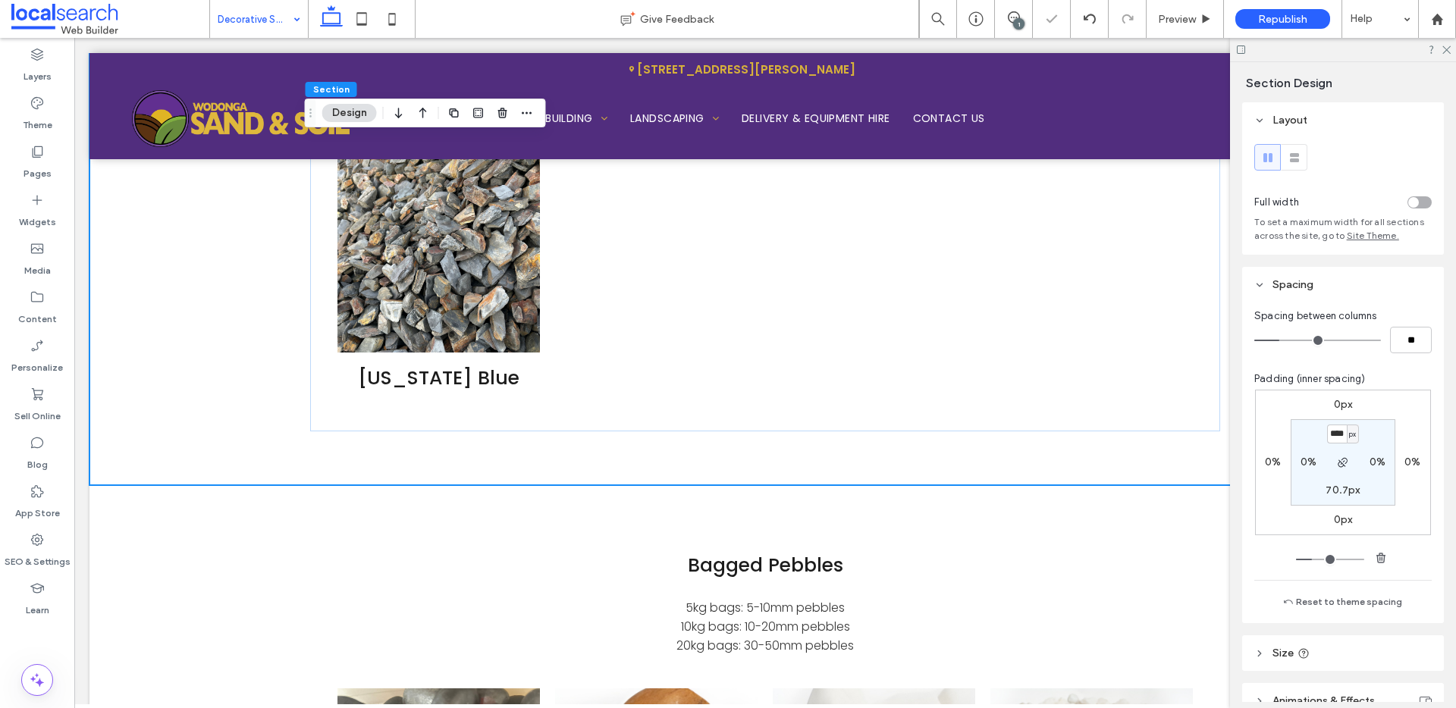
click at [1334, 491] on label "70.7px" at bounding box center [1343, 490] width 34 height 13
type input "**"
type input "*"
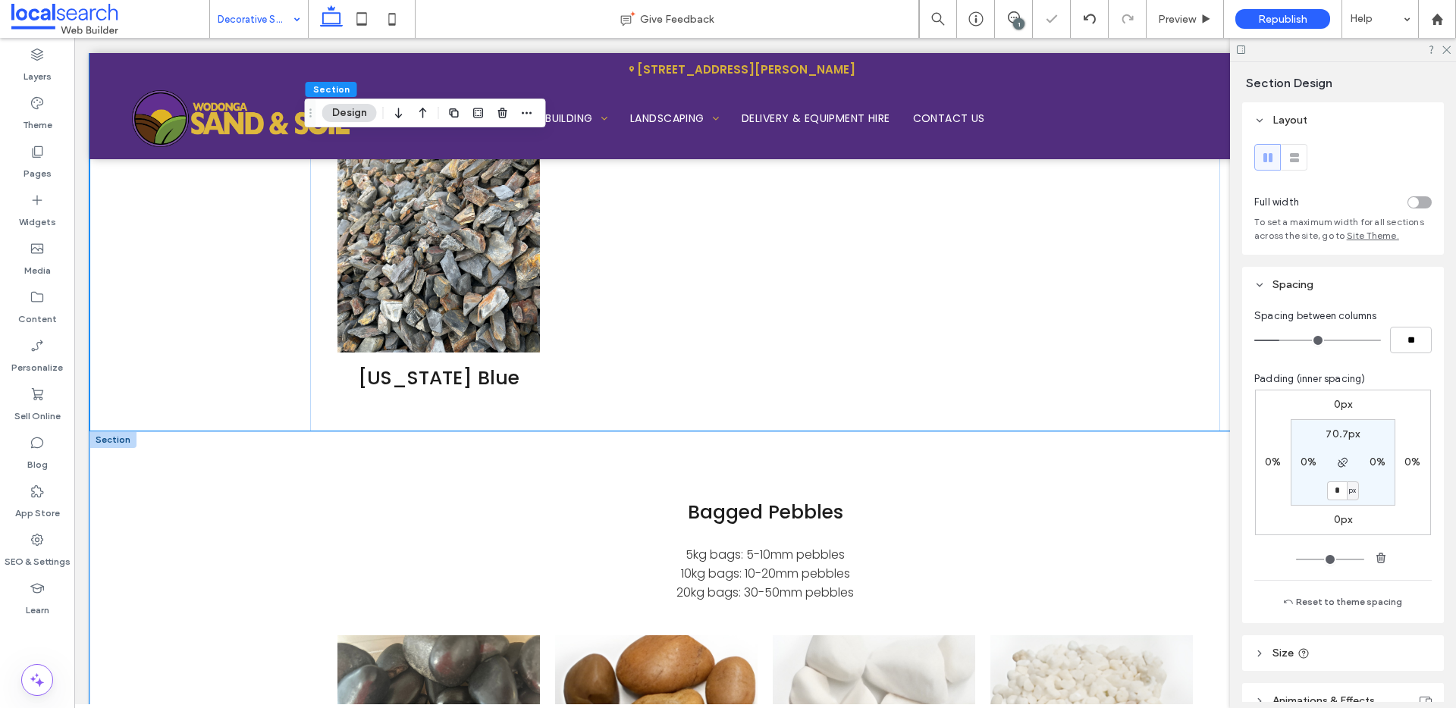
click at [920, 447] on div "Bagged Pebbles 5kg bags: 5-10mm pebbles 10kg bags: 10-20mm pebbles 20kg bags: 3…" at bounding box center [765, 716] width 910 height 568
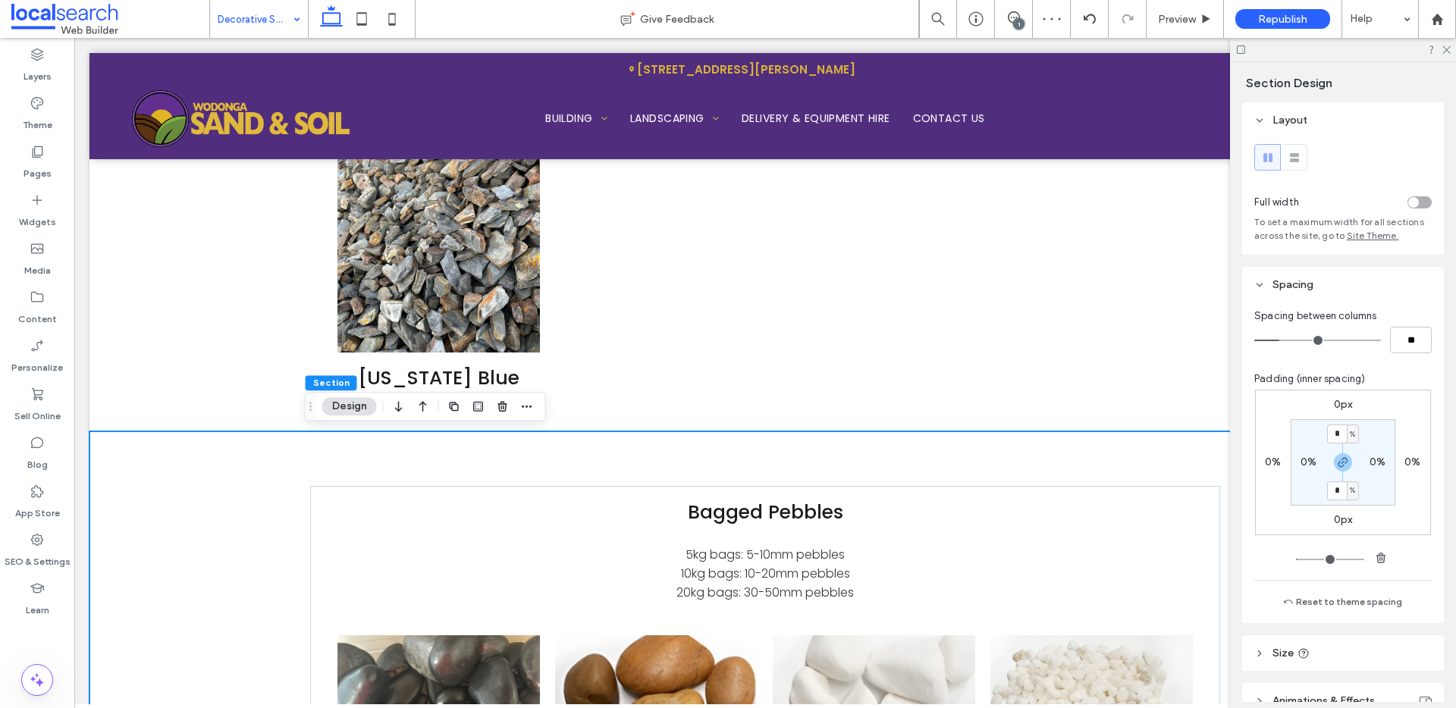
click at [1350, 435] on span "%" at bounding box center [1352, 434] width 5 height 15
click at [1352, 452] on div "px" at bounding box center [1343, 457] width 21 height 27
type input "****"
click at [1342, 464] on icon "button" at bounding box center [1343, 463] width 12 height 12
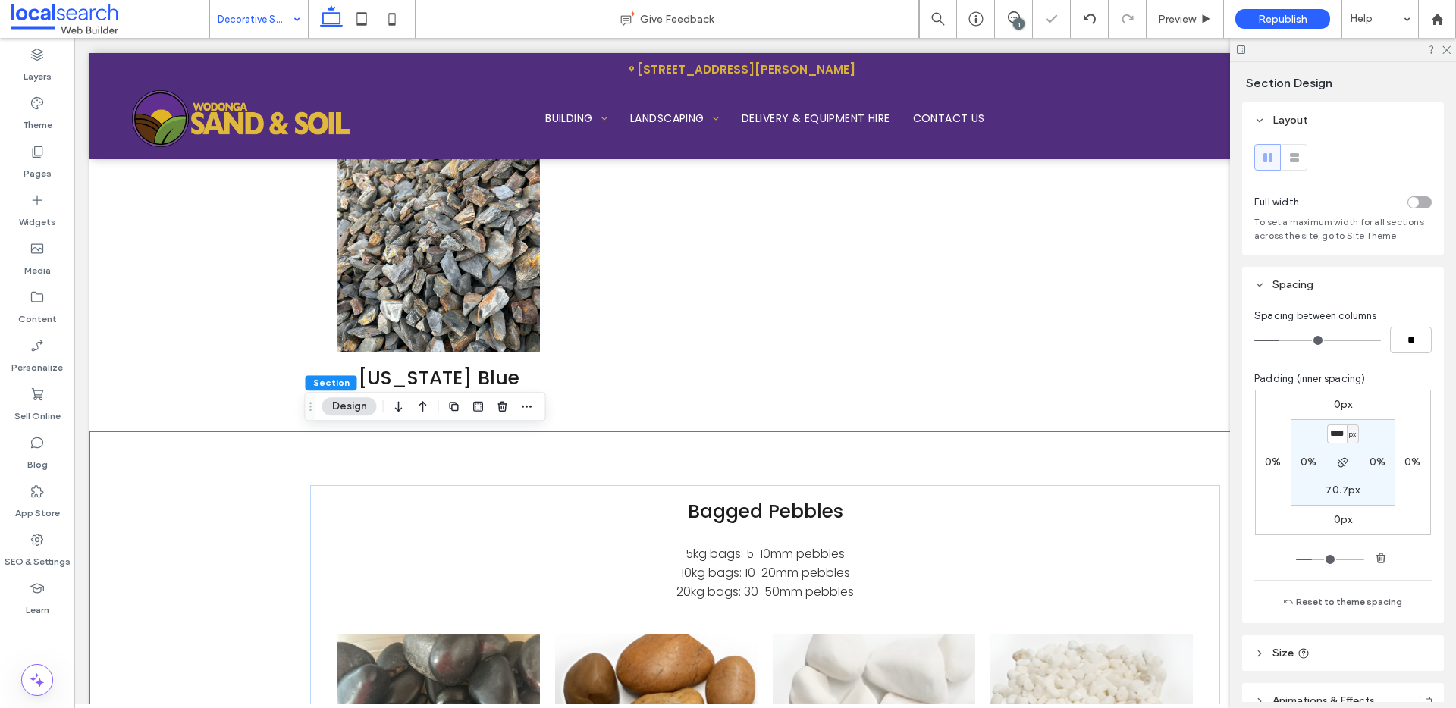
click at [1339, 487] on label "70.7px" at bounding box center [1343, 490] width 34 height 13
type input "**"
type input "*"
drag, startPoint x: 1336, startPoint y: 492, endPoint x: 1301, endPoint y: 484, distance: 35.9
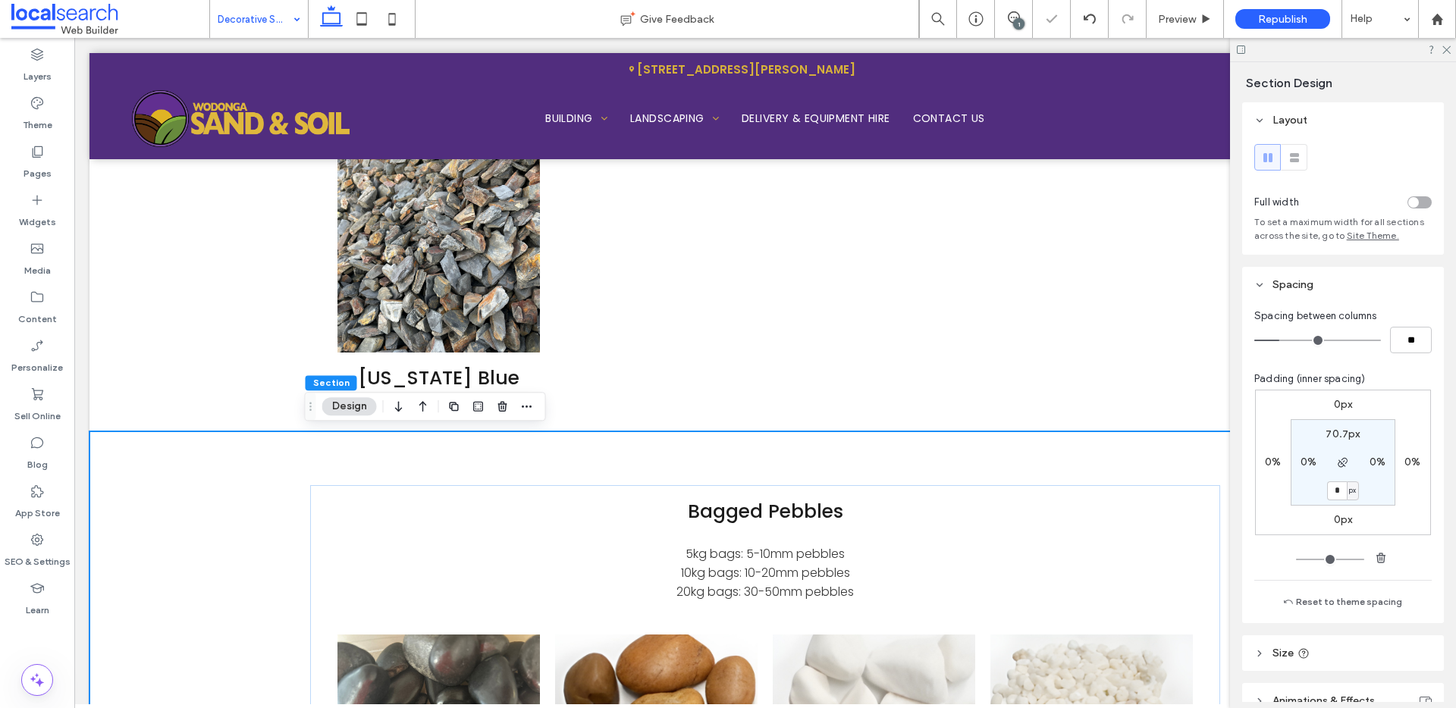
click at [1301, 484] on section "70.7px 0% * px 0%" at bounding box center [1343, 462] width 105 height 86
type input "**"
click at [1327, 432] on label "70.7px" at bounding box center [1343, 434] width 34 height 13
type input "**"
type input "*"
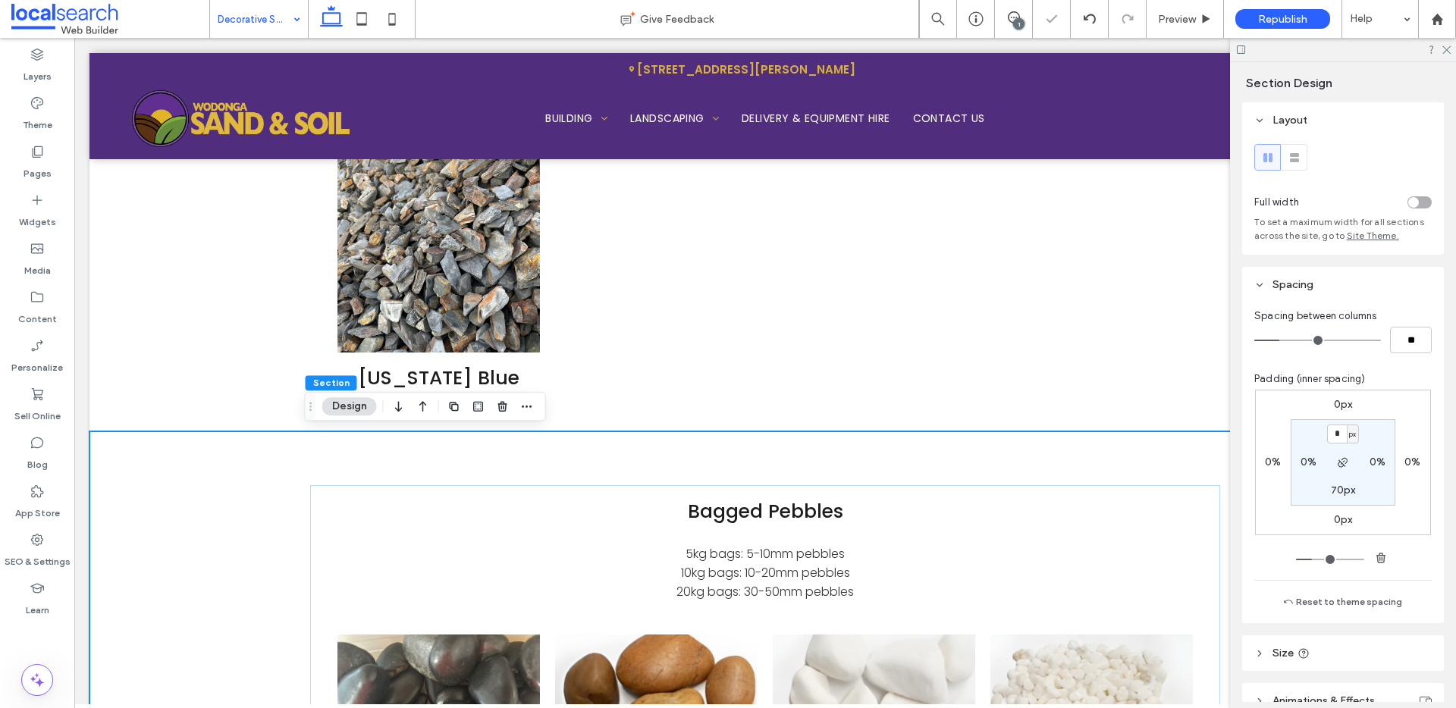
type input "*"
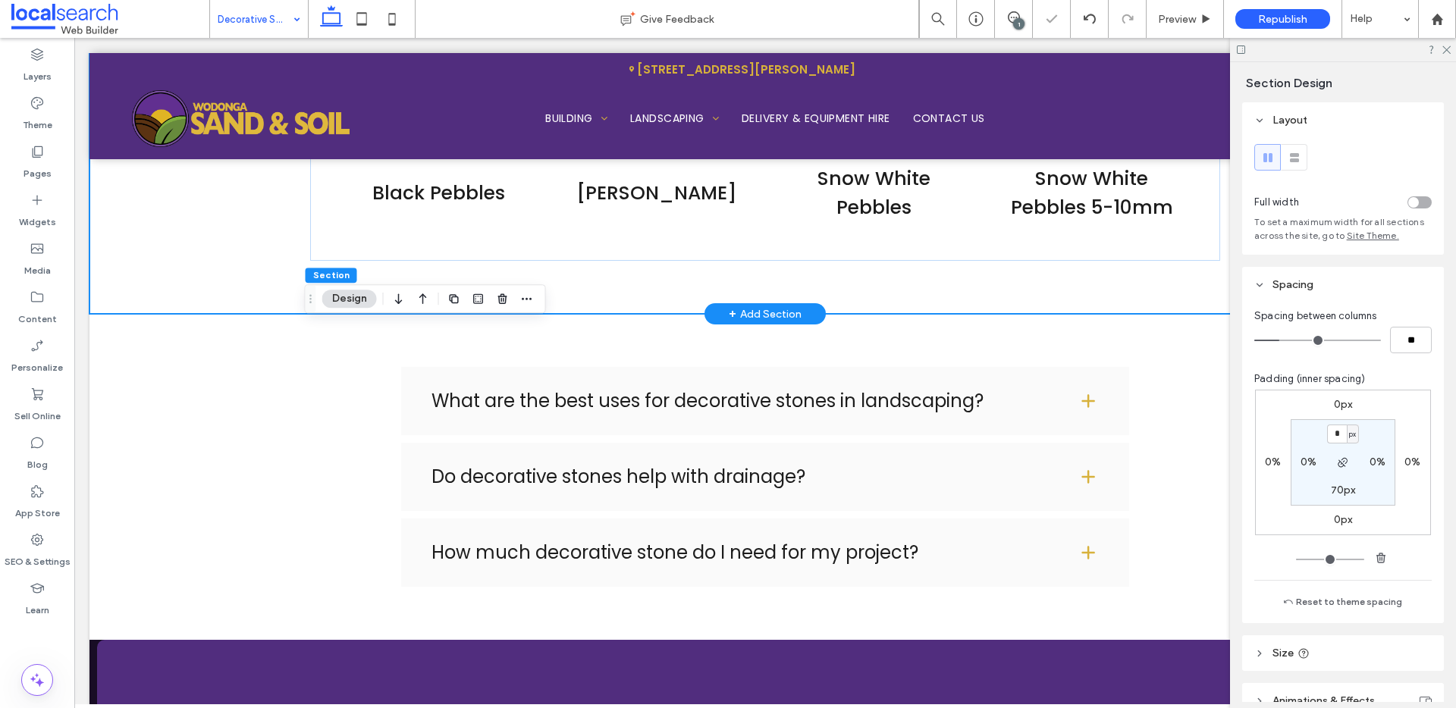
scroll to position [3170, 0]
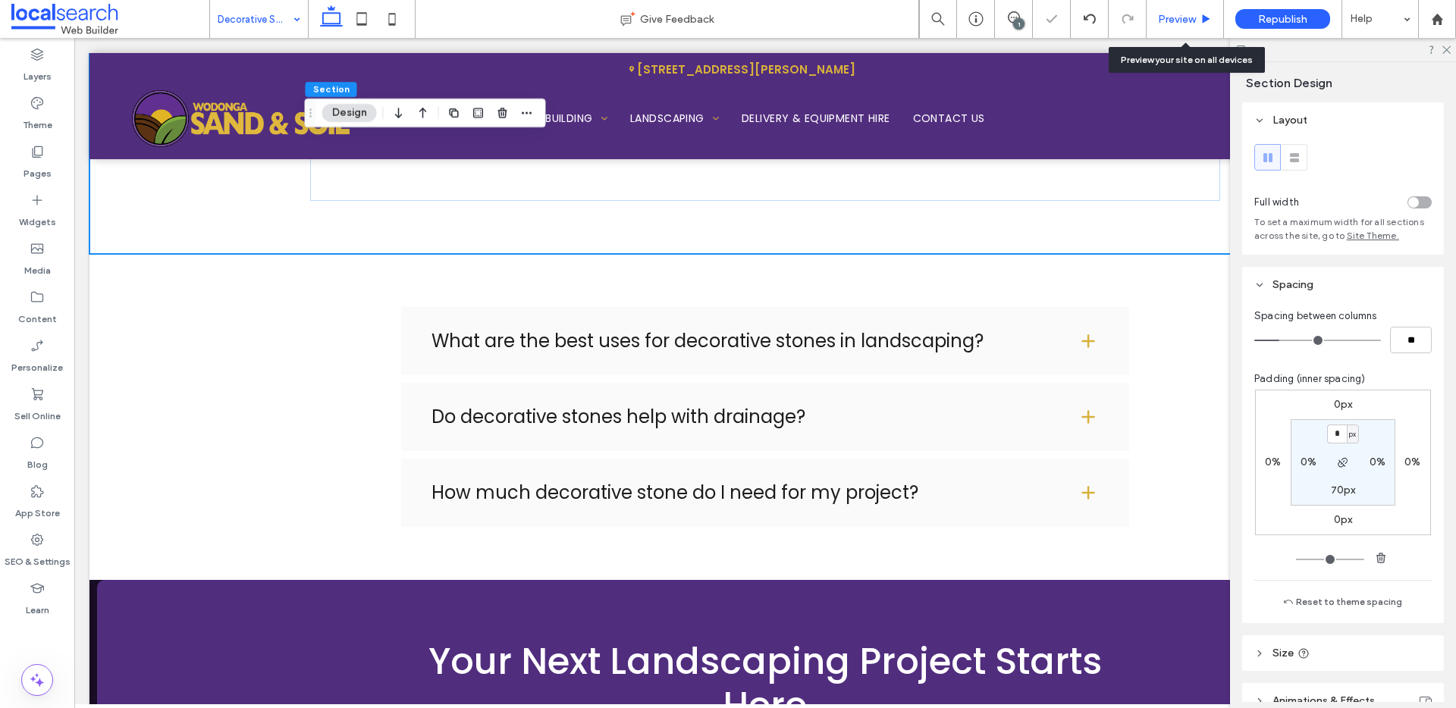
click at [1185, 24] on span "Preview" at bounding box center [1177, 19] width 38 height 13
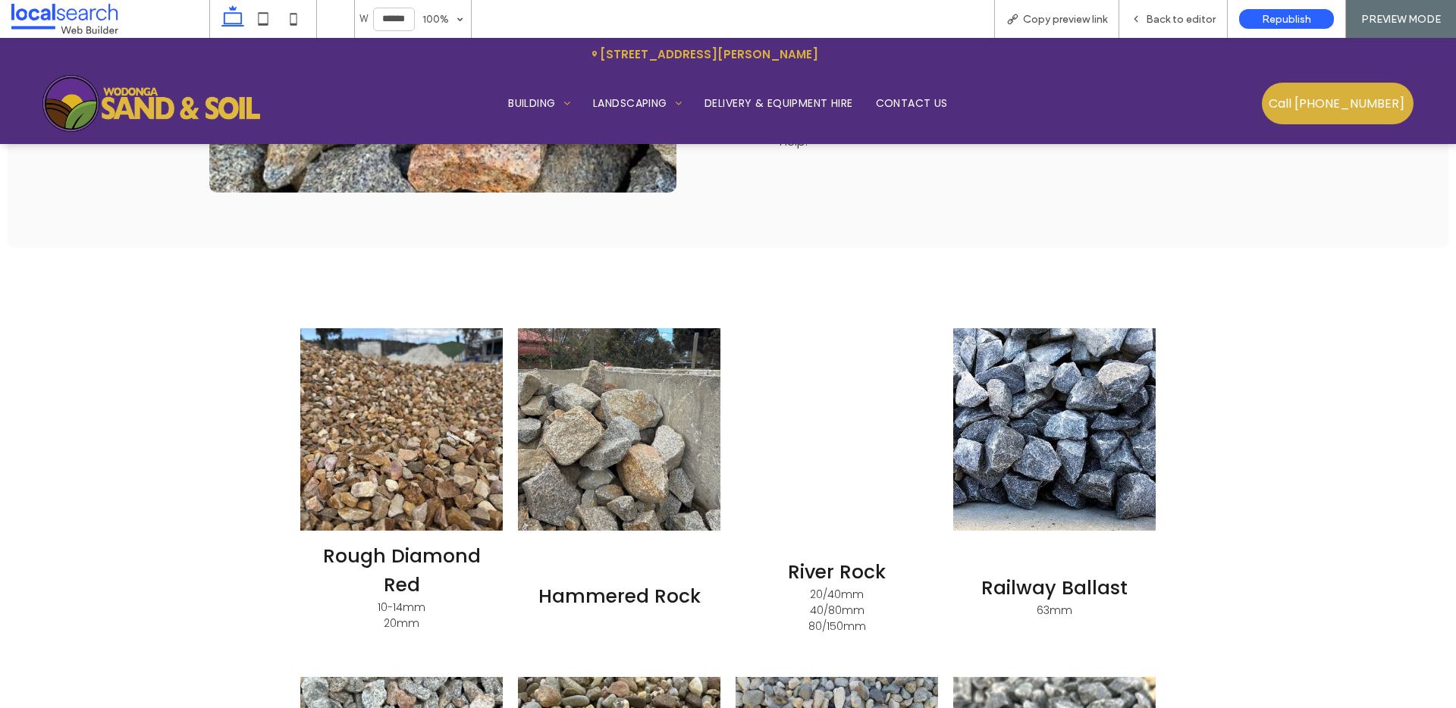
scroll to position [1601, 0]
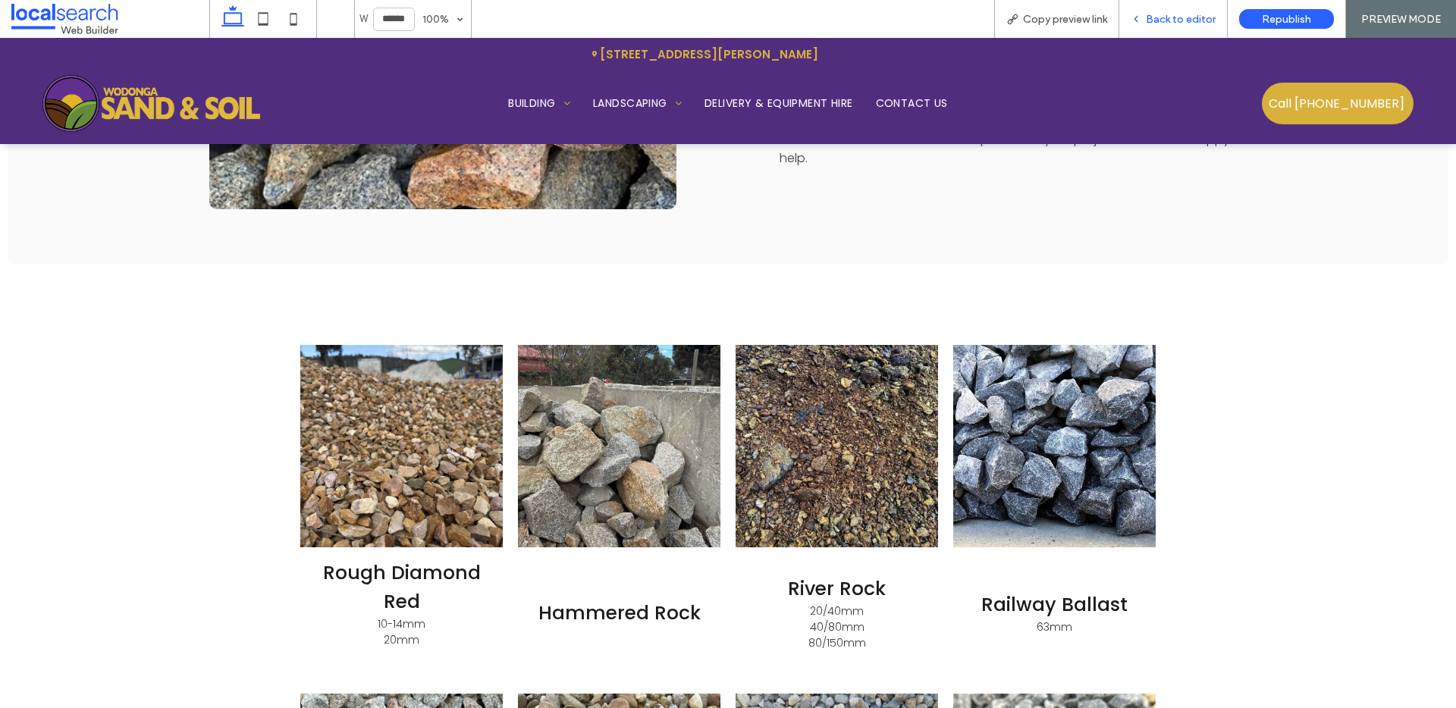
drag, startPoint x: 1184, startPoint y: 15, endPoint x: 974, endPoint y: 35, distance: 211.0
click at [1184, 15] on span "Back to editor" at bounding box center [1181, 19] width 70 height 13
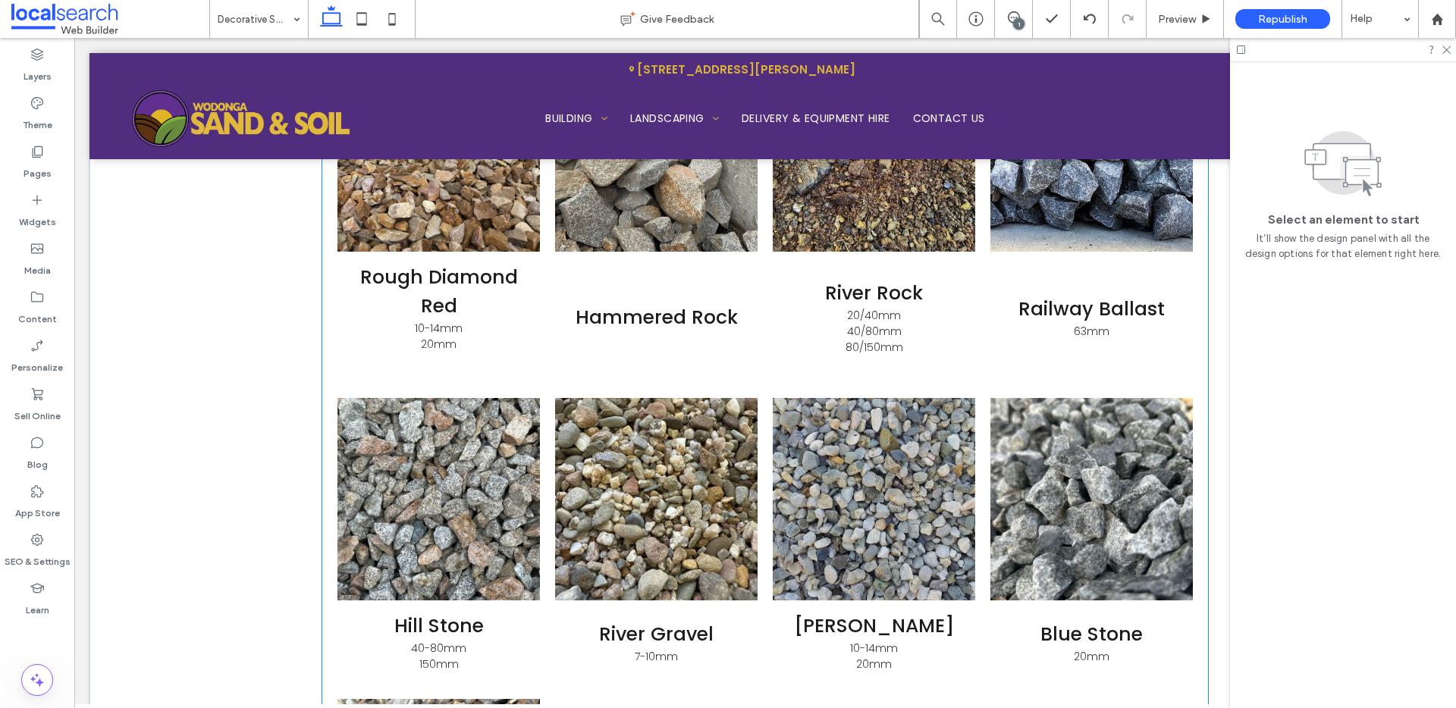
scroll to position [1945, 0]
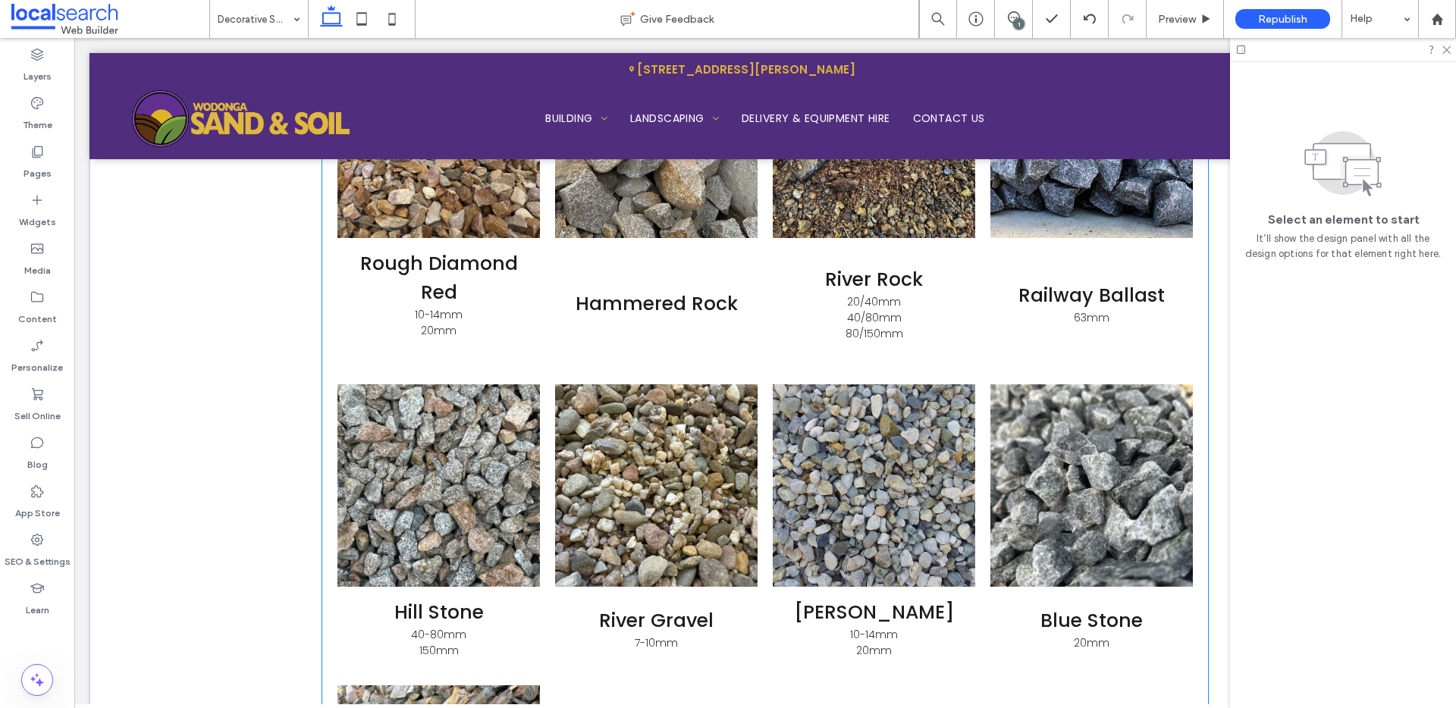
click at [467, 278] on h3 "Rough Diamond Red" at bounding box center [439, 279] width 180 height 58
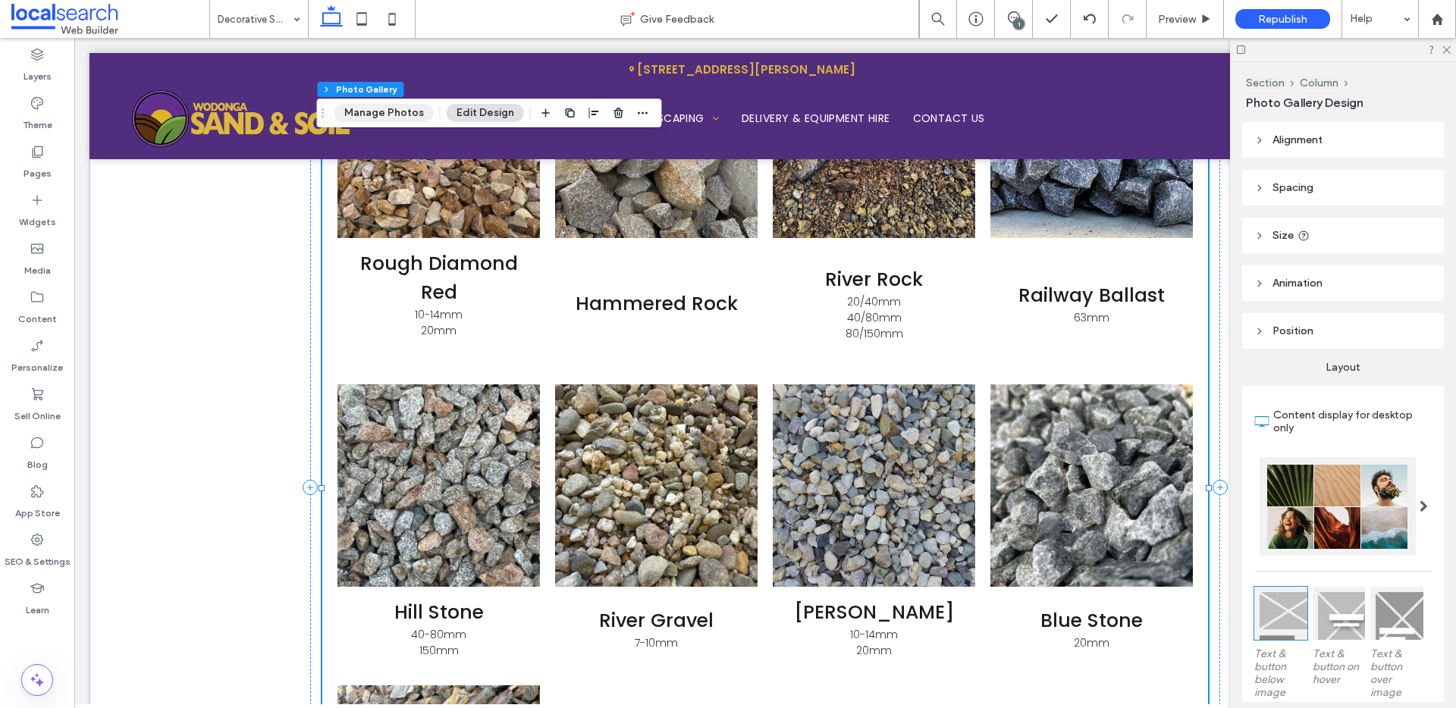
click at [379, 109] on button "Manage Photos" at bounding box center [383, 113] width 99 height 18
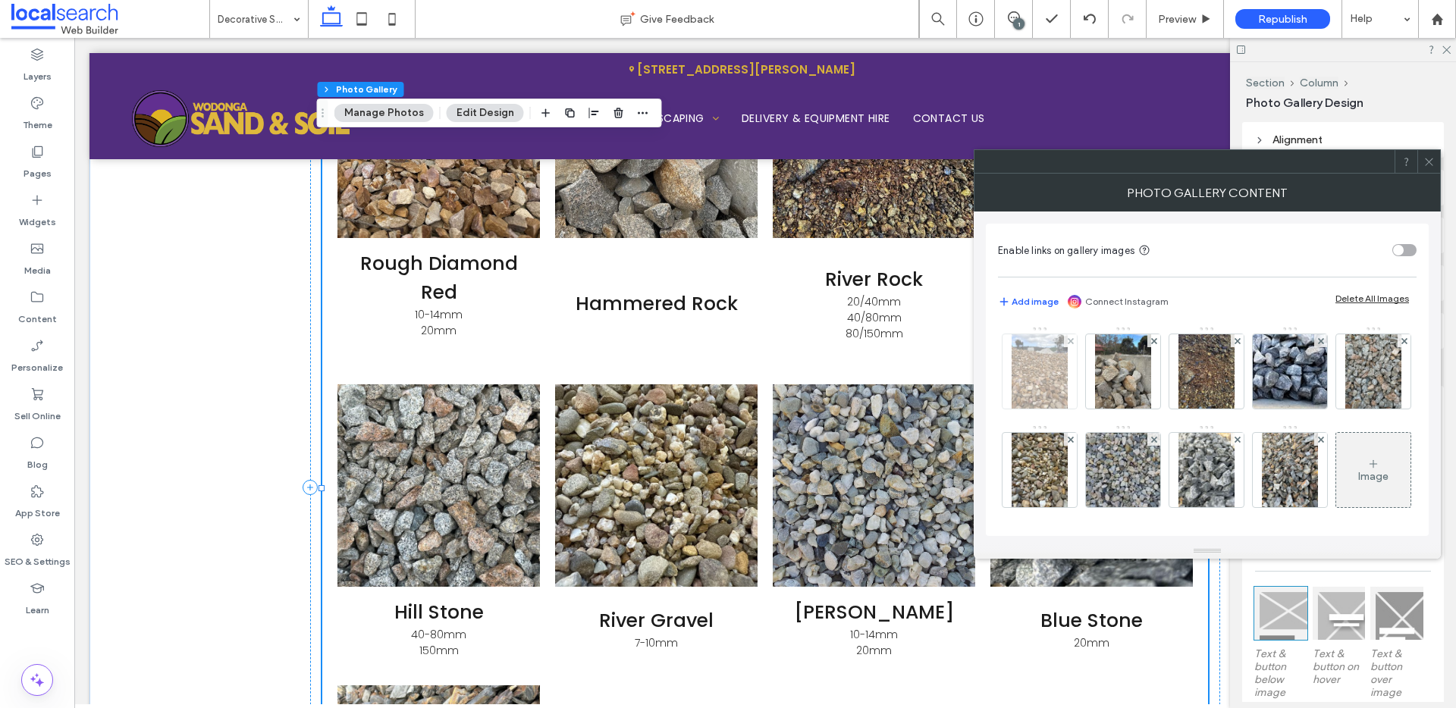
click at [1070, 380] on div at bounding box center [1040, 371] width 74 height 74
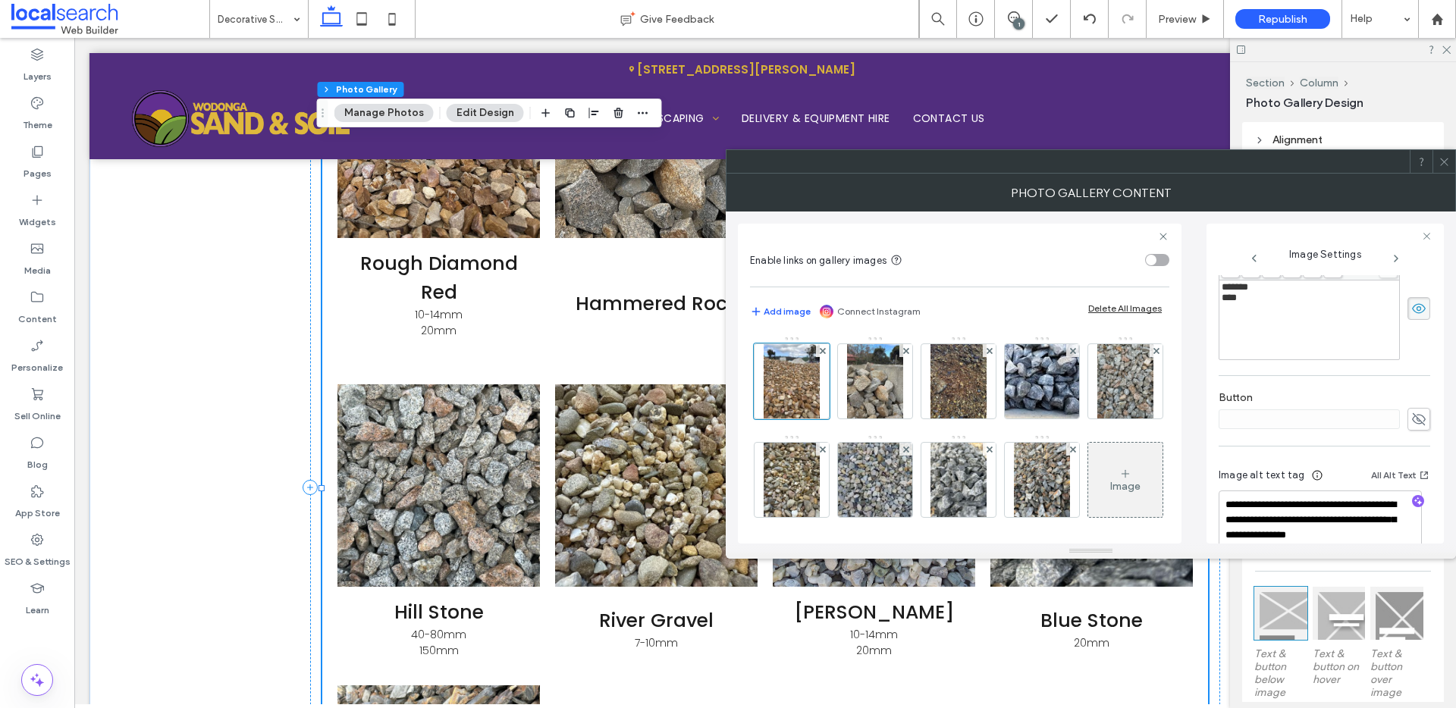
scroll to position [435, 0]
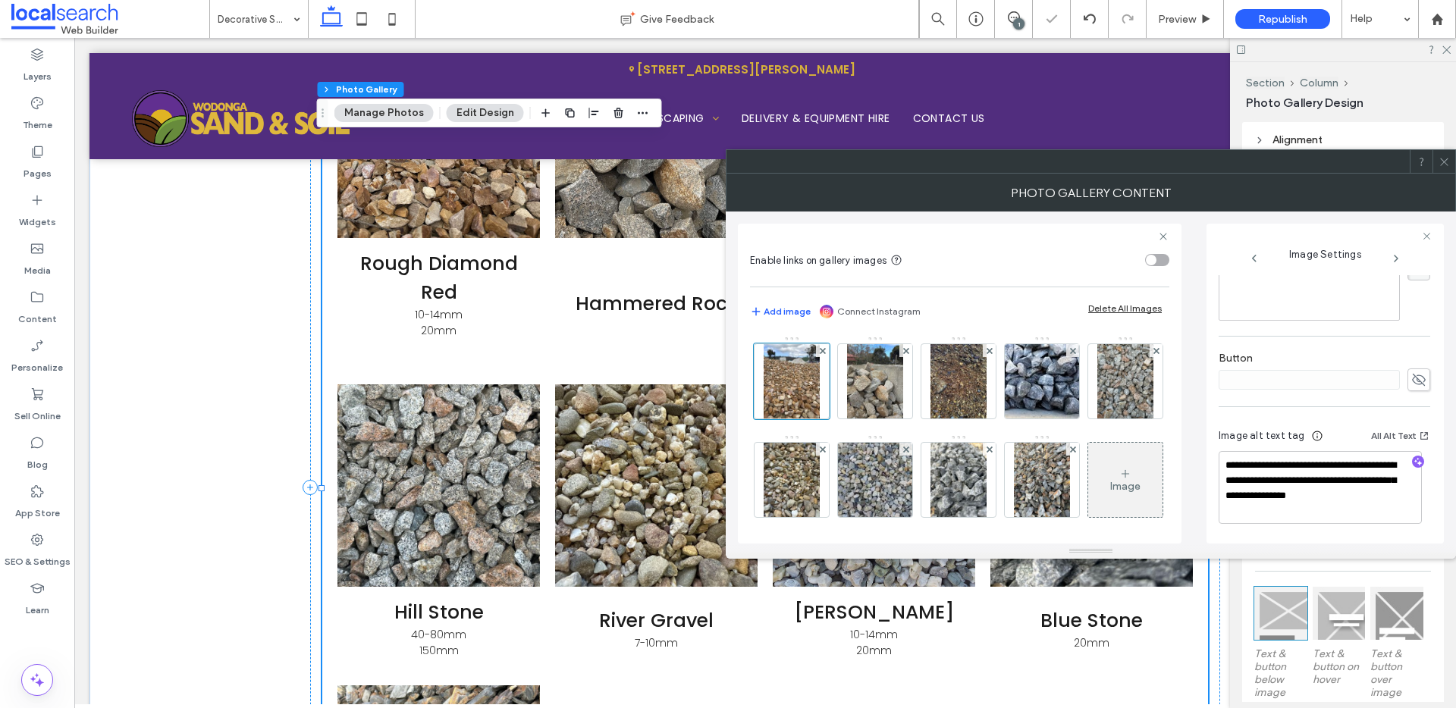
click at [1443, 163] on use at bounding box center [1444, 162] width 8 height 8
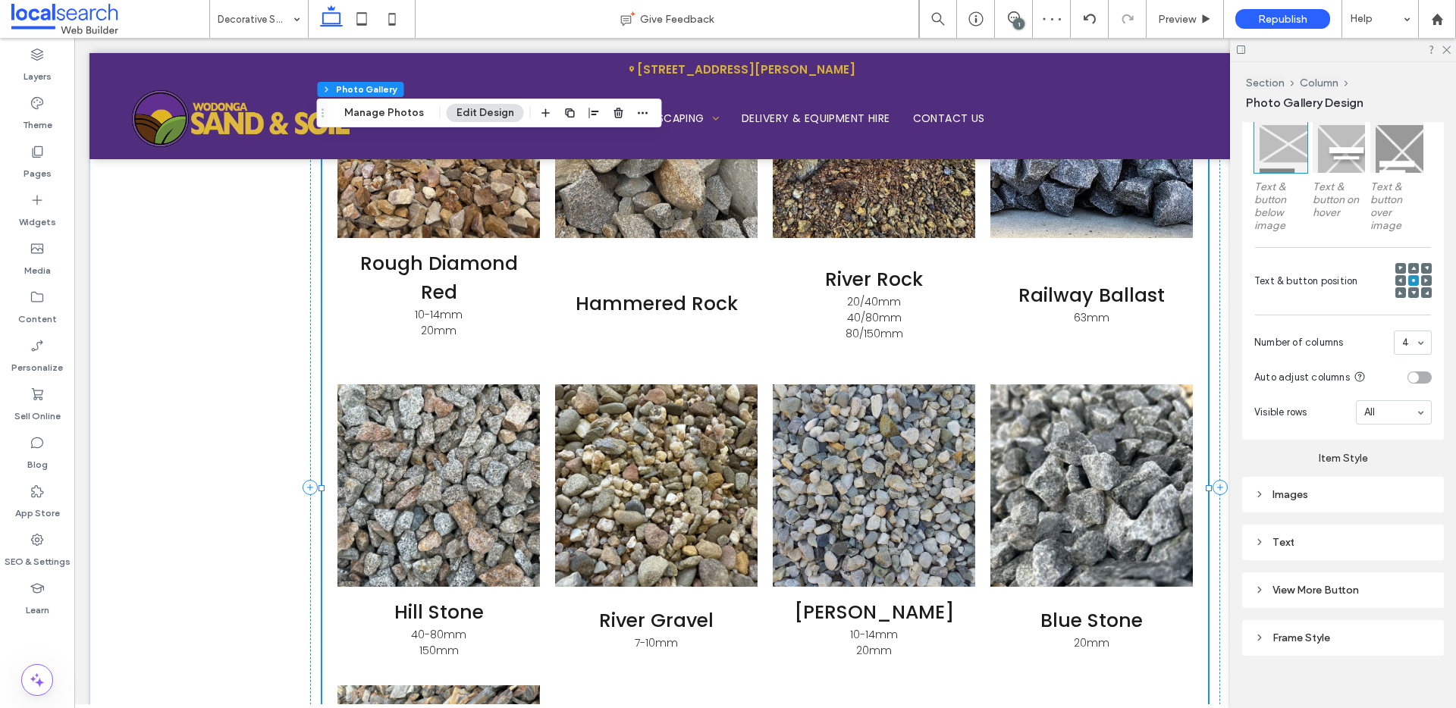
scroll to position [479, 0]
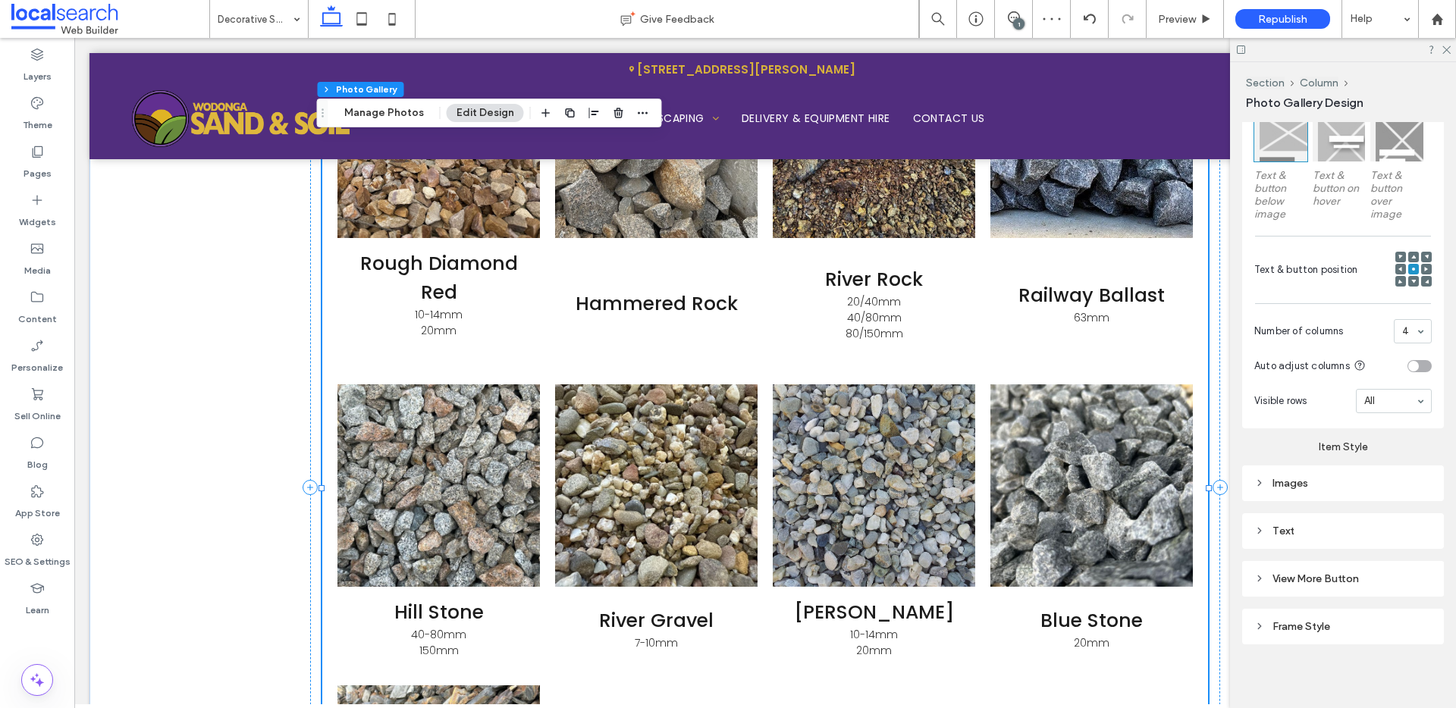
drag, startPoint x: 1344, startPoint y: 523, endPoint x: 1348, endPoint y: 515, distance: 8.8
click at [1345, 525] on div "Text" at bounding box center [1342, 531] width 177 height 13
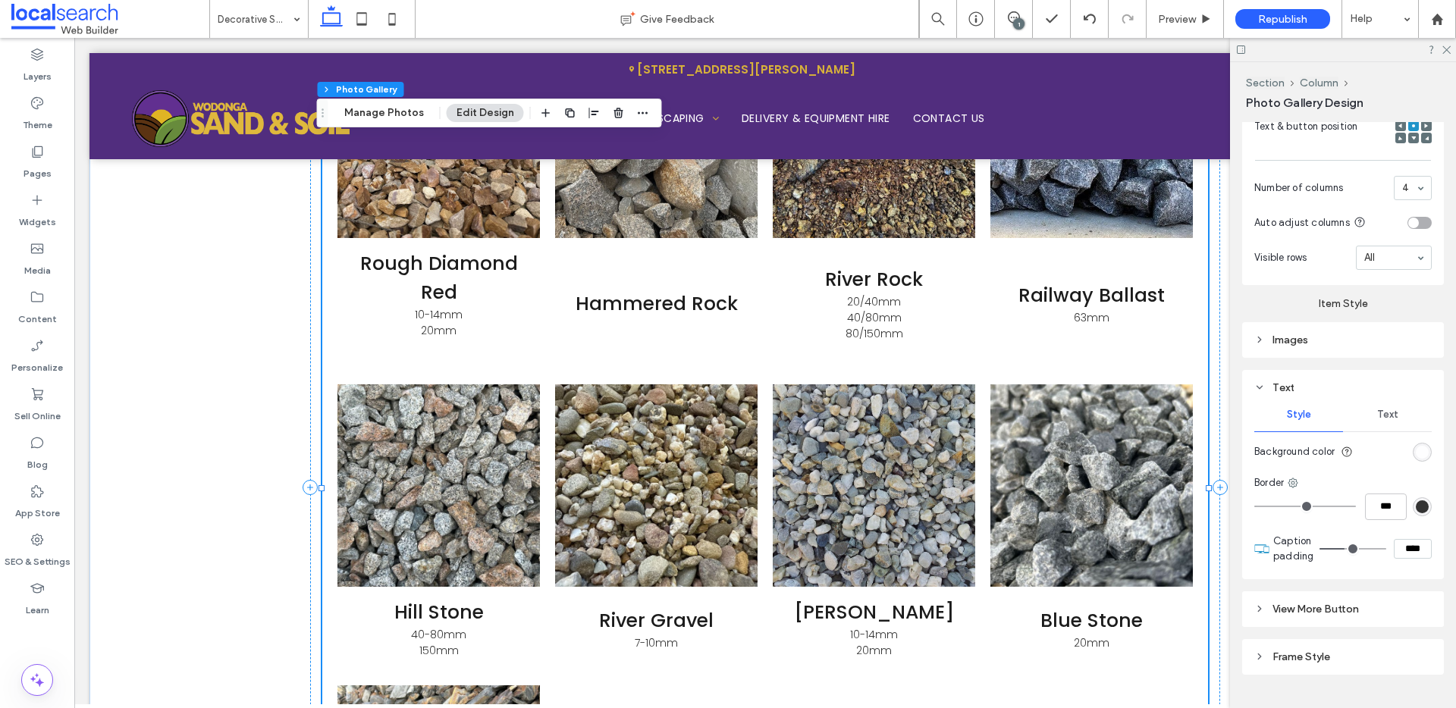
scroll to position [652, 0]
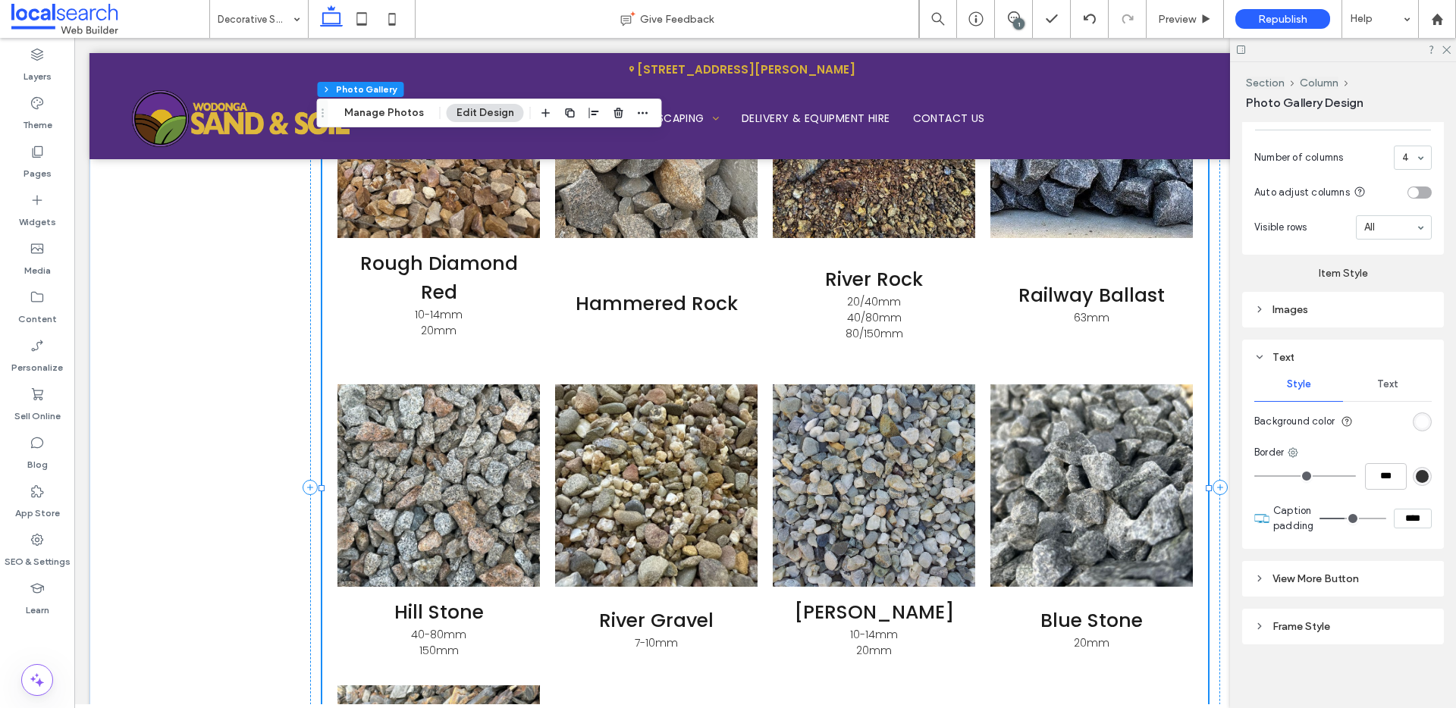
click at [1384, 390] on div "Text" at bounding box center [1387, 384] width 89 height 33
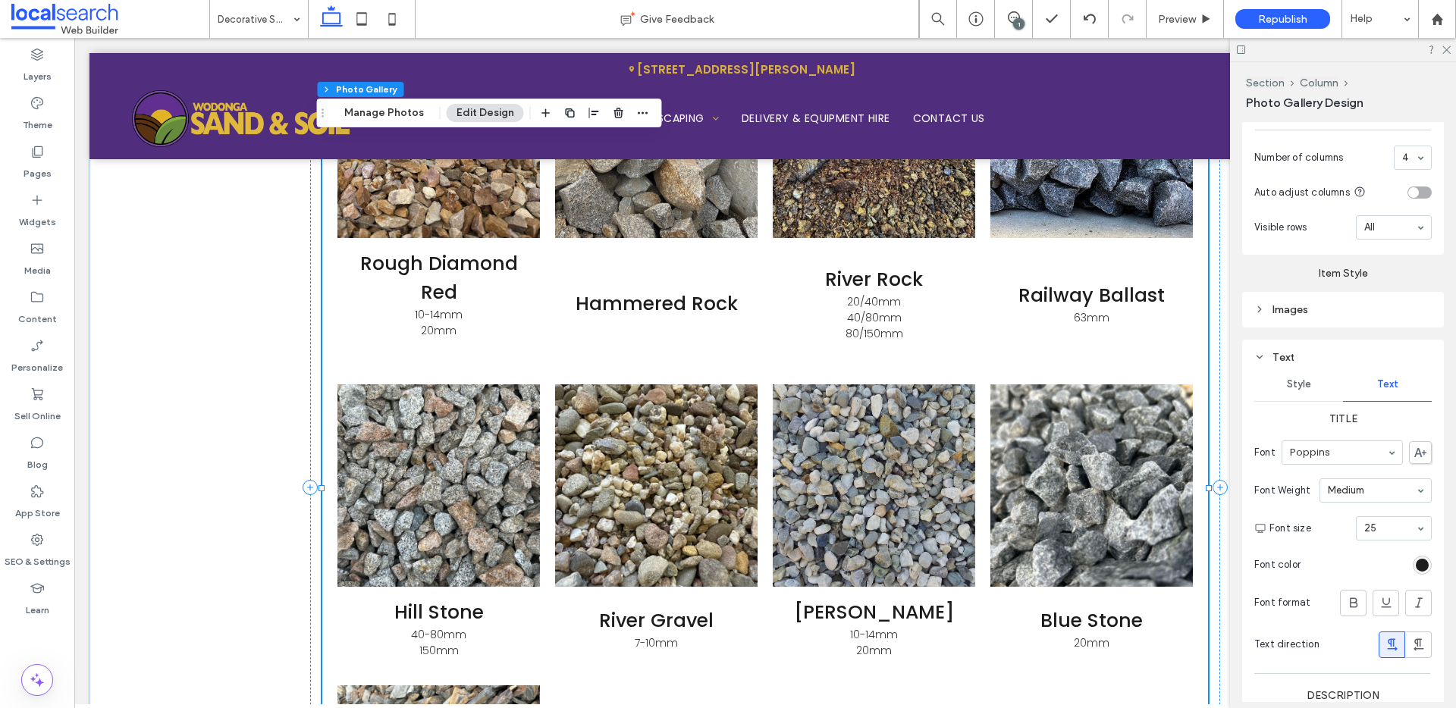
click at [1288, 378] on span "Style" at bounding box center [1299, 384] width 24 height 12
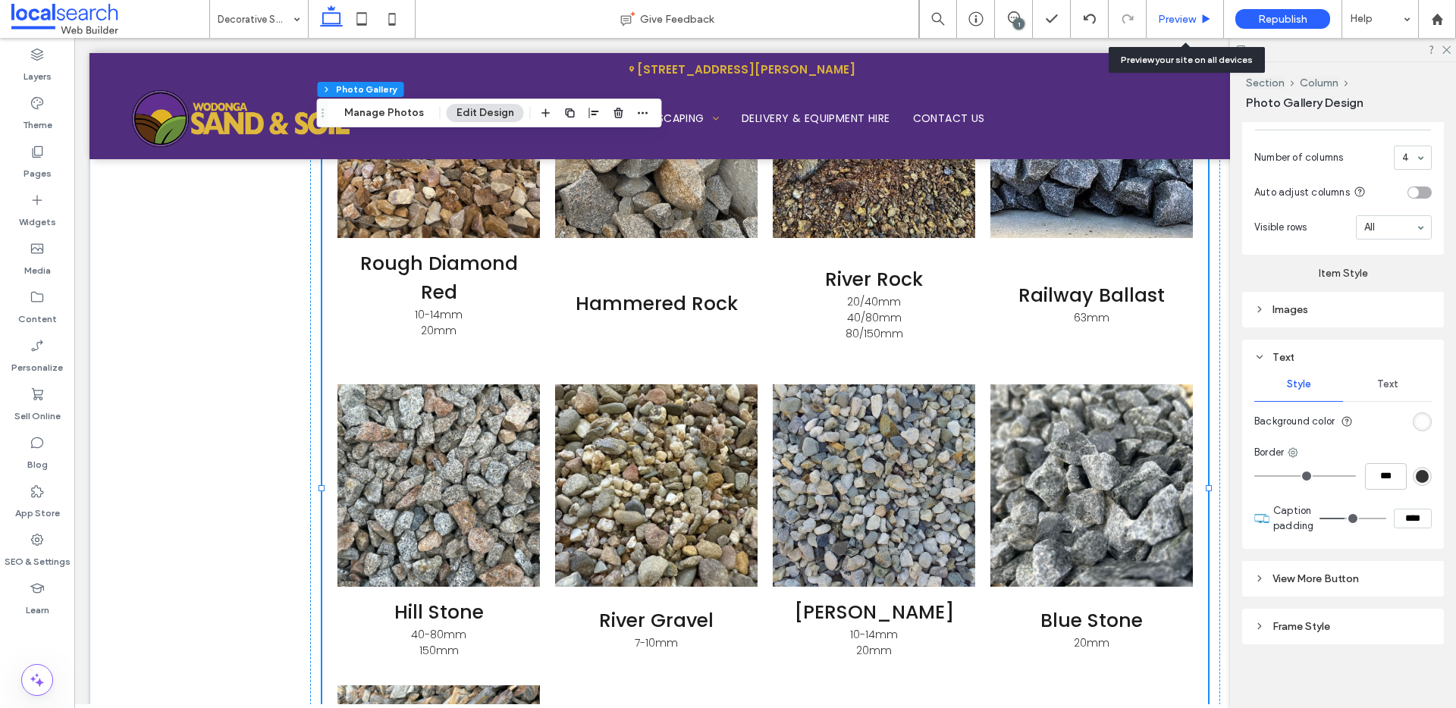
click at [1184, 16] on span "Preview" at bounding box center [1177, 19] width 38 height 13
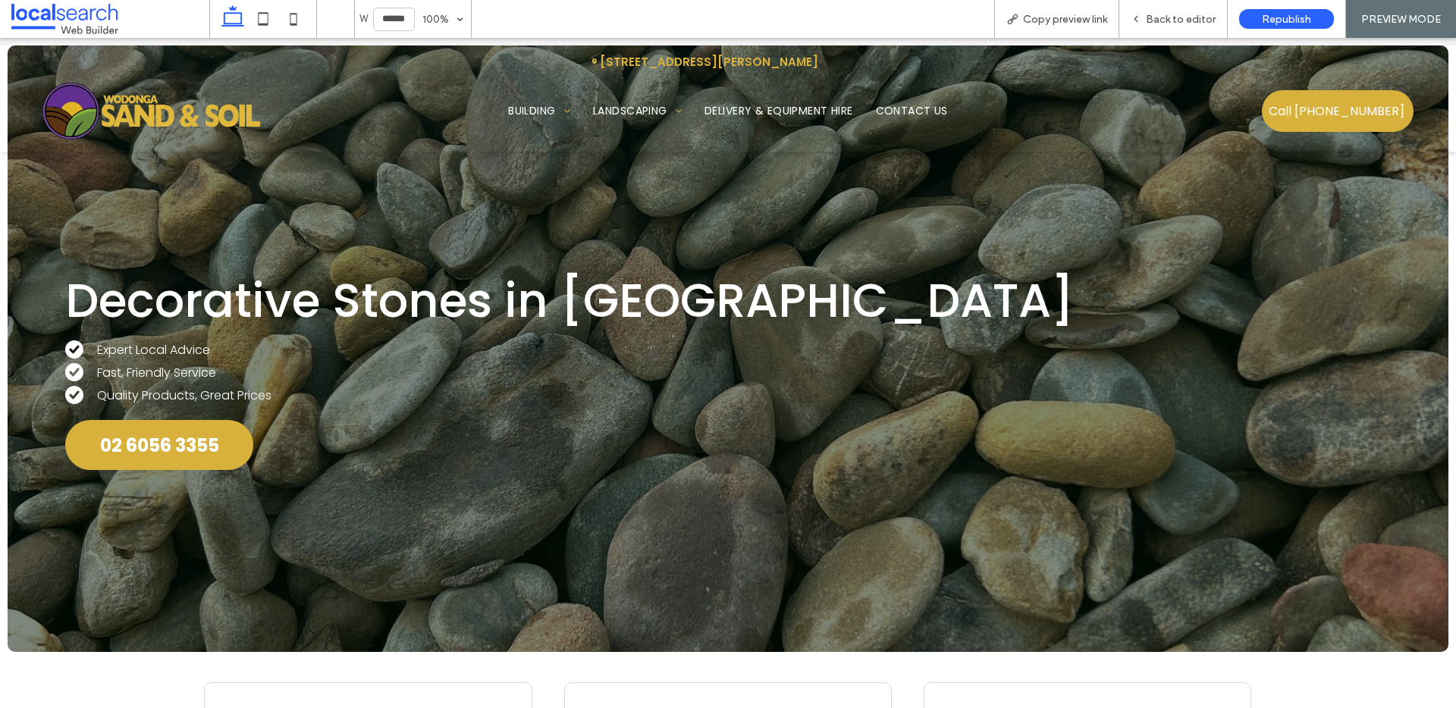
click at [168, 103] on img at bounding box center [151, 111] width 218 height 57
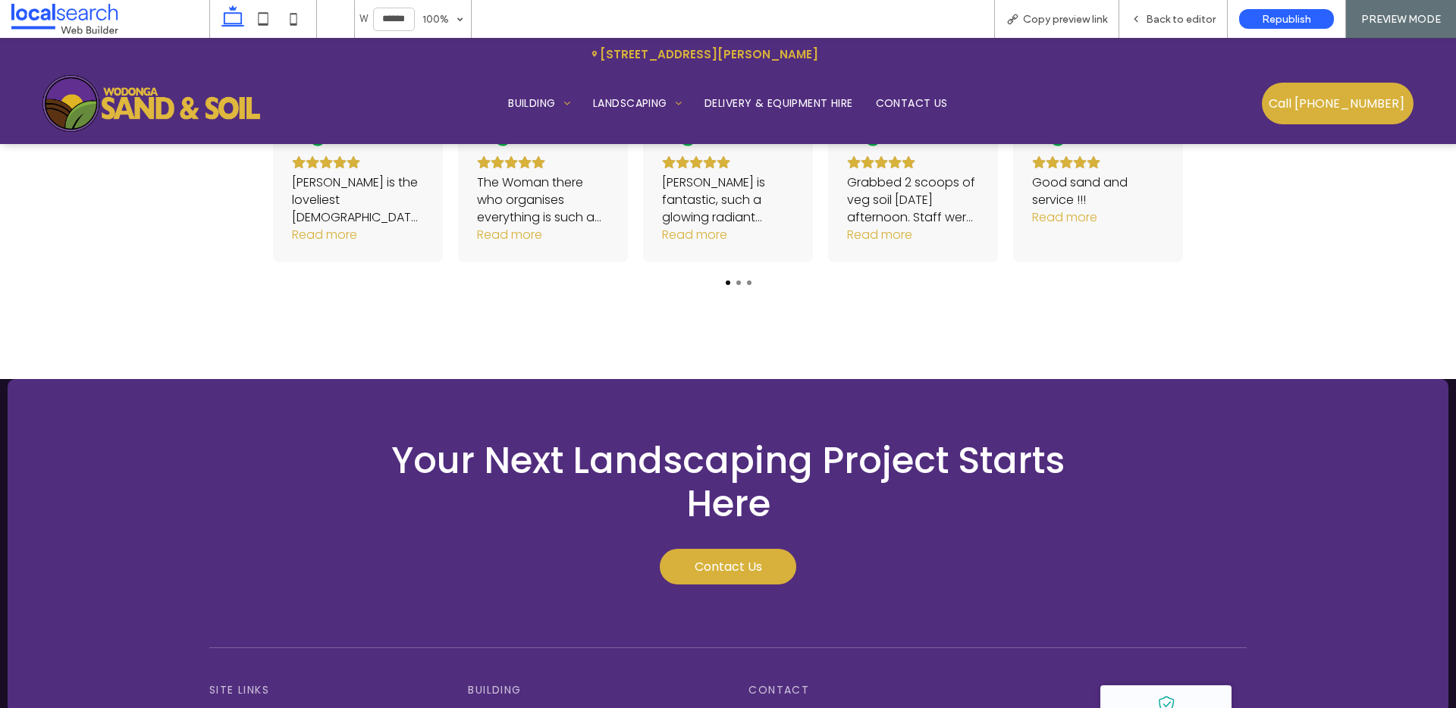
scroll to position [4691, 0]
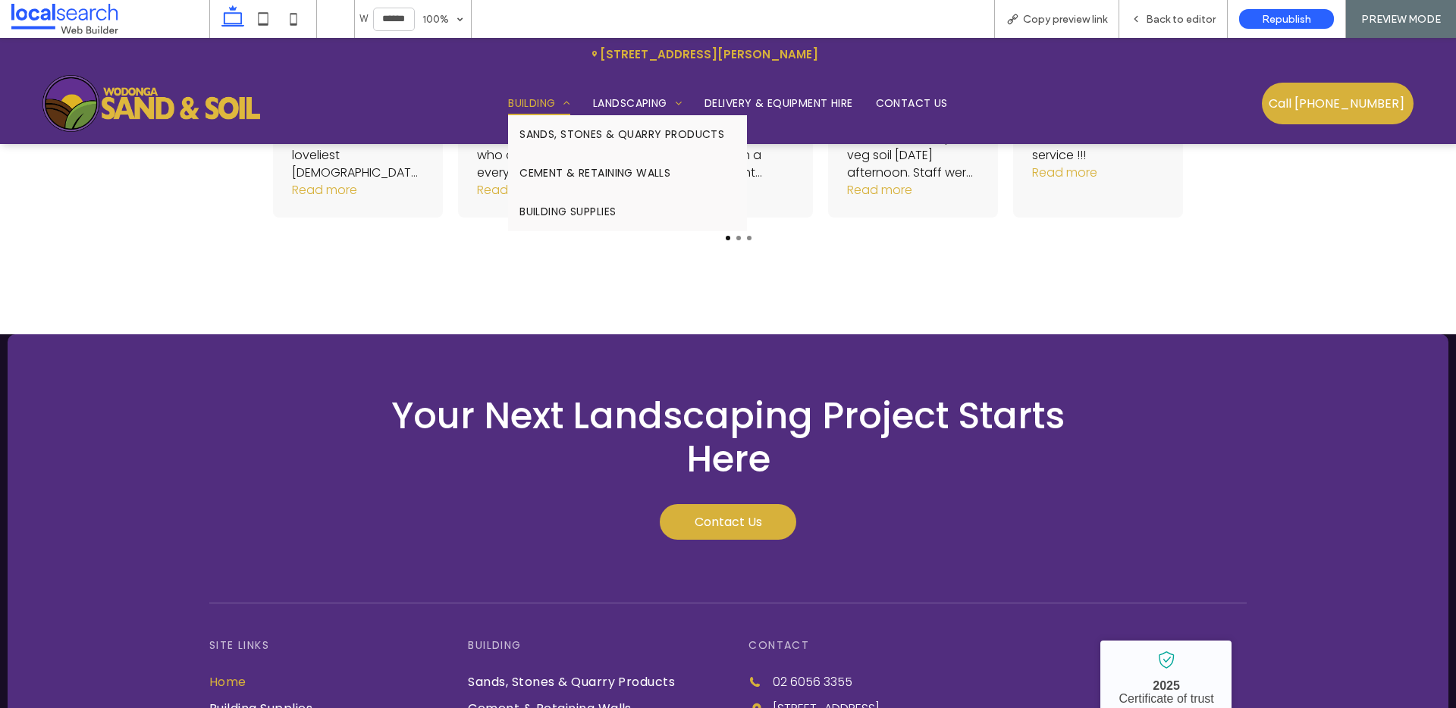
click at [527, 93] on span "Building" at bounding box center [539, 104] width 62 height 24
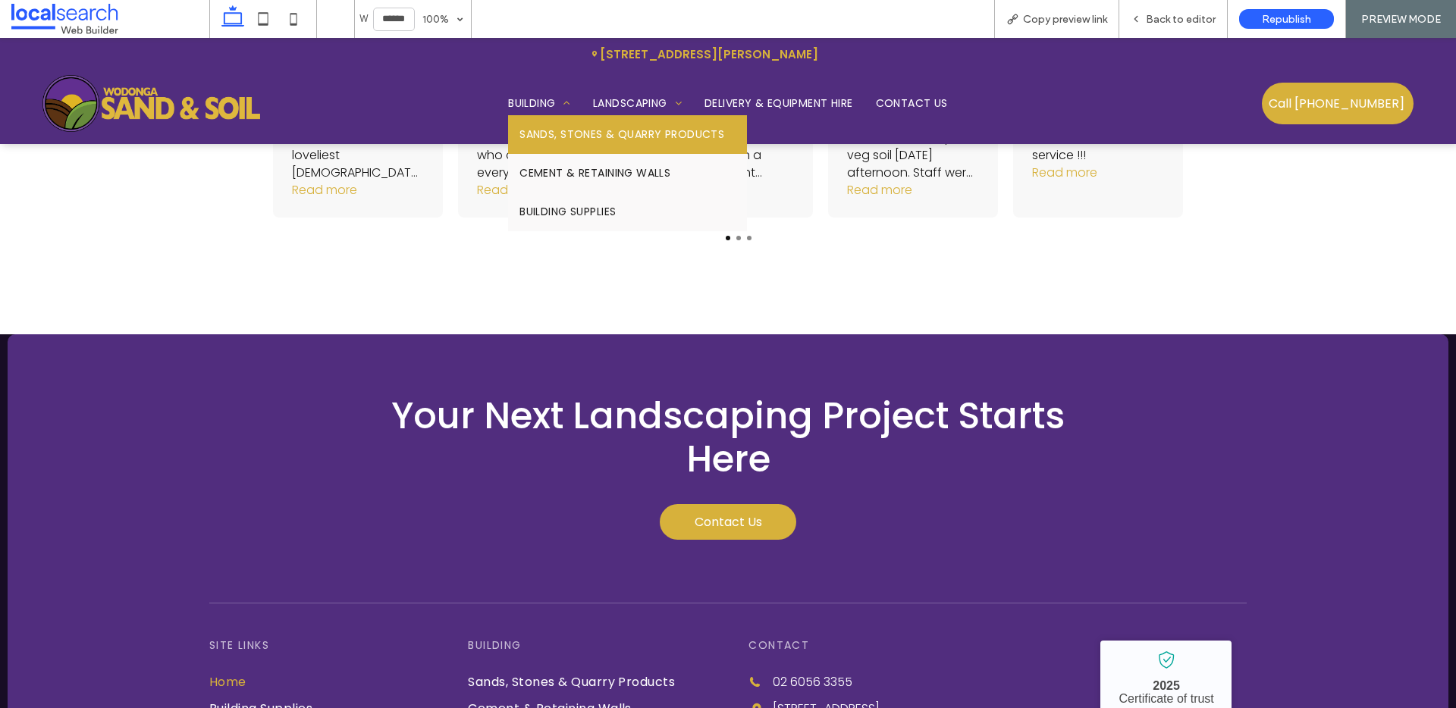
click at [520, 121] on link "Sands, Stones & Quarry Products" at bounding box center [627, 134] width 239 height 39
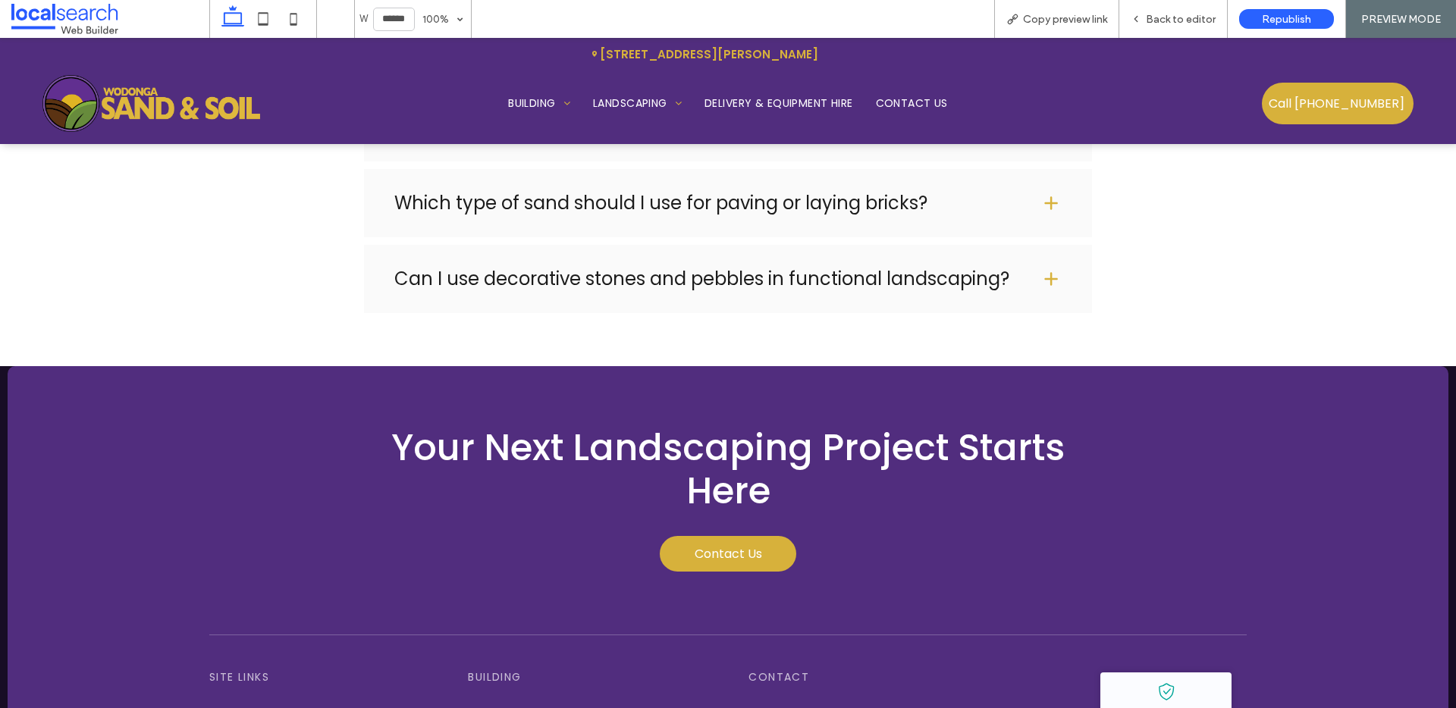
scroll to position [2896, 0]
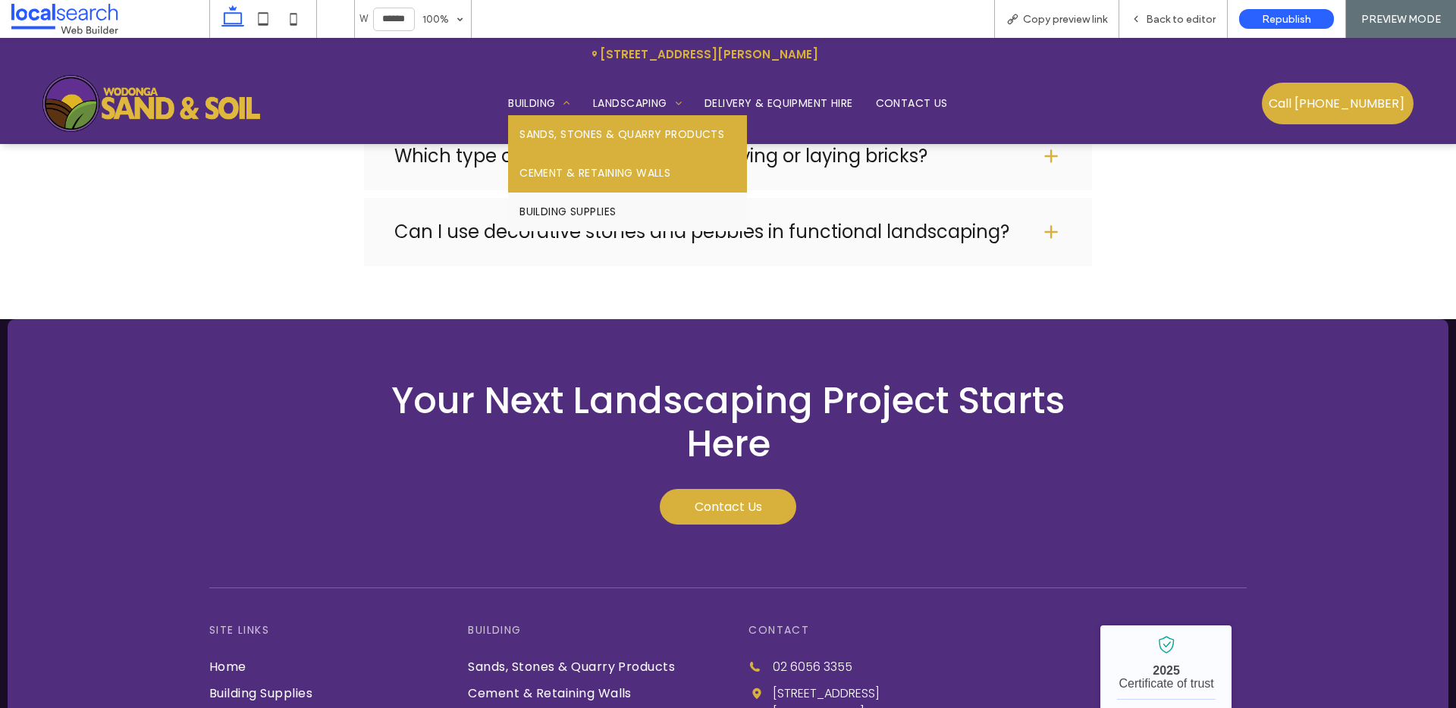
drag, startPoint x: 554, startPoint y: 169, endPoint x: 519, endPoint y: 251, distance: 89.0
click at [554, 169] on span "Cement & Retaining Walls" at bounding box center [595, 173] width 151 height 16
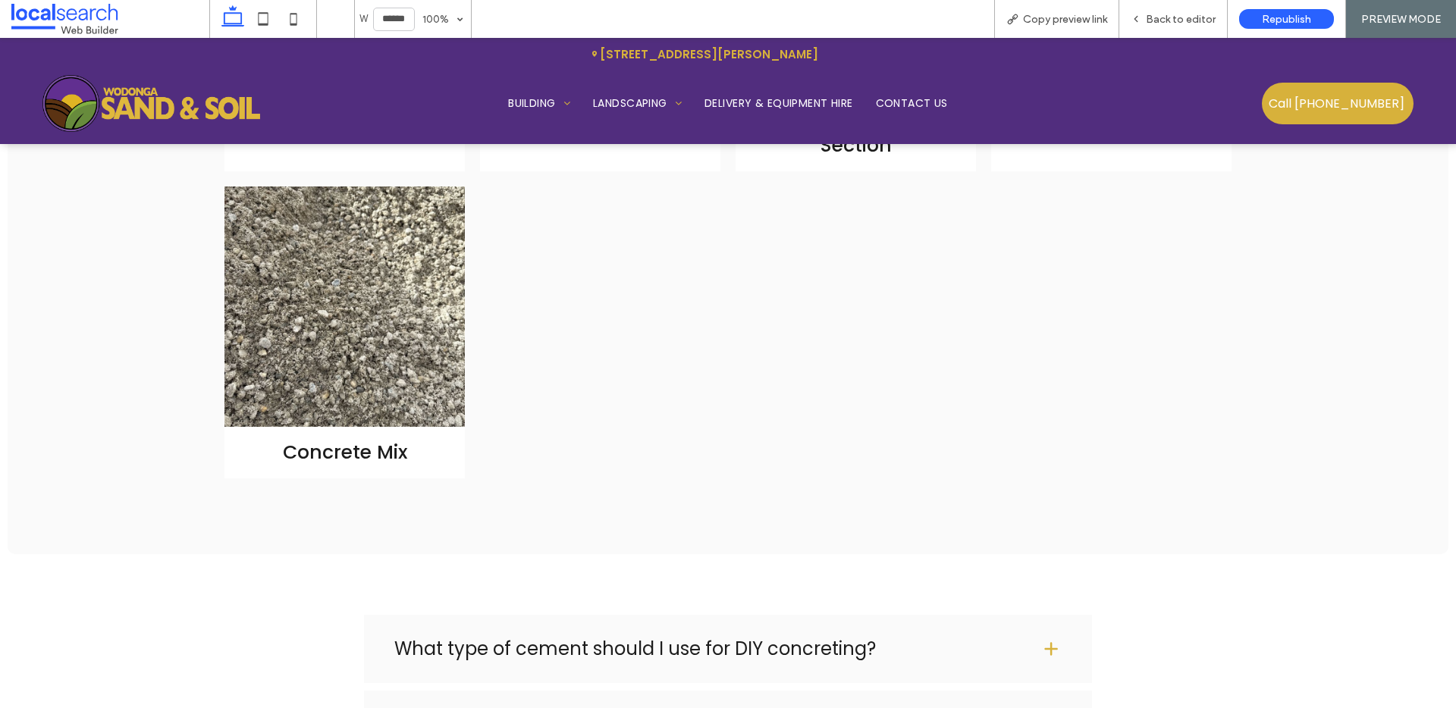
scroll to position [2165, 0]
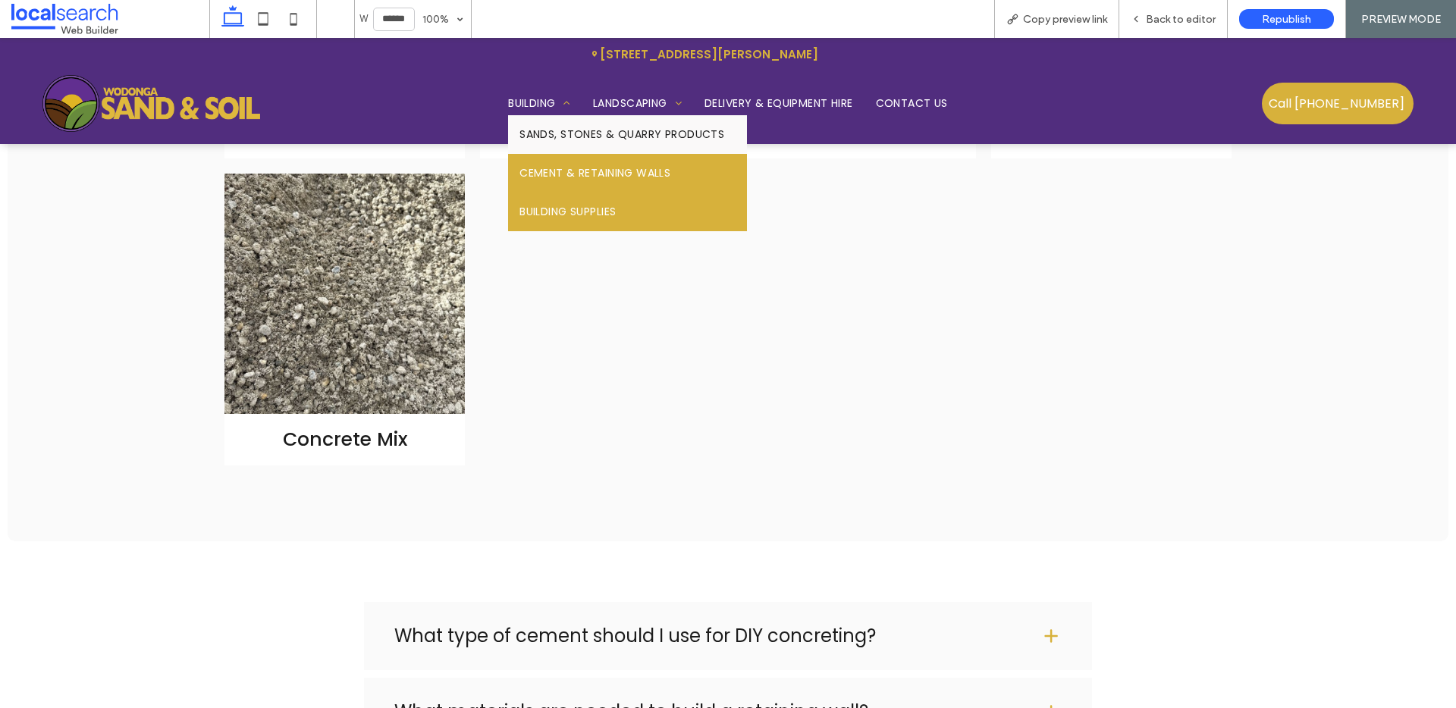
click at [539, 208] on span "Building Supplies" at bounding box center [568, 212] width 96 height 16
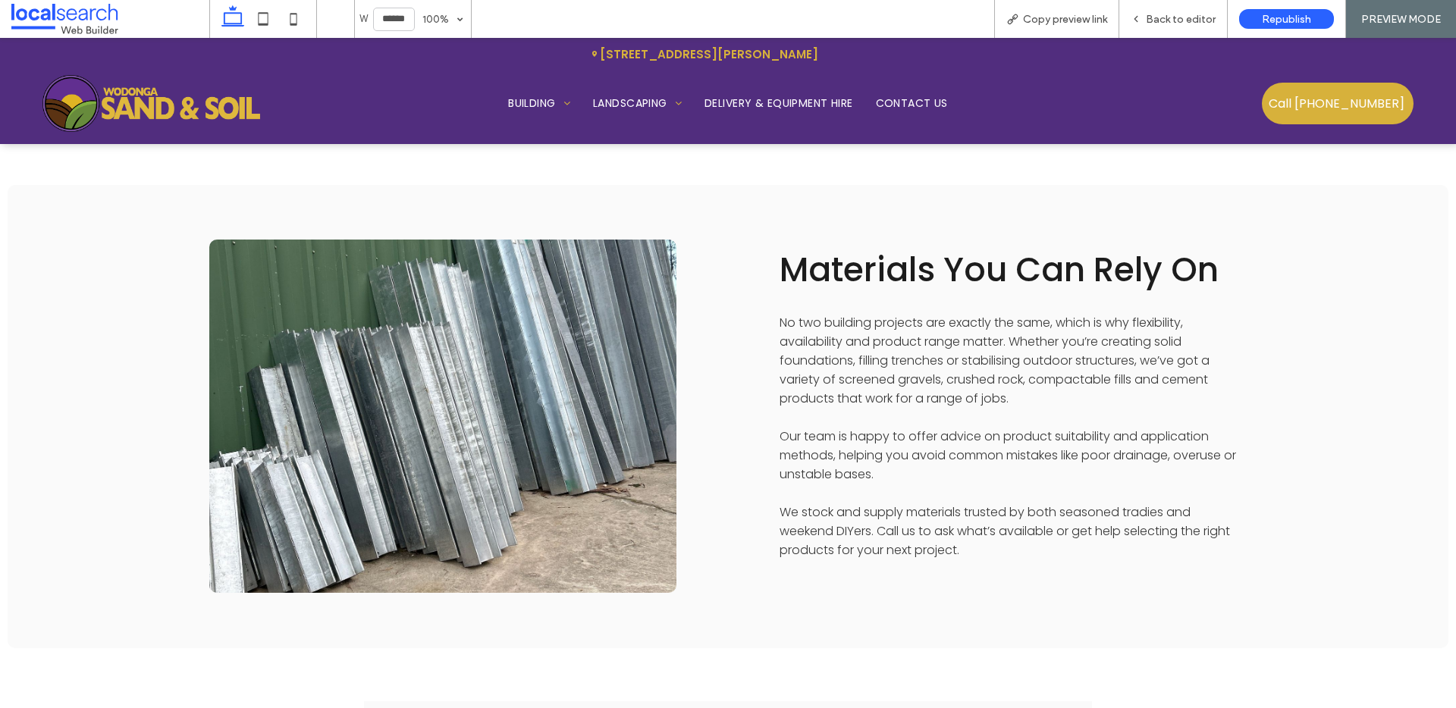
scroll to position [1313, 0]
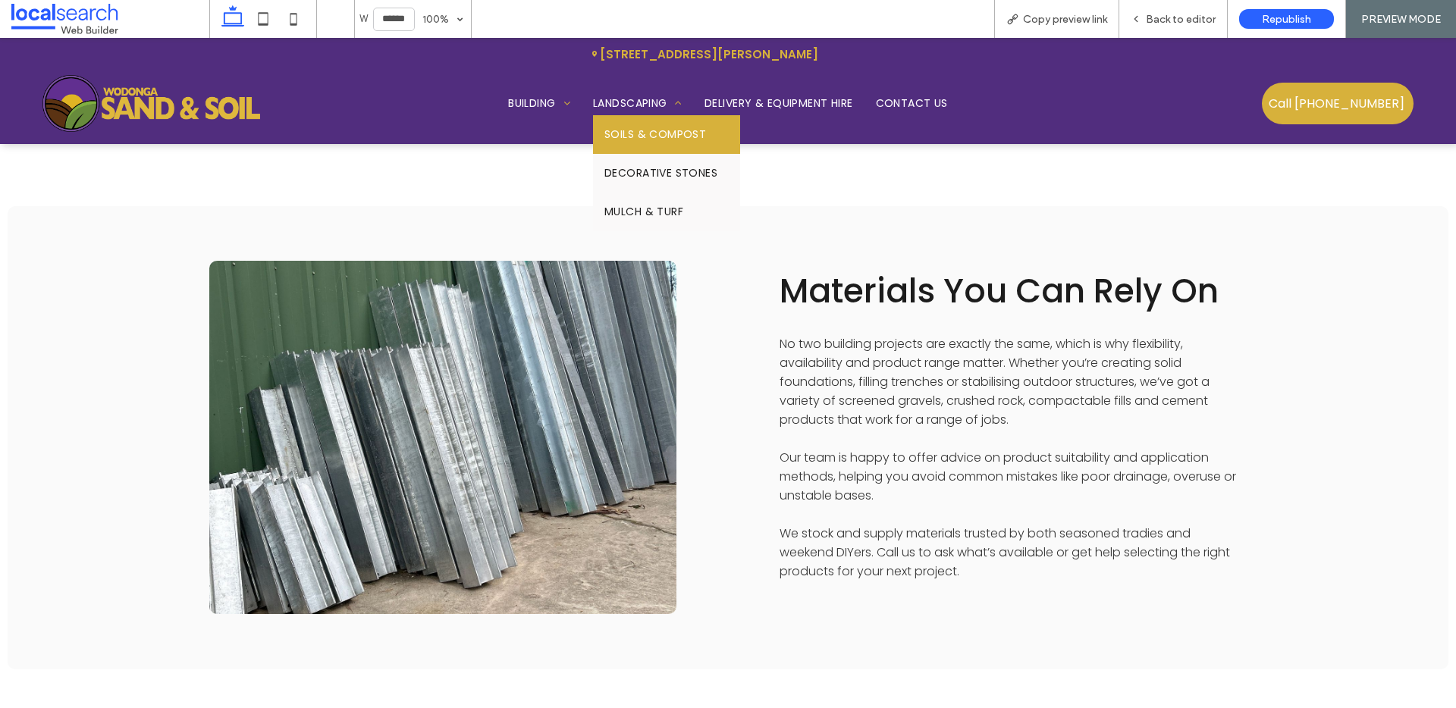
drag, startPoint x: 599, startPoint y: 121, endPoint x: 595, endPoint y: 162, distance: 40.5
click at [599, 121] on link "Soils & Compost" at bounding box center [666, 134] width 147 height 39
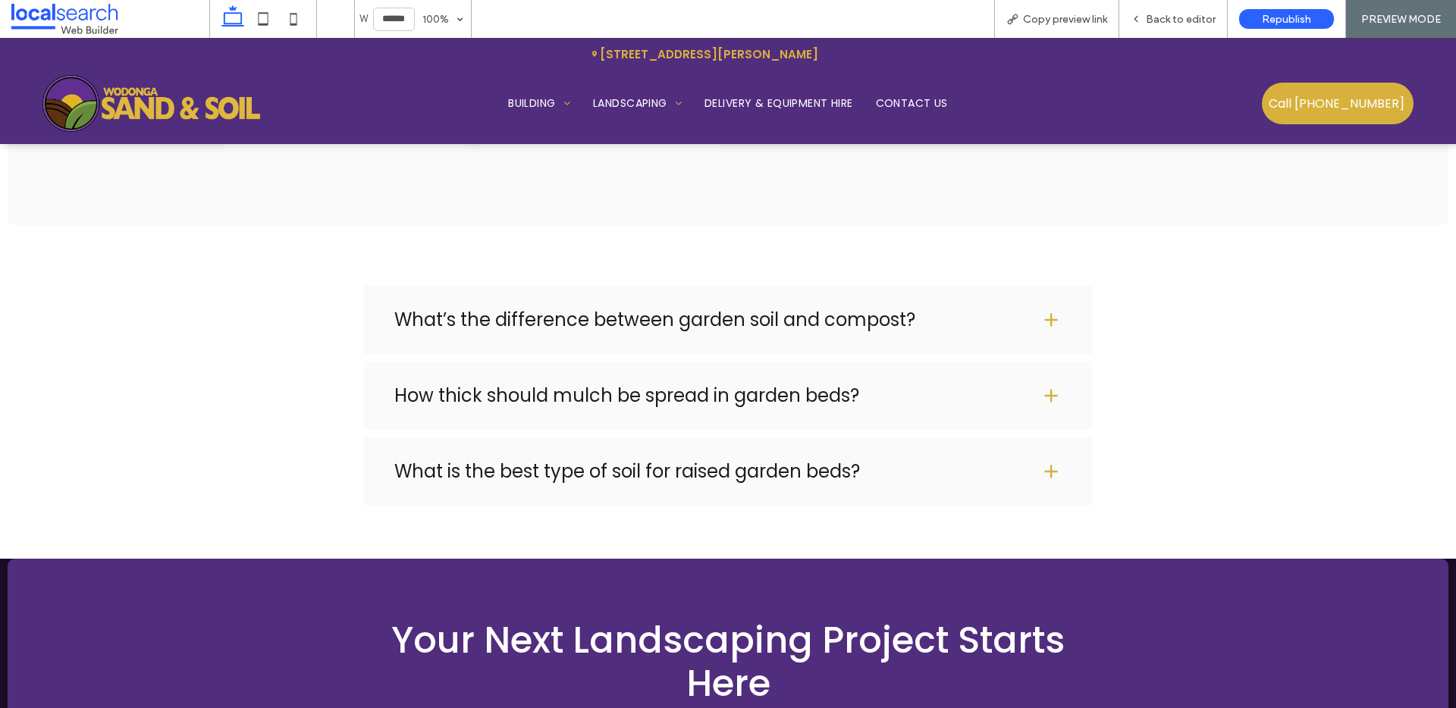
scroll to position [2346, 0]
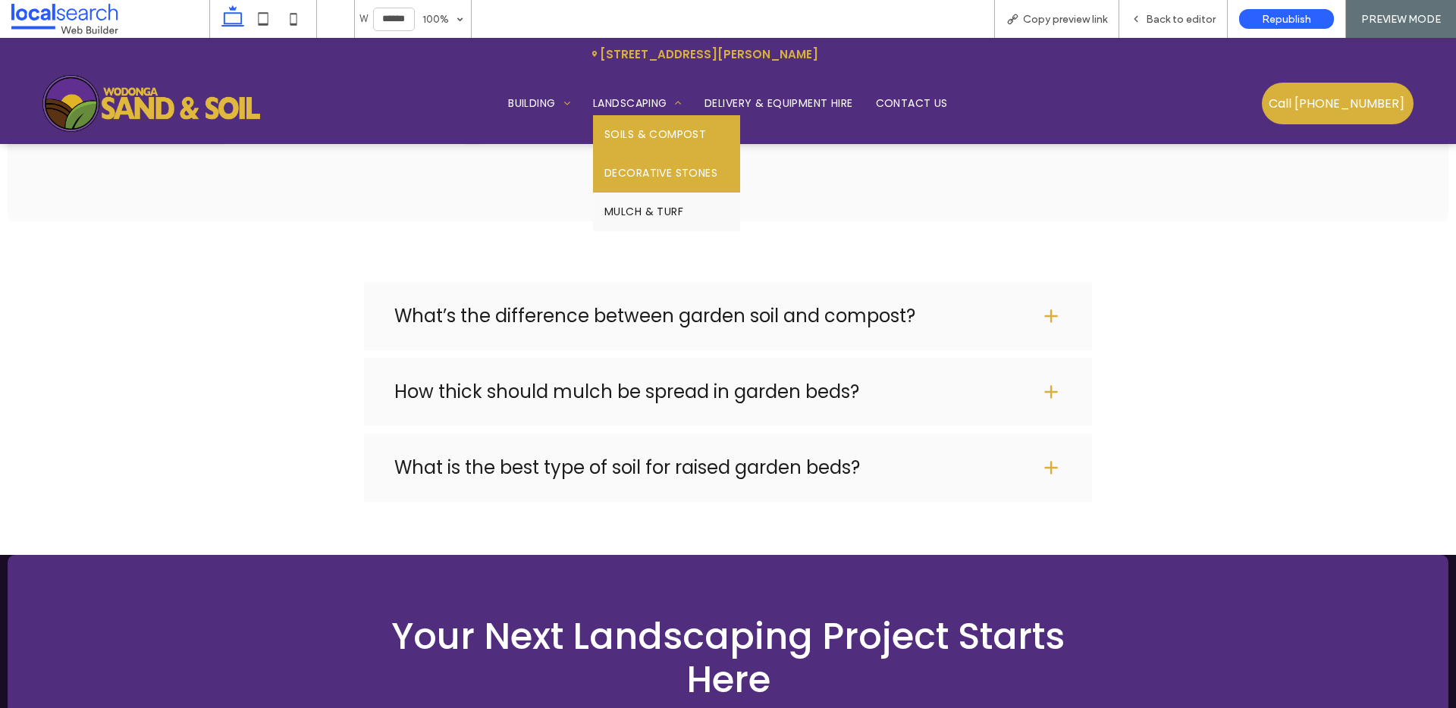
click at [634, 180] on span "Decorative Stones" at bounding box center [660, 173] width 113 height 16
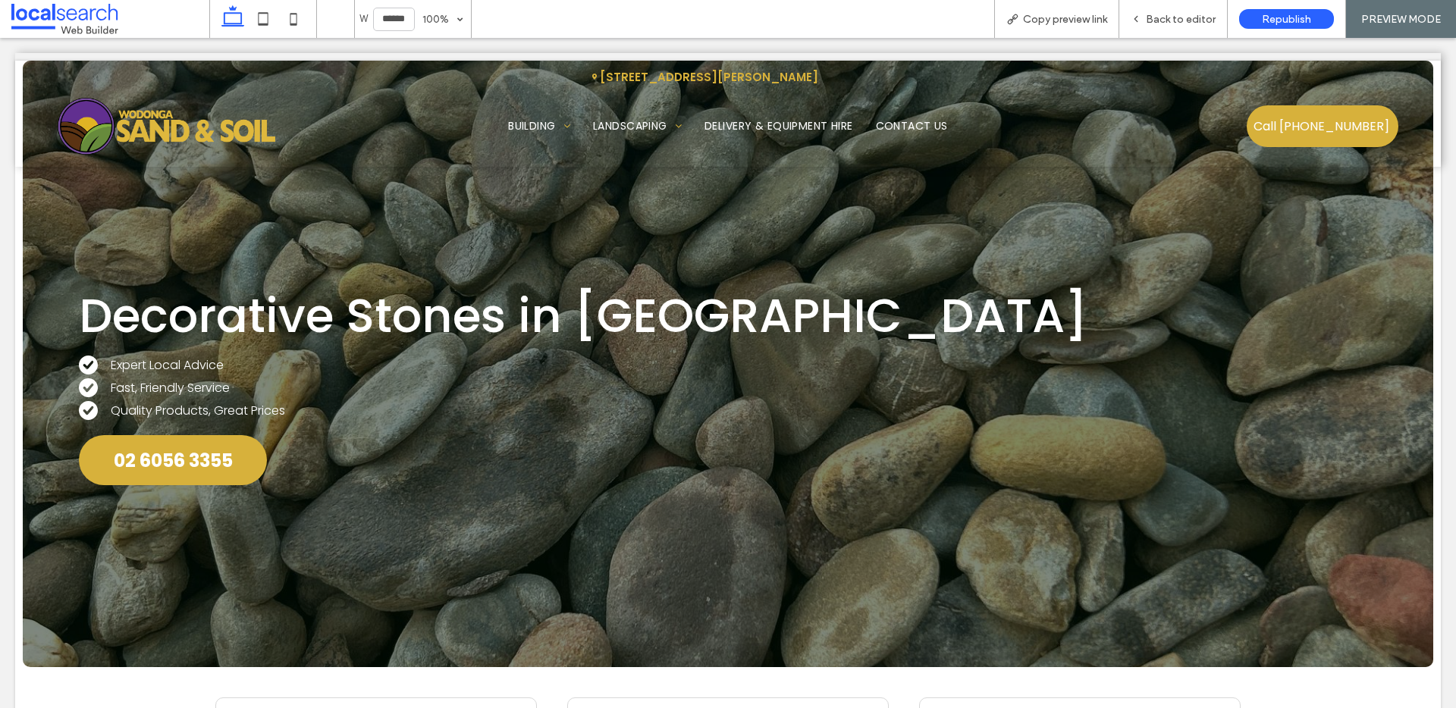
scroll to position [0, 0]
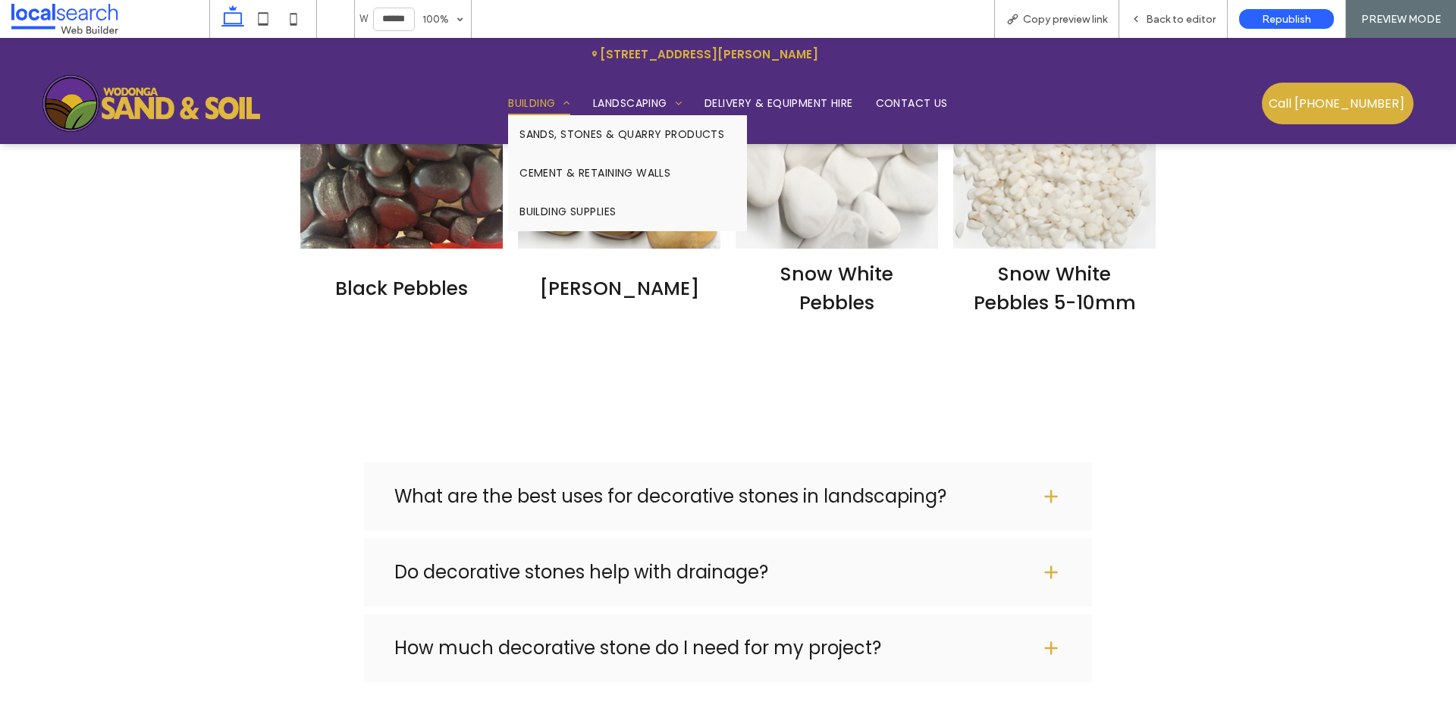
scroll to position [2988, 0]
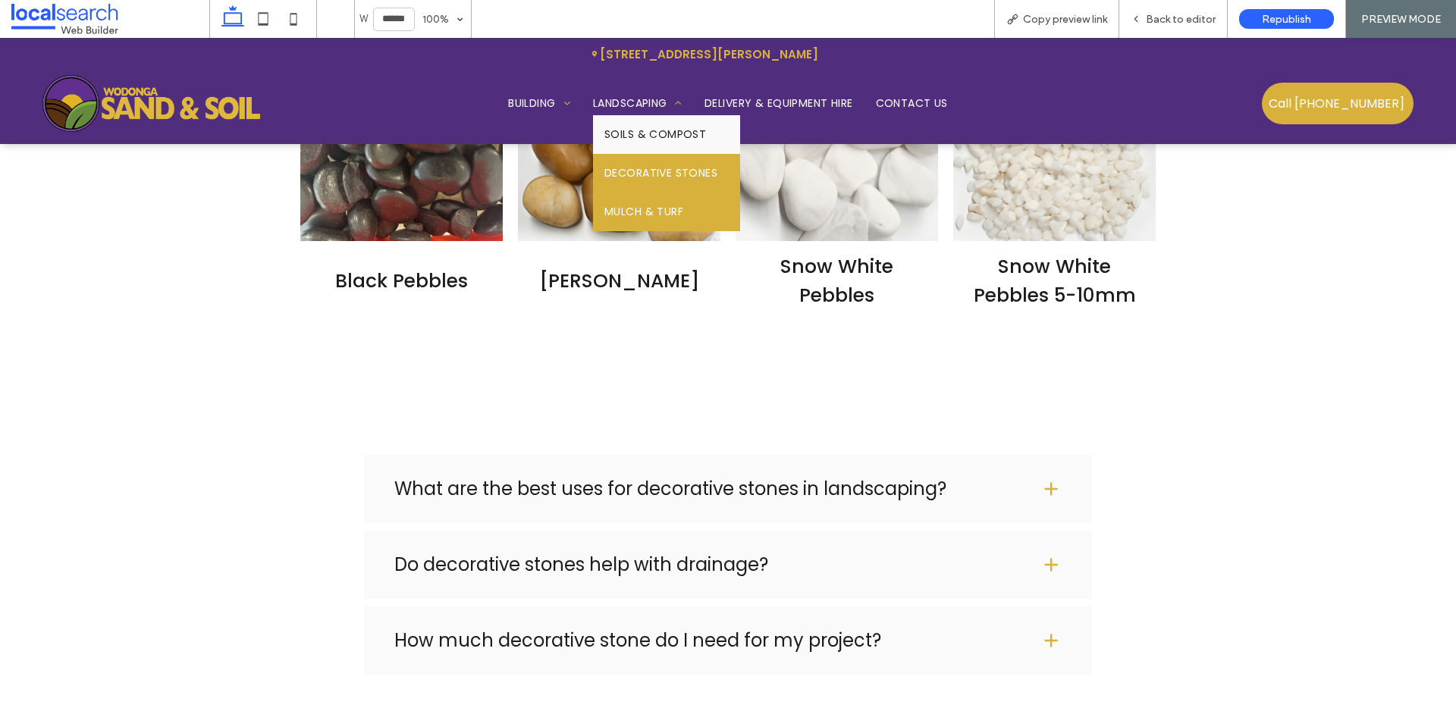
click at [616, 215] on span "Mulch & Turf" at bounding box center [643, 212] width 79 height 16
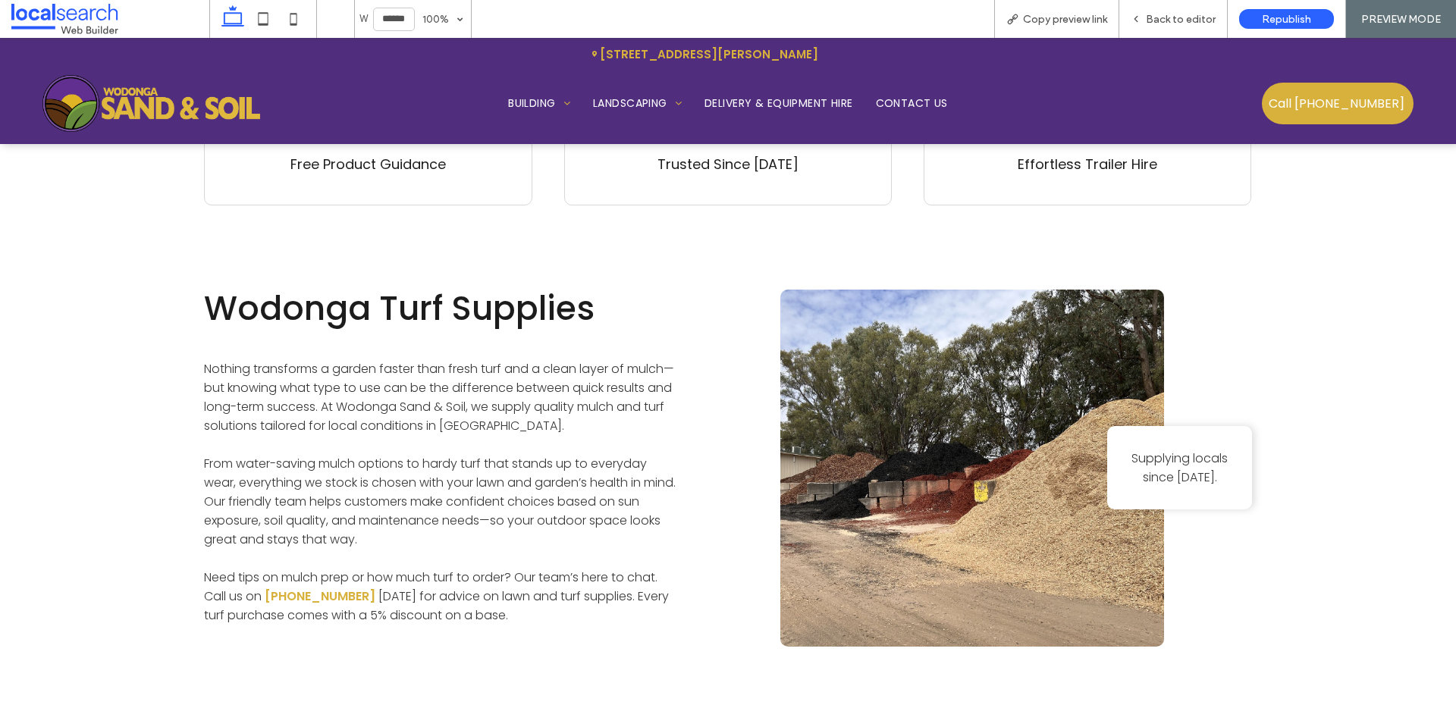
scroll to position [890, 0]
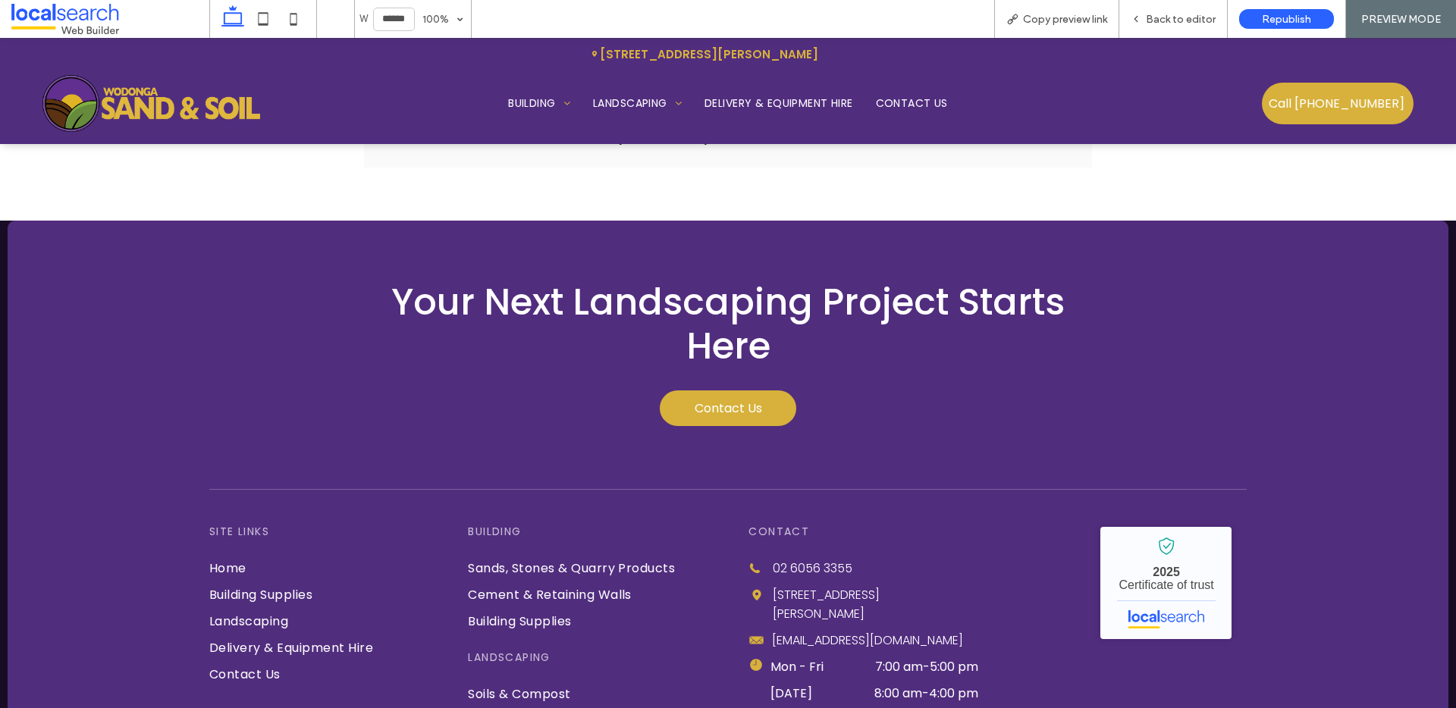
scroll to position [5089, 0]
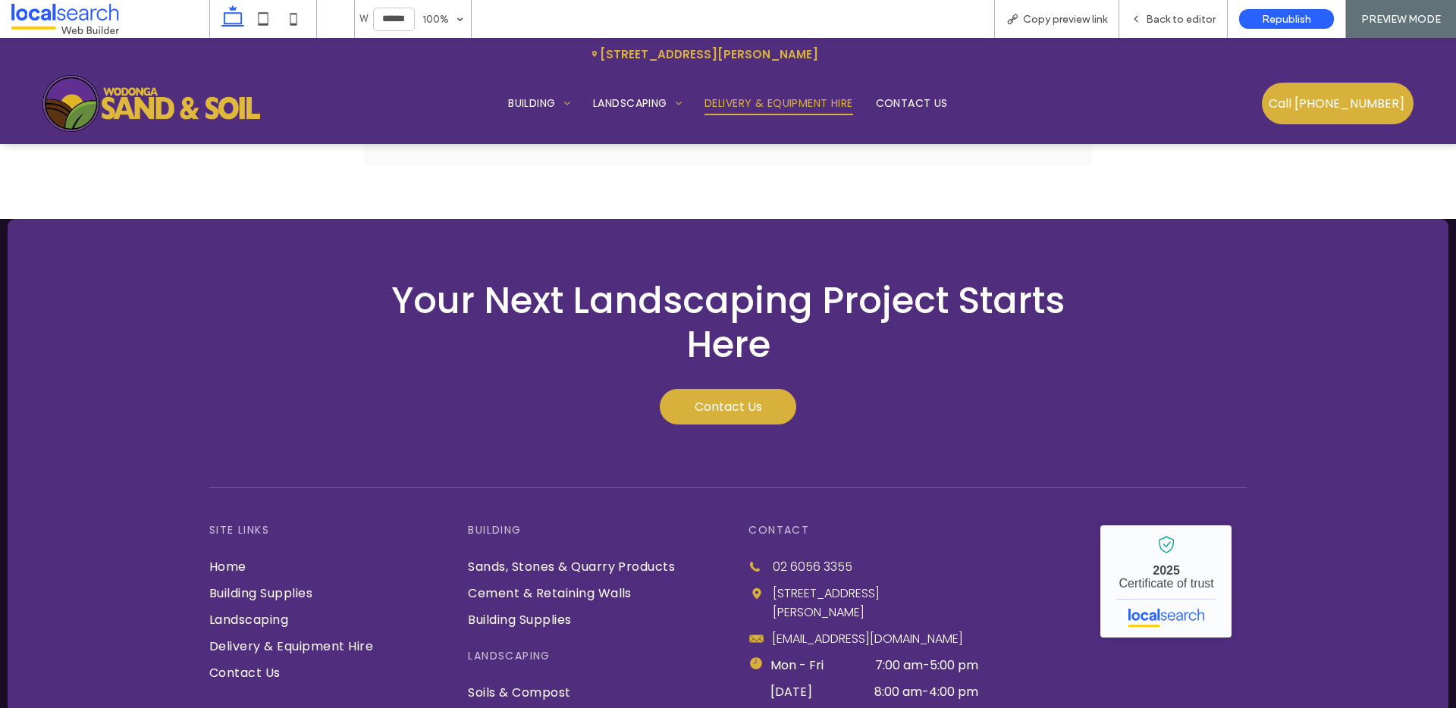
click at [742, 96] on span "Delivery & Equipment Hire" at bounding box center [779, 104] width 149 height 24
